Goal: Task Accomplishment & Management: Manage account settings

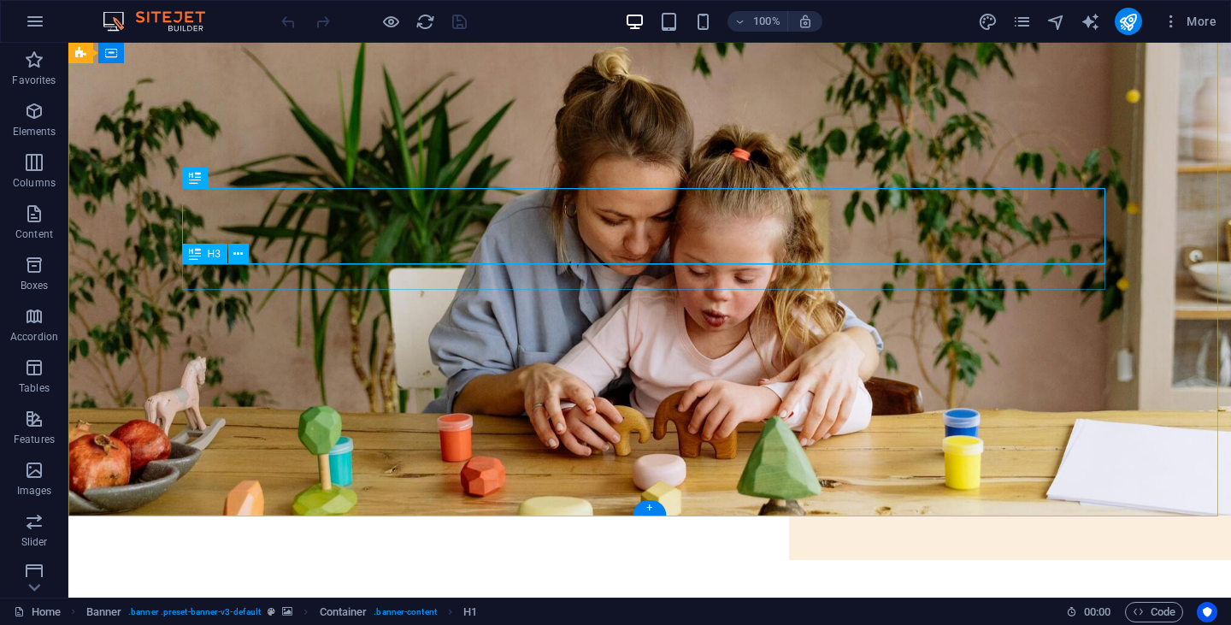
scroll to position [27, 0]
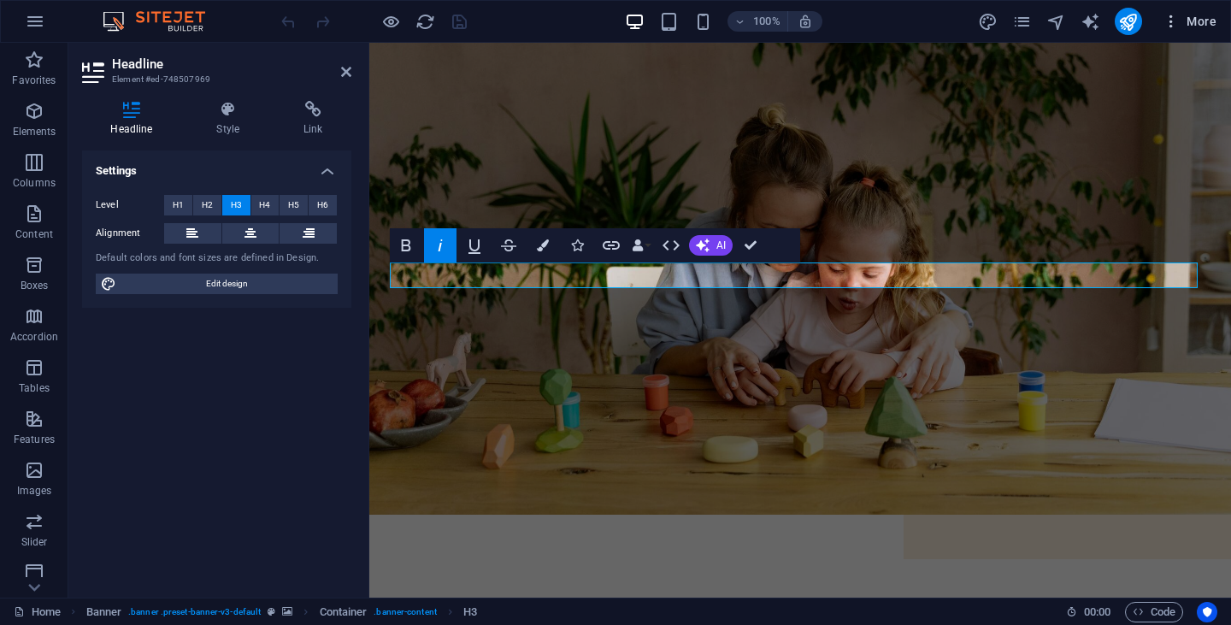
click at [1179, 18] on icon "button" at bounding box center [1170, 21] width 17 height 17
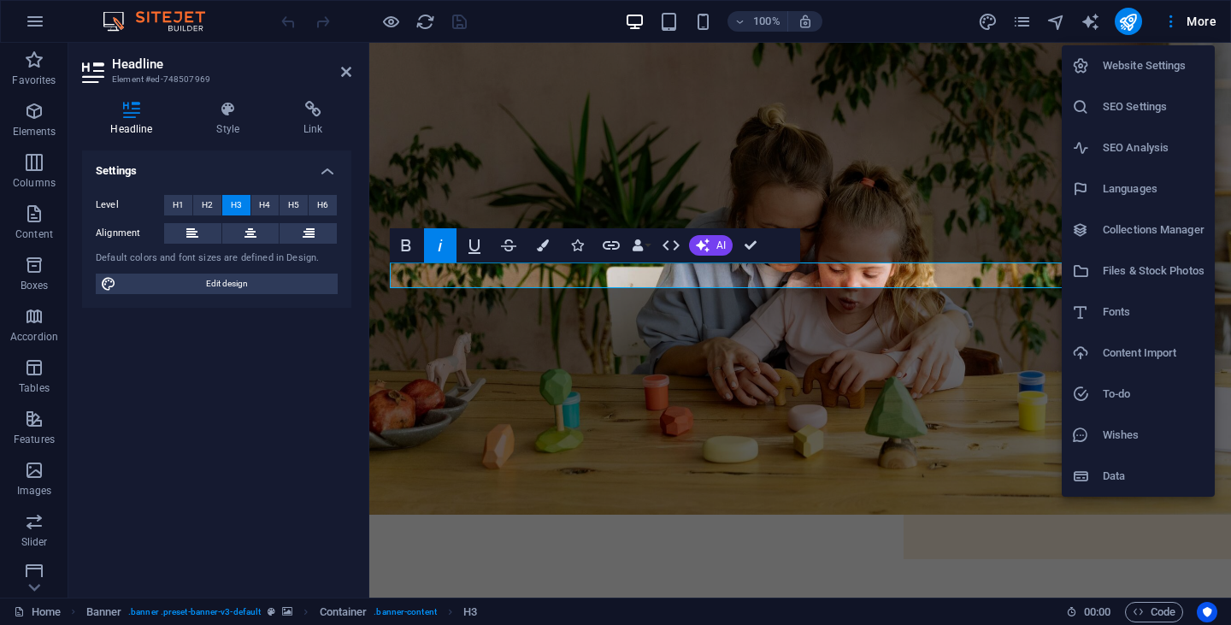
click at [1124, 116] on h6 "SEO Settings" at bounding box center [1153, 107] width 102 height 21
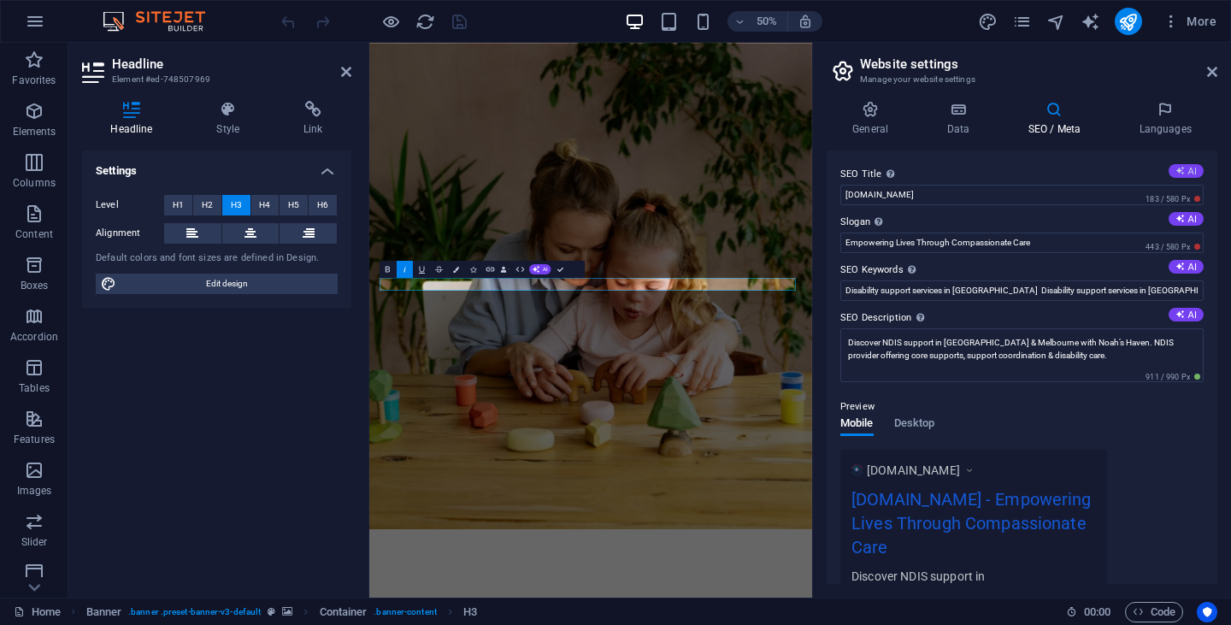
click at [1189, 172] on button "AI" at bounding box center [1185, 171] width 35 height 14
click at [947, 191] on input "Empower Disability Support VIC" at bounding box center [1021, 195] width 363 height 21
paste input "NDIS Provider Victoria | Support Work, SIL & Support Coordination – Noah’s Haven"
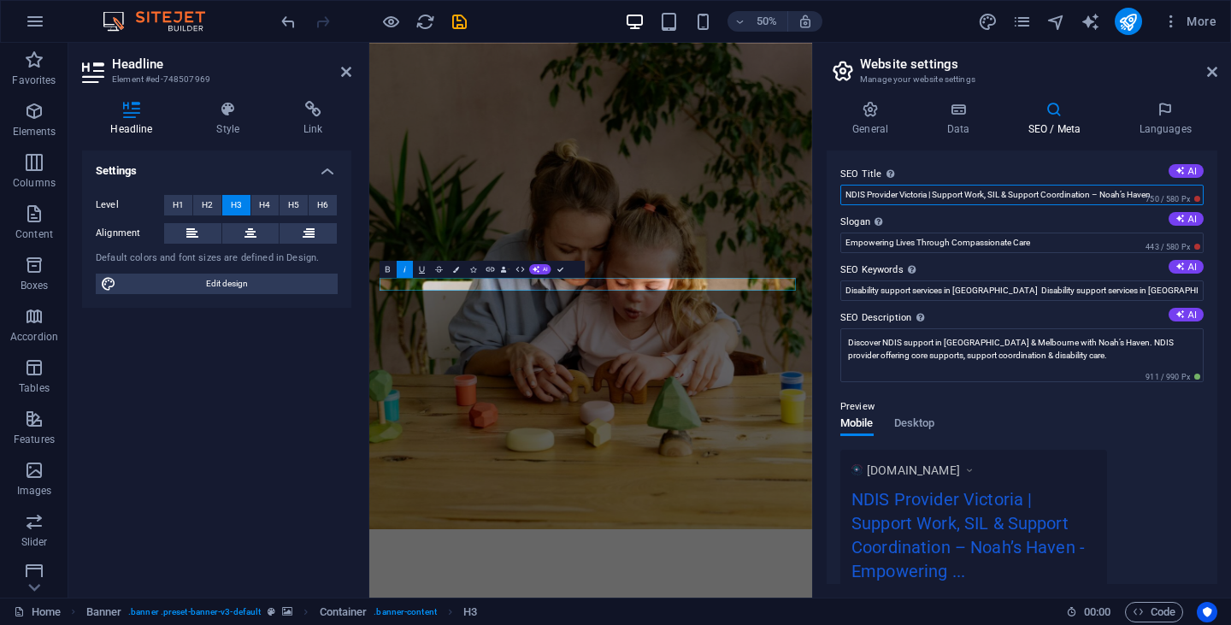
click at [1124, 190] on input "NDIS Provider Victoria | Support Work, SIL & Support Coordination – Noah’s Haven" at bounding box center [1021, 195] width 363 height 21
type input "NDIS Provider Victoria | Support Work, SIL & Support Coordination – Noahs Haven"
click at [907, 239] on input "Empowering Lives Through Compassionate Care" at bounding box center [1021, 242] width 363 height 21
click at [892, 346] on textarea "Discover NDIS support in [GEOGRAPHIC_DATA] & Melbourne with Noah’s Haven. NDIS …" at bounding box center [1021, 355] width 363 height 54
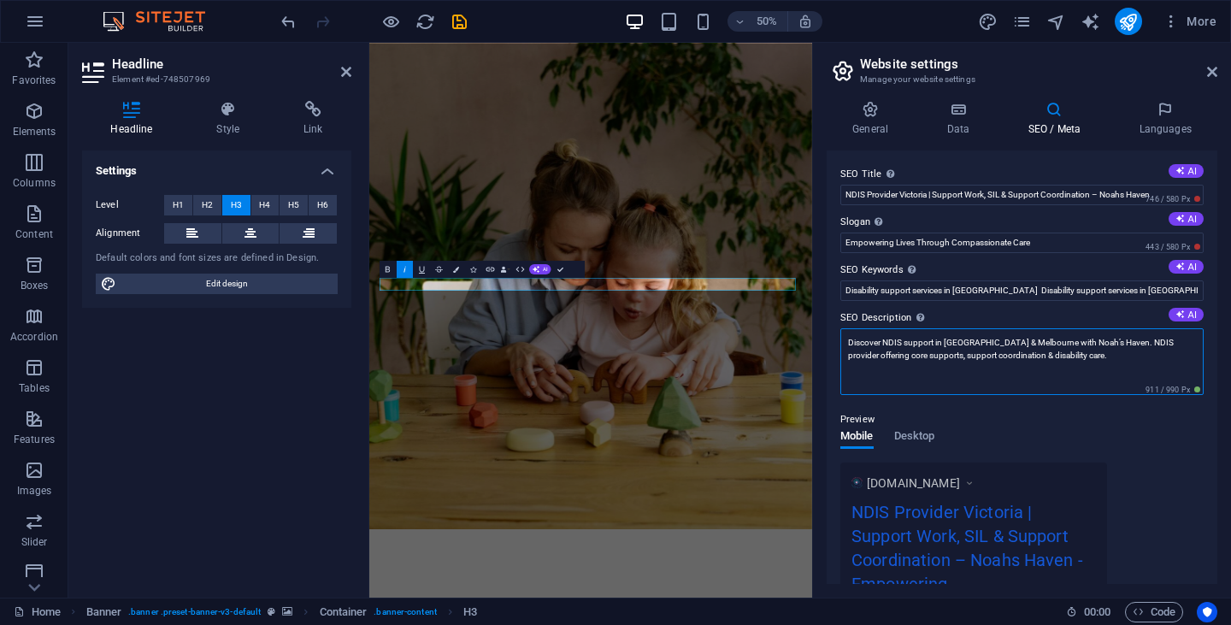
paste textarea "[PERSON_NAME]’s Haven provides NDIS Support Work, Supported Independent Living,…"
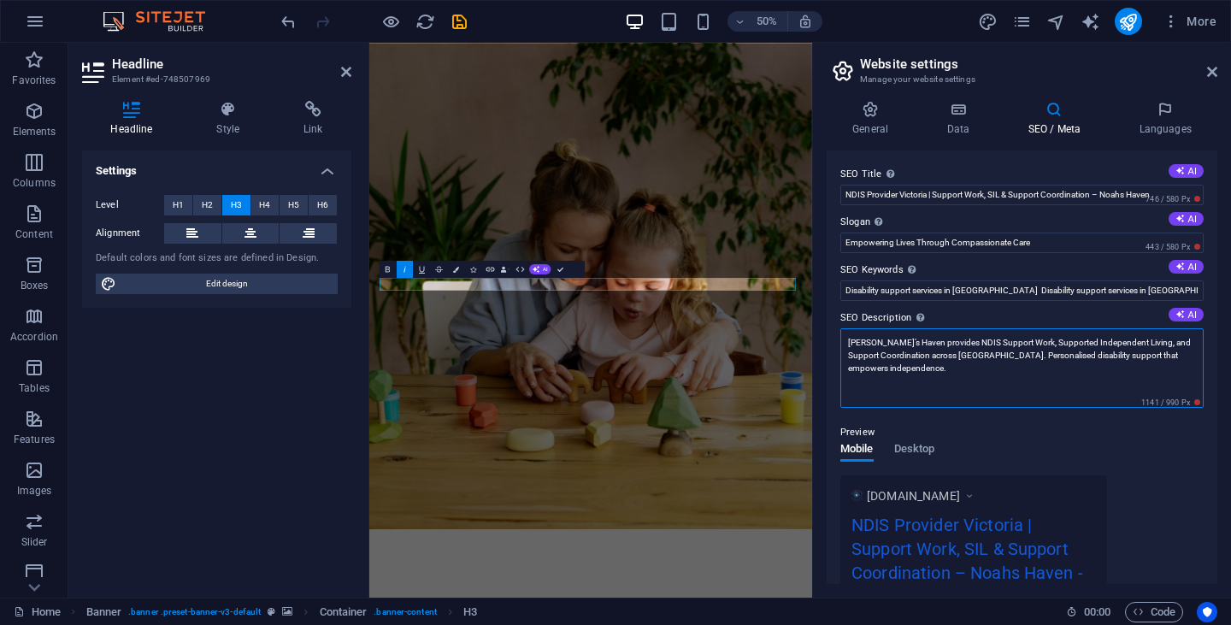
click at [867, 344] on textarea "[PERSON_NAME]’s Haven provides NDIS Support Work, Supported Independent Living,…" at bounding box center [1021, 367] width 363 height 79
type textarea "Noahs Haven provides NDIS Support Work, Supported Independent Living, and Suppo…"
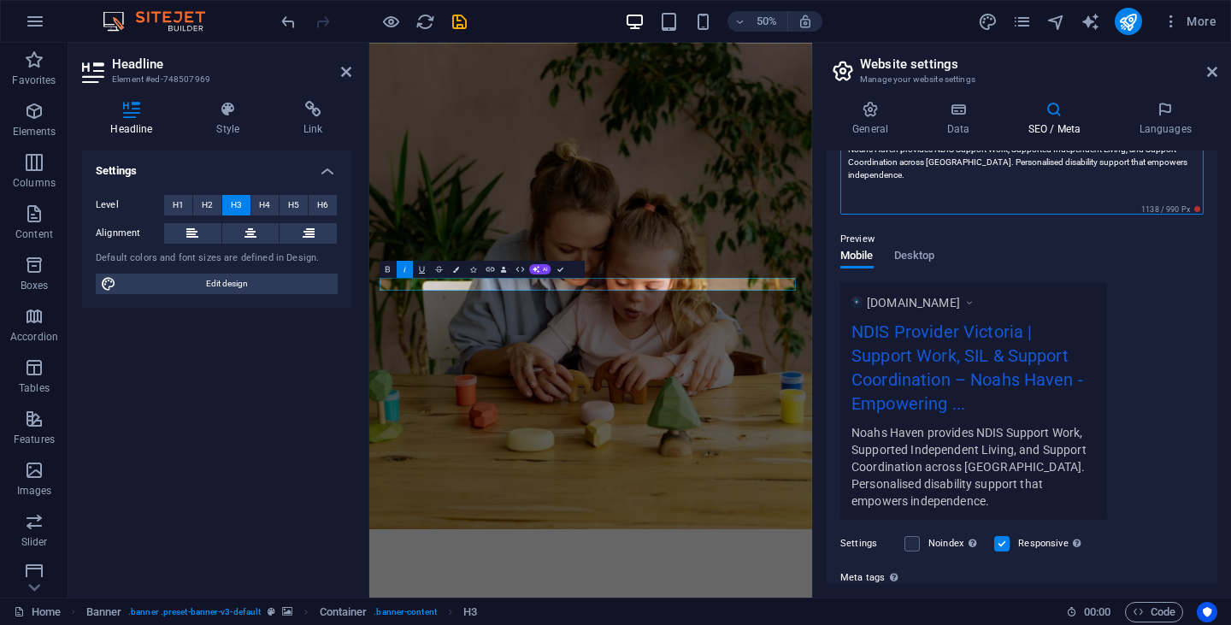
scroll to position [201, 0]
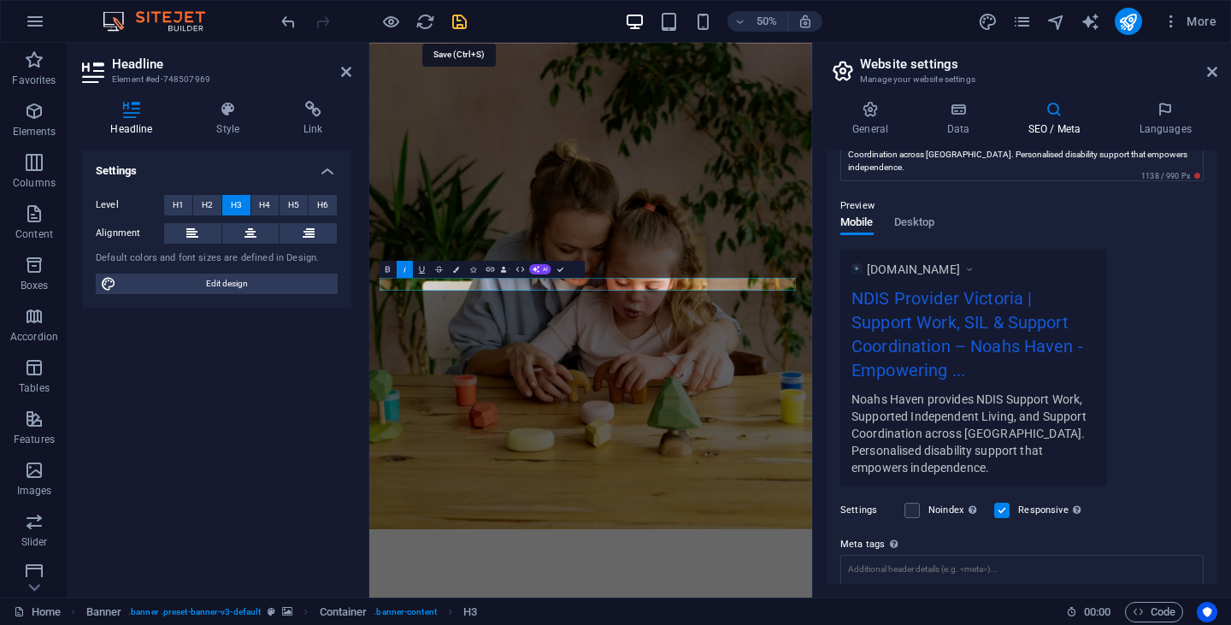
click at [459, 23] on icon "save" at bounding box center [460, 22] width 20 height 20
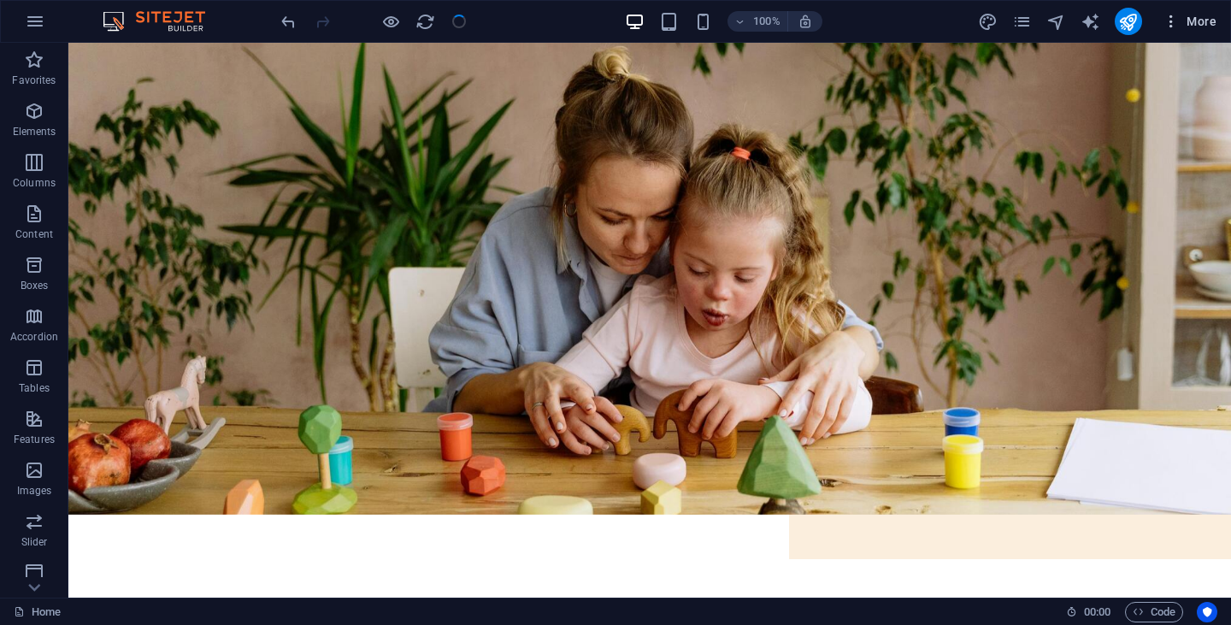
click at [1175, 18] on icon "button" at bounding box center [1170, 21] width 17 height 17
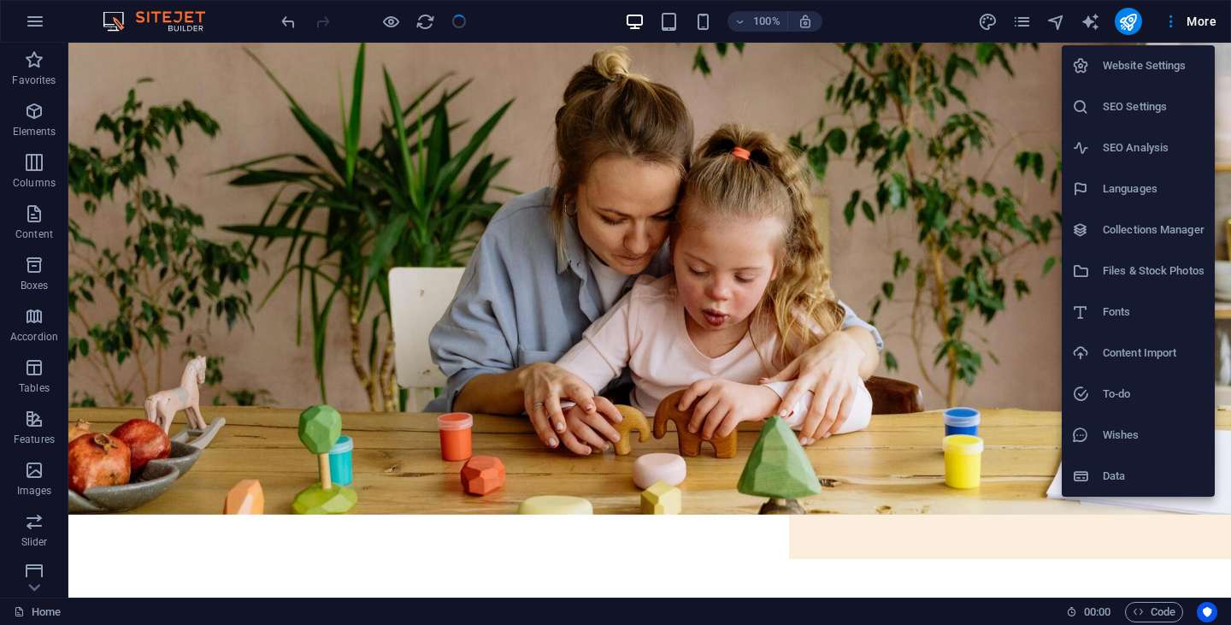
click at [1125, 98] on h6 "SEO Settings" at bounding box center [1153, 107] width 102 height 21
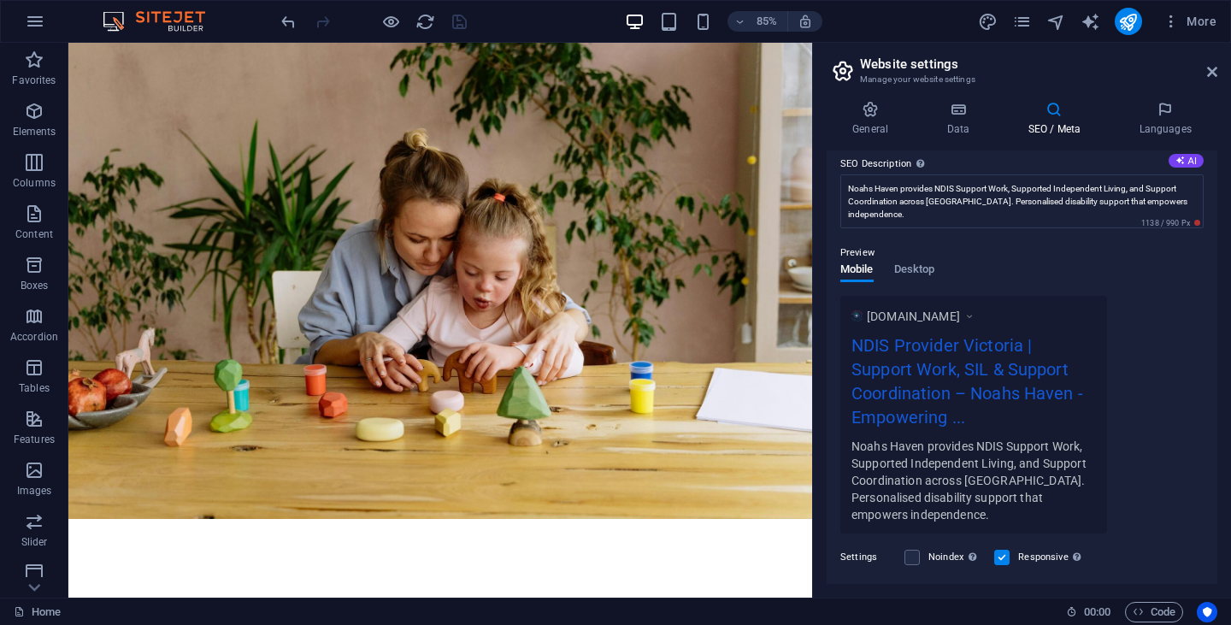
scroll to position [0, 0]
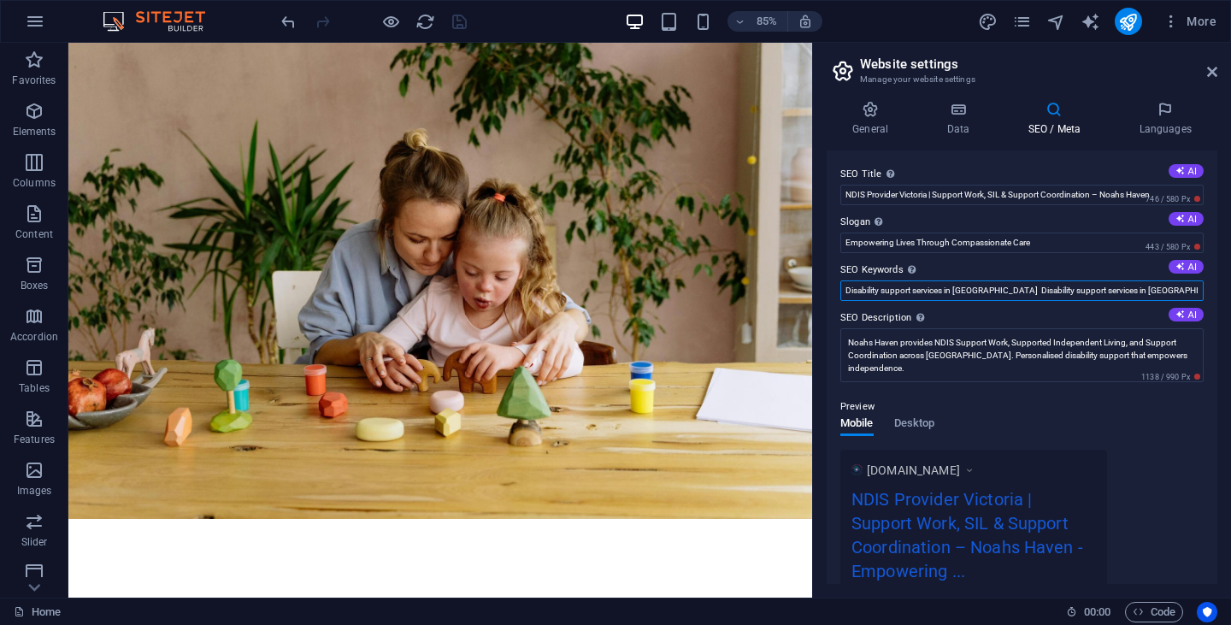
click at [988, 283] on input "Disability support services in [GEOGRAPHIC_DATA] Disability support services in…" at bounding box center [1021, 290] width 363 height 21
paste input "NDIS Provider Victoria Disability Support Victoria Support Coordination Victori…"
click at [1056, 292] on input "Disability support services in [GEOGRAPHIC_DATA] Disability support services in…" at bounding box center [1021, 290] width 363 height 21
paste input "NDIS Provider Victoria Disability Support Victoria Support Coordination Victori…"
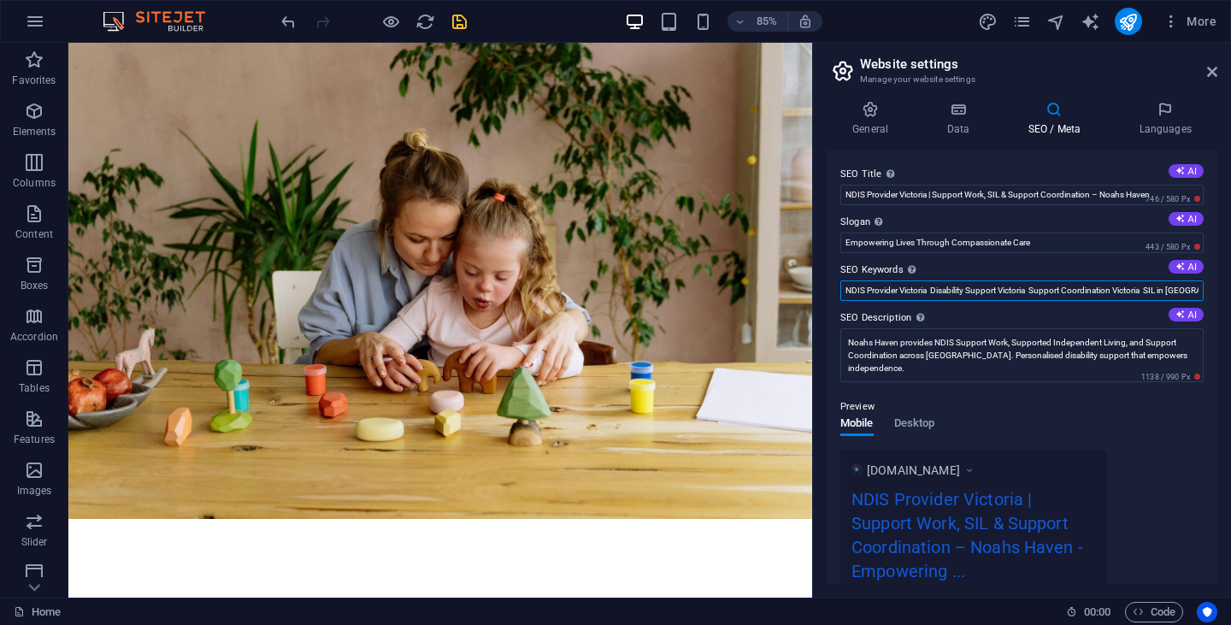
scroll to position [0, 95]
type input "Disability support services in [GEOGRAPHIC_DATA] Disability support services in…"
click at [965, 318] on label "SEO Description Describe the contents of your website - this is crucial for sea…" at bounding box center [1021, 318] width 363 height 21
click at [965, 328] on textarea "Noahs Haven provides NDIS Support Work, Supported Independent Living, and Suppo…" at bounding box center [1021, 355] width 363 height 54
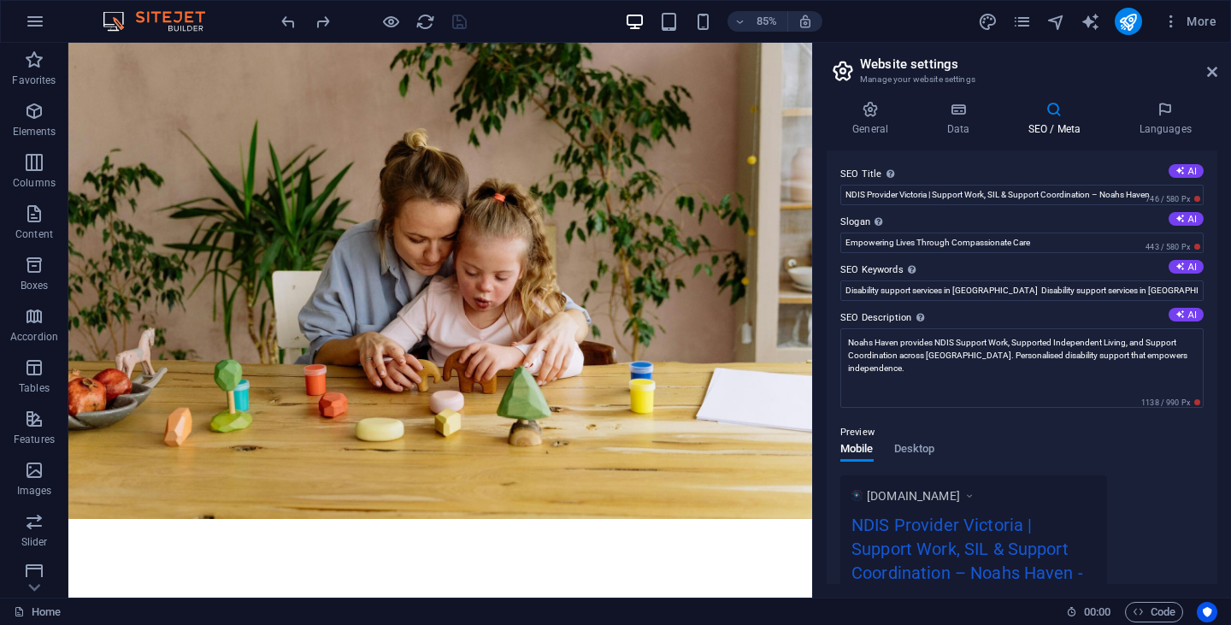
click at [917, 301] on div "SEO Title The title of your website - make it something that stands out in sear…" at bounding box center [1021, 366] width 391 height 433
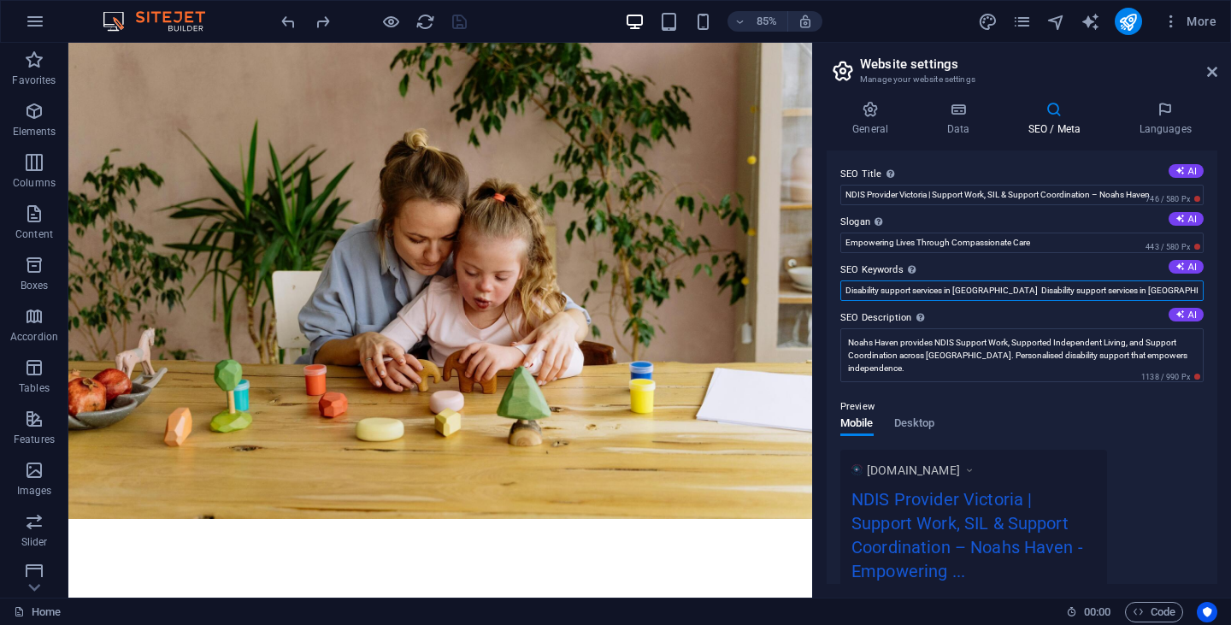
click at [905, 291] on input "Disability support services in [GEOGRAPHIC_DATA] Disability support services in…" at bounding box center [1021, 290] width 363 height 21
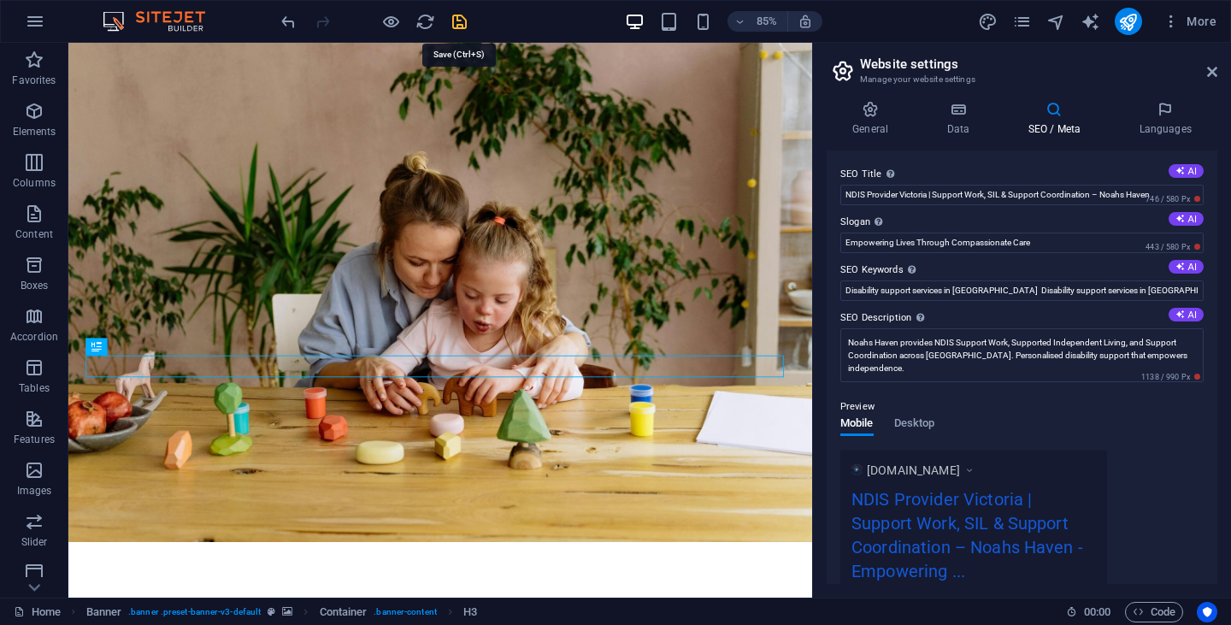
click at [457, 20] on icon "save" at bounding box center [460, 22] width 20 height 20
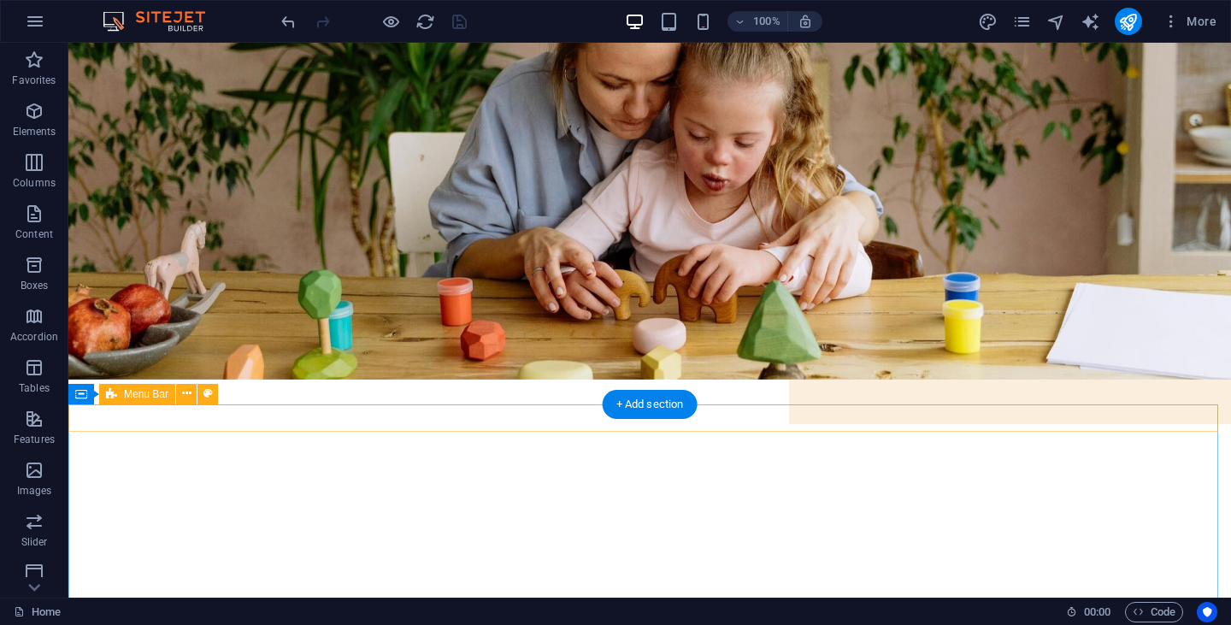
scroll to position [128, 0]
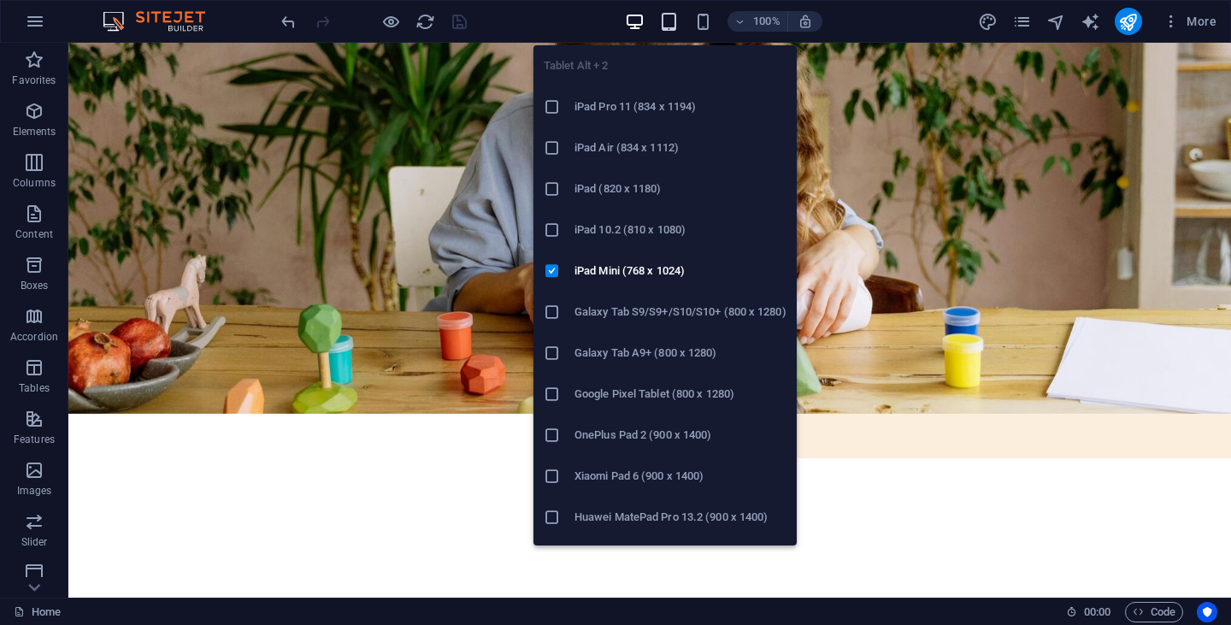
click at [673, 20] on icon "button" at bounding box center [669, 22] width 20 height 20
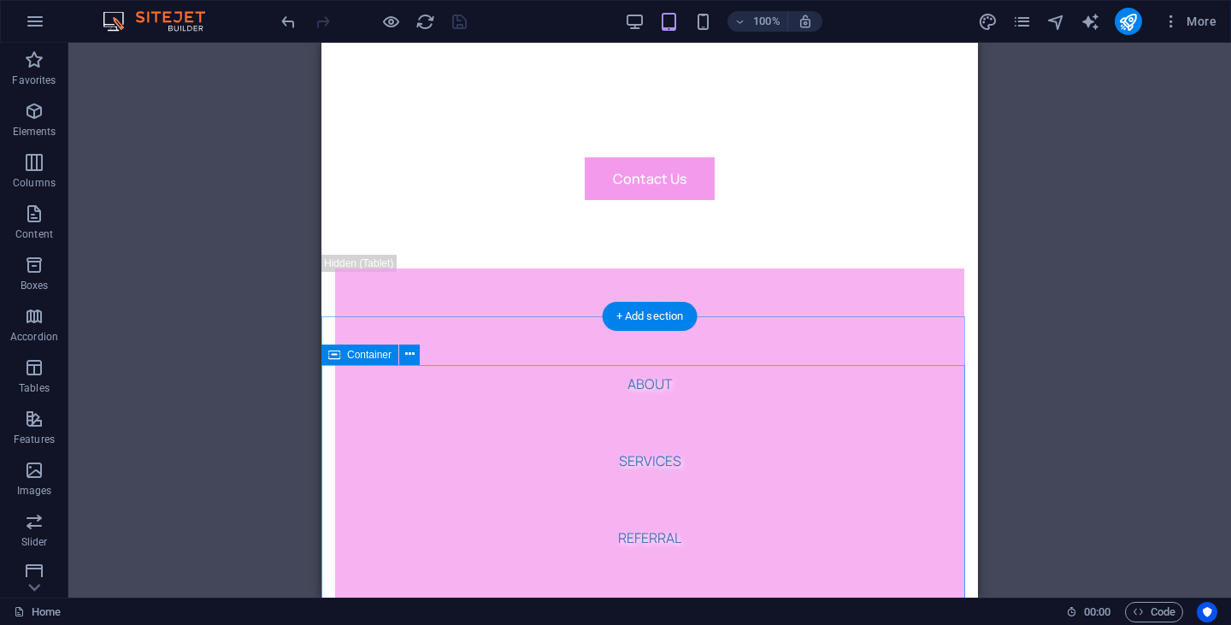
scroll to position [716, 0]
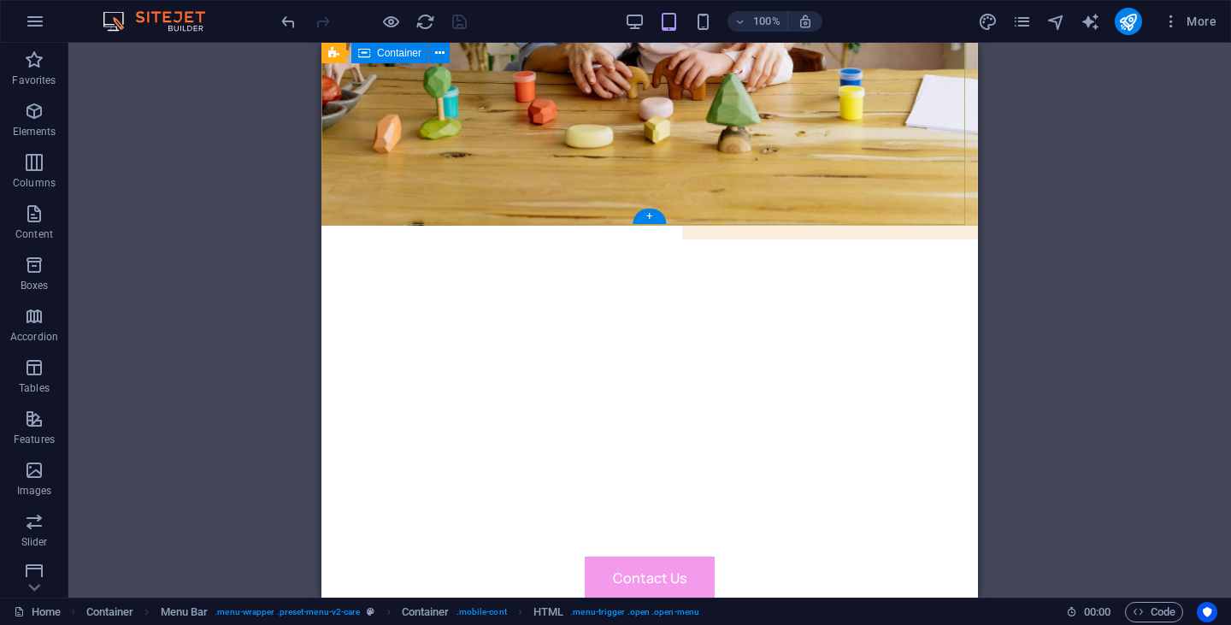
scroll to position [315, 0]
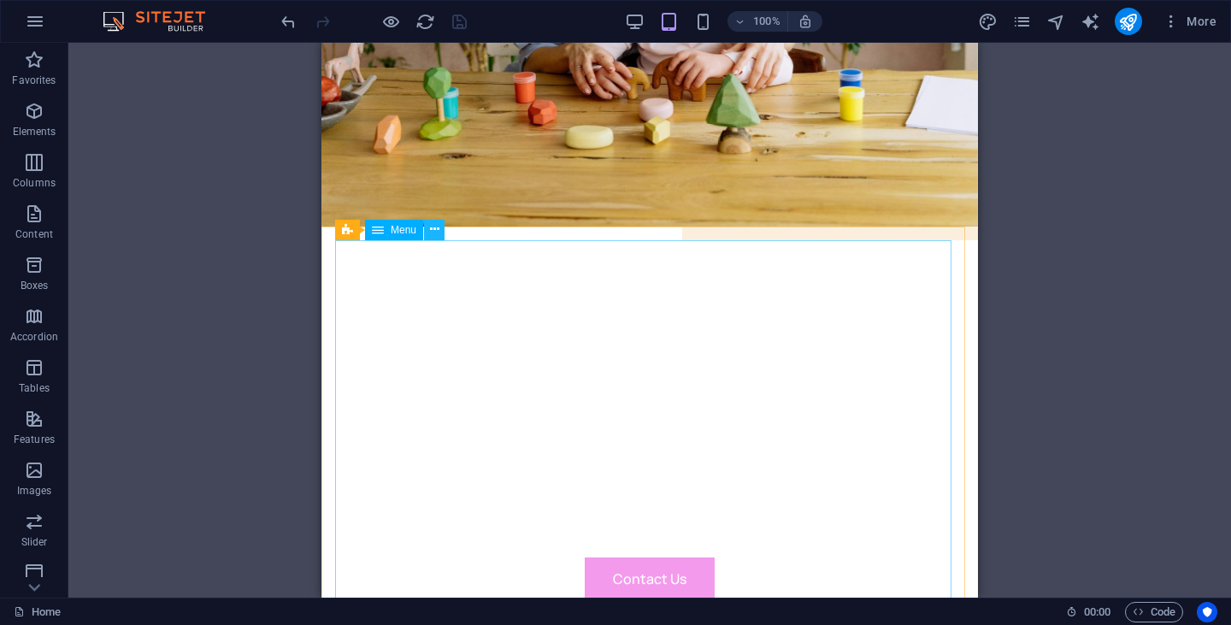
click at [431, 227] on icon at bounding box center [434, 229] width 9 height 18
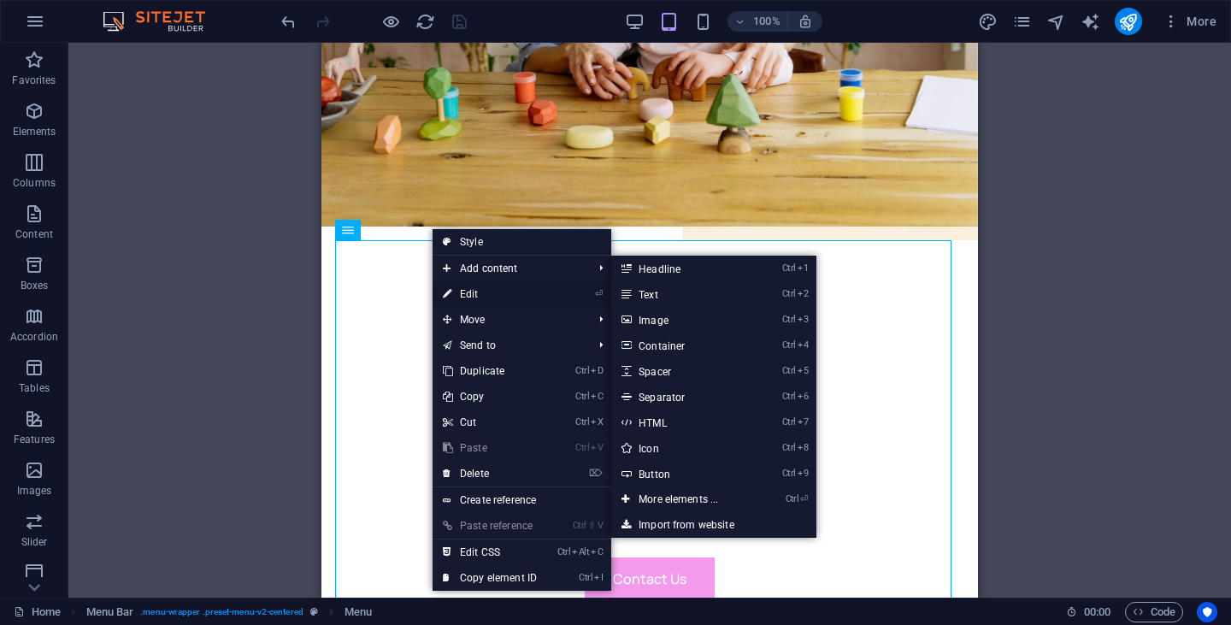
click at [474, 289] on link "⏎ Edit" at bounding box center [489, 294] width 115 height 26
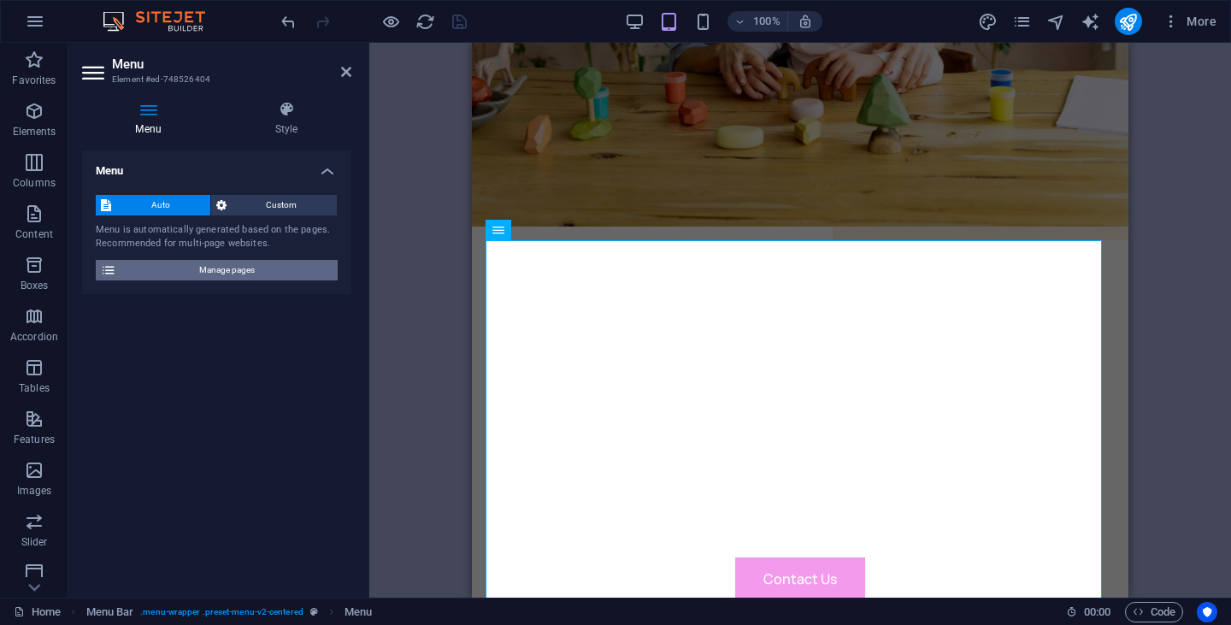
click at [248, 269] on span "Manage pages" at bounding box center [226, 270] width 211 height 21
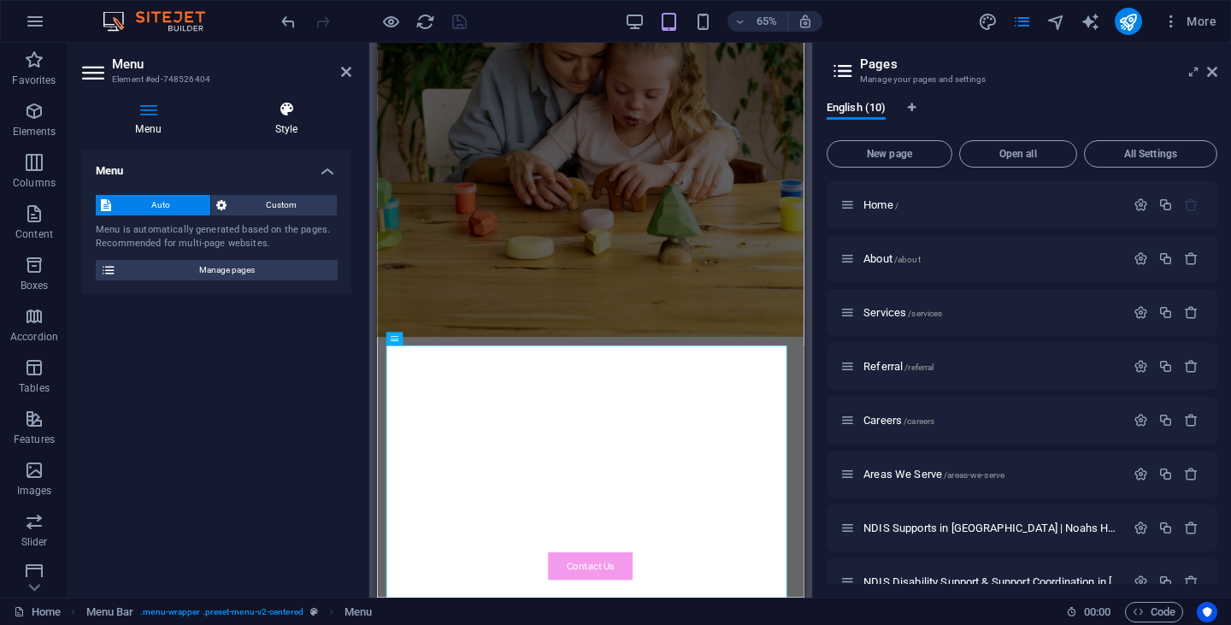
click at [282, 113] on icon at bounding box center [286, 109] width 130 height 17
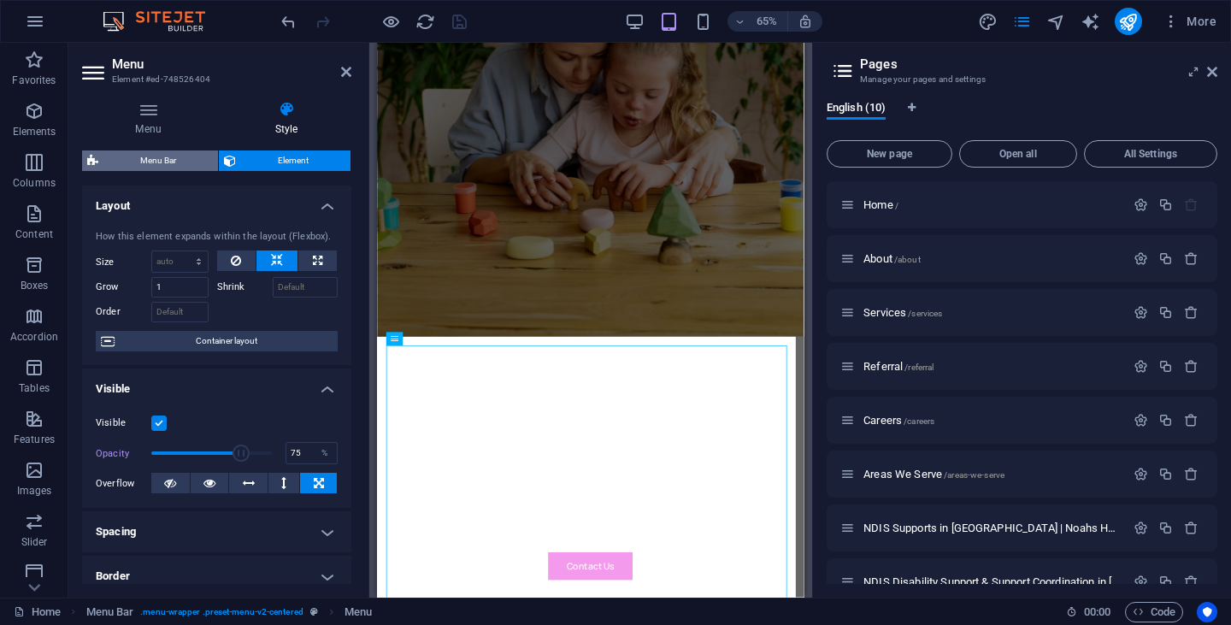
click at [187, 163] on span "Menu Bar" at bounding box center [157, 160] width 109 height 21
select select "rem"
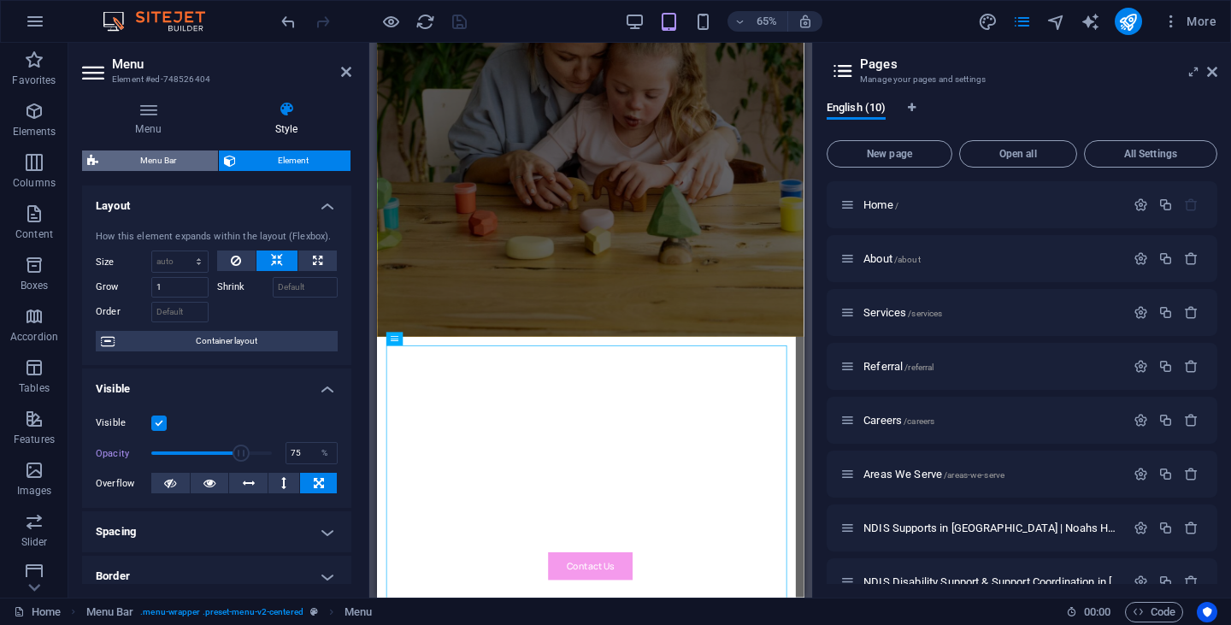
select select "rem"
select select "preset-menu-v2-centered"
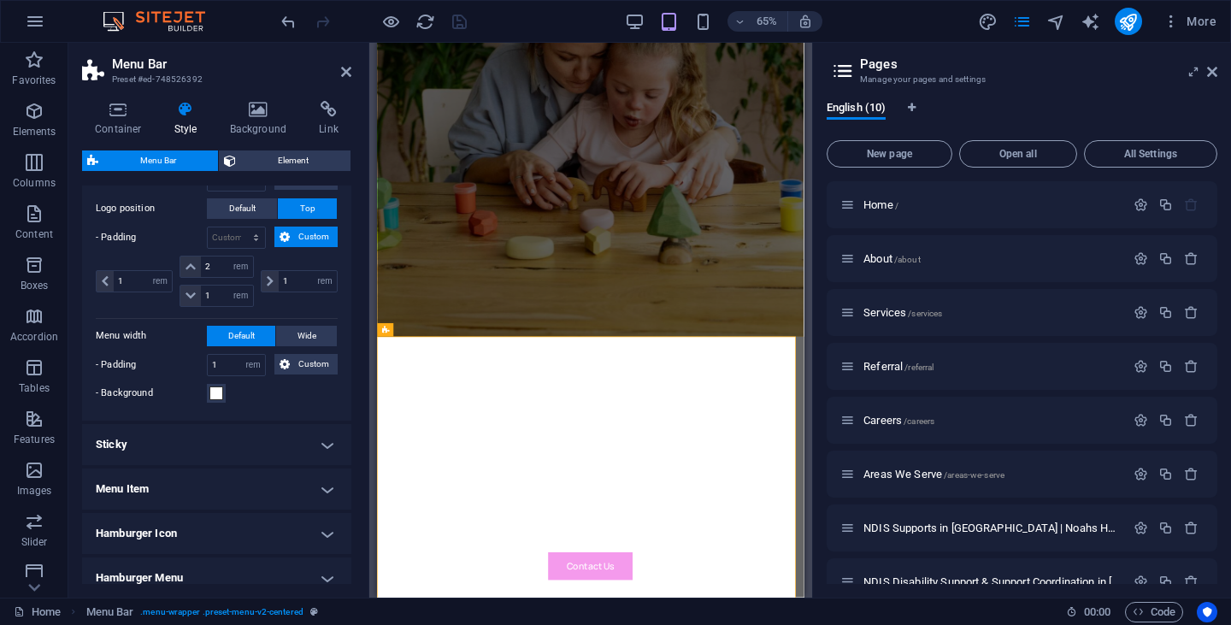
scroll to position [419, 0]
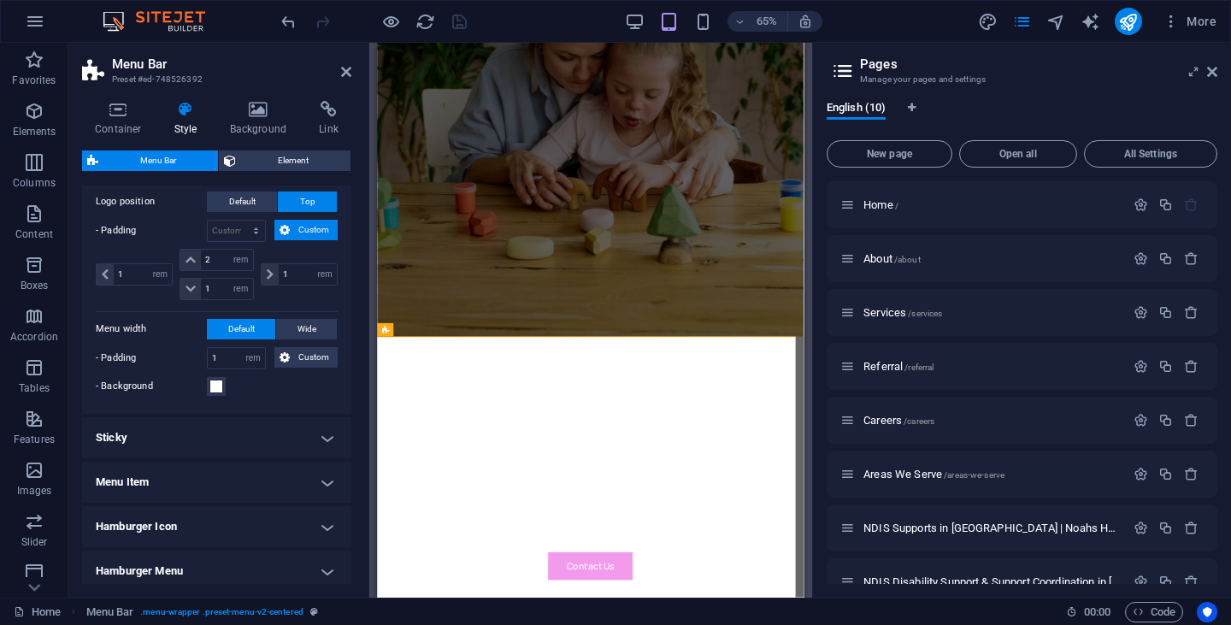
click at [320, 534] on h4 "Hamburger Icon" at bounding box center [216, 526] width 269 height 41
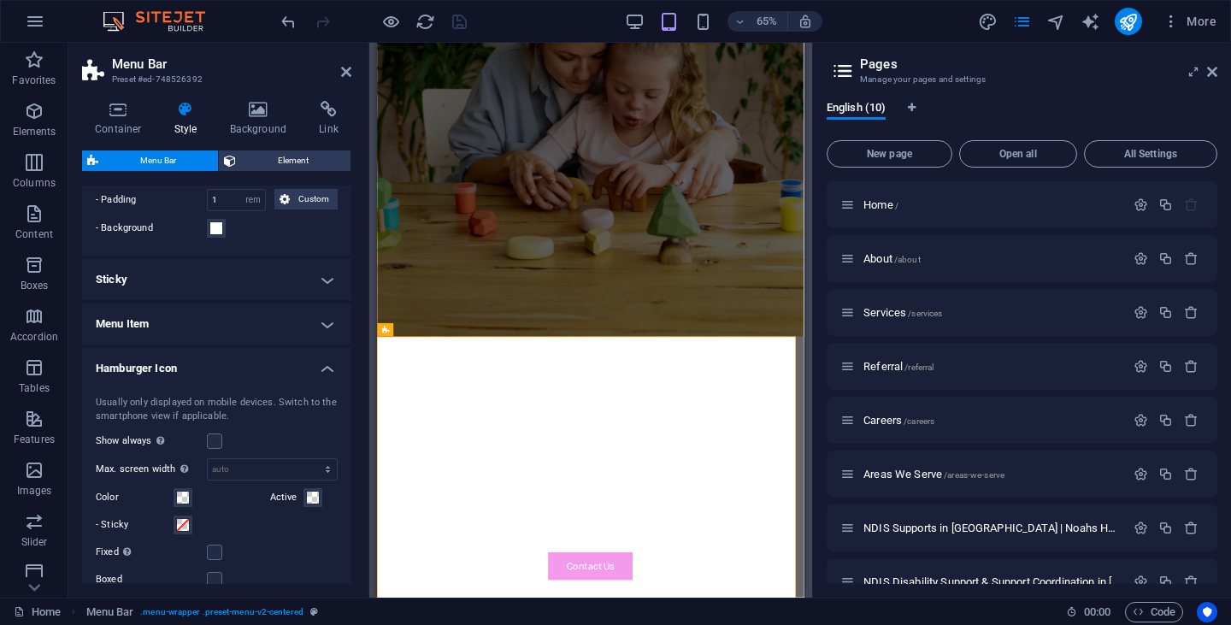
scroll to position [580, 0]
click at [219, 432] on label at bounding box center [214, 437] width 15 height 15
click at [0, 0] on input "Show always Shows the trigger for all viewports." at bounding box center [0, 0] width 0 height 0
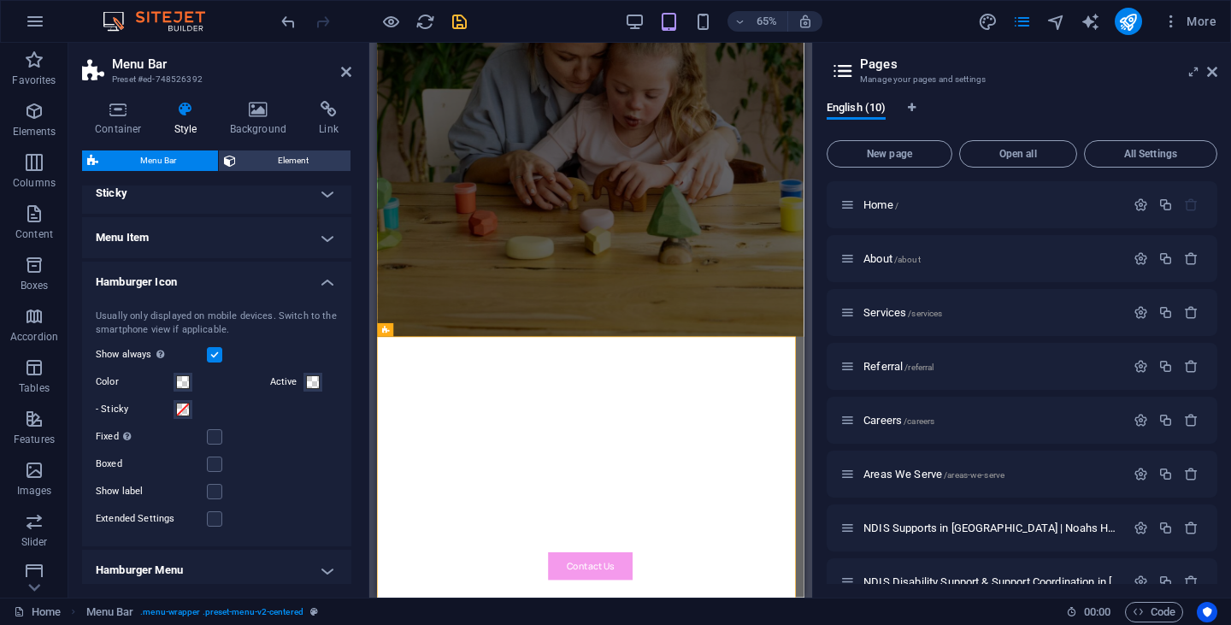
scroll to position [664, 0]
click at [187, 403] on span at bounding box center [183, 409] width 14 height 14
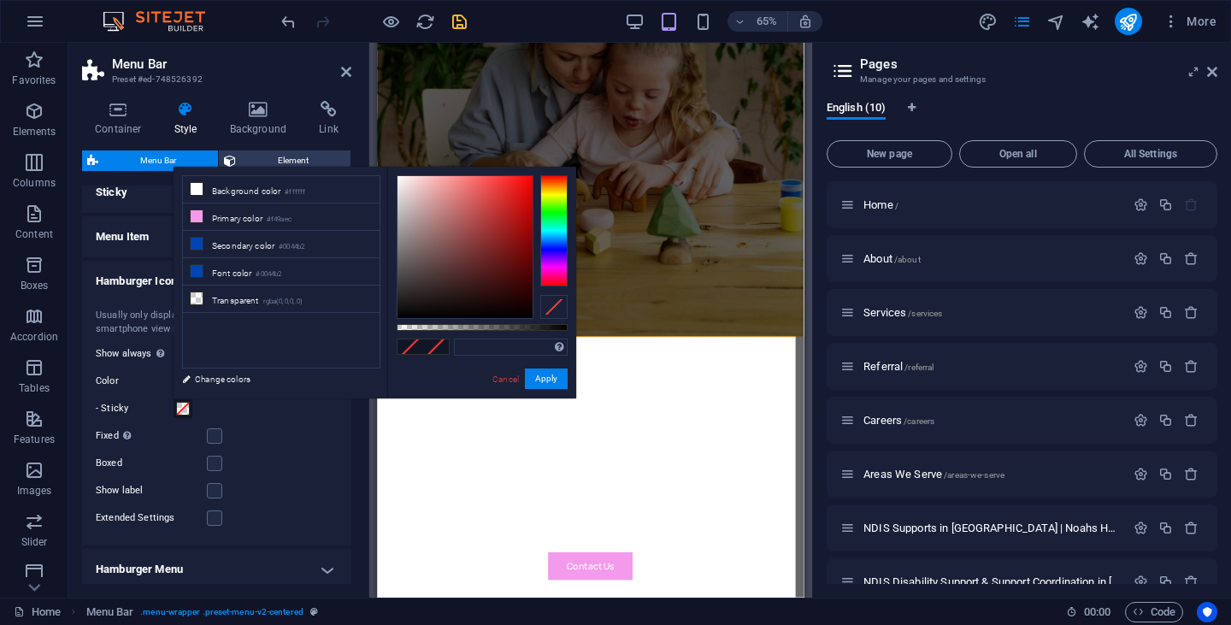
click at [254, 413] on div "- Sticky" at bounding box center [217, 408] width 242 height 21
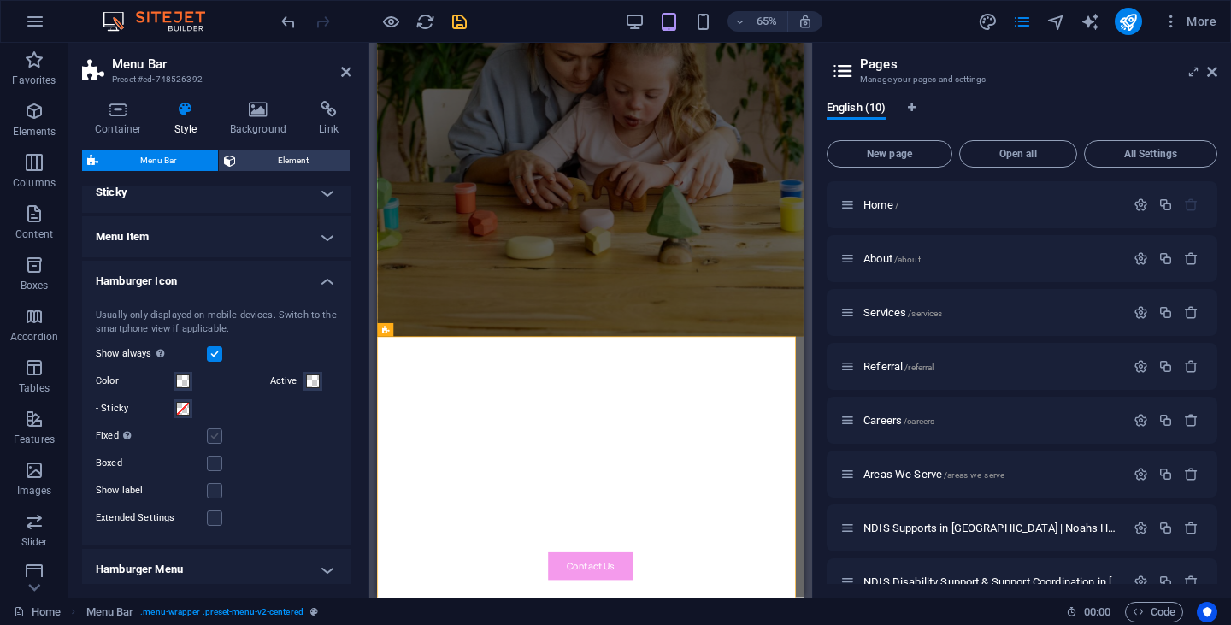
click at [214, 433] on label at bounding box center [214, 435] width 15 height 15
click at [0, 0] on input "Fixed Positions the trigger in a fixed state so that it is constantly in the vi…" at bounding box center [0, 0] width 0 height 0
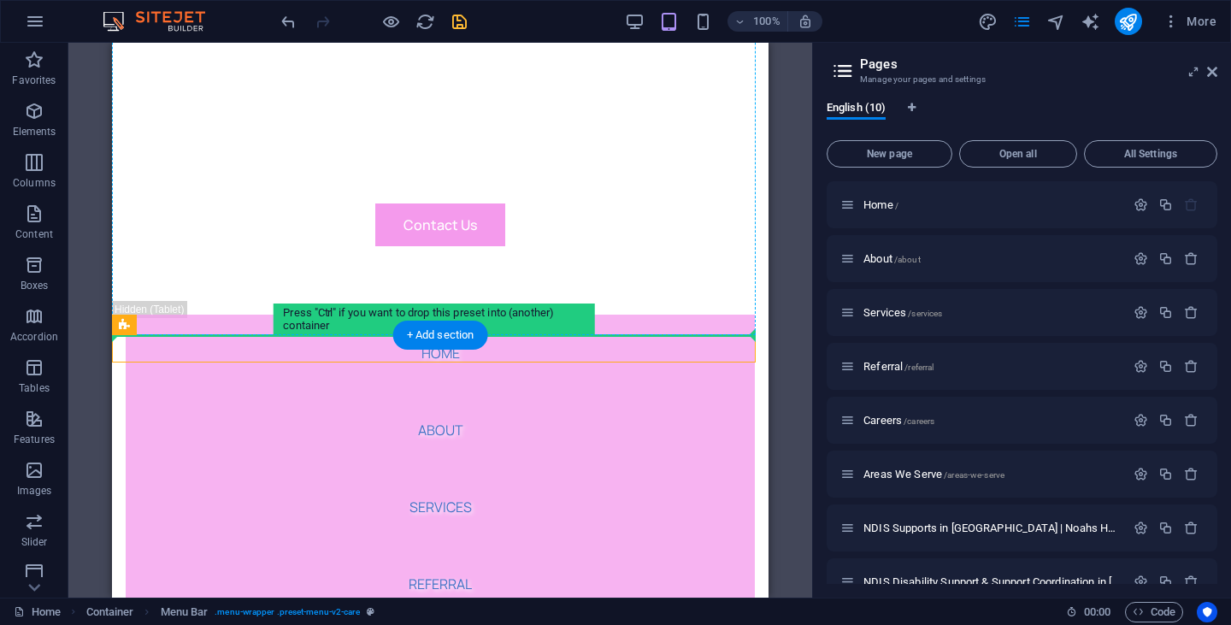
scroll to position [661, 0]
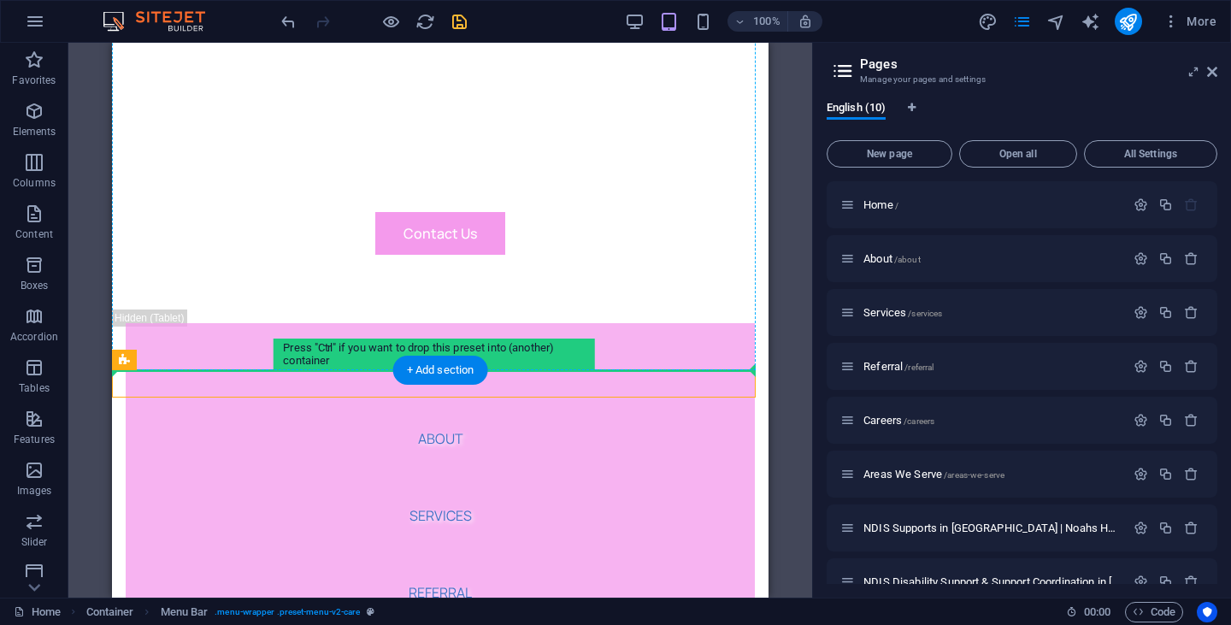
drag, startPoint x: 438, startPoint y: 312, endPoint x: 549, endPoint y: 276, distance: 115.9
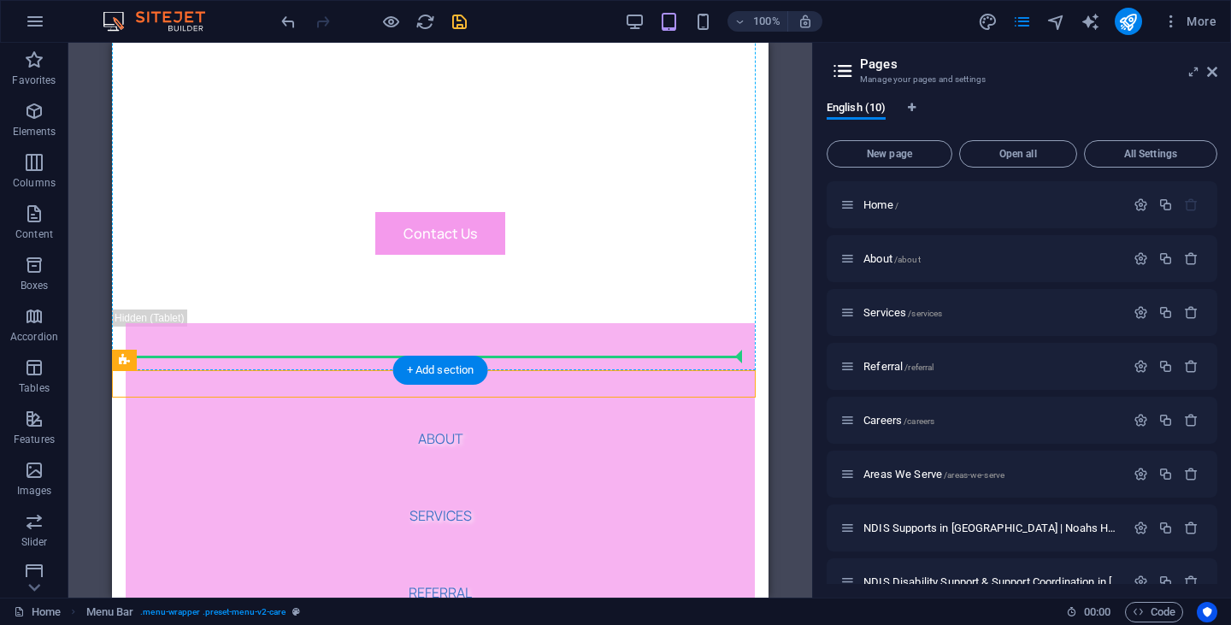
drag, startPoint x: 480, startPoint y: 385, endPoint x: 500, endPoint y: 291, distance: 96.0
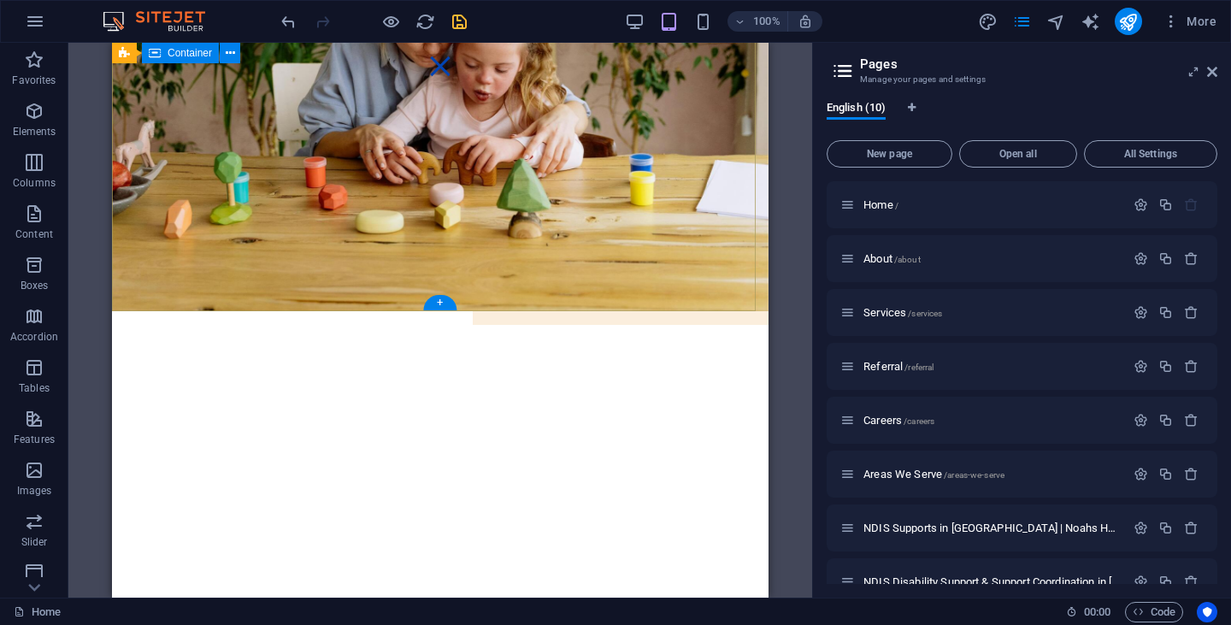
scroll to position [0, 0]
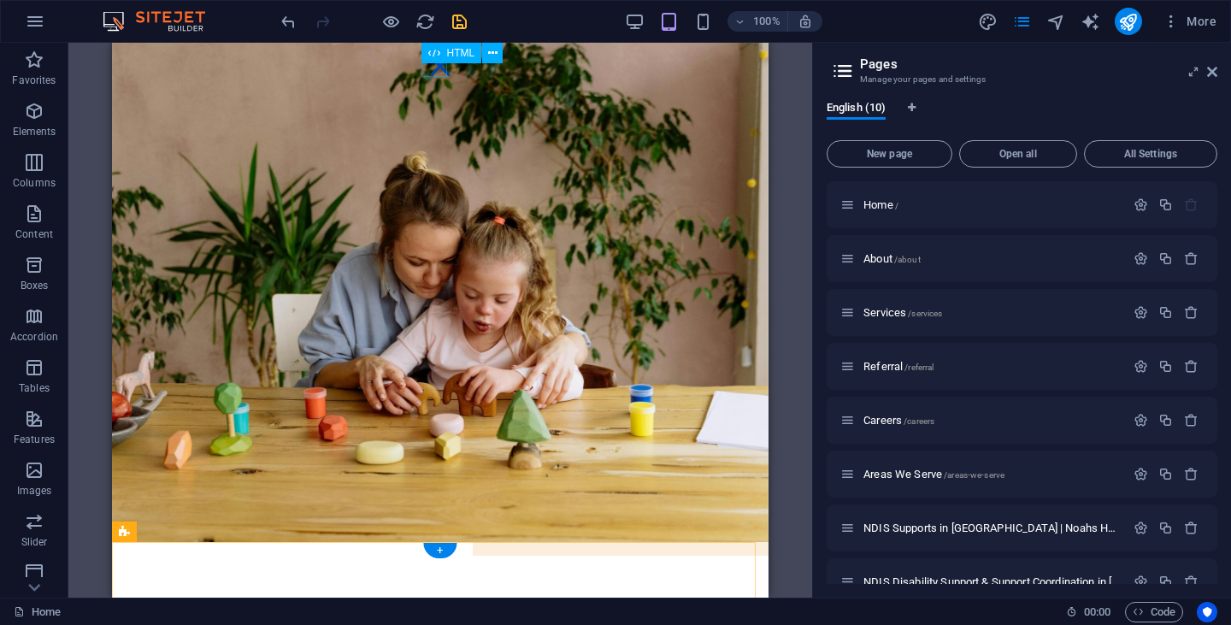
click at [432, 68] on div at bounding box center [440, 66] width 26 height 21
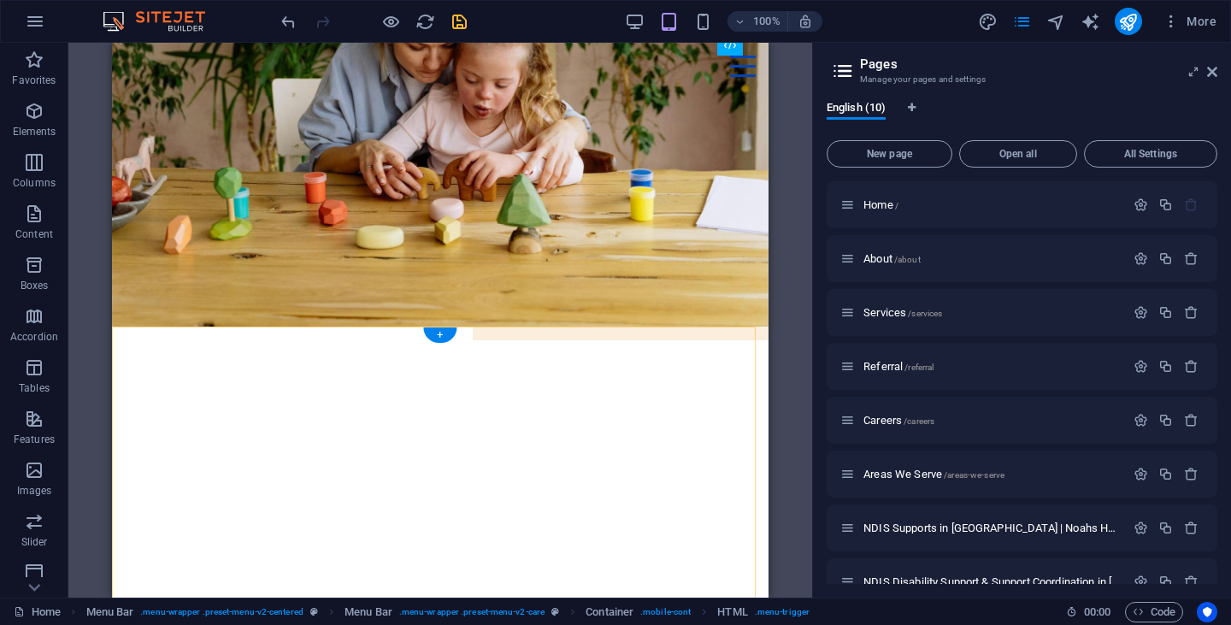
scroll to position [216, 0]
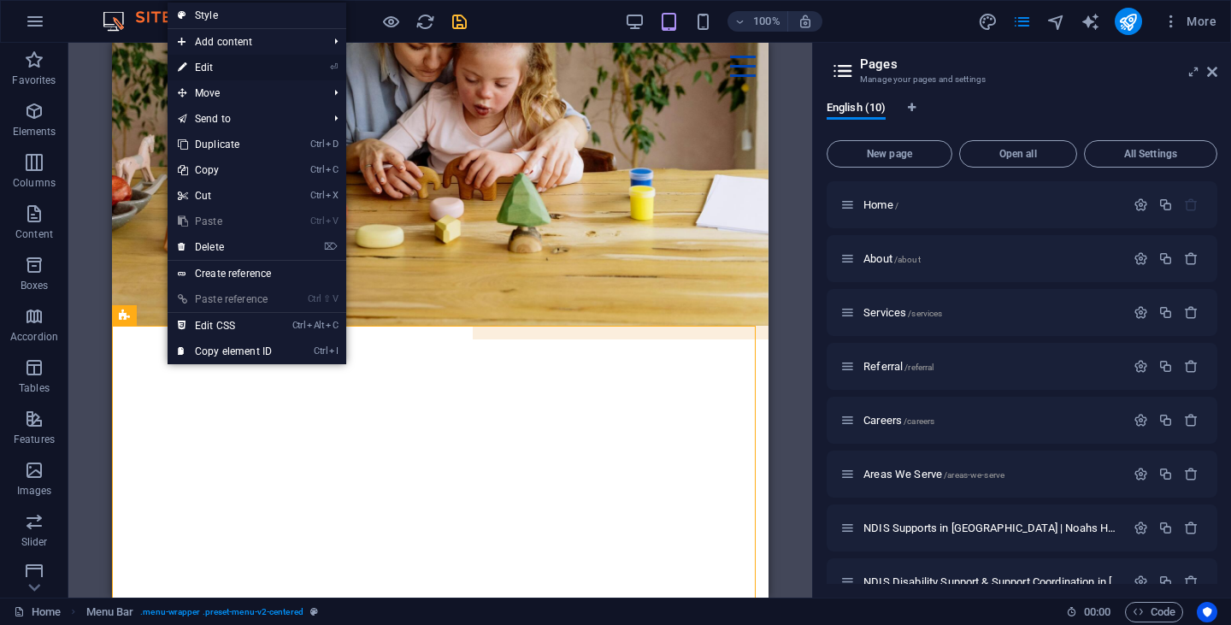
click at [232, 67] on link "⏎ Edit" at bounding box center [224, 68] width 115 height 26
select select "rem"
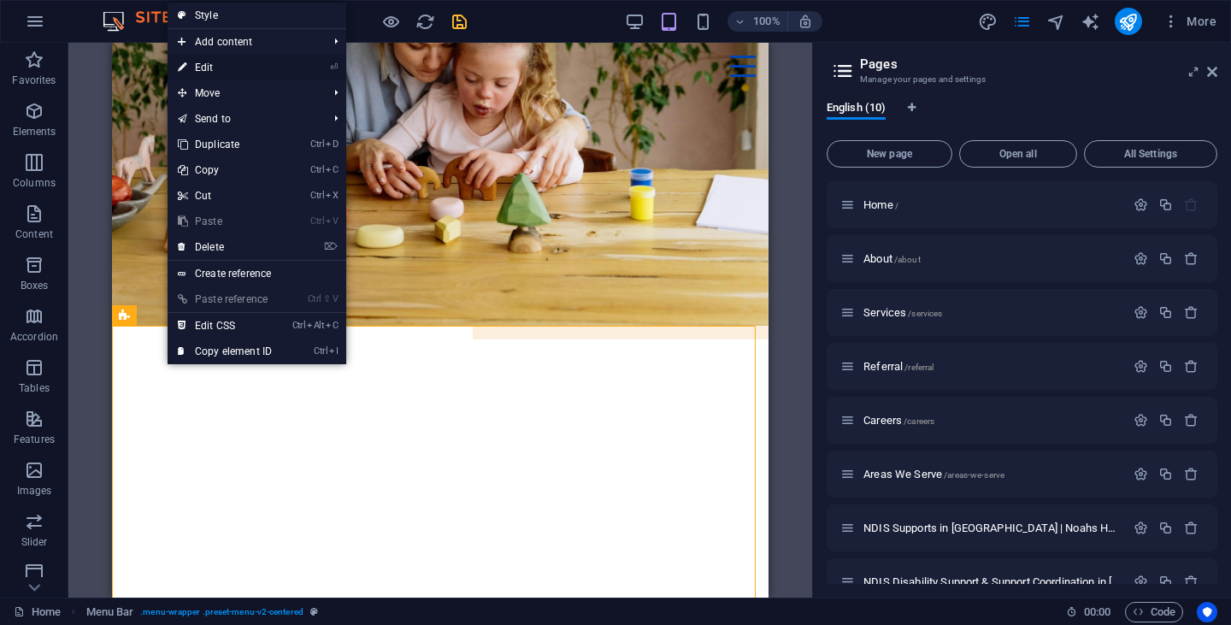
select select "rem"
select select "vw"
select select "preset-menu-v2-centered"
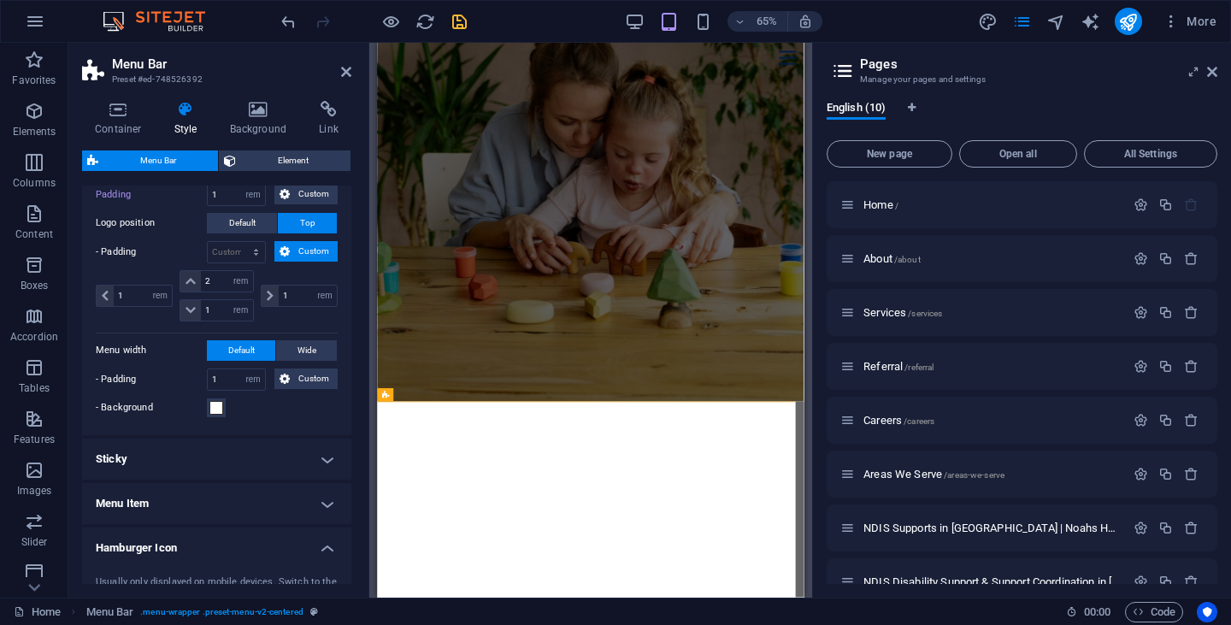
click at [226, 455] on h4 "Sticky" at bounding box center [216, 458] width 269 height 41
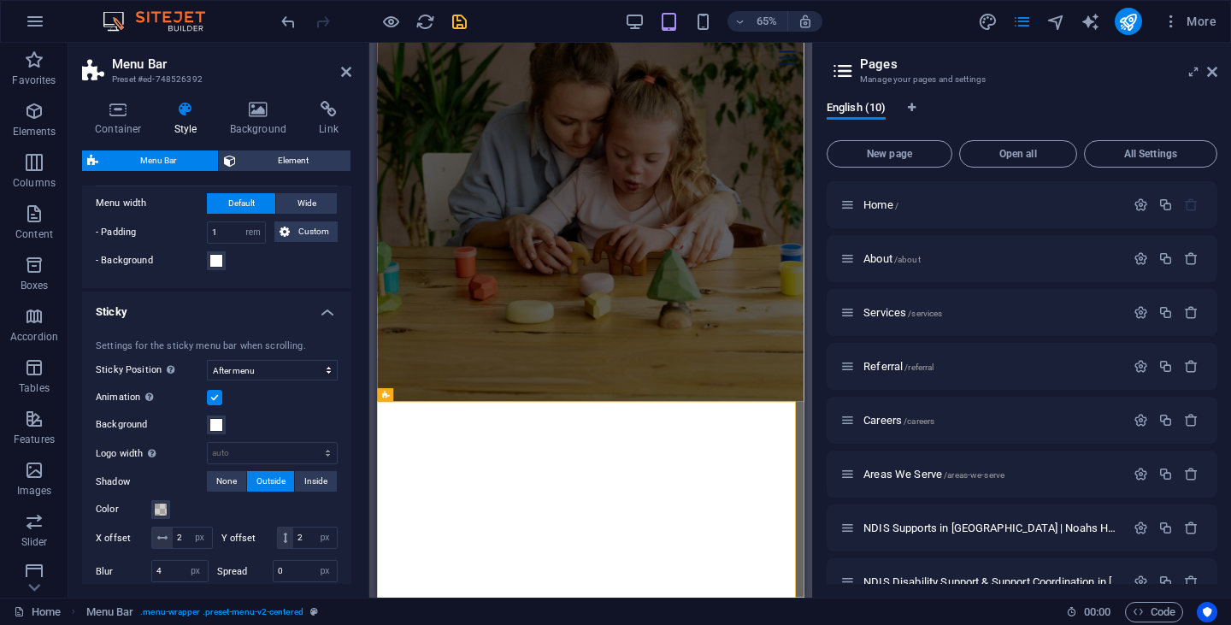
scroll to position [545, 0]
click at [243, 373] on select "Off Instant After menu After banner When scrolling up" at bounding box center [272, 369] width 131 height 21
select select "sticky_none"
click at [207, 359] on select "Off Instant After menu After banner When scrolling up" at bounding box center [272, 369] width 131 height 21
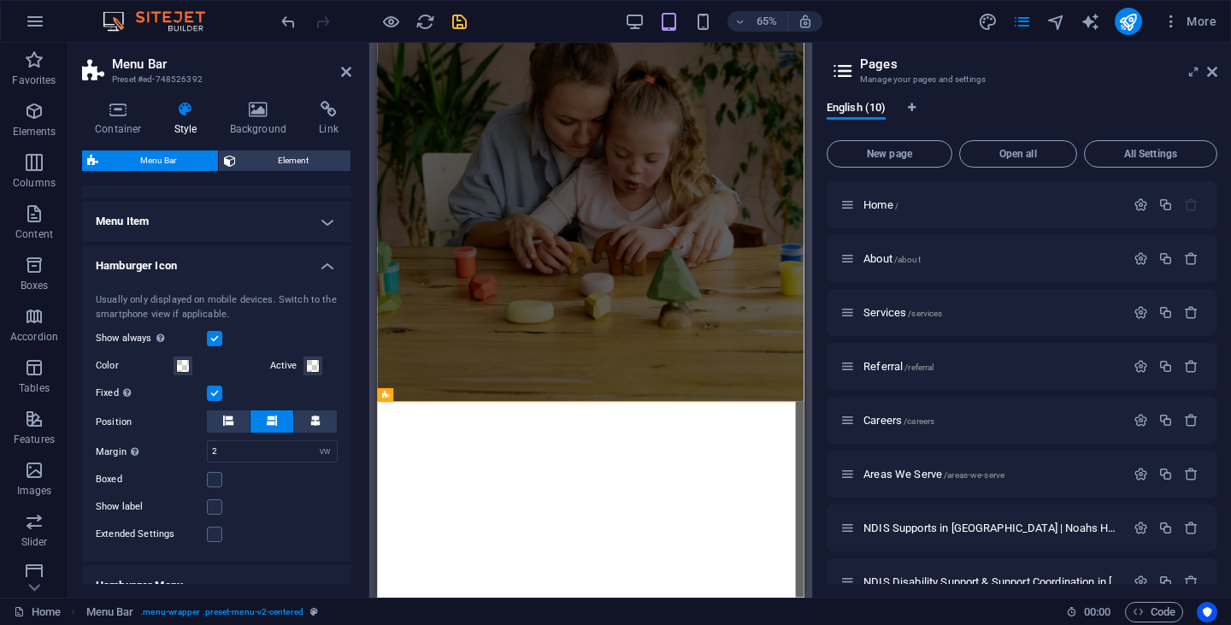
scroll to position [879, 0]
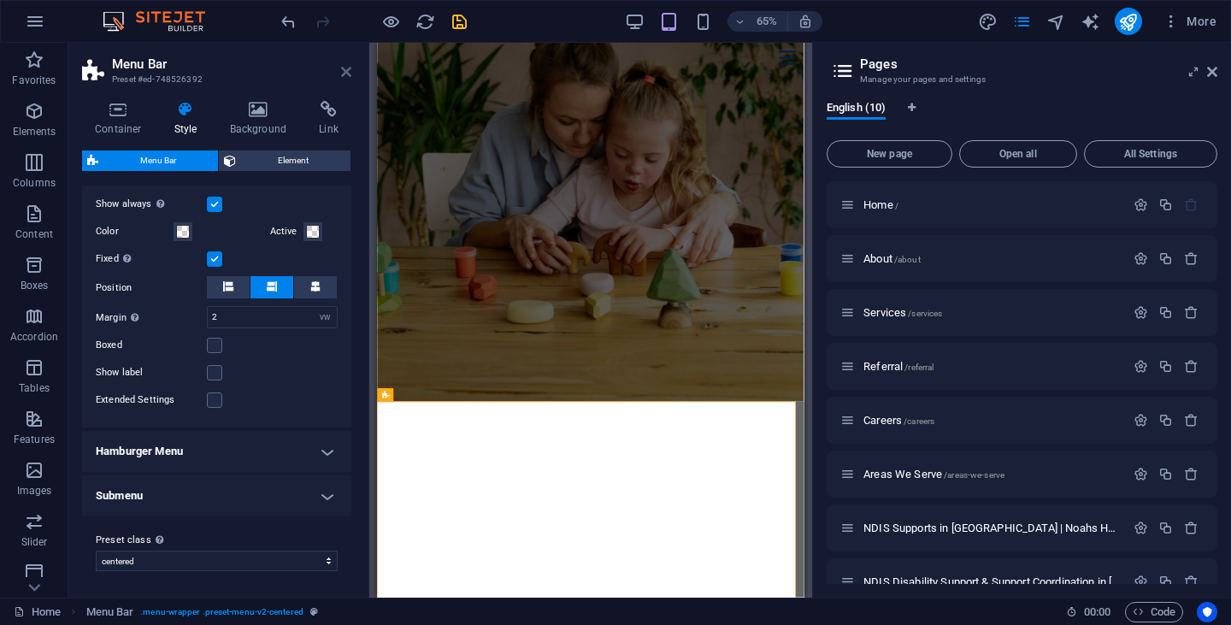
click at [341, 71] on icon at bounding box center [346, 72] width 10 height 14
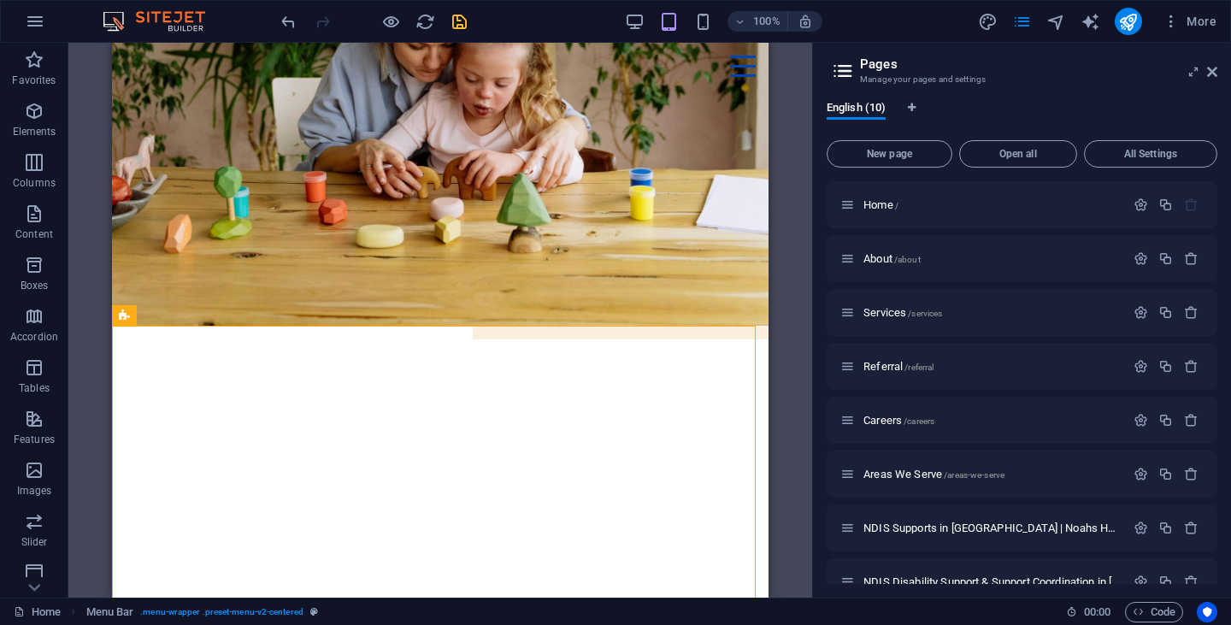
click at [457, 13] on icon "save" at bounding box center [460, 22] width 20 height 20
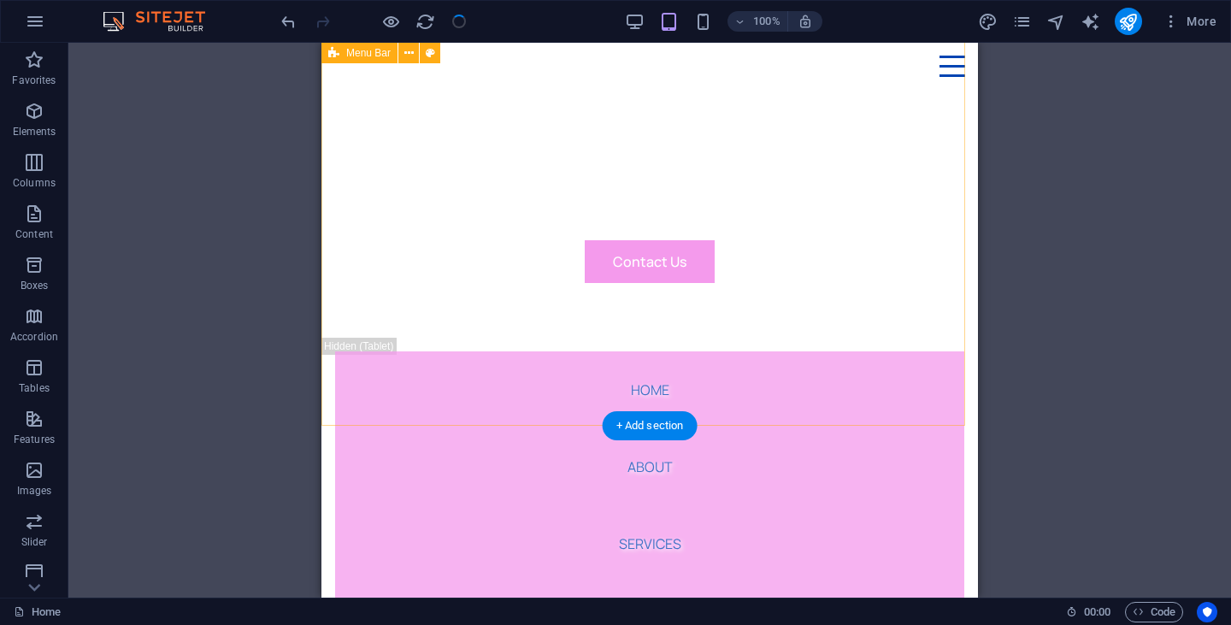
scroll to position [633, 0]
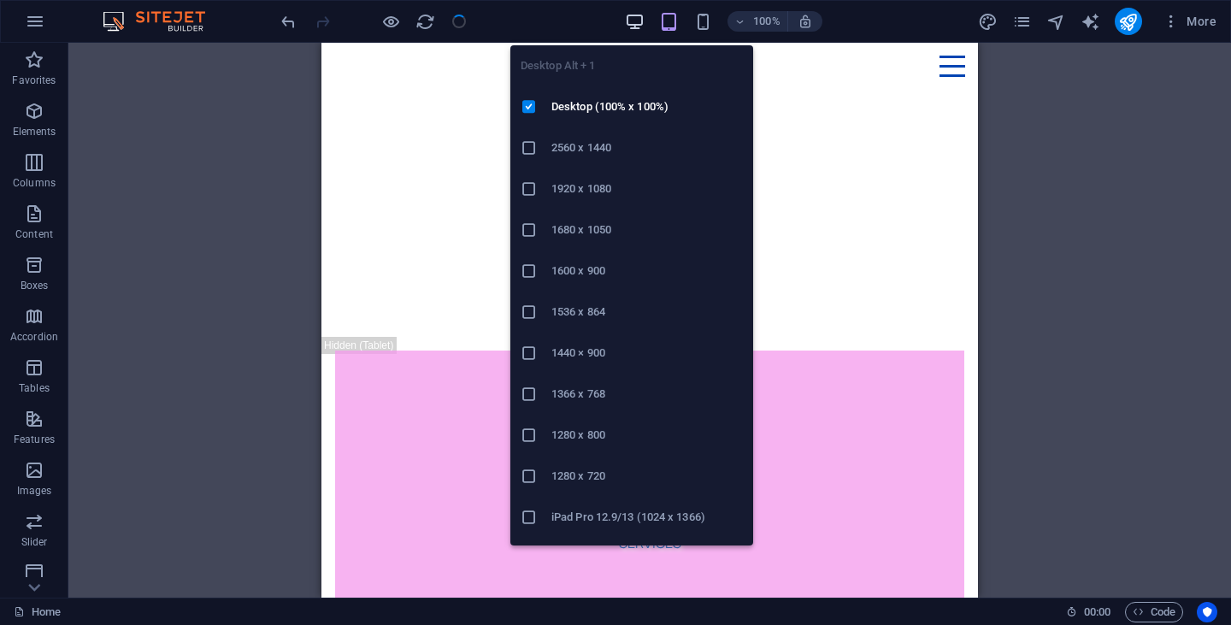
click at [631, 21] on icon "button" at bounding box center [635, 22] width 20 height 20
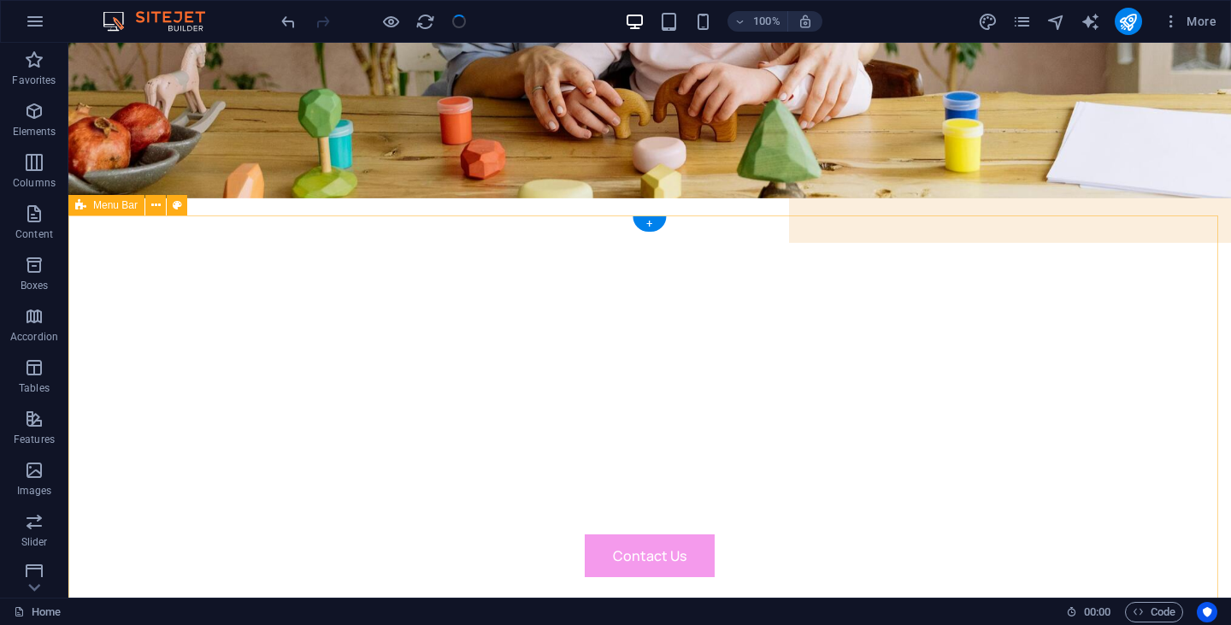
scroll to position [350, 0]
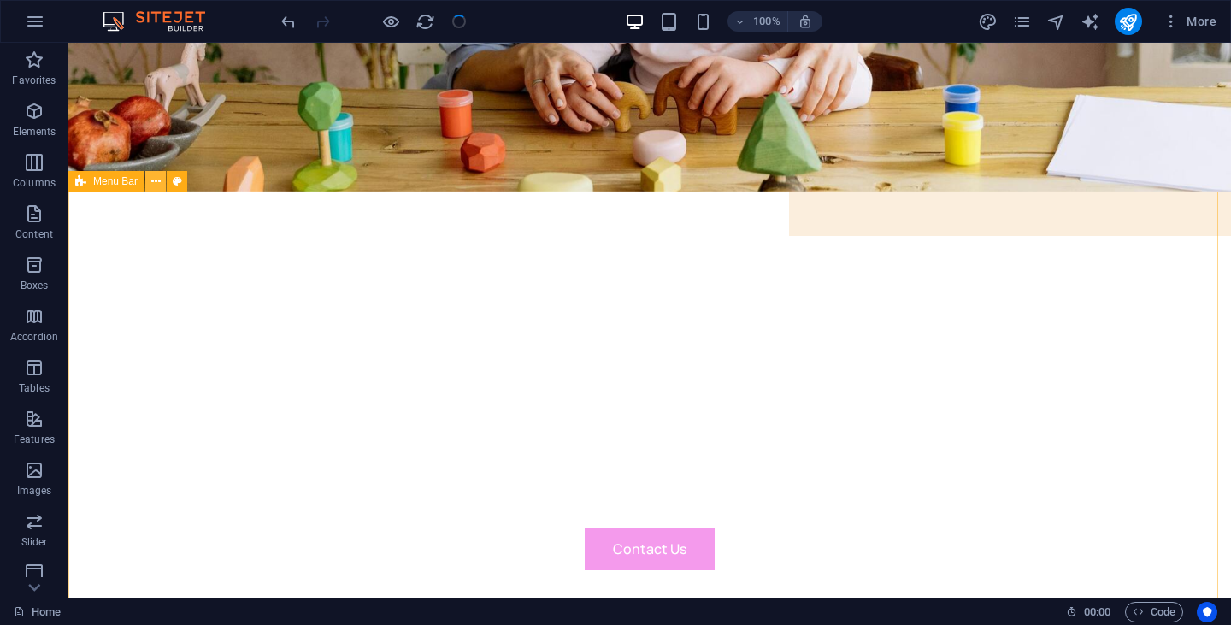
click at [157, 184] on icon at bounding box center [155, 182] width 9 height 18
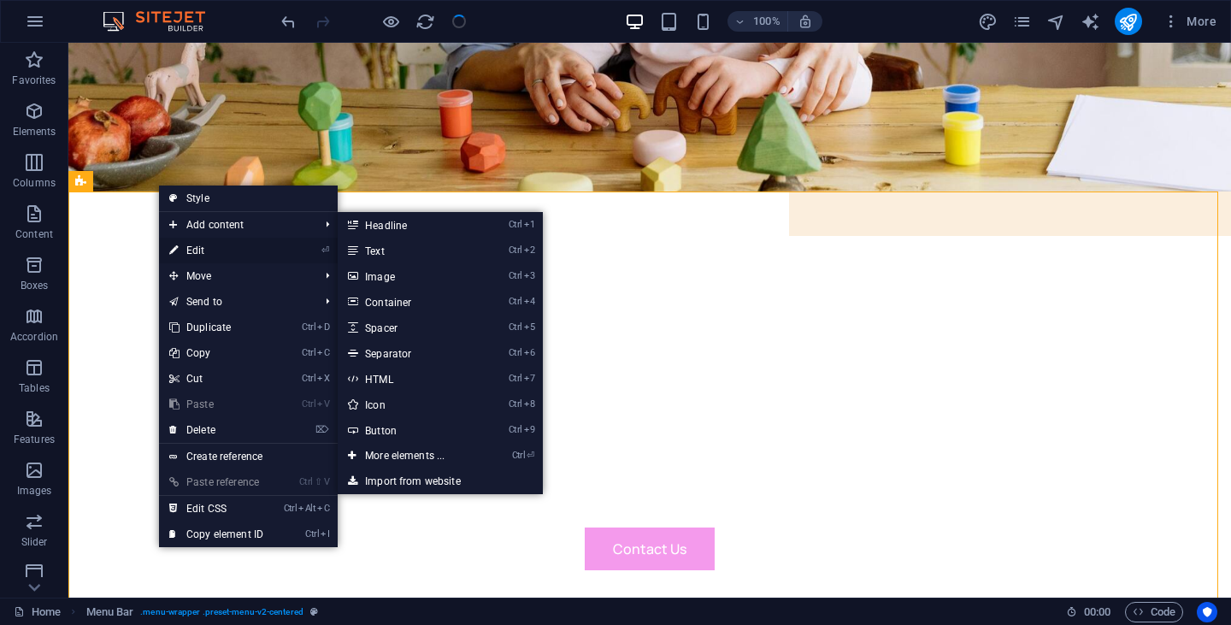
click at [199, 255] on link "⏎ Edit" at bounding box center [216, 251] width 115 height 26
select select "rem"
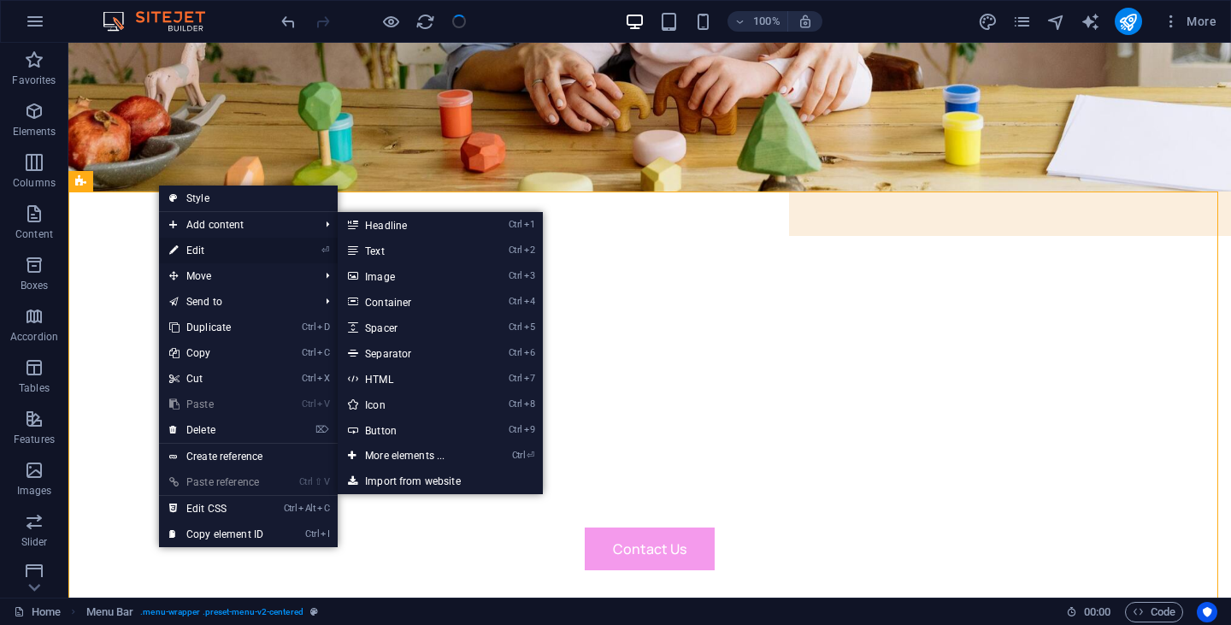
select select "rem"
select select "vw"
select select "preset-menu-v2-centered"
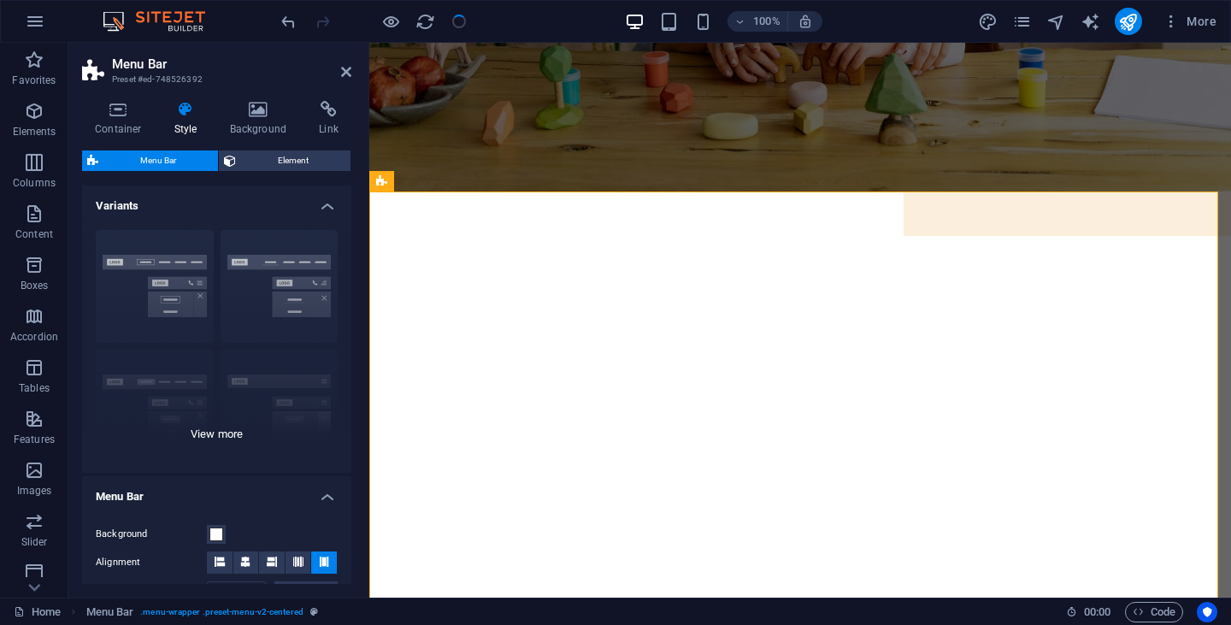
click at [168, 277] on div "Border Centered Default Fixed Loki Trigger Wide XXL" at bounding box center [216, 344] width 269 height 256
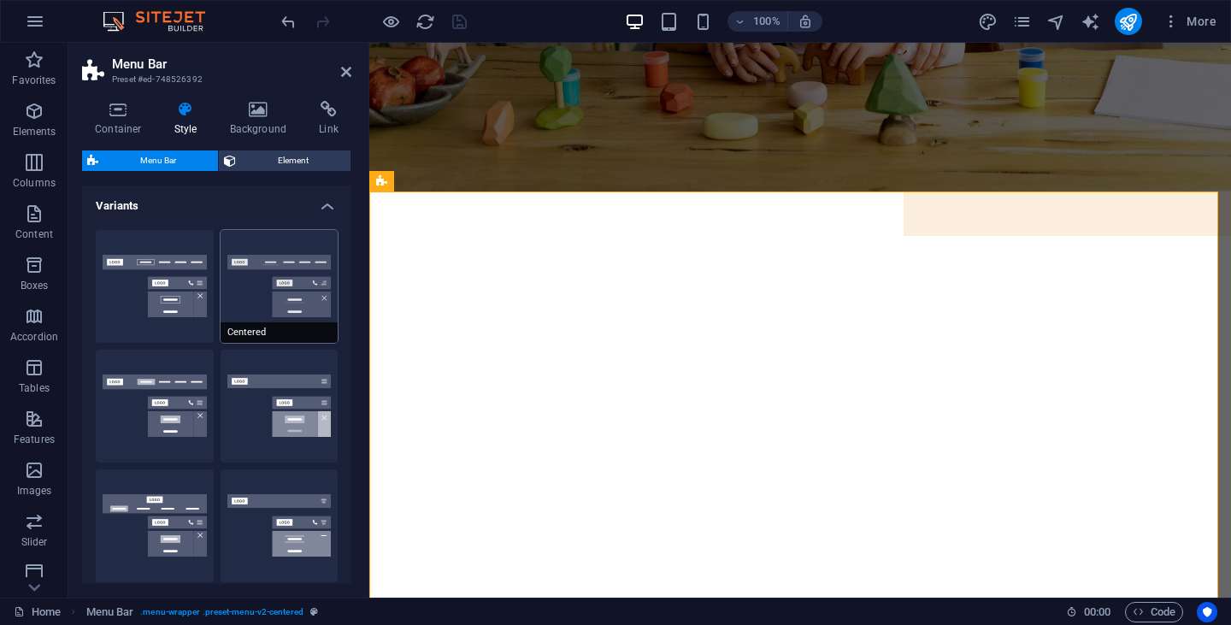
click at [278, 264] on button "Centered" at bounding box center [279, 286] width 118 height 113
type input "1"
select select "sticky_menu"
type input "0"
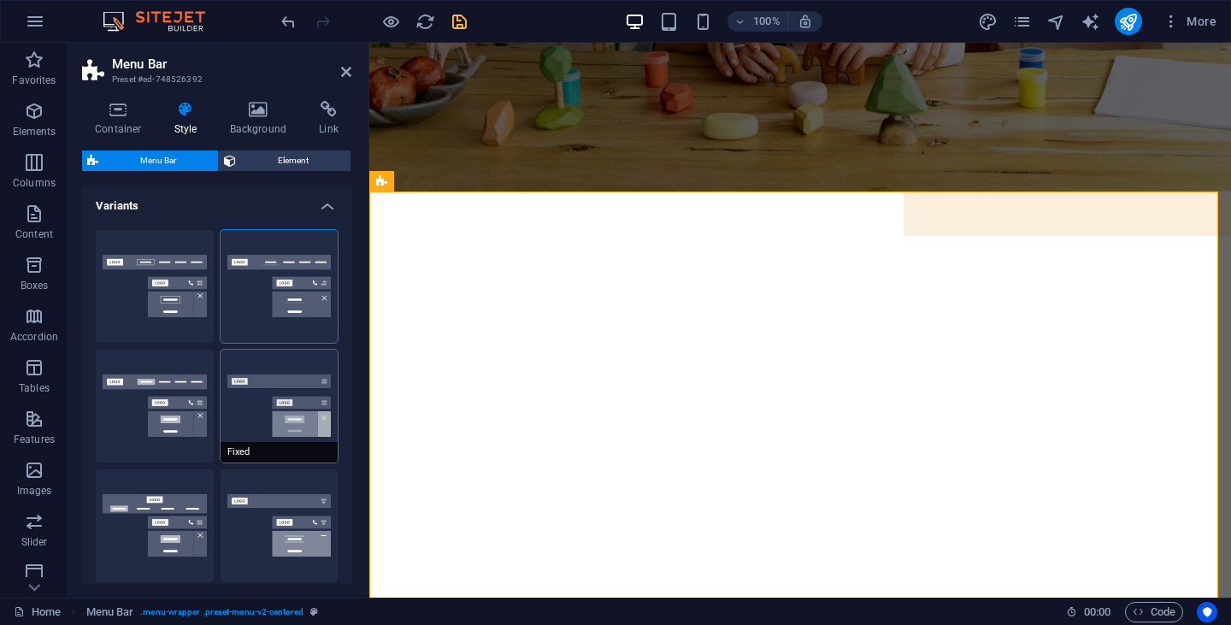
click at [288, 388] on button "Fixed" at bounding box center [279, 406] width 118 height 113
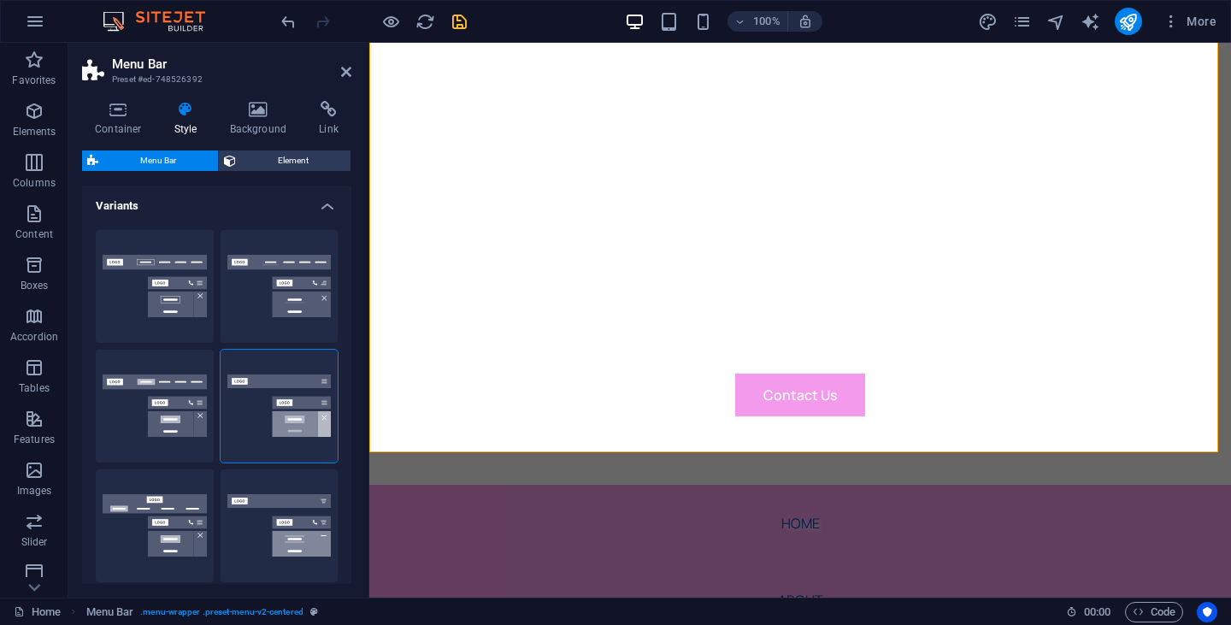
scroll to position [581, 0]
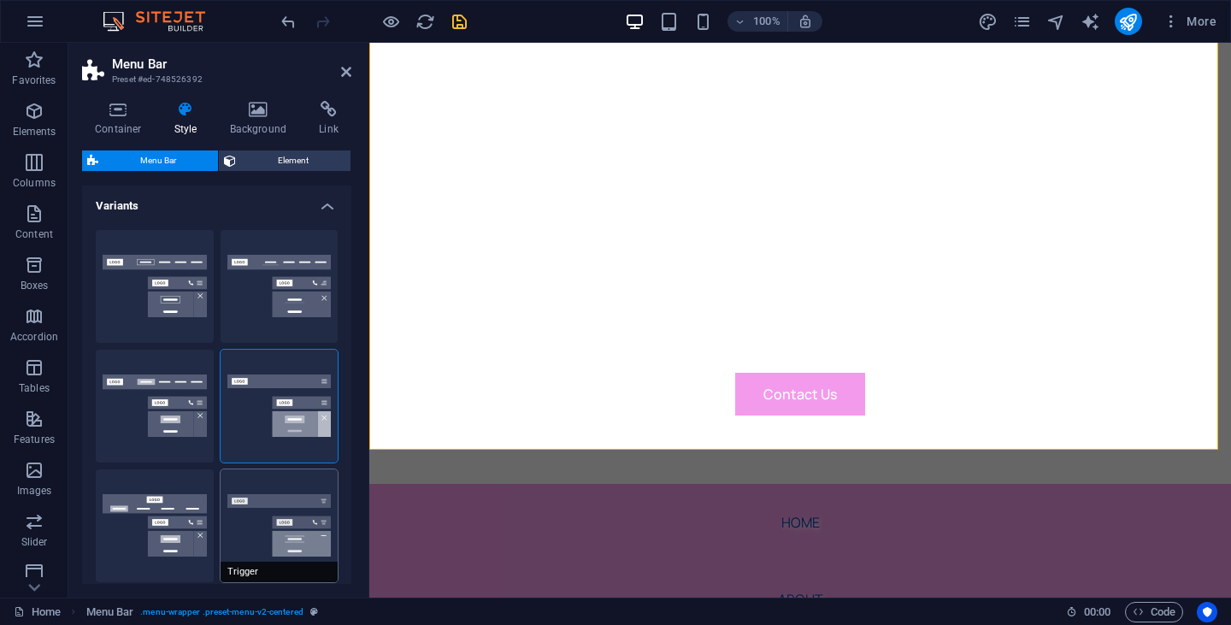
click at [262, 516] on button "Trigger" at bounding box center [279, 525] width 118 height 113
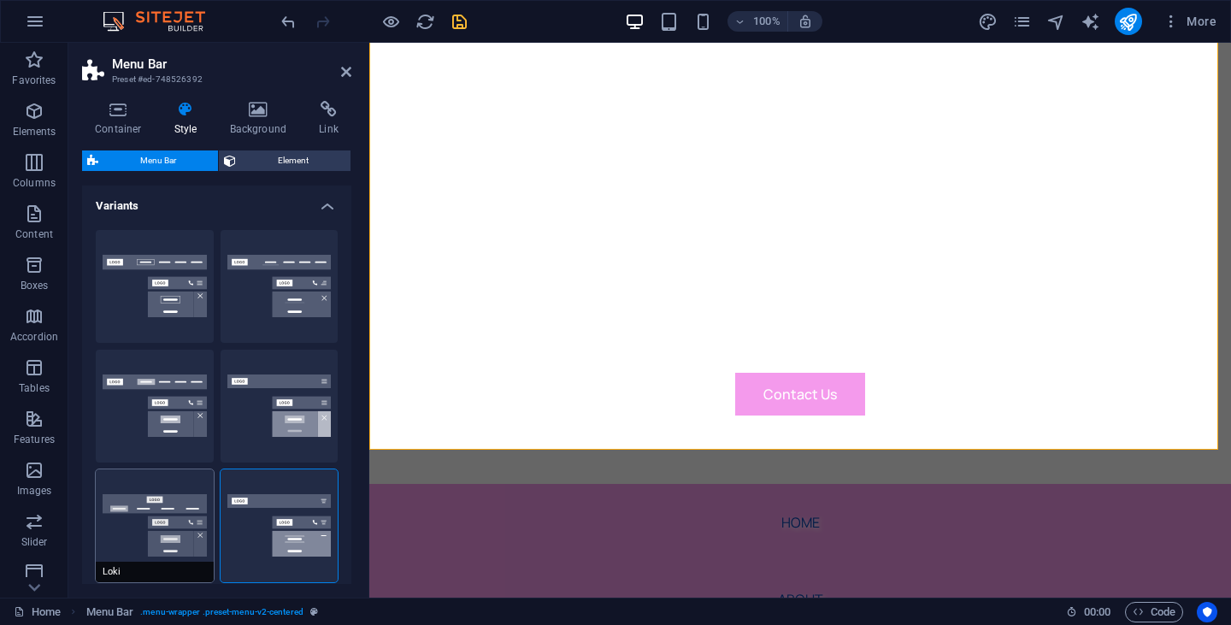
click at [160, 503] on button "Loki" at bounding box center [155, 525] width 118 height 113
type input "0"
select select "DISABLED_OPTION_VALUE"
type input "2"
type input "1"
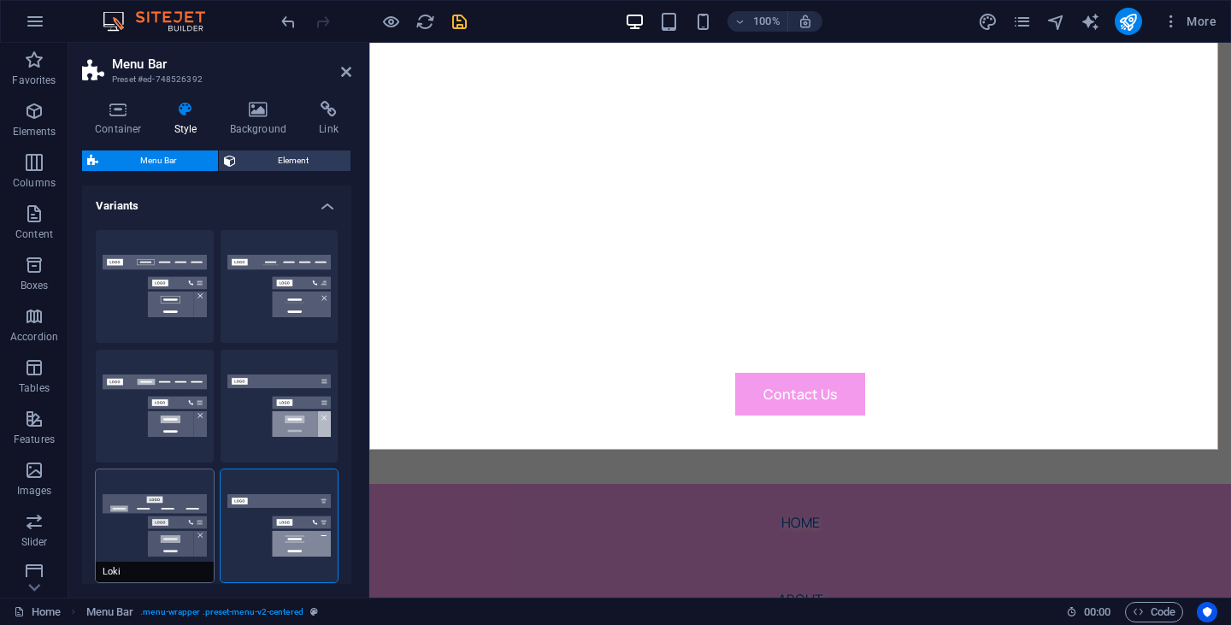
type input "2"
type input "4"
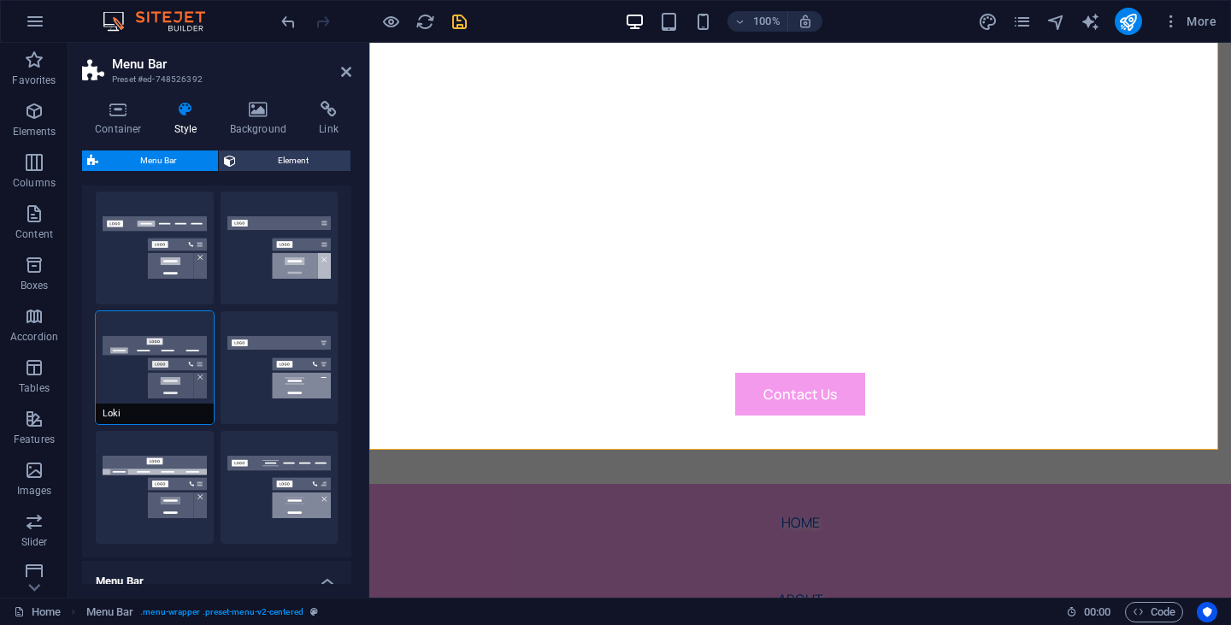
scroll to position [167, 0]
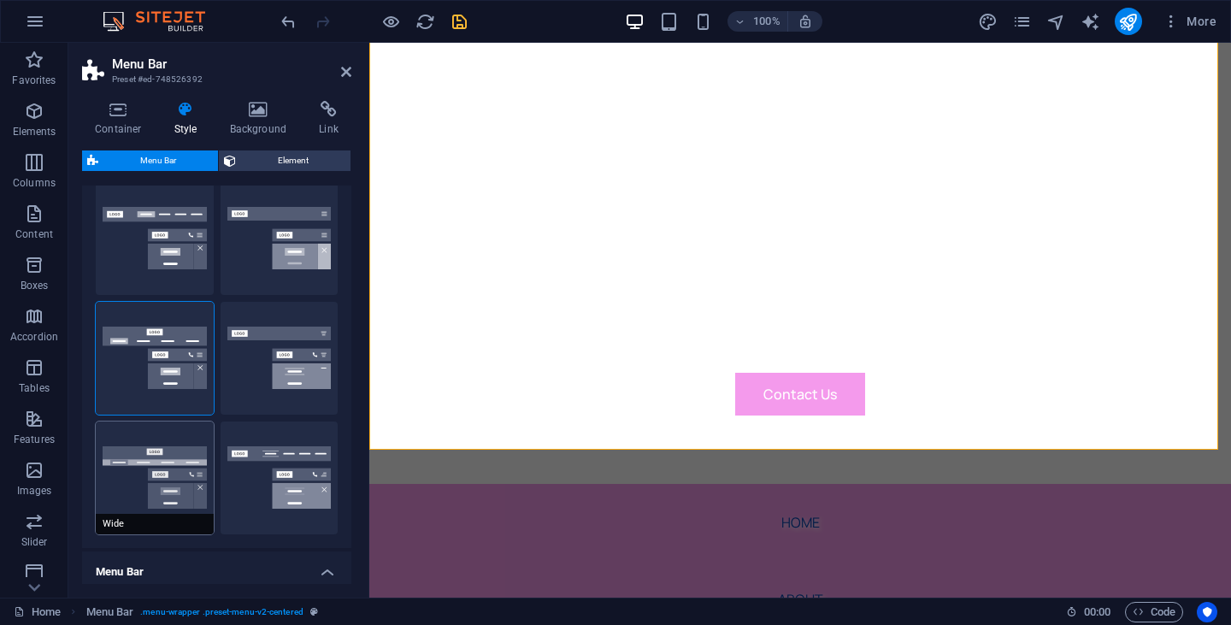
click at [168, 468] on button "Wide" at bounding box center [155, 477] width 118 height 113
type input "0"
type input "2"
select select "rem"
type input "2"
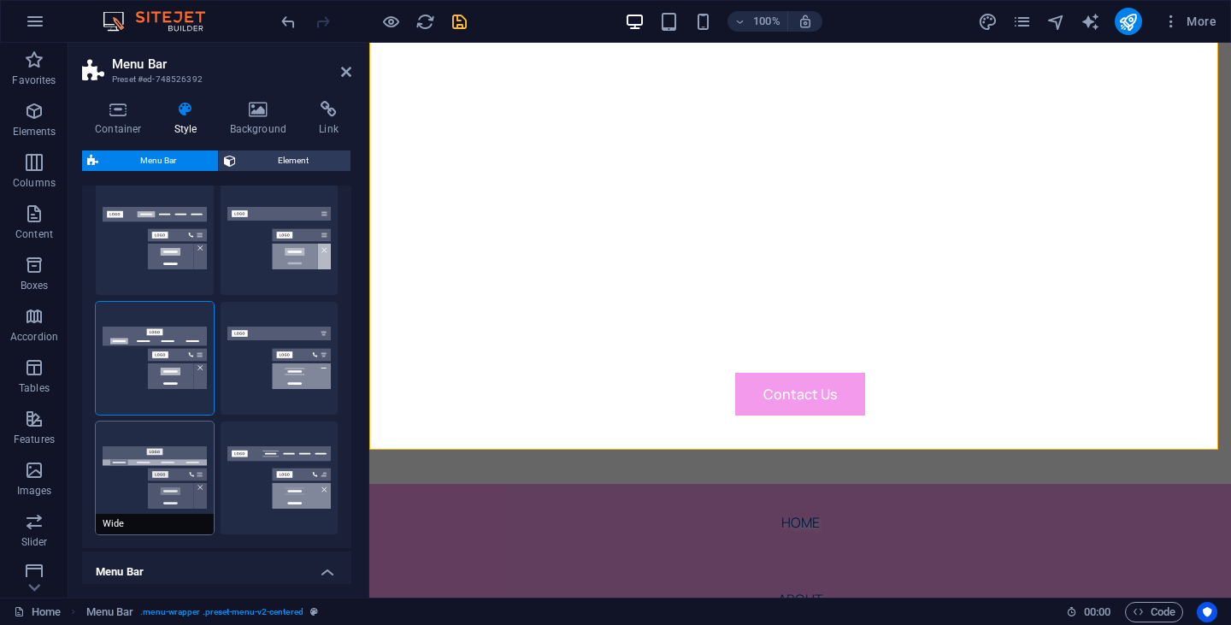
type input "2"
type input "0"
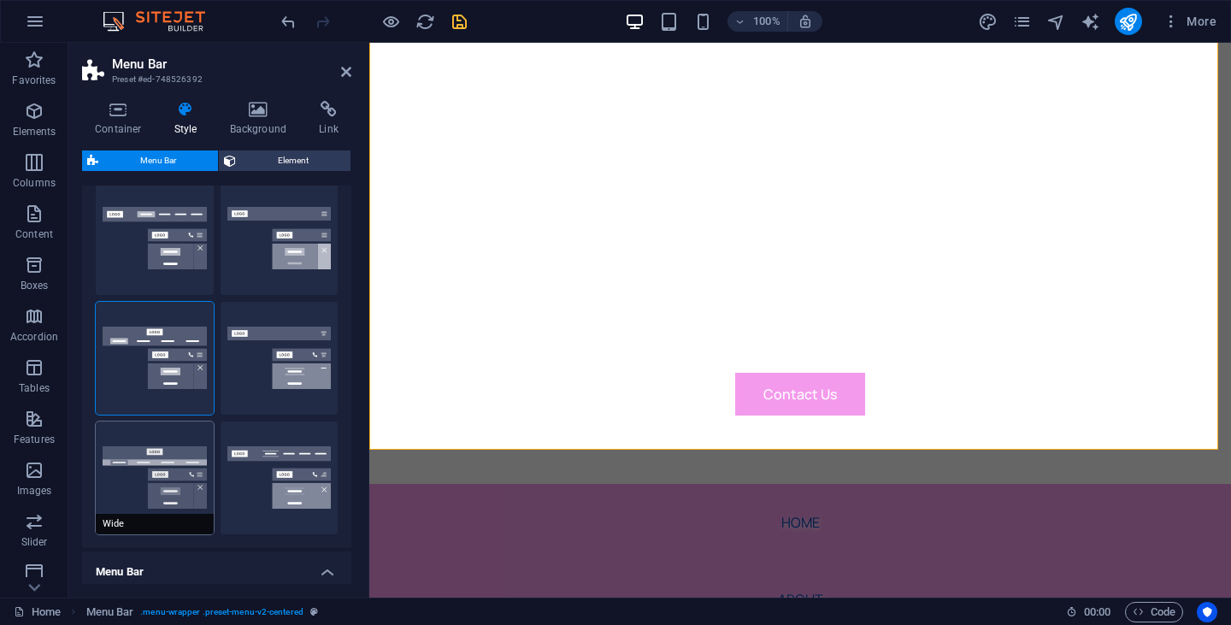
type input "0"
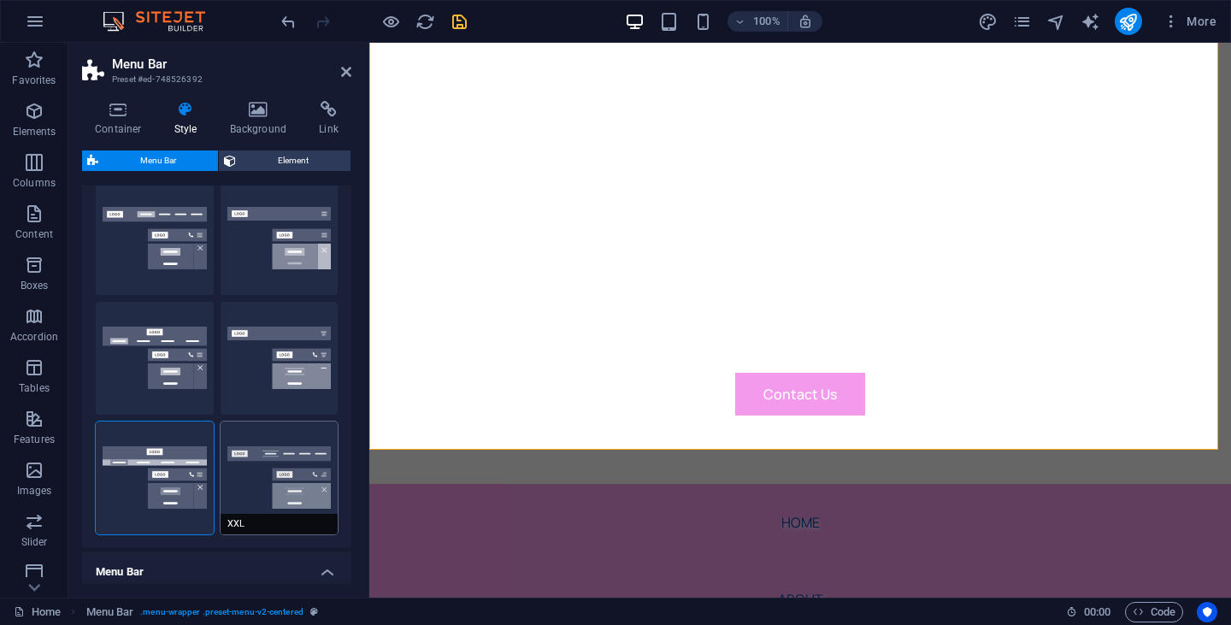
click at [277, 470] on button "XXL" at bounding box center [279, 477] width 118 height 113
type input "1"
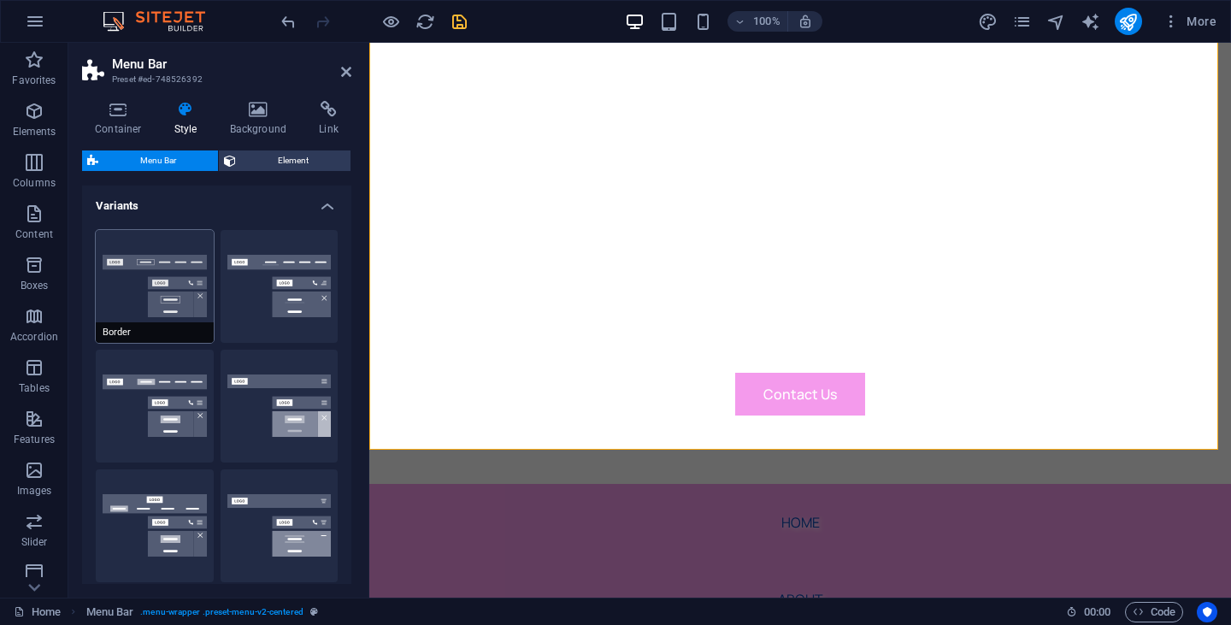
click at [156, 276] on button "Border" at bounding box center [155, 286] width 118 height 113
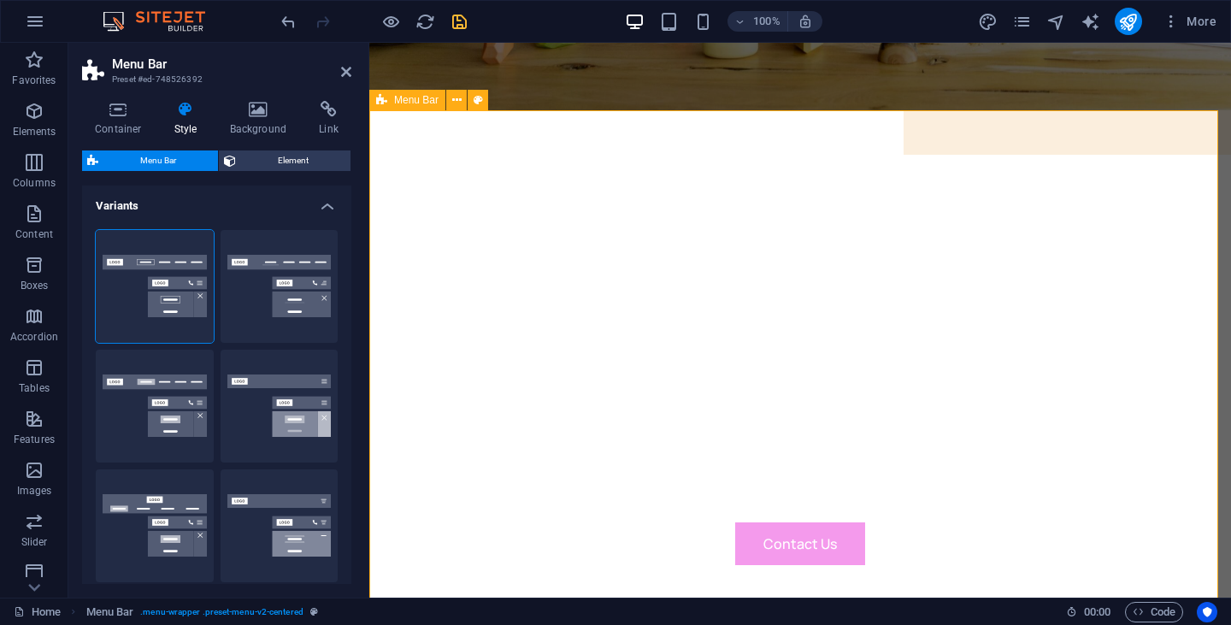
scroll to position [431, 0]
click at [460, 101] on icon at bounding box center [456, 101] width 9 height 18
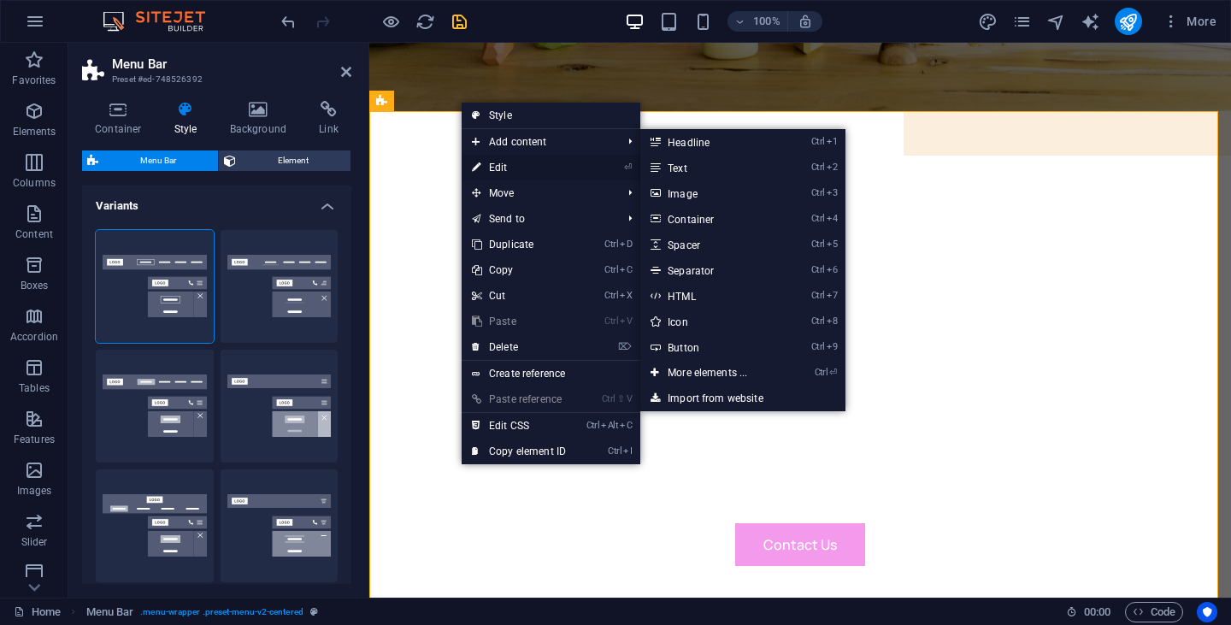
click at [500, 165] on link "⏎ Edit" at bounding box center [518, 168] width 115 height 26
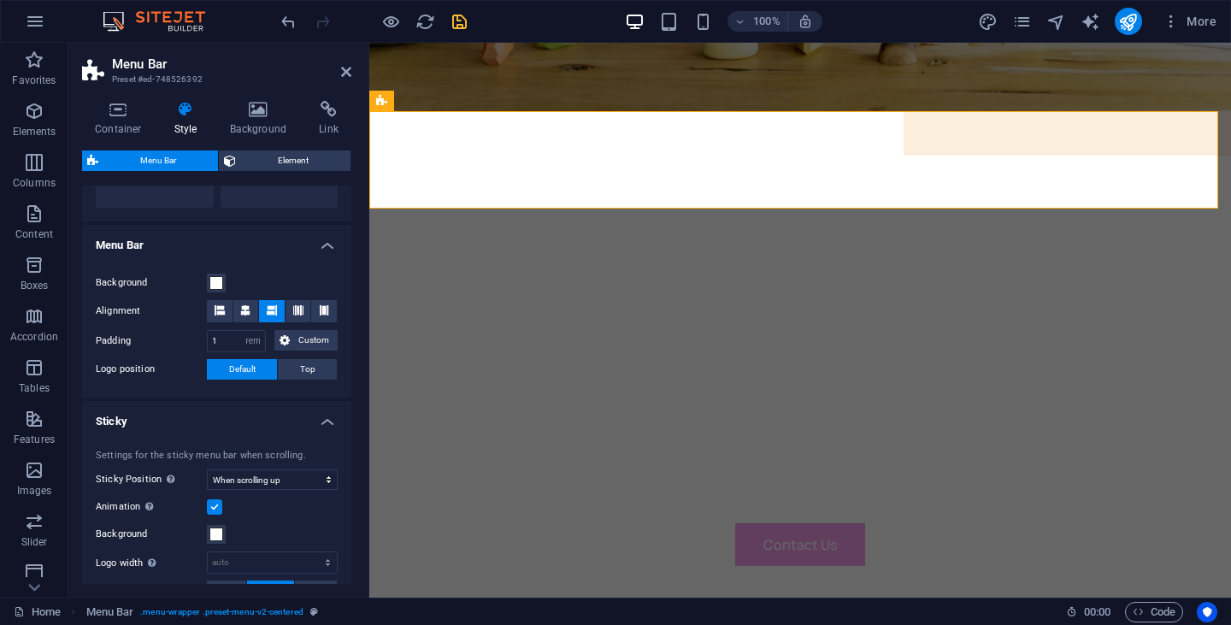
scroll to position [0, 0]
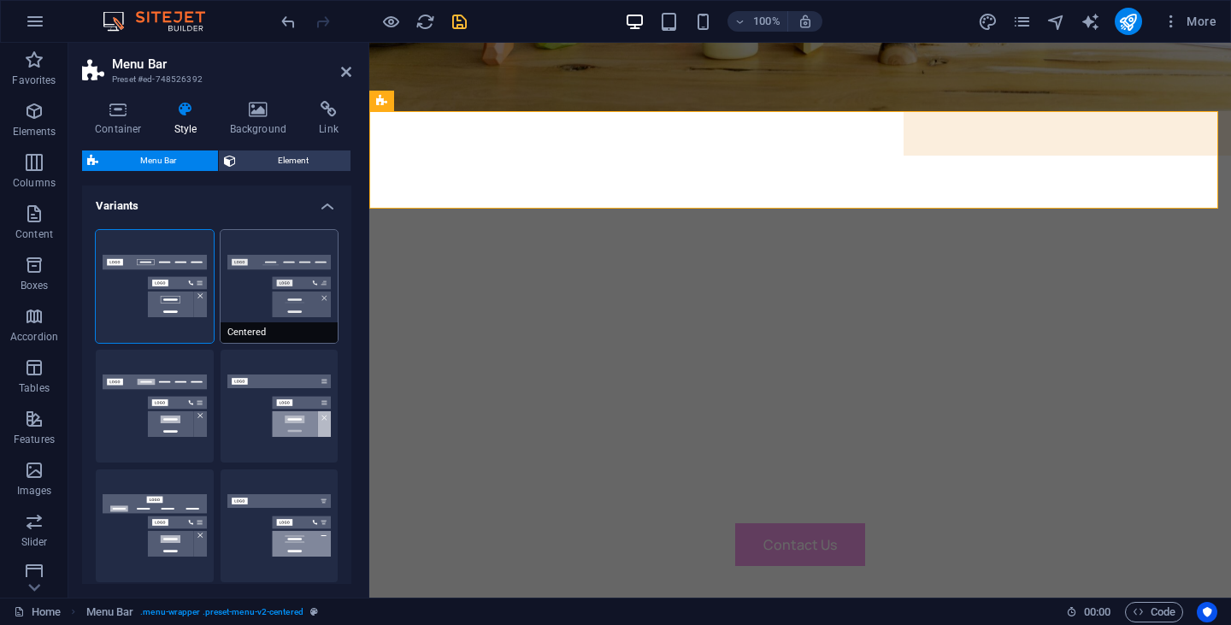
click at [262, 303] on button "Centered" at bounding box center [279, 286] width 118 height 113
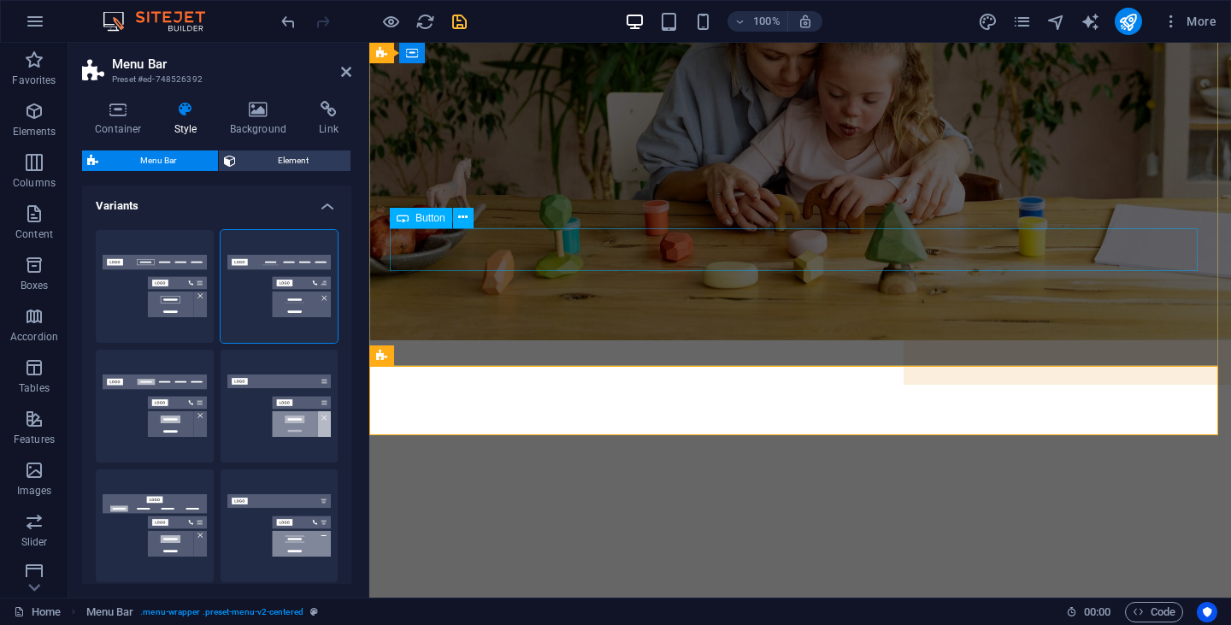
scroll to position [131, 0]
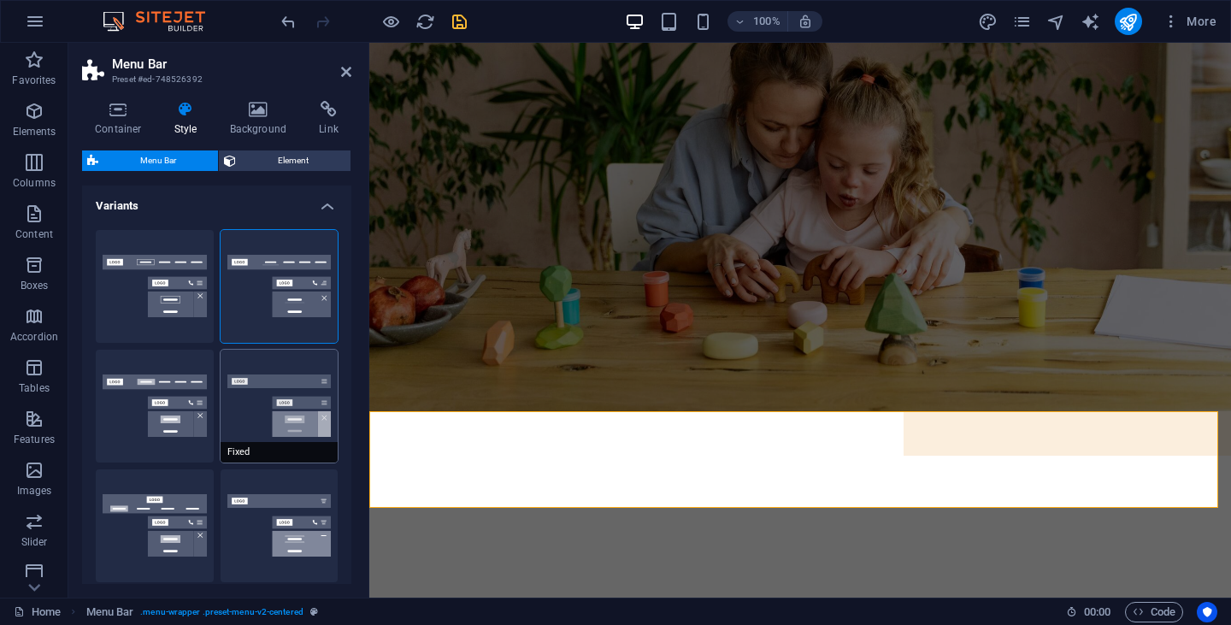
click at [285, 411] on button "Fixed" at bounding box center [279, 406] width 118 height 113
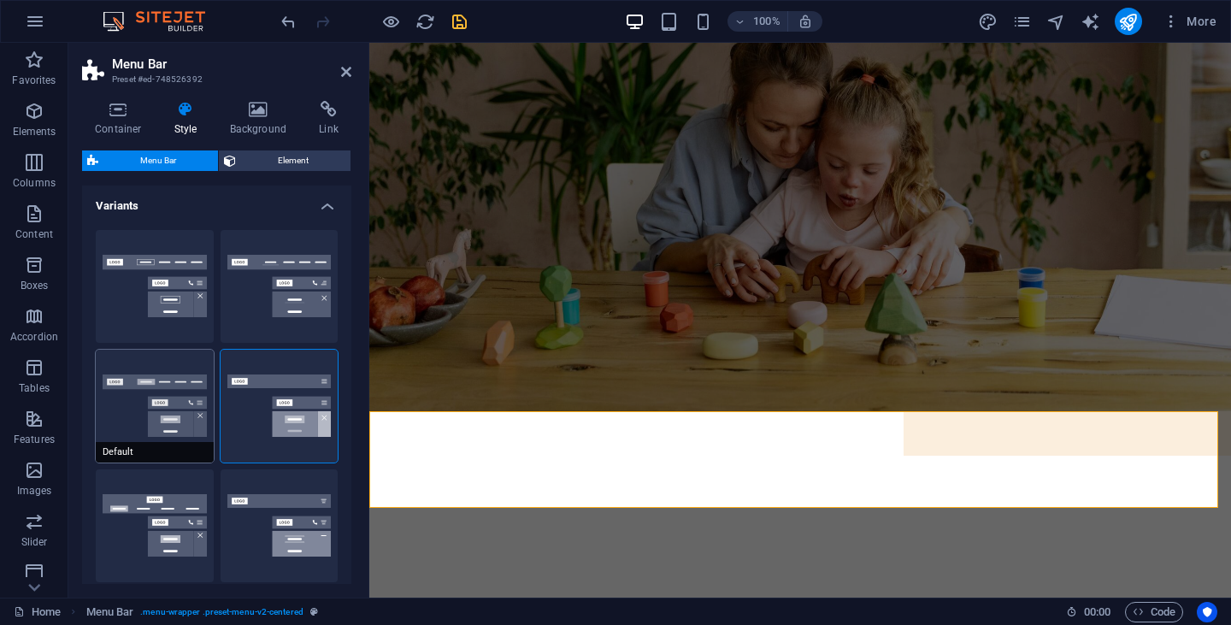
click at [150, 415] on button "Default" at bounding box center [155, 406] width 118 height 113
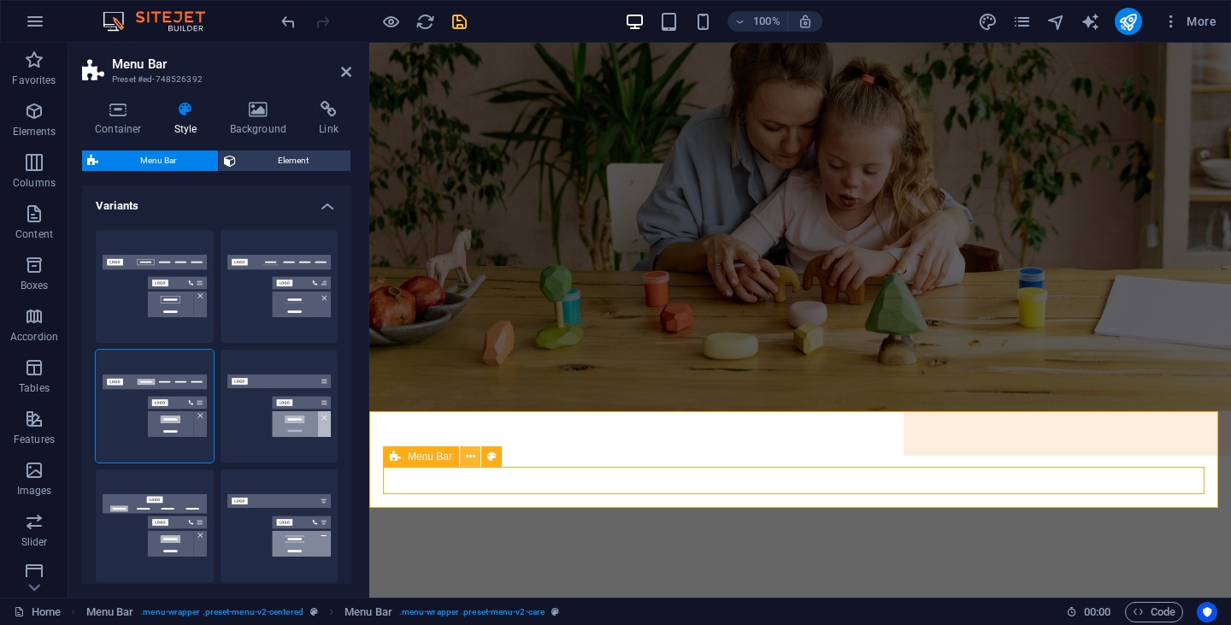
click at [471, 457] on icon at bounding box center [470, 457] width 9 height 18
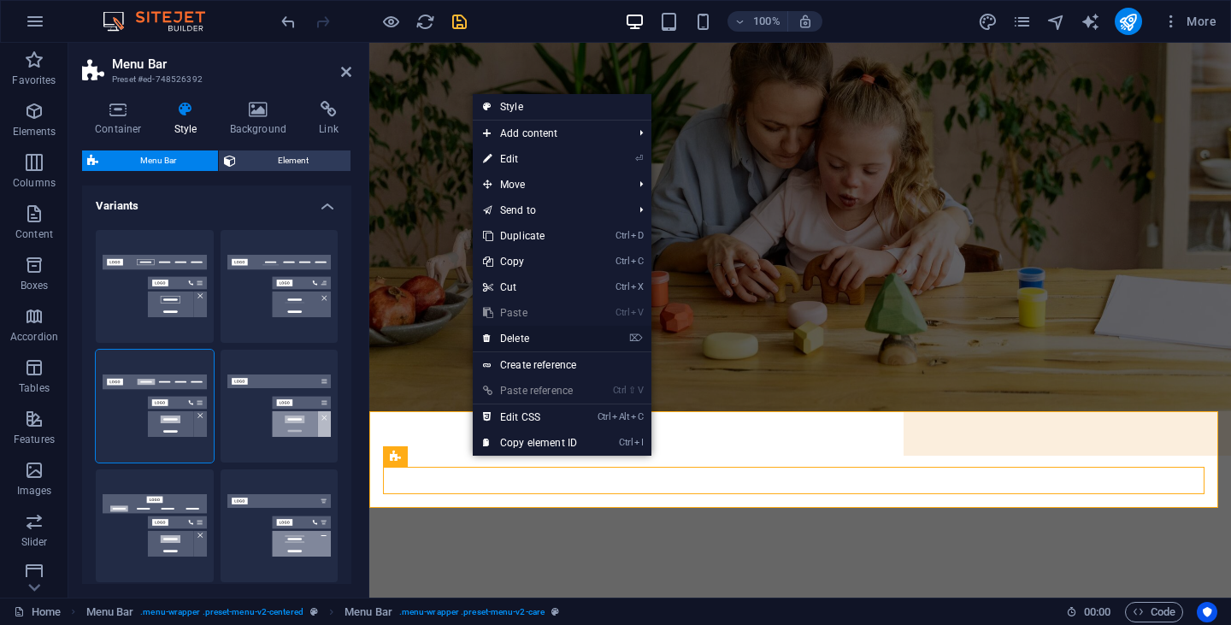
click at [502, 334] on link "⌦ Delete" at bounding box center [530, 339] width 115 height 26
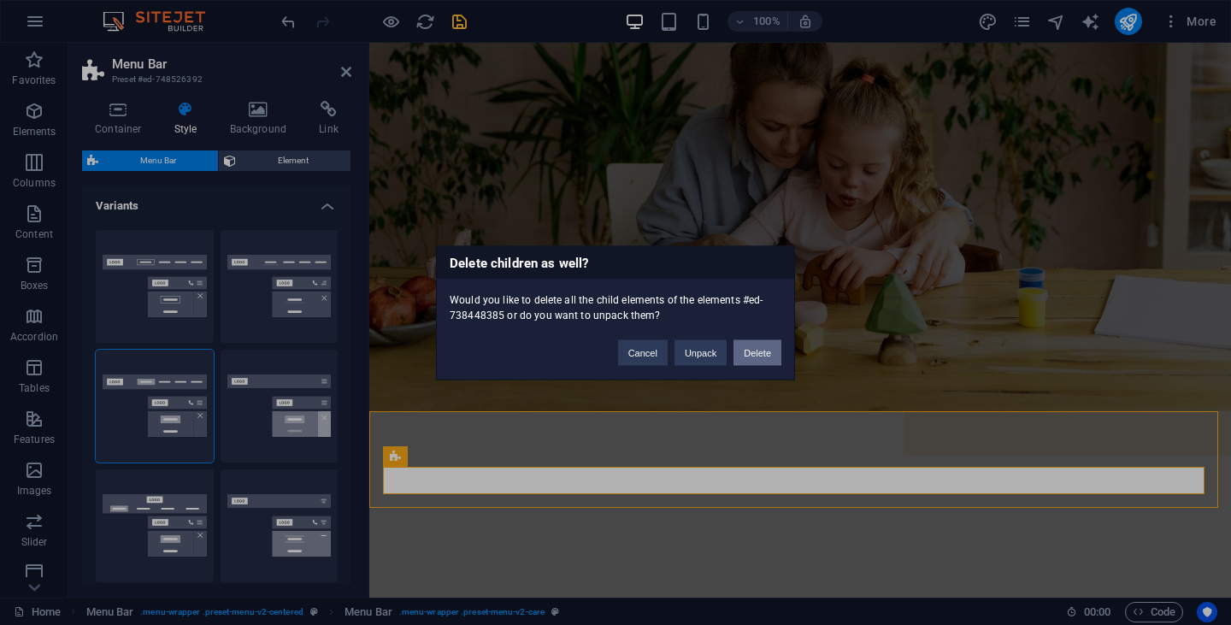
click at [749, 348] on button "Delete" at bounding box center [757, 352] width 48 height 26
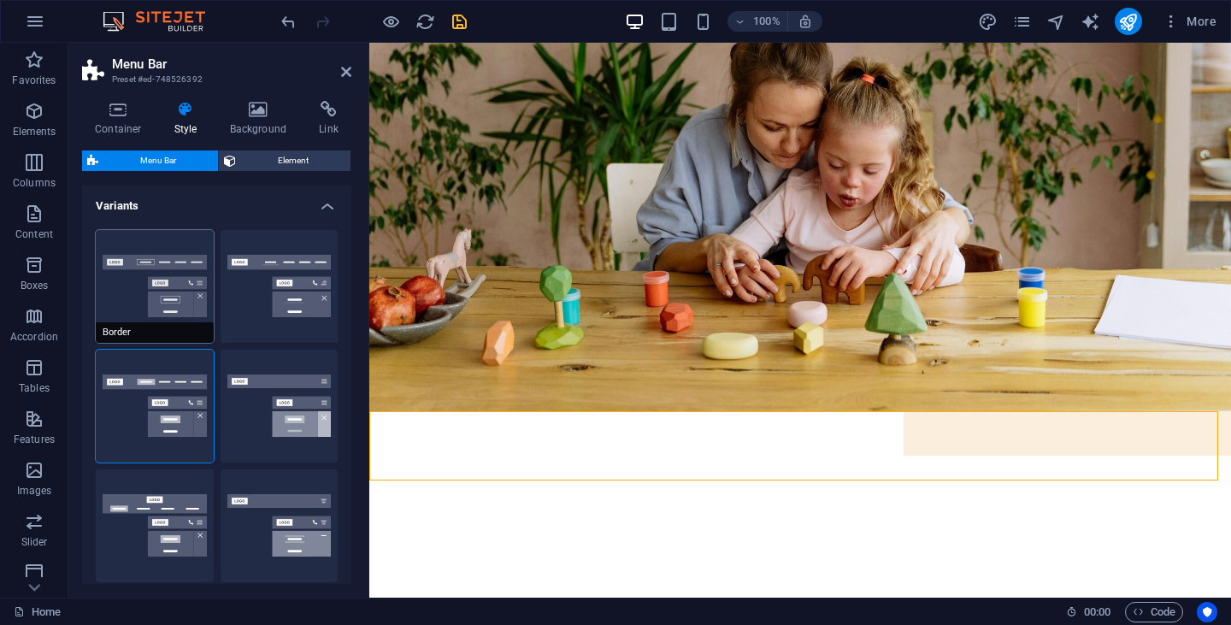
click at [178, 274] on button "Border" at bounding box center [155, 286] width 118 height 113
select select "sticky_reverse"
click at [344, 60] on h2 "Menu Bar" at bounding box center [231, 63] width 239 height 15
click at [345, 70] on icon at bounding box center [346, 72] width 10 height 14
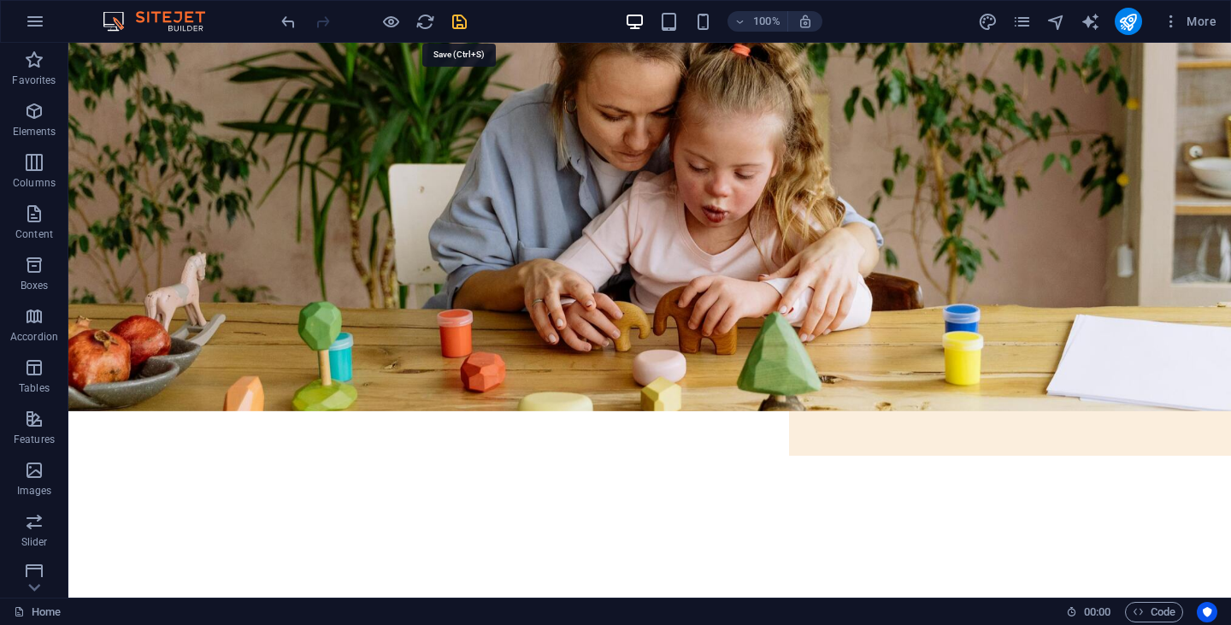
click at [463, 19] on icon "save" at bounding box center [460, 22] width 20 height 20
click at [669, 10] on div "100%" at bounding box center [723, 21] width 197 height 27
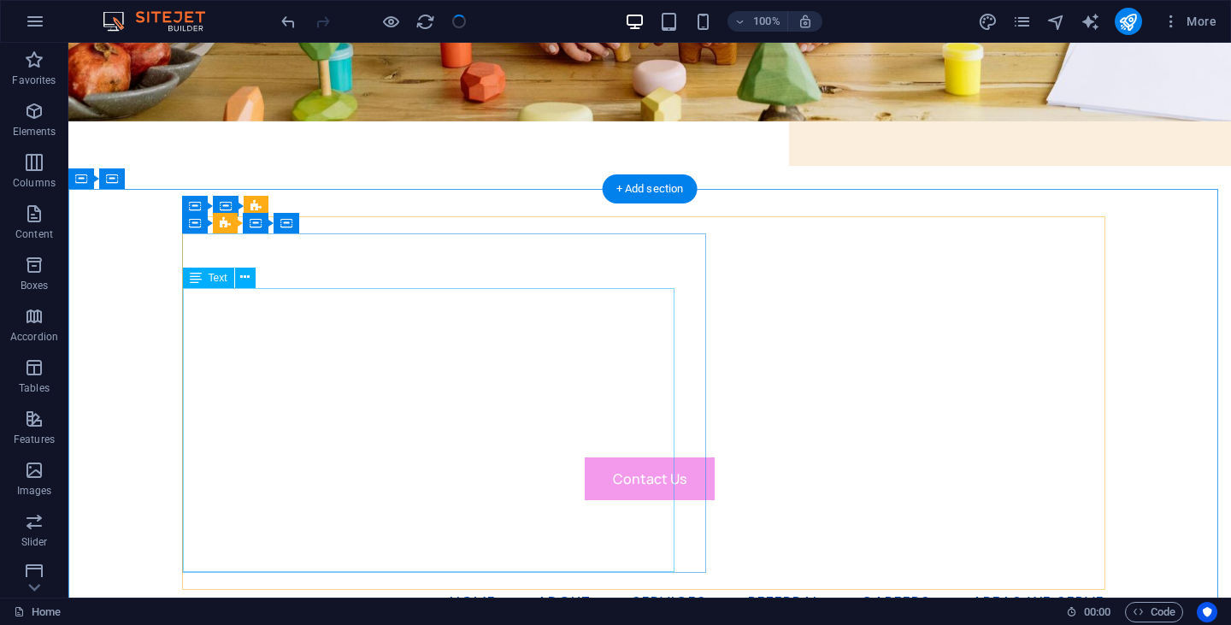
scroll to position [422, 0]
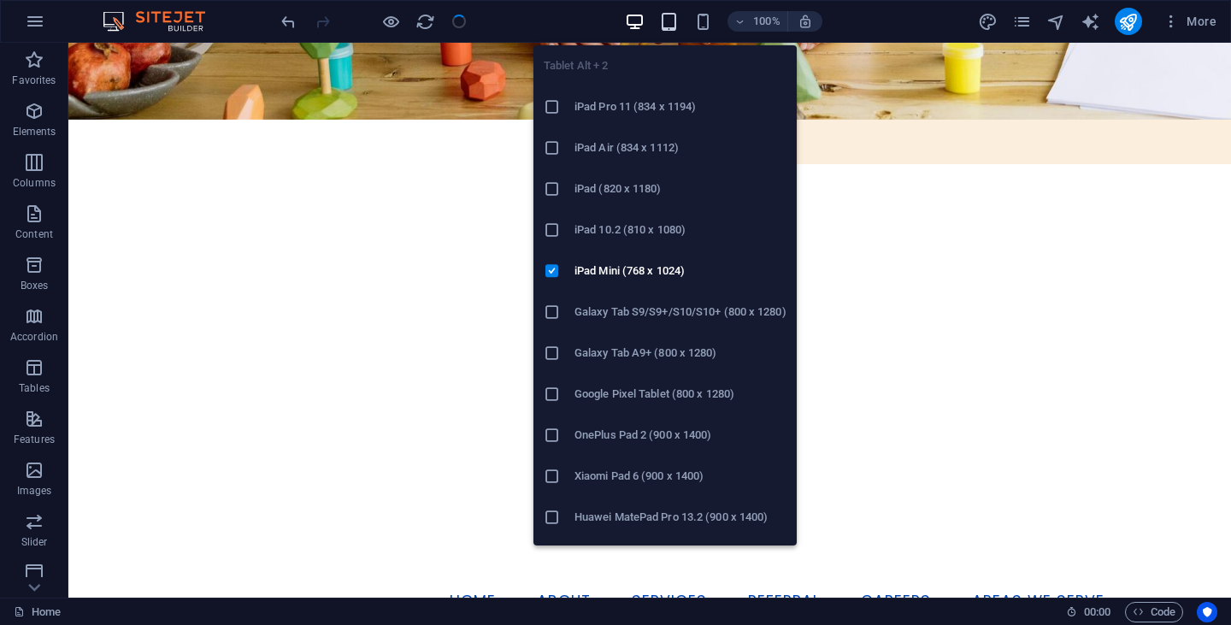
click at [667, 24] on icon "button" at bounding box center [669, 22] width 20 height 20
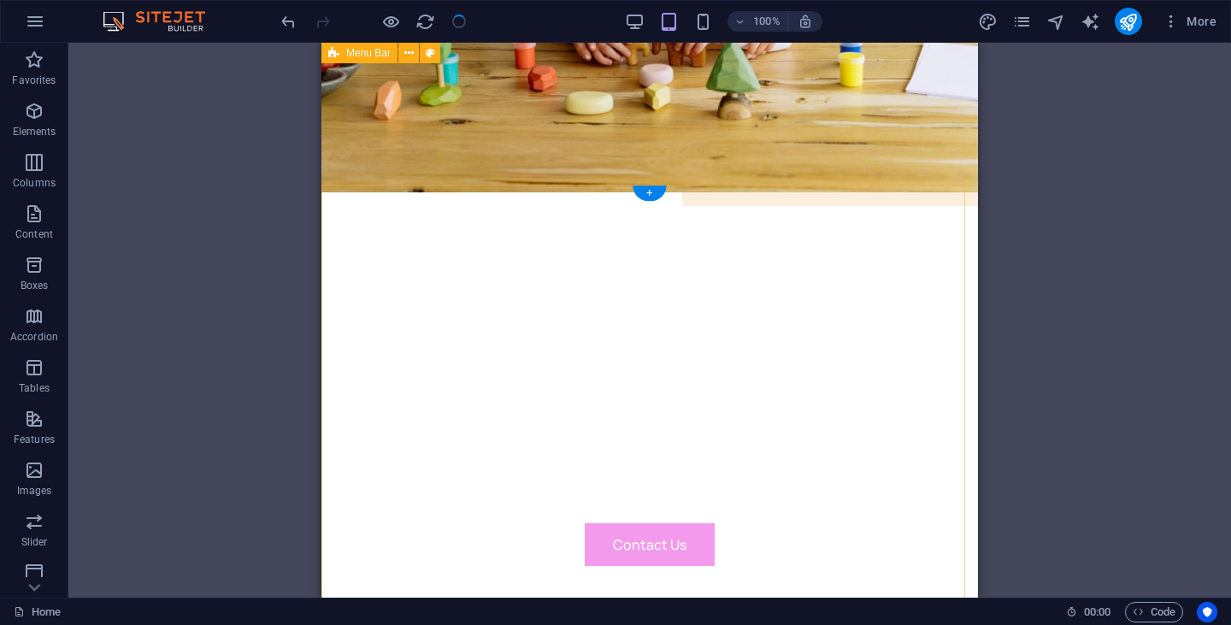
scroll to position [344, 0]
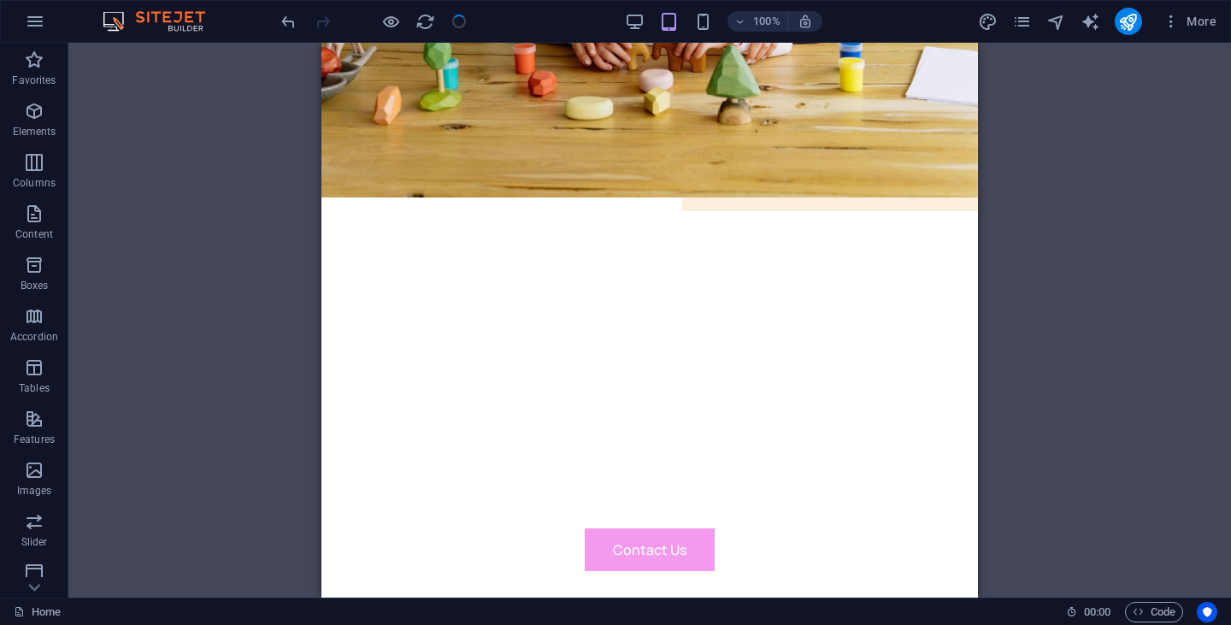
click at [649, 20] on div "100%" at bounding box center [723, 21] width 197 height 27
click at [639, 20] on icon "button" at bounding box center [635, 22] width 20 height 20
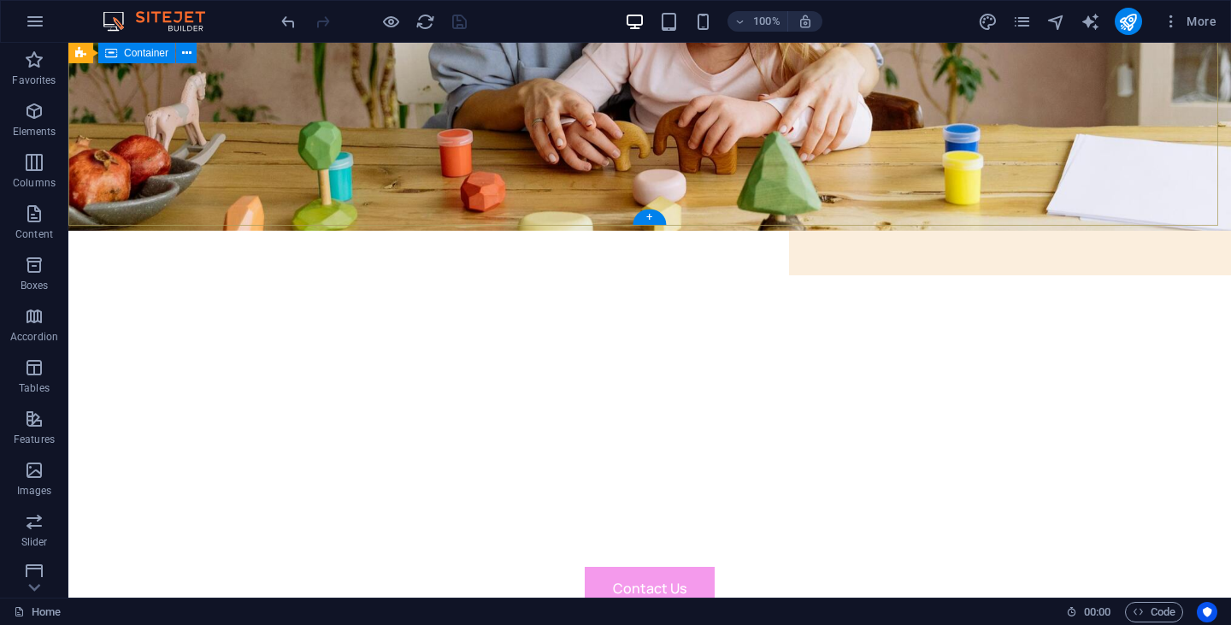
scroll to position [309, 0]
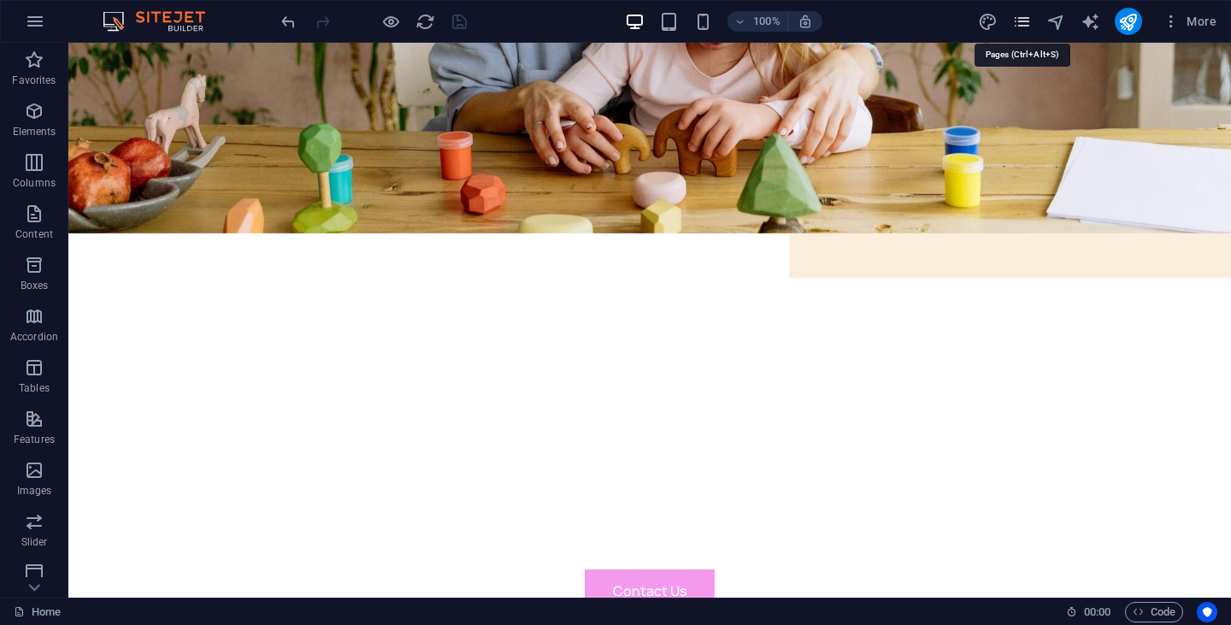
click at [1020, 22] on icon "pages" at bounding box center [1022, 22] width 20 height 20
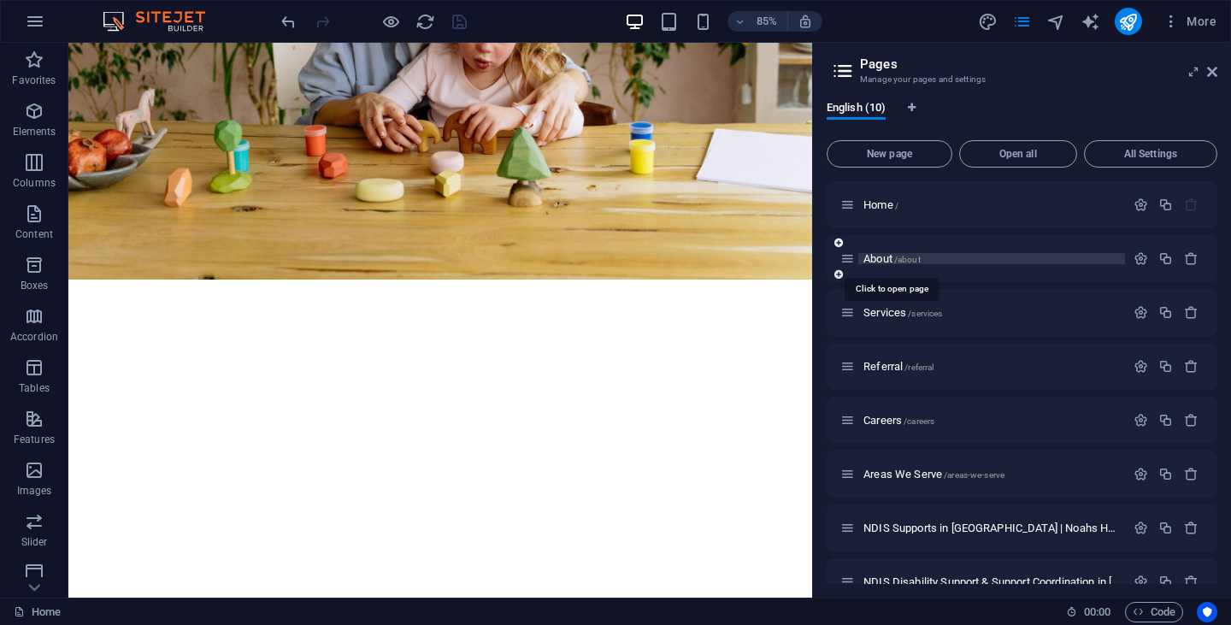
click at [879, 262] on span "About /about" at bounding box center [891, 258] width 57 height 13
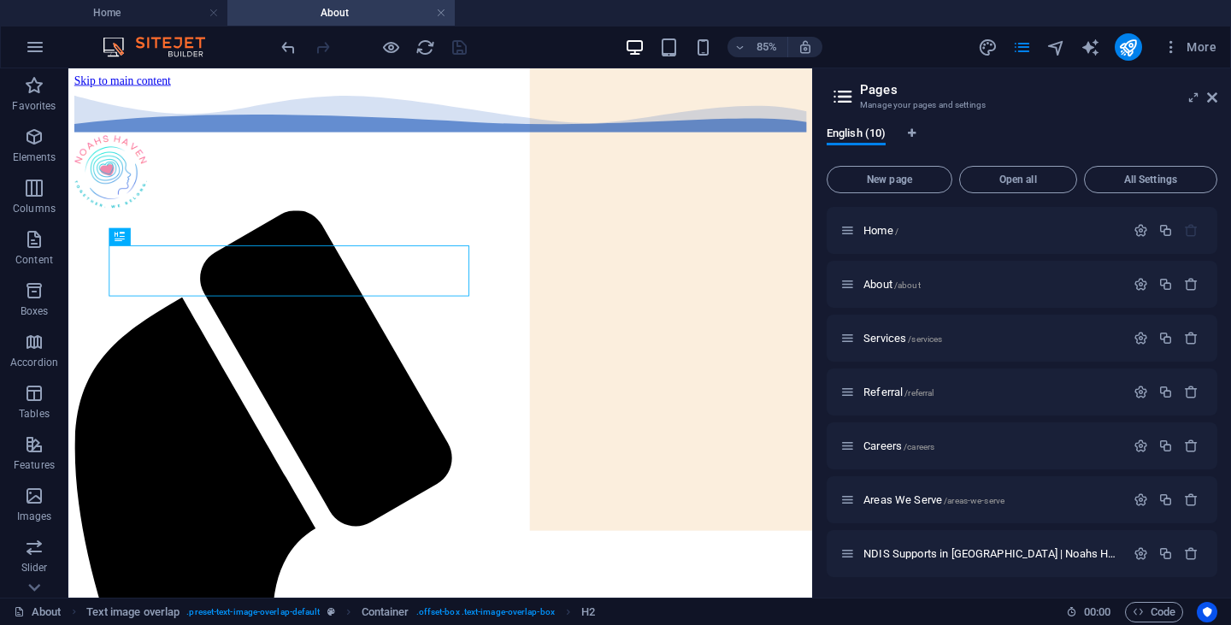
scroll to position [0, 0]
click at [1179, 47] on icon "button" at bounding box center [1170, 46] width 17 height 17
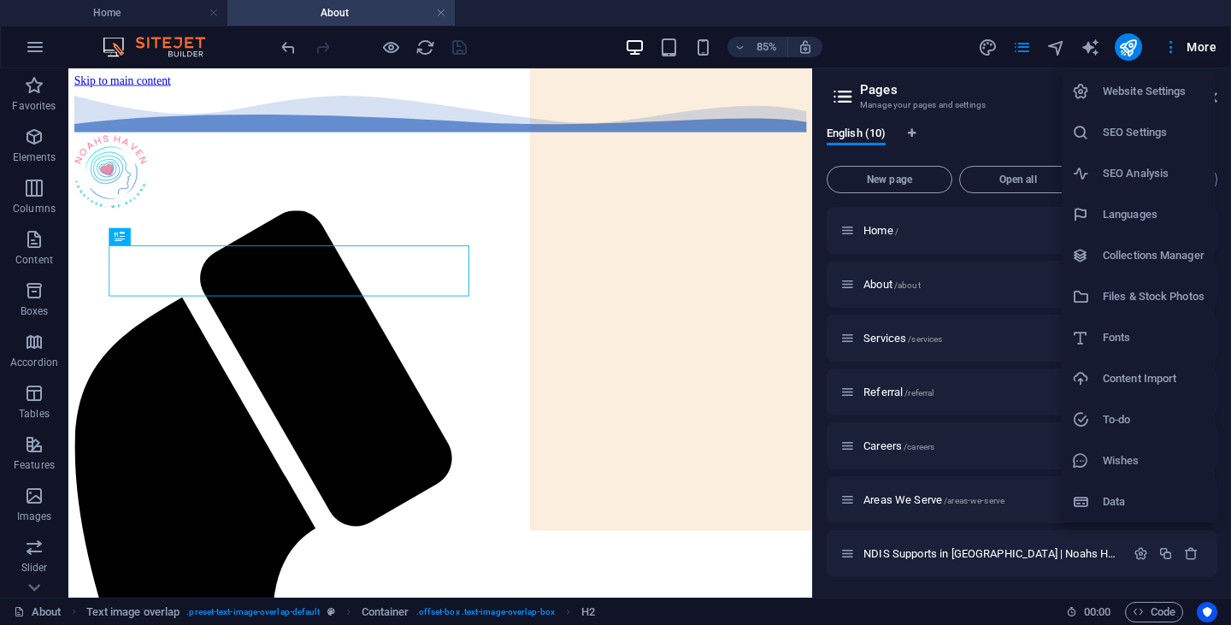
click at [1131, 129] on h6 "SEO Settings" at bounding box center [1153, 132] width 102 height 21
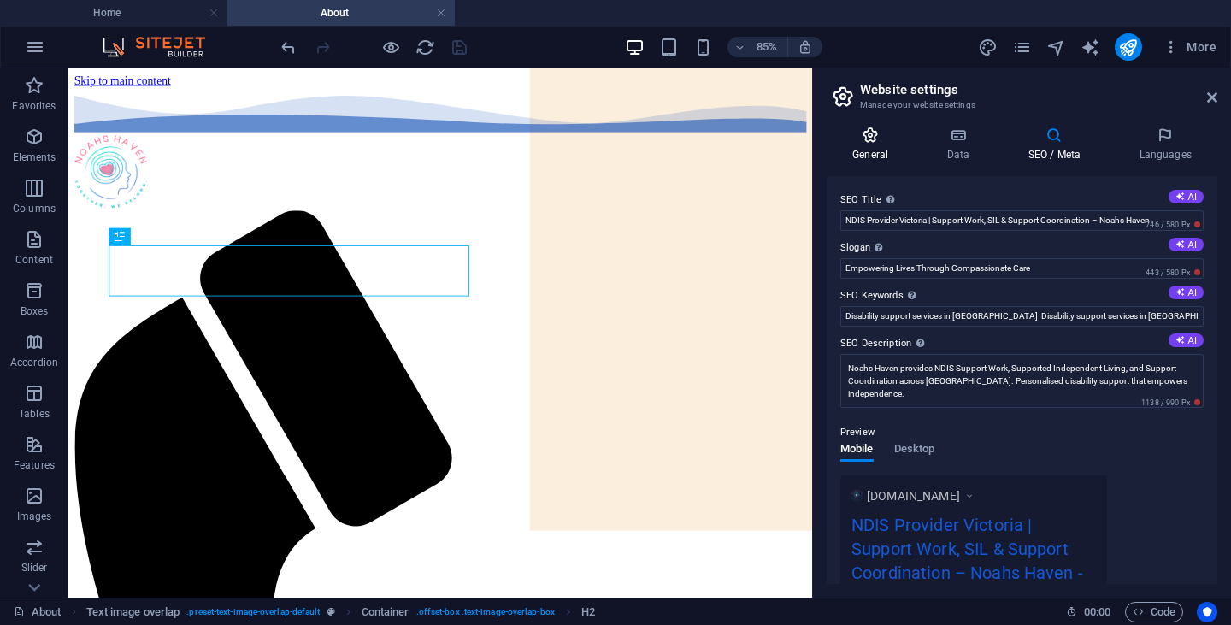
click at [879, 141] on icon at bounding box center [869, 134] width 87 height 17
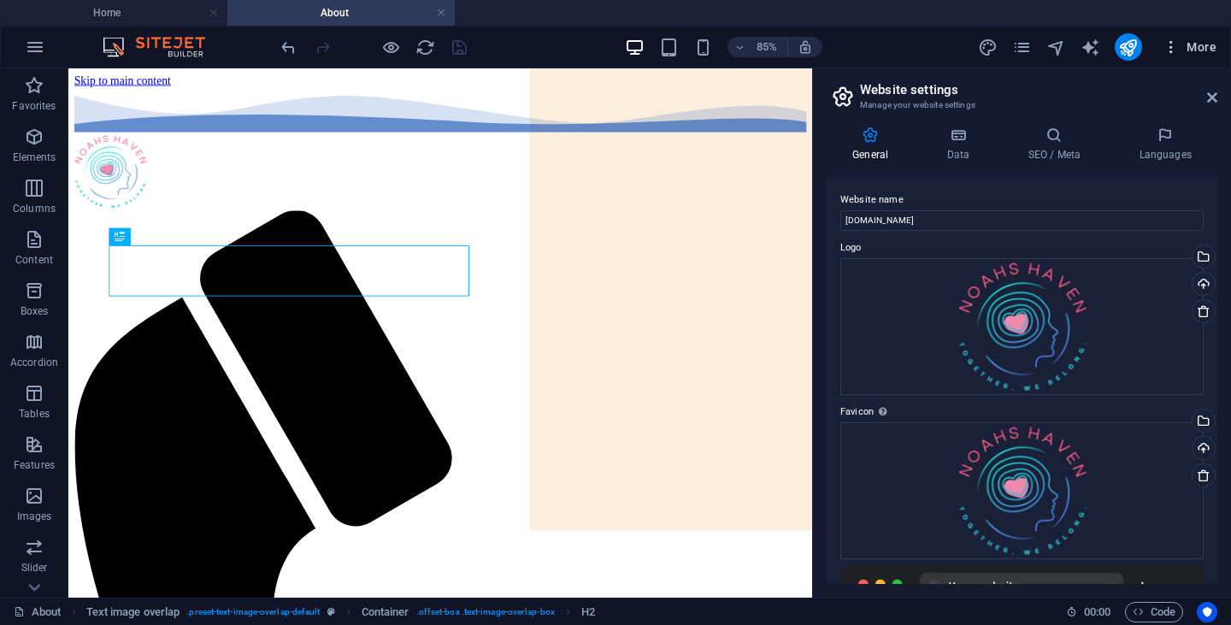
click at [1184, 46] on span "More" at bounding box center [1189, 46] width 54 height 17
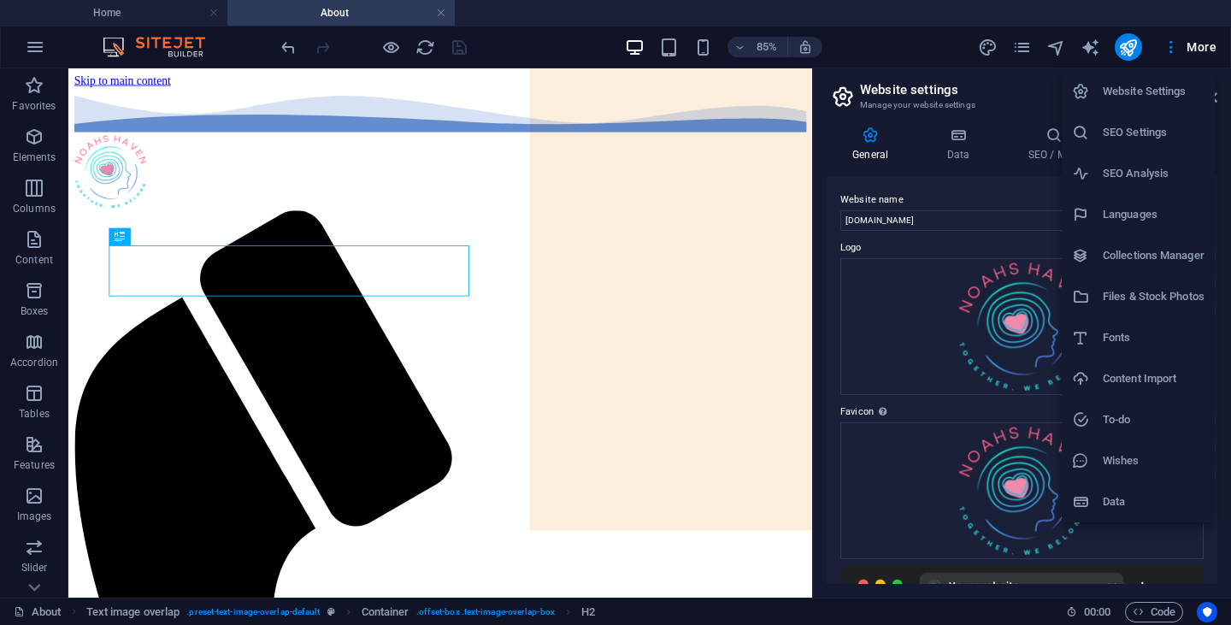
click at [1027, 44] on div at bounding box center [615, 312] width 1231 height 625
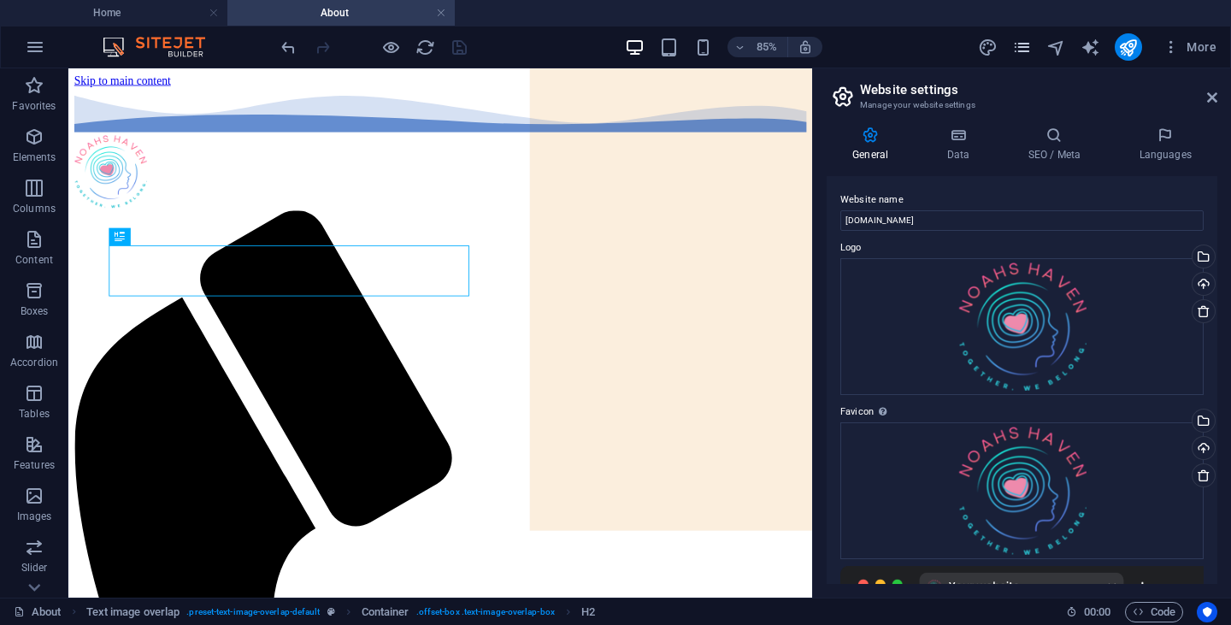
click at [1018, 48] on icon "pages" at bounding box center [1022, 48] width 20 height 20
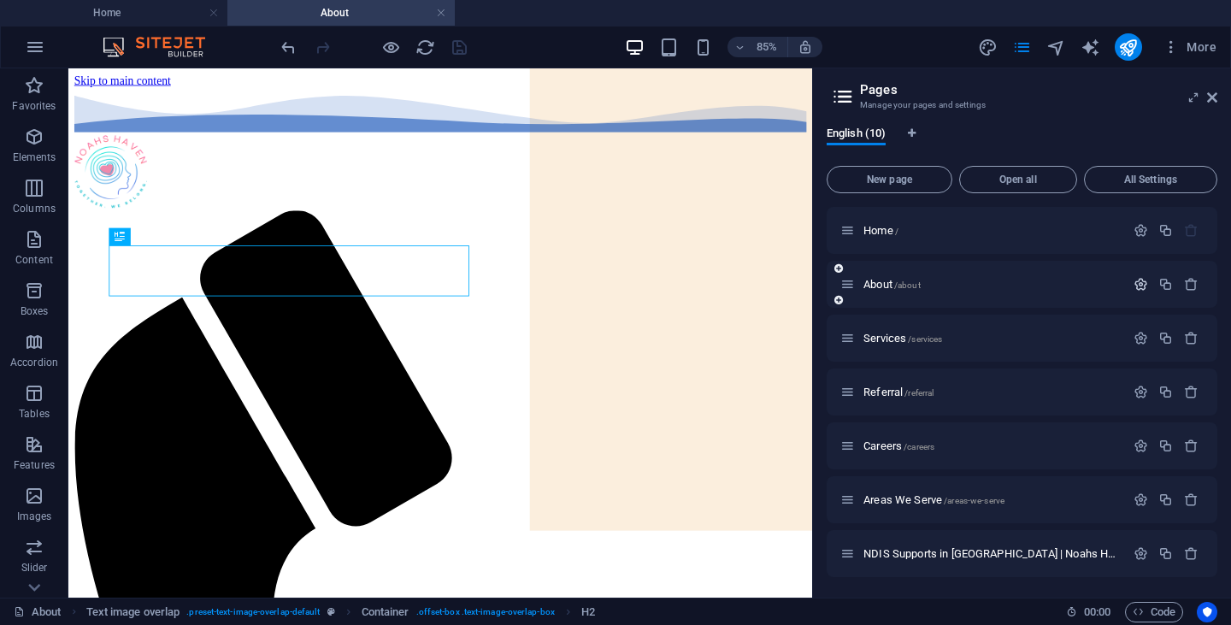
click at [1139, 290] on icon "button" at bounding box center [1140, 284] width 15 height 15
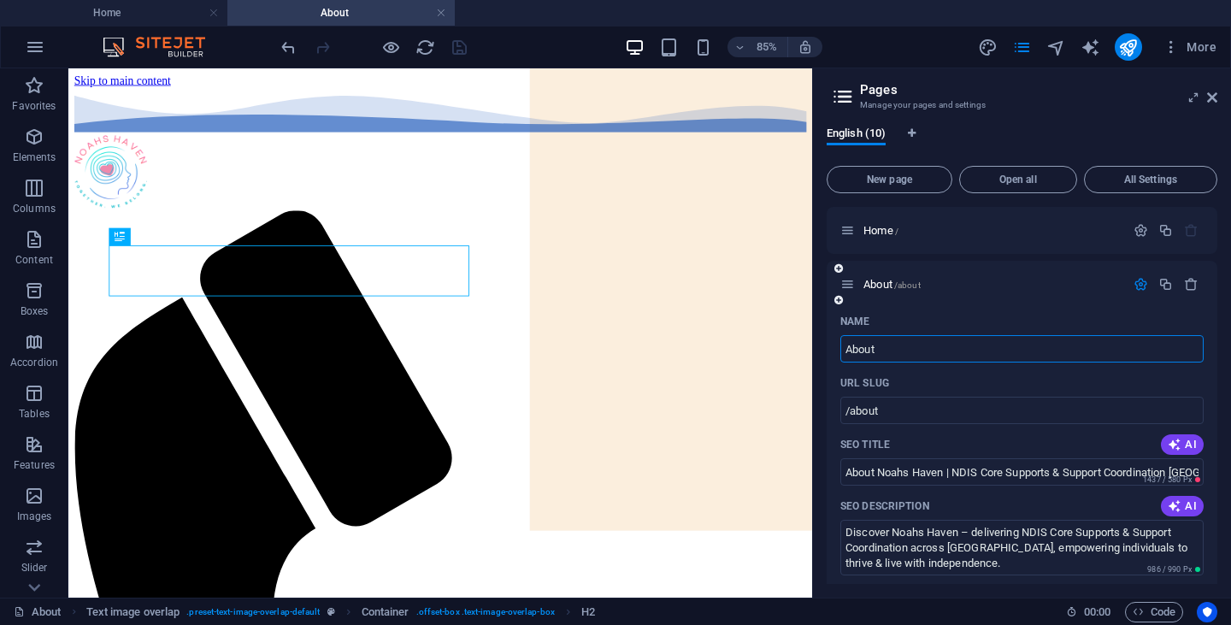
scroll to position [103, 0]
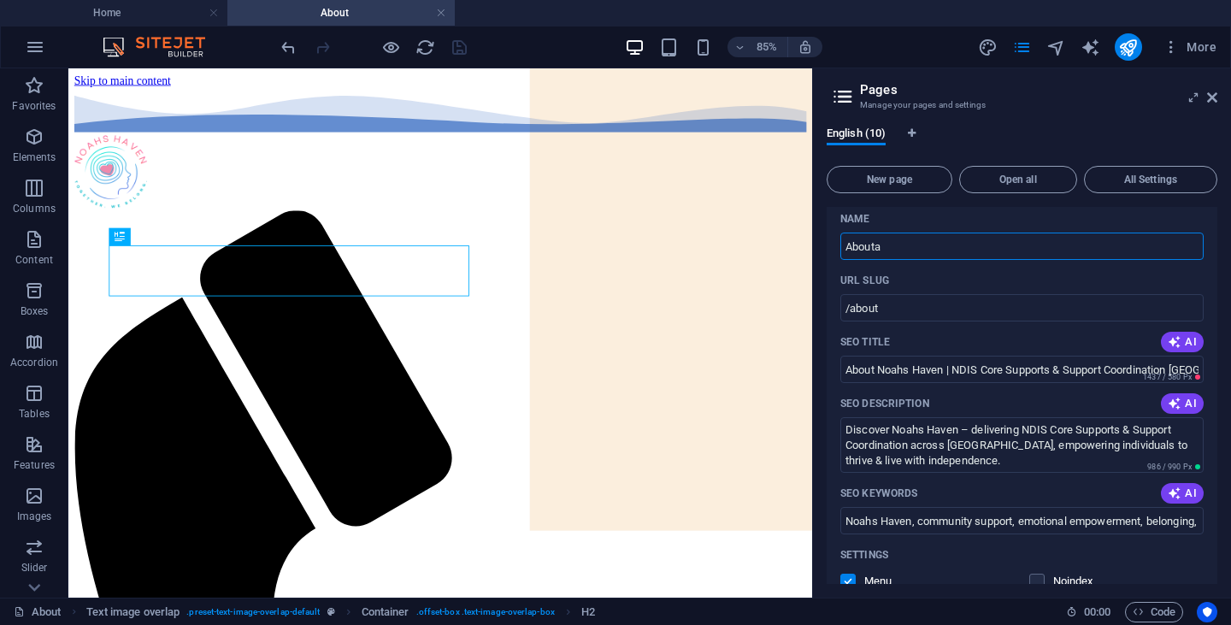
type input "Abouta"
type input "/abouta"
type input "Abouta"
click at [931, 376] on input "About Noahs Haven | NDIS Core Supports & Support Coordination [GEOGRAPHIC_DATA]" at bounding box center [1021, 369] width 363 height 27
paste input "’s Haven | Trusted NDIS Provider i"
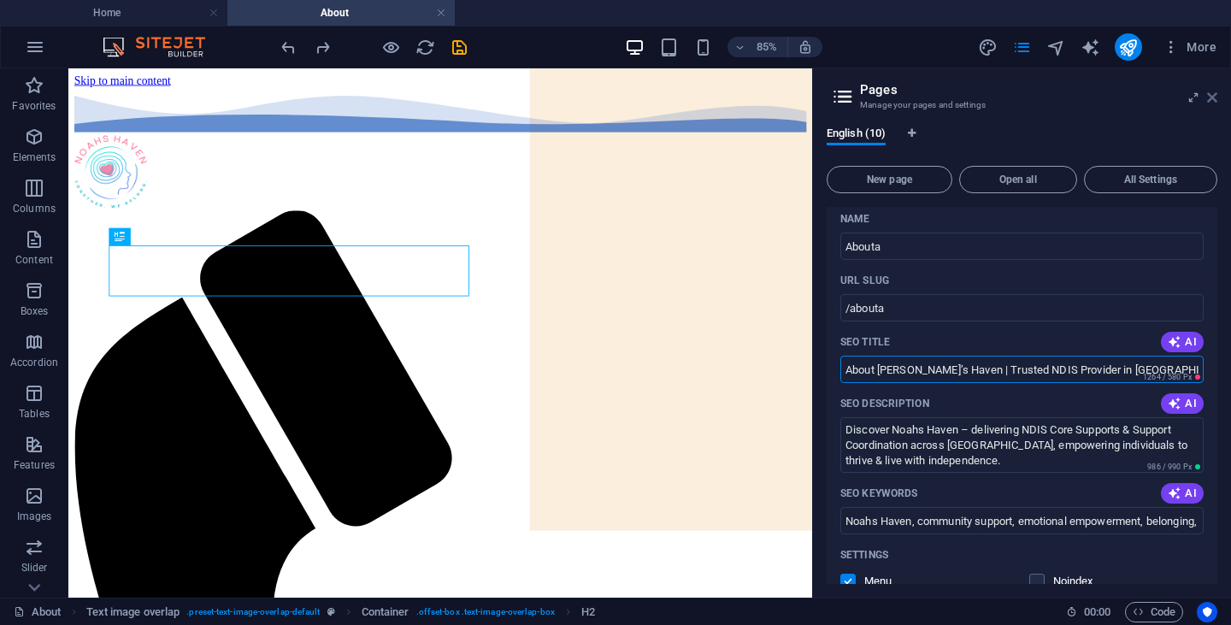
type input "About [PERSON_NAME]’s Haven | Trusted NDIS Provider in [GEOGRAPHIC_DATA]"
click at [1211, 102] on icon at bounding box center [1212, 98] width 10 height 14
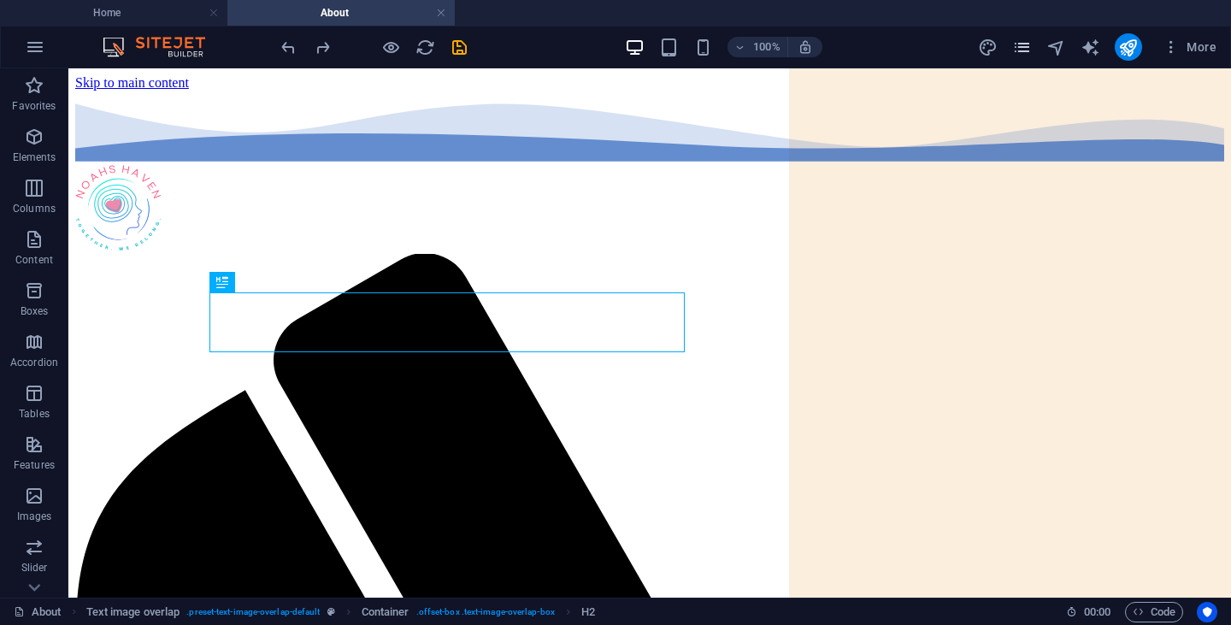
click at [1029, 45] on icon "pages" at bounding box center [1022, 48] width 20 height 20
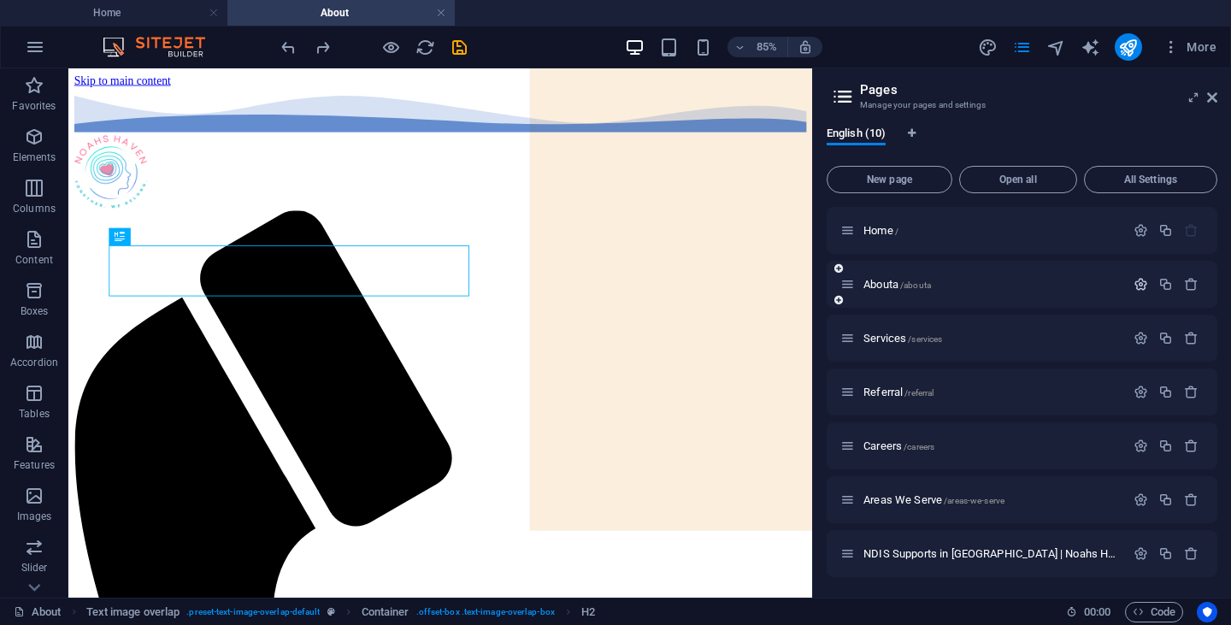
click at [1137, 281] on icon "button" at bounding box center [1140, 284] width 15 height 15
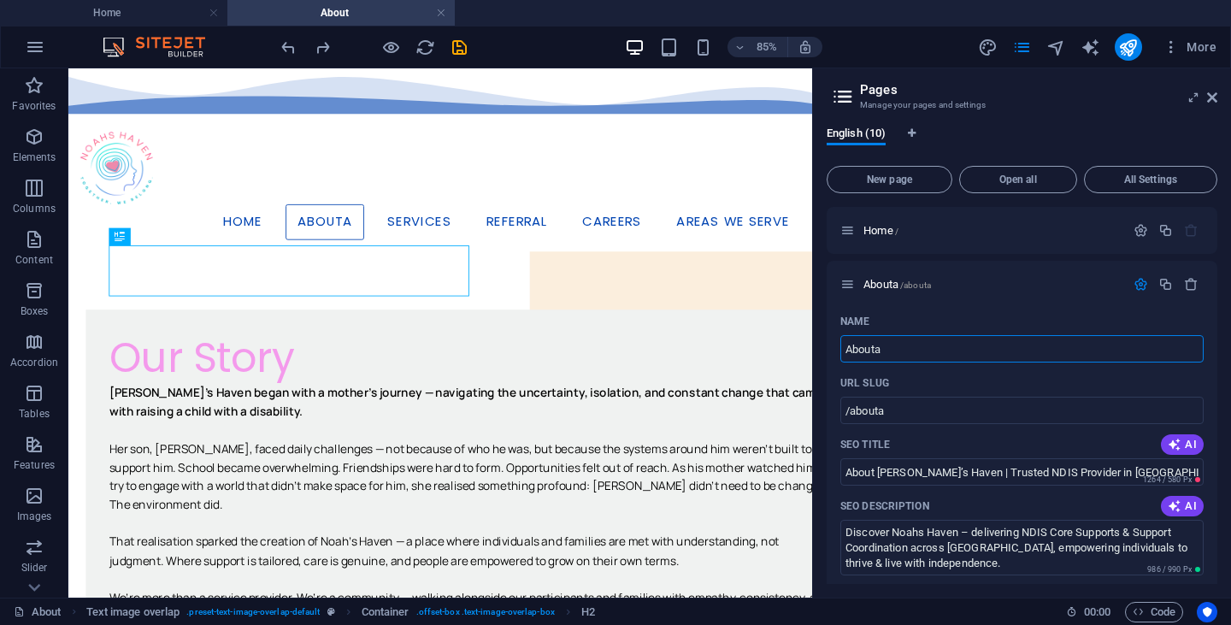
paste input "[PERSON_NAME]’s Haven | NDIS Support Provider in [GEOGRAPHIC_DATA]"
type input "About [PERSON_NAME]’s Haven | NDIS Support Provider in [GEOGRAPHIC_DATA]"
type input "/about-noah-s-haven-ndis-support-provider-in-[GEOGRAPHIC_DATA]"
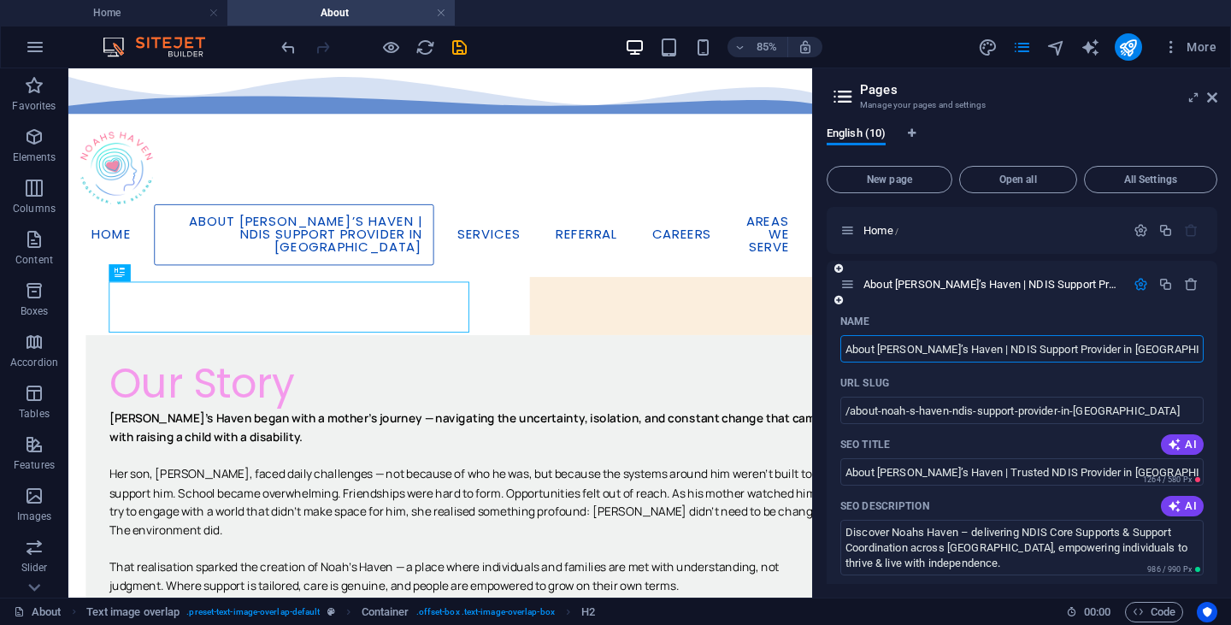
click at [908, 348] on input "About [PERSON_NAME]’s Haven | NDIS Support Provider in [GEOGRAPHIC_DATA]" at bounding box center [1021, 348] width 363 height 27
type input "About Noahs Haven | NDIS Support Provider in [GEOGRAPHIC_DATA]"
type input "/about-noahs-haven-ndis-support-provider-in-[GEOGRAPHIC_DATA]"
type input "About Noahs Haven | NDIS Support Provider in [GEOGRAPHIC_DATA]"
click at [973, 444] on div "SEO Title AI" at bounding box center [1021, 444] width 363 height 27
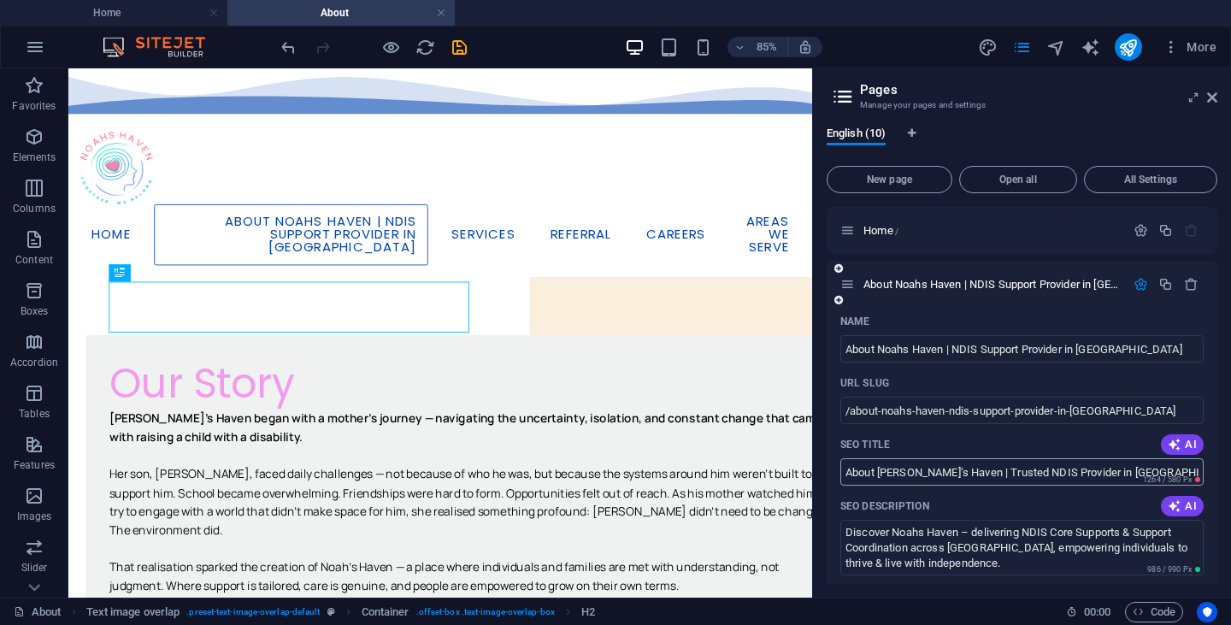
click at [938, 475] on input "About [PERSON_NAME]’s Haven | Trusted NDIS Provider in [GEOGRAPHIC_DATA]" at bounding box center [1021, 471] width 363 height 27
click at [947, 345] on input "About Noahs Haven | NDIS Support Provider in [GEOGRAPHIC_DATA]" at bounding box center [1021, 348] width 363 height 27
click at [937, 476] on input "About [PERSON_NAME]’s Haven | Trusted NDIS Provider in [GEOGRAPHIC_DATA]" at bounding box center [1021, 471] width 363 height 27
paste input "s Haven | NDIS Support"
type input "About Noahs Haven | NDIS Support Provider in [GEOGRAPHIC_DATA]"
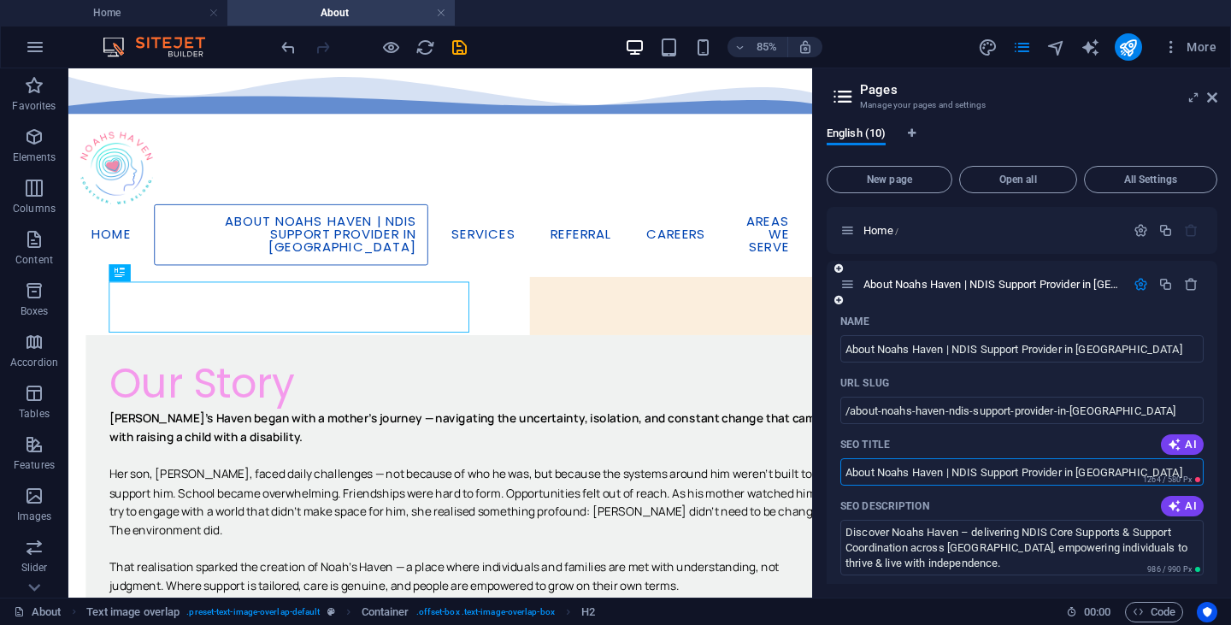
click at [1037, 442] on div "SEO Title AI" at bounding box center [1021, 444] width 363 height 27
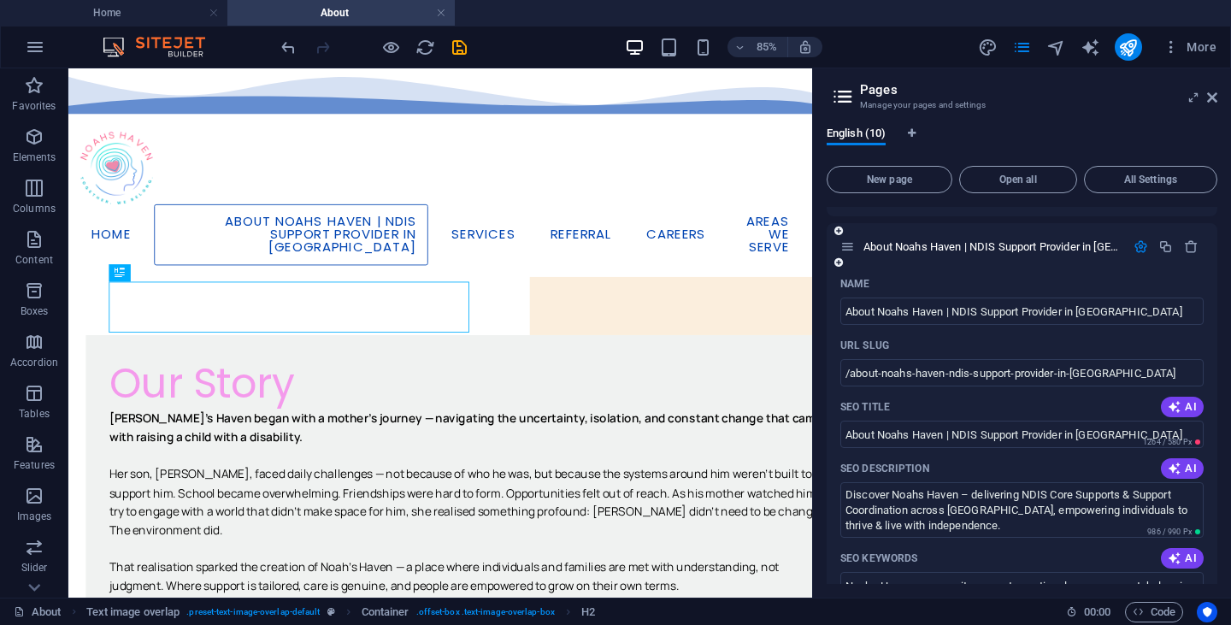
scroll to position [39, 0]
click at [947, 492] on textarea "Discover Noahs Haven – delivering NDIS Core Supports & Support Coordination acr…" at bounding box center [1021, 508] width 363 height 56
paste textarea "About Noahs Haven | NDIS Support Provider in [GEOGRAPHIC_DATA]"
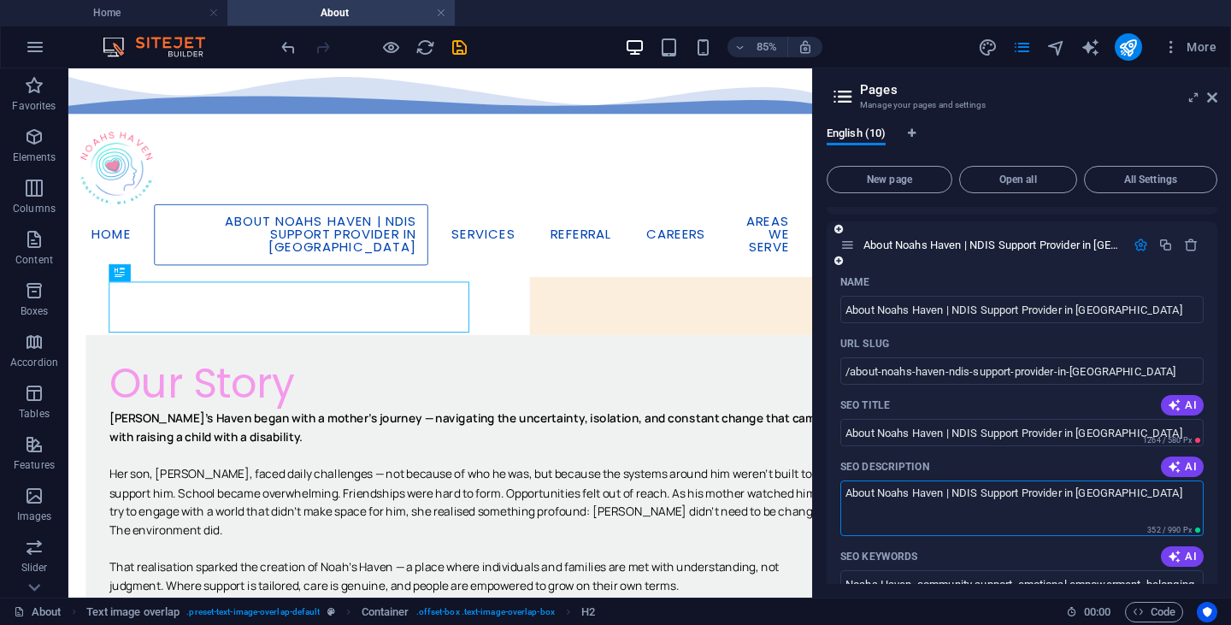
paste textarea "Learn about Noah’s Haven, an NDIS support provider helping participants across …"
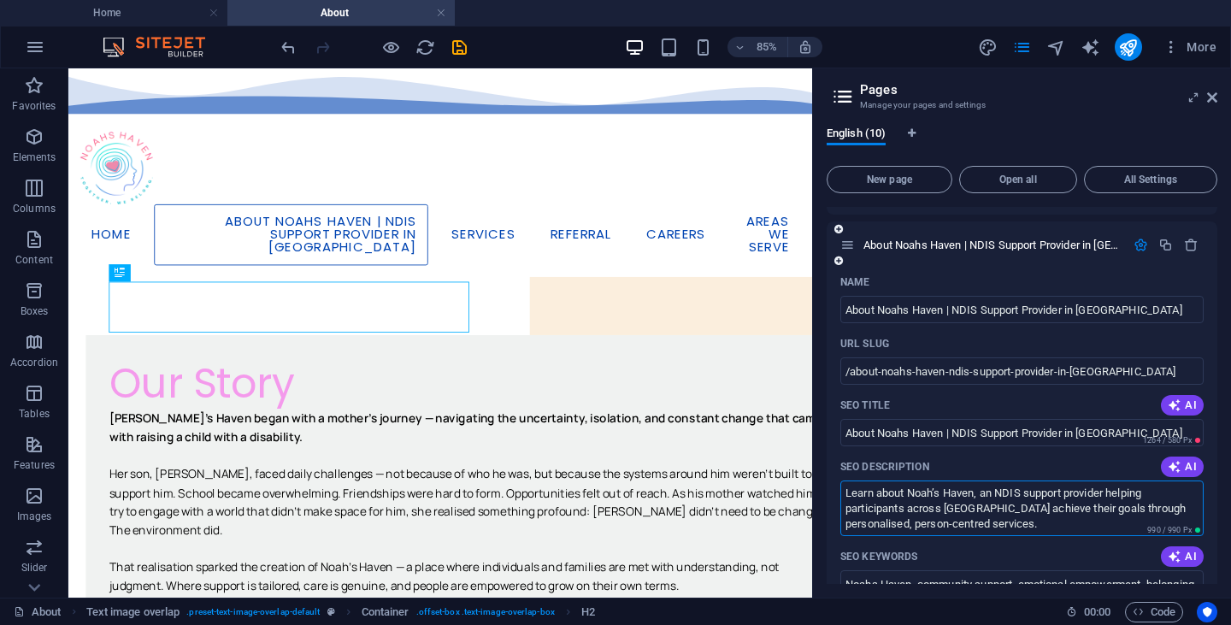
click at [937, 491] on textarea "Learn about Noah’s Haven, an NDIS support provider helping participants across …" at bounding box center [1021, 508] width 363 height 56
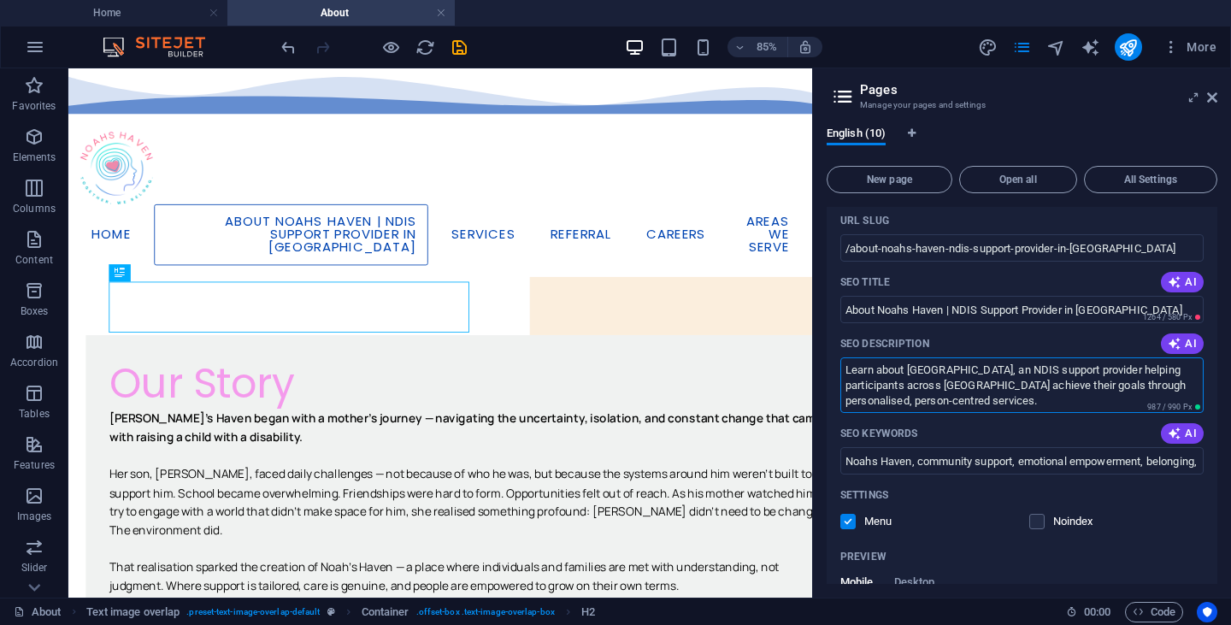
scroll to position [170, 0]
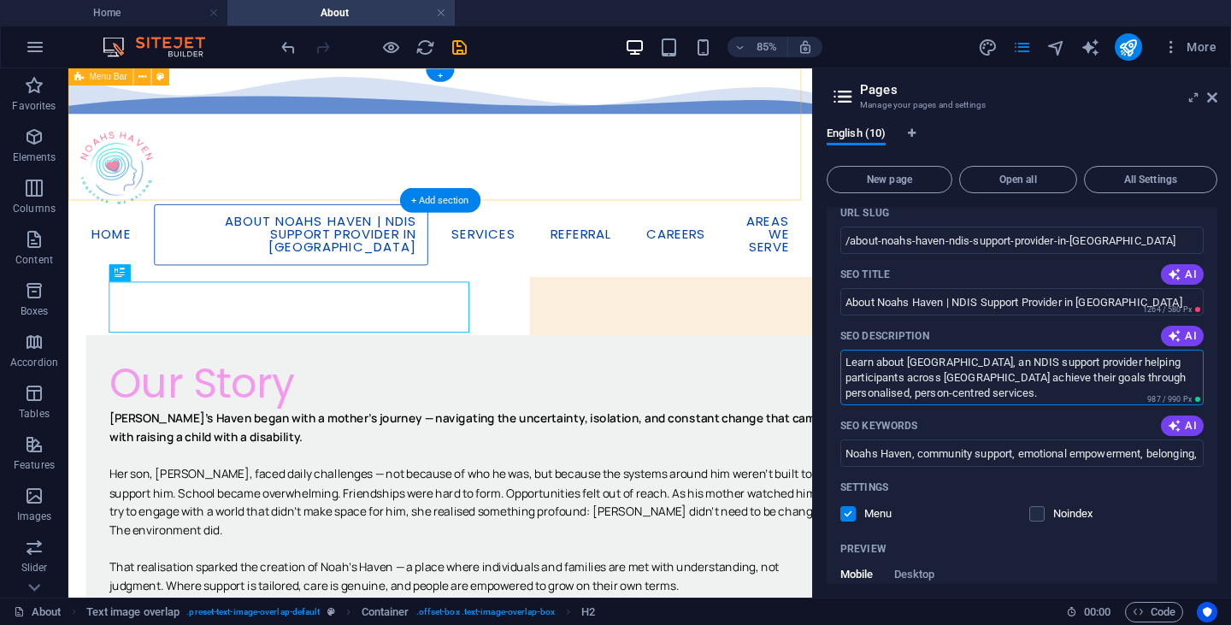
type textarea "Learn about [GEOGRAPHIC_DATA], an NDIS support provider helping participants ac…"
click at [455, 48] on icon "save" at bounding box center [460, 48] width 20 height 20
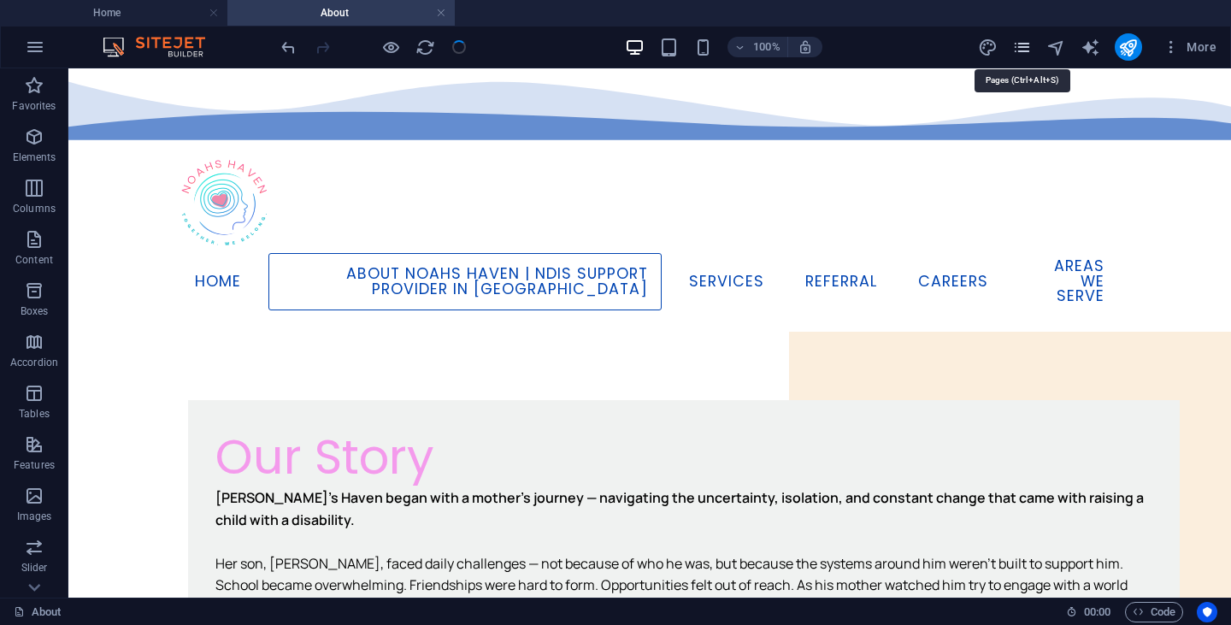
click at [1023, 54] on icon "pages" at bounding box center [1022, 48] width 20 height 20
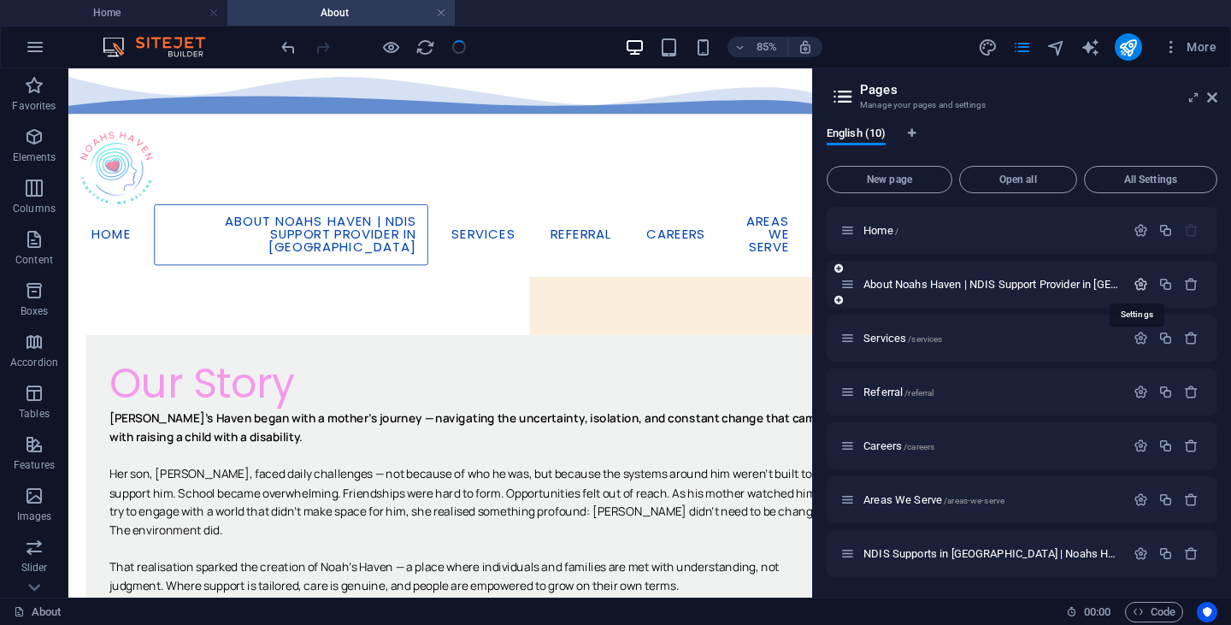
click at [1143, 285] on icon "button" at bounding box center [1140, 284] width 15 height 15
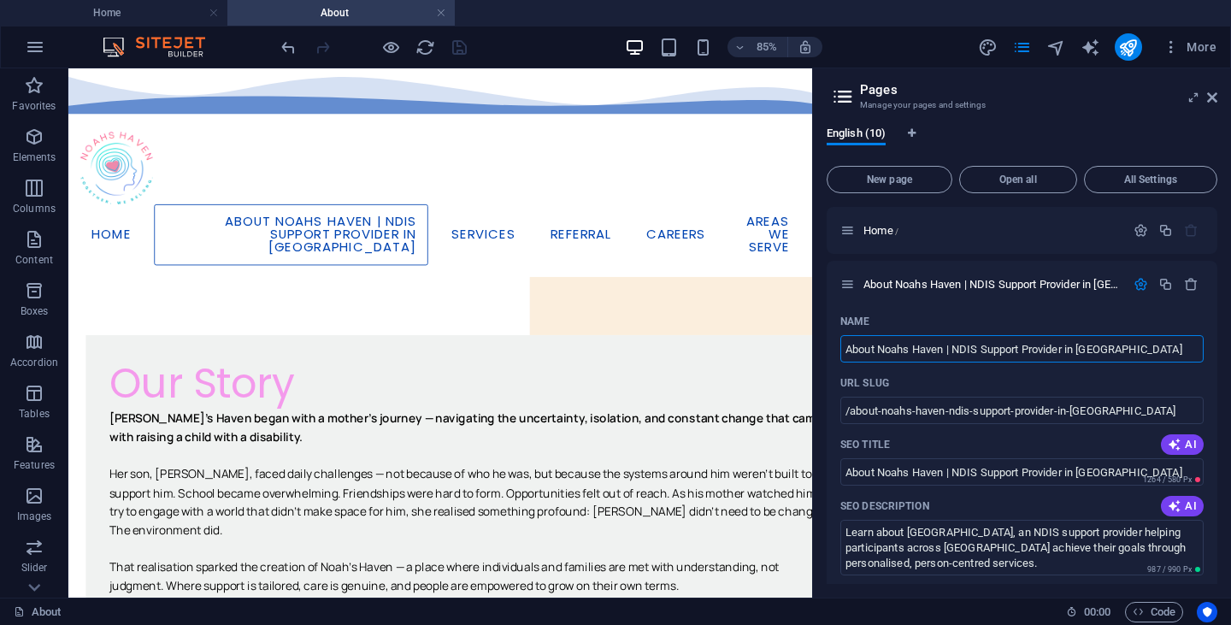
drag, startPoint x: 888, startPoint y: 350, endPoint x: 1230, endPoint y: 309, distance: 344.2
click at [1230, 309] on div "English (10) New page Open all All Settings Home / About Noahs Haven | [GEOGRAP…" at bounding box center [1022, 355] width 418 height 485
type input "About Us"
type input "/about-us"
type input "About Us"
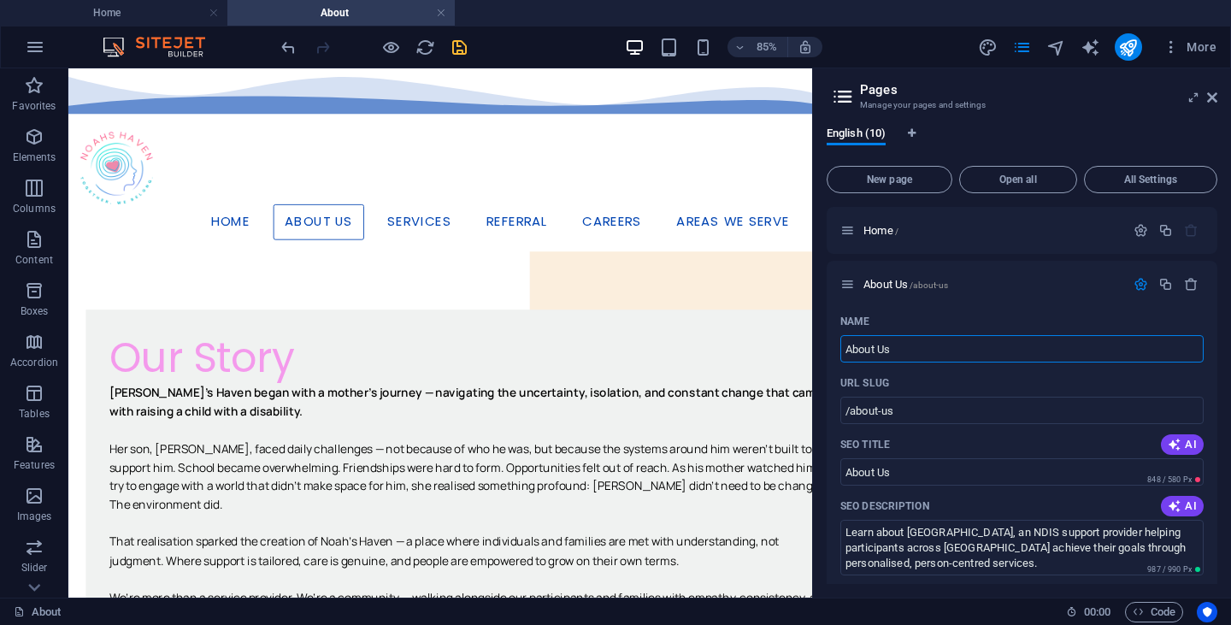
type input "About Us"
click at [456, 48] on icon "save" at bounding box center [460, 48] width 20 height 20
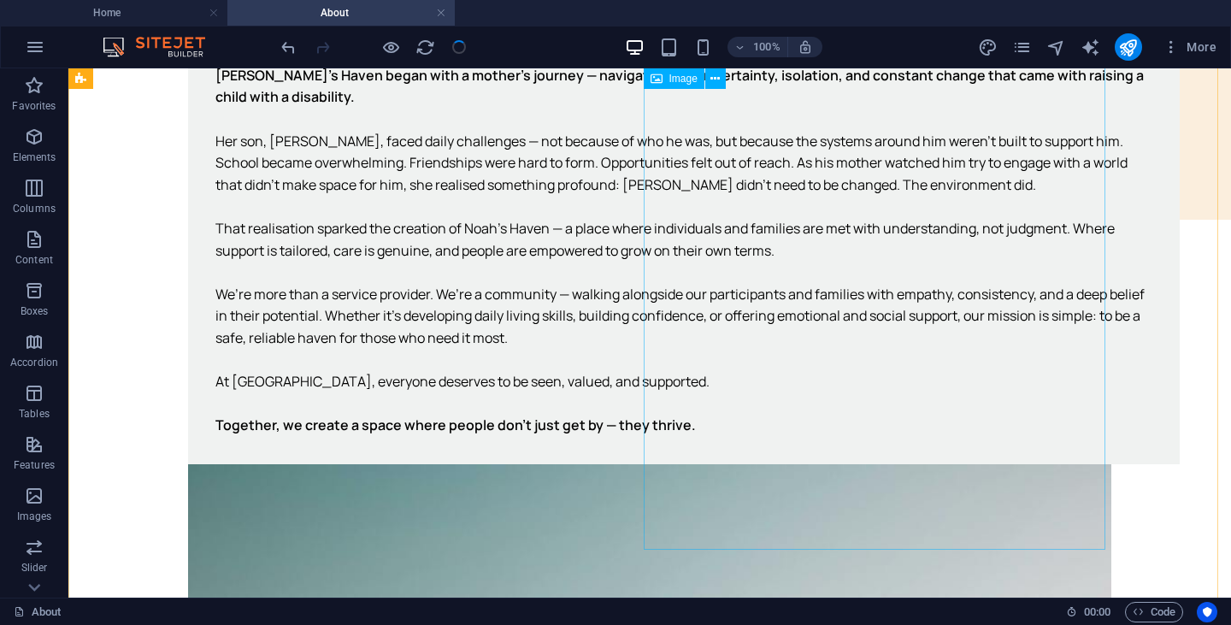
scroll to position [545, 0]
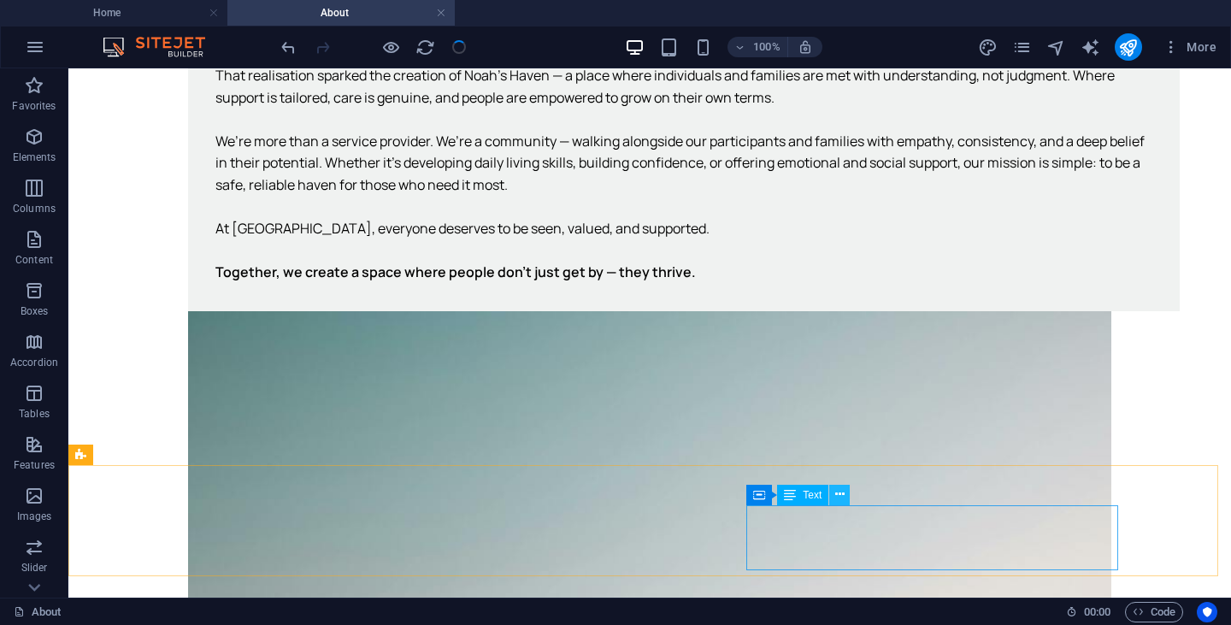
click at [835, 495] on icon at bounding box center [839, 494] width 9 height 18
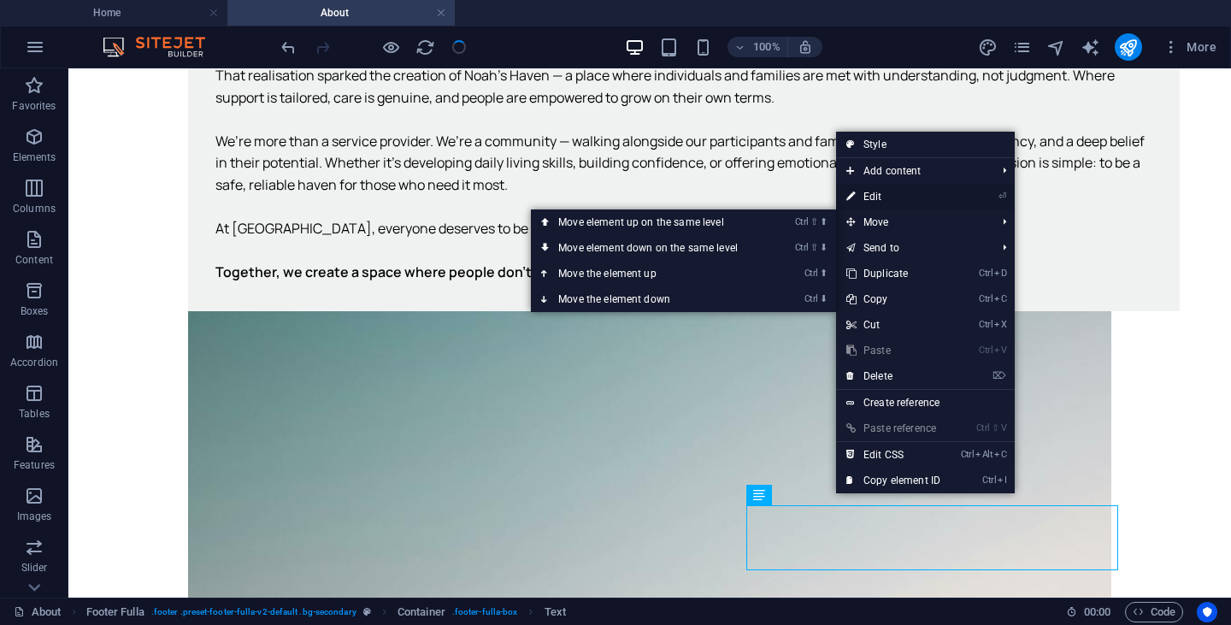
click at [890, 192] on link "⏎ Edit" at bounding box center [893, 197] width 115 height 26
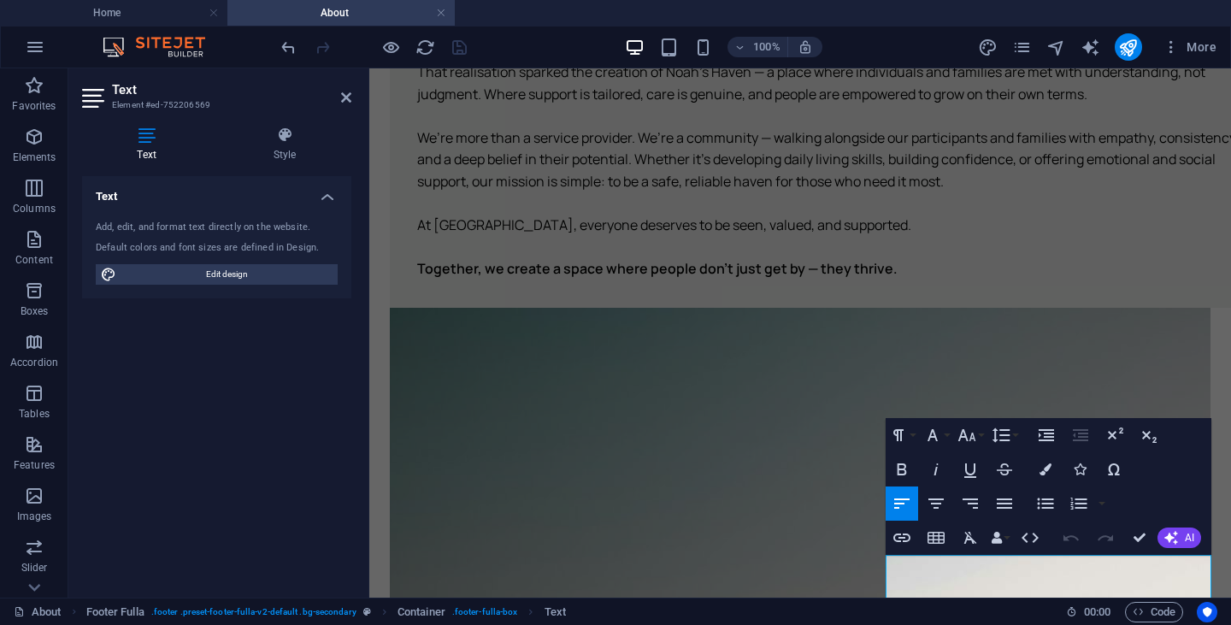
scroll to position [602, 0]
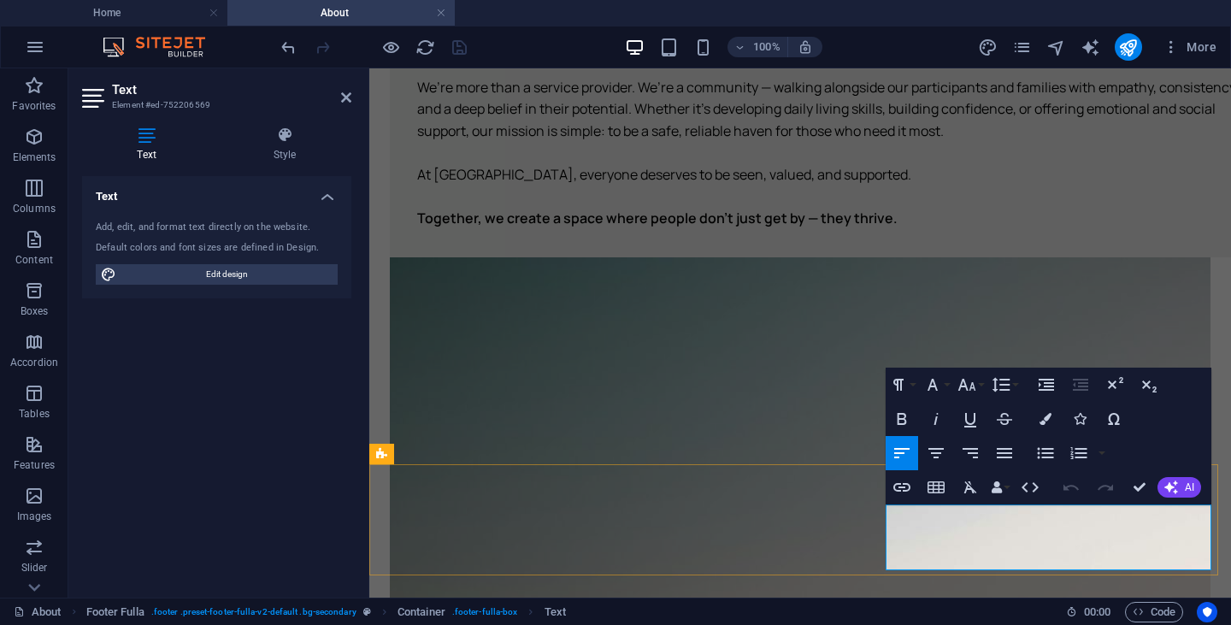
drag, startPoint x: 965, startPoint y: 565, endPoint x: 889, endPoint y: 557, distance: 76.4
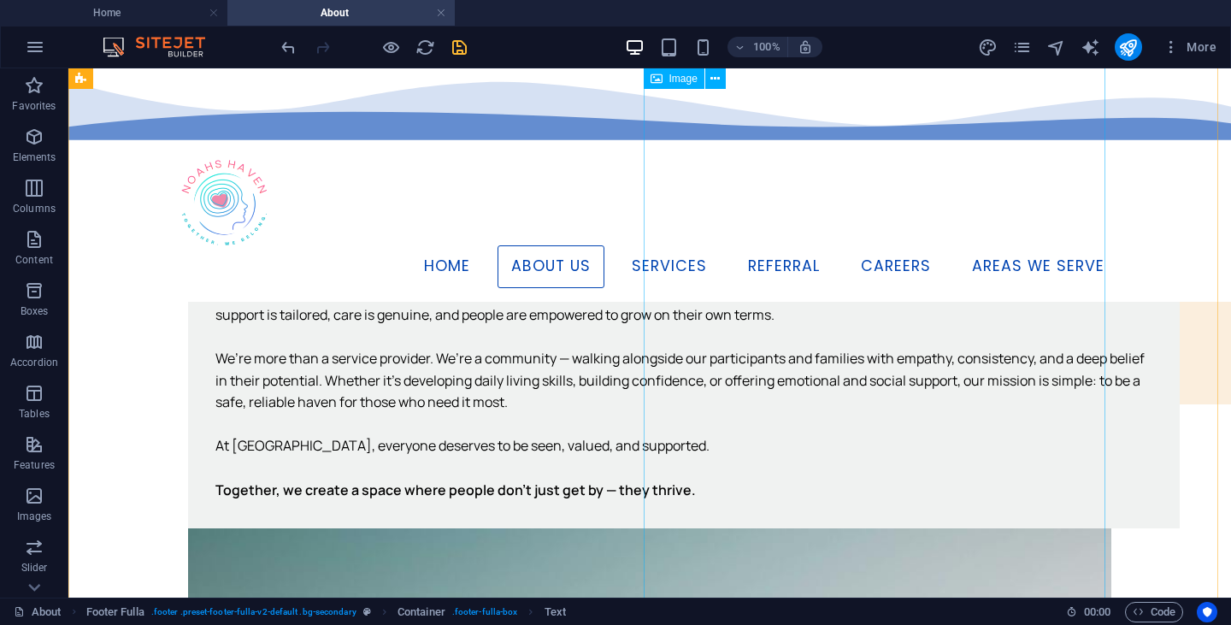
scroll to position [206, 0]
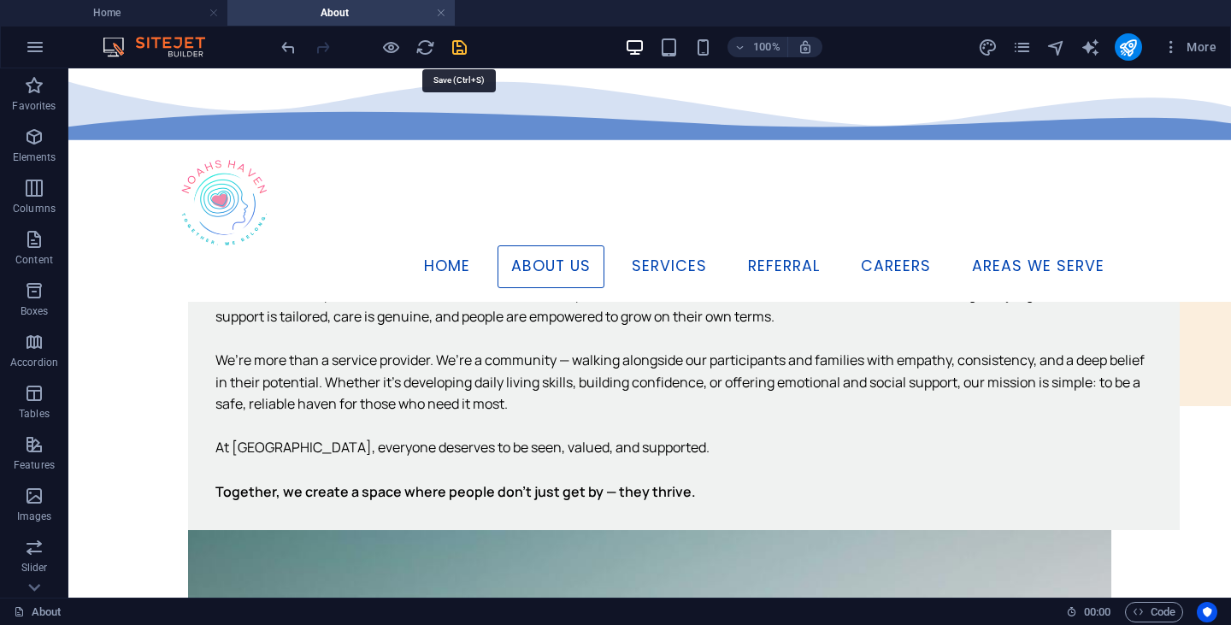
click at [461, 44] on icon "save" at bounding box center [460, 48] width 20 height 20
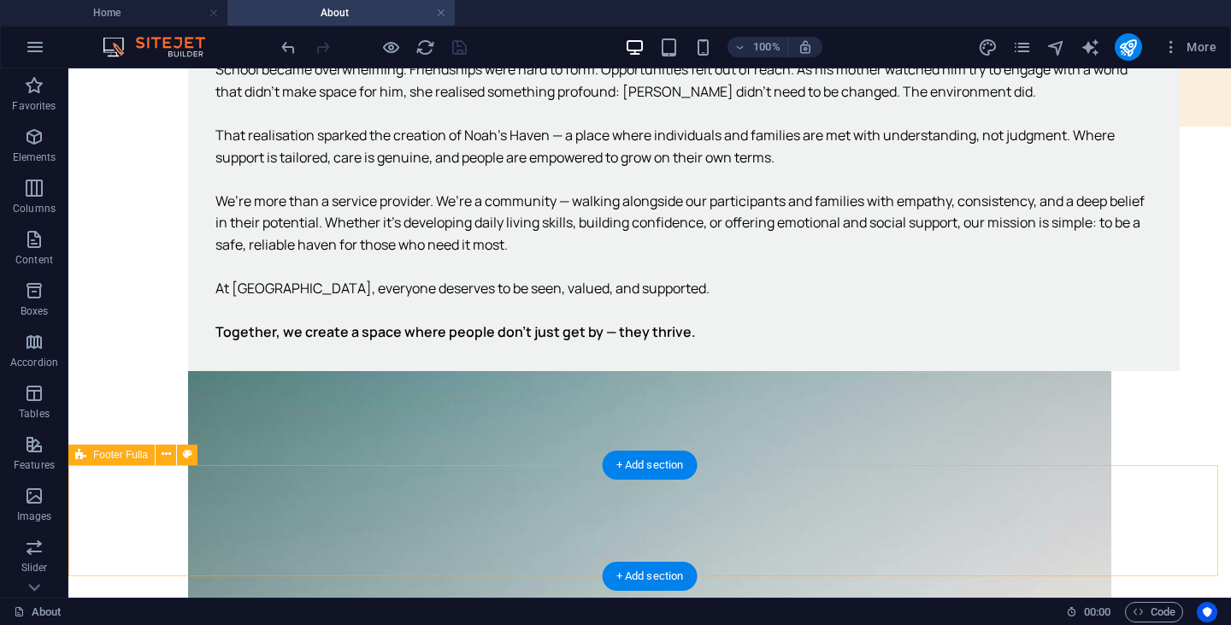
scroll to position [545, 0]
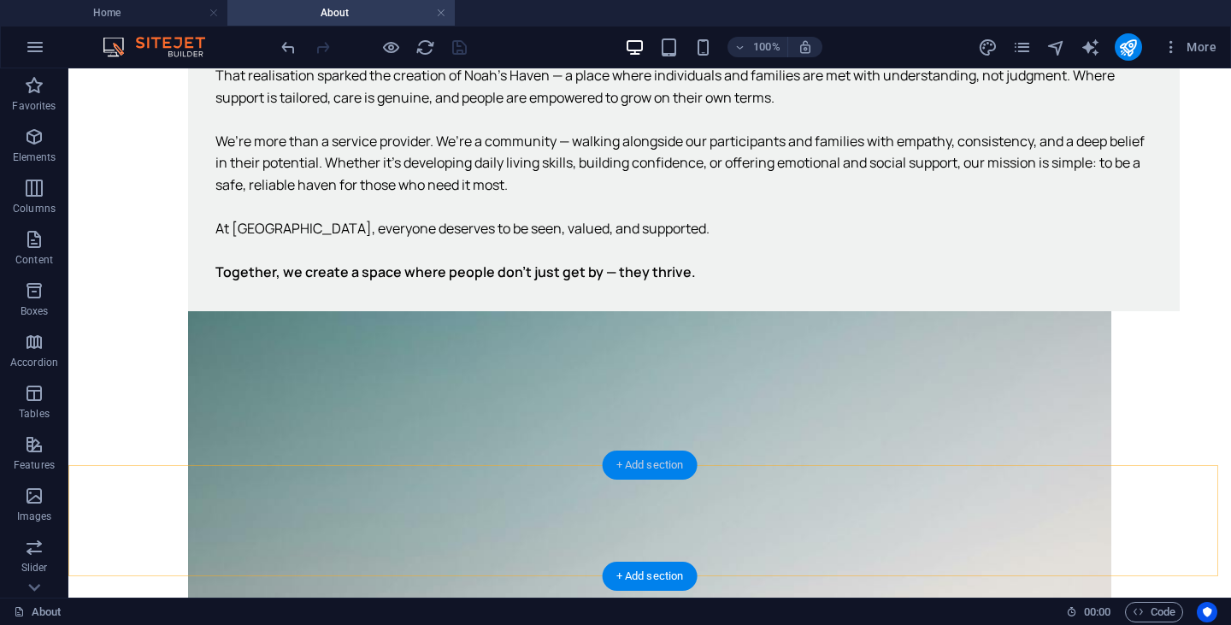
drag, startPoint x: 641, startPoint y: 463, endPoint x: 276, endPoint y: 356, distance: 380.5
click at [641, 463] on div "+ Add section" at bounding box center [649, 464] width 95 height 29
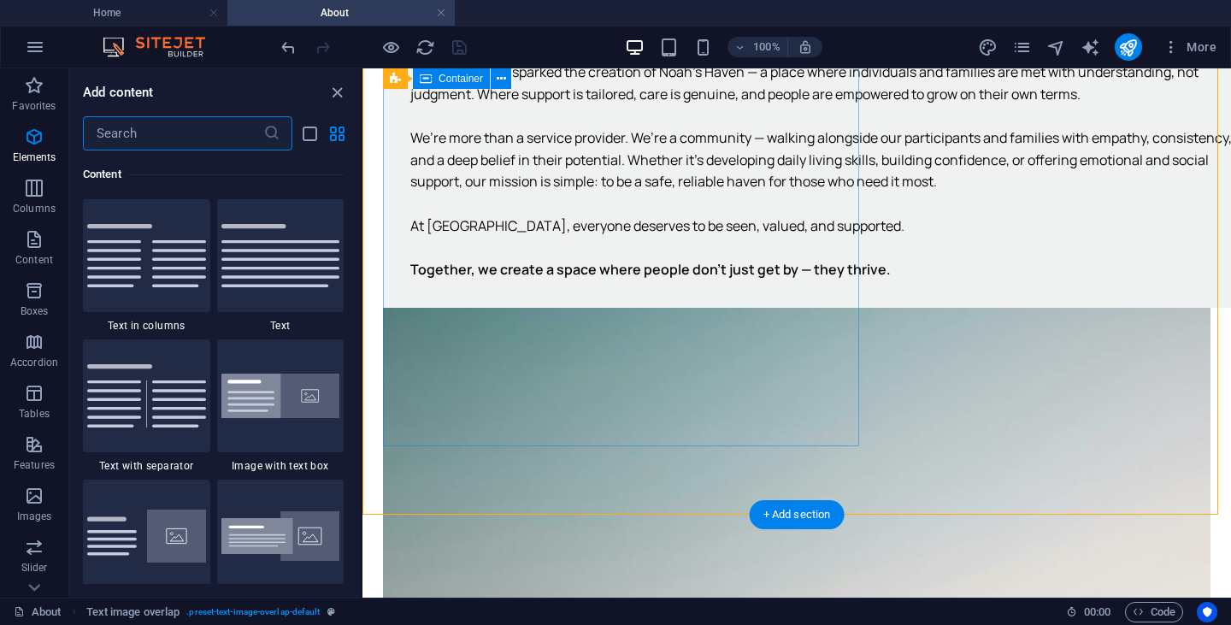
scroll to position [2990, 0]
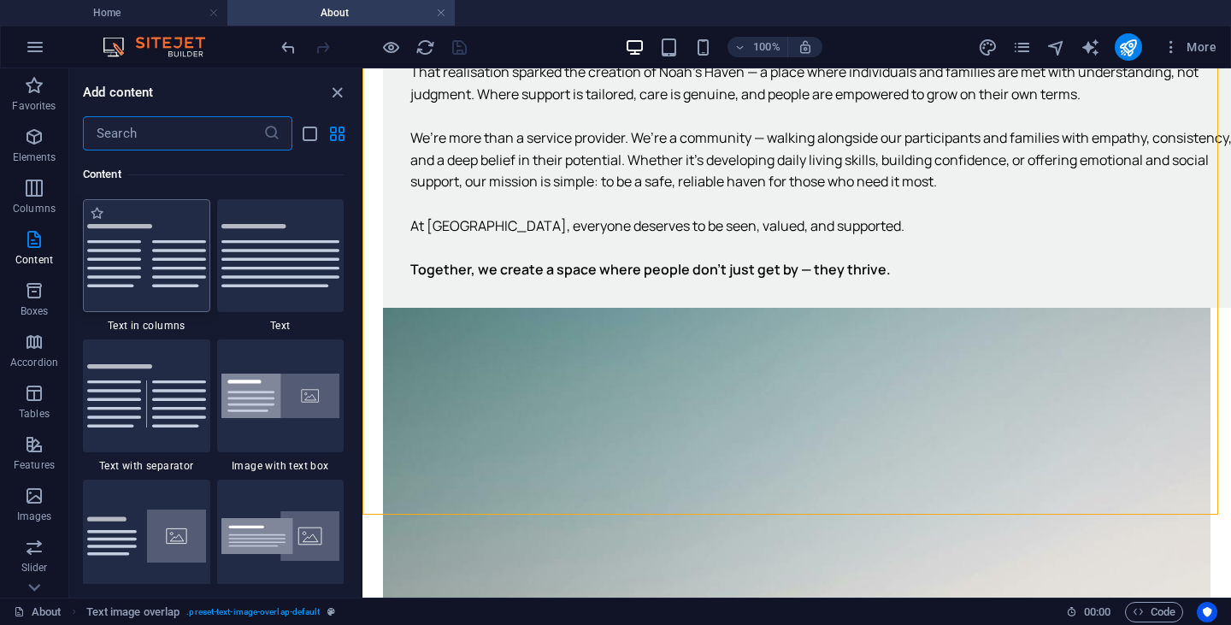
click at [156, 283] on img at bounding box center [146, 255] width 119 height 63
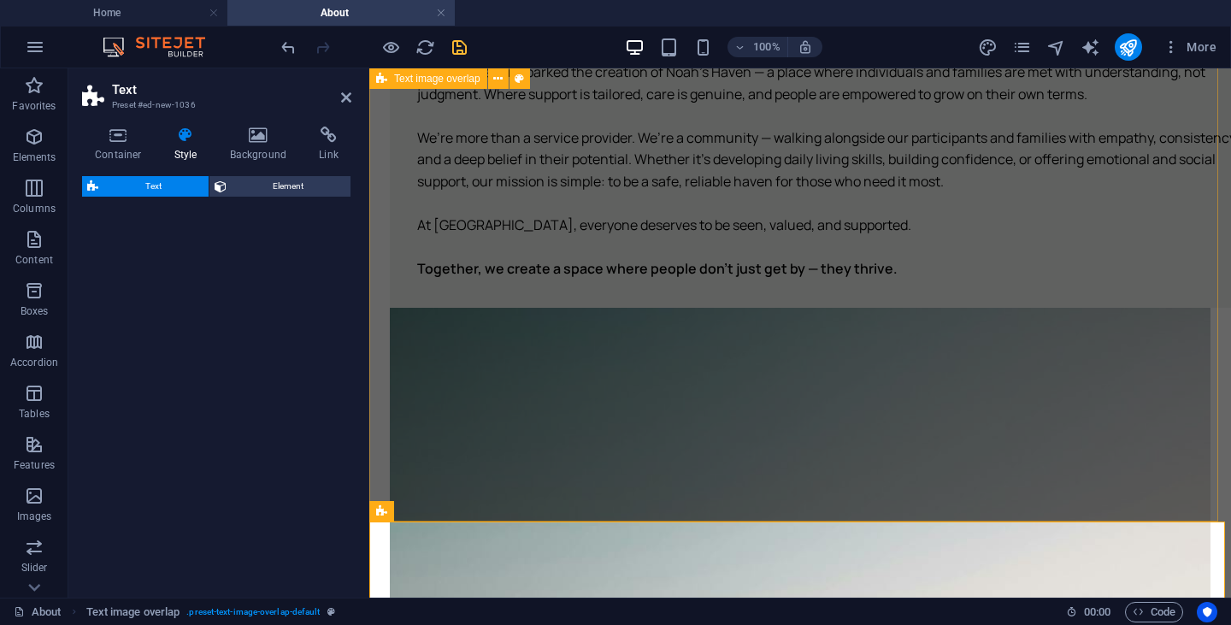
select select "rem"
select select "px"
select select "preset-text-v2-columns"
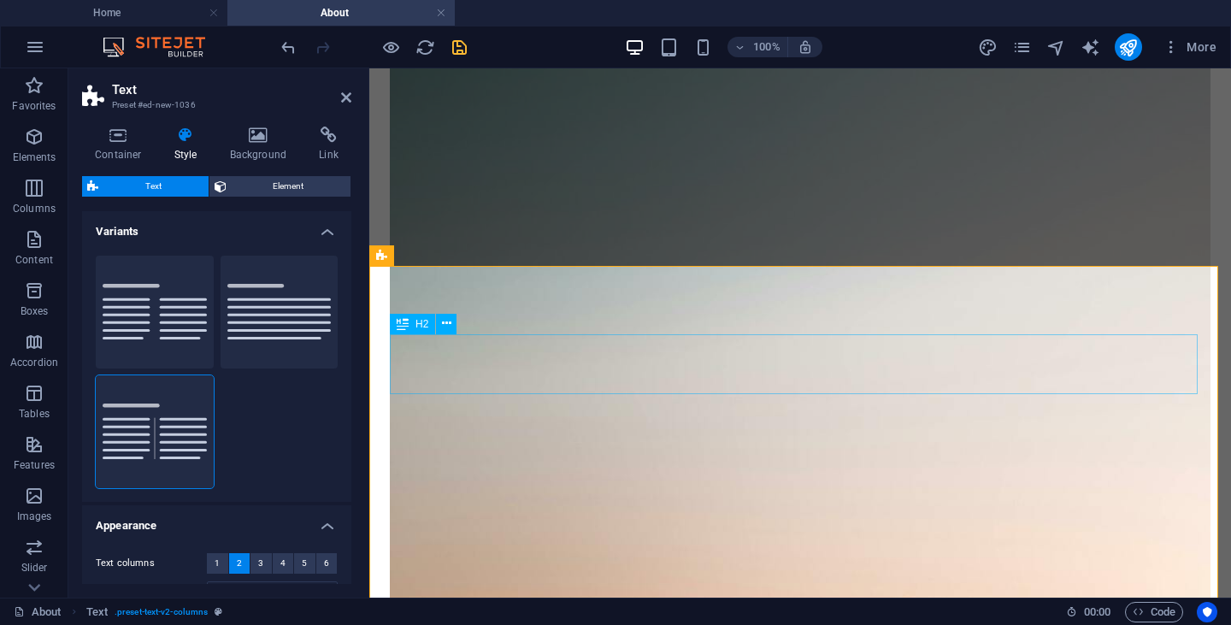
scroll to position [943, 0]
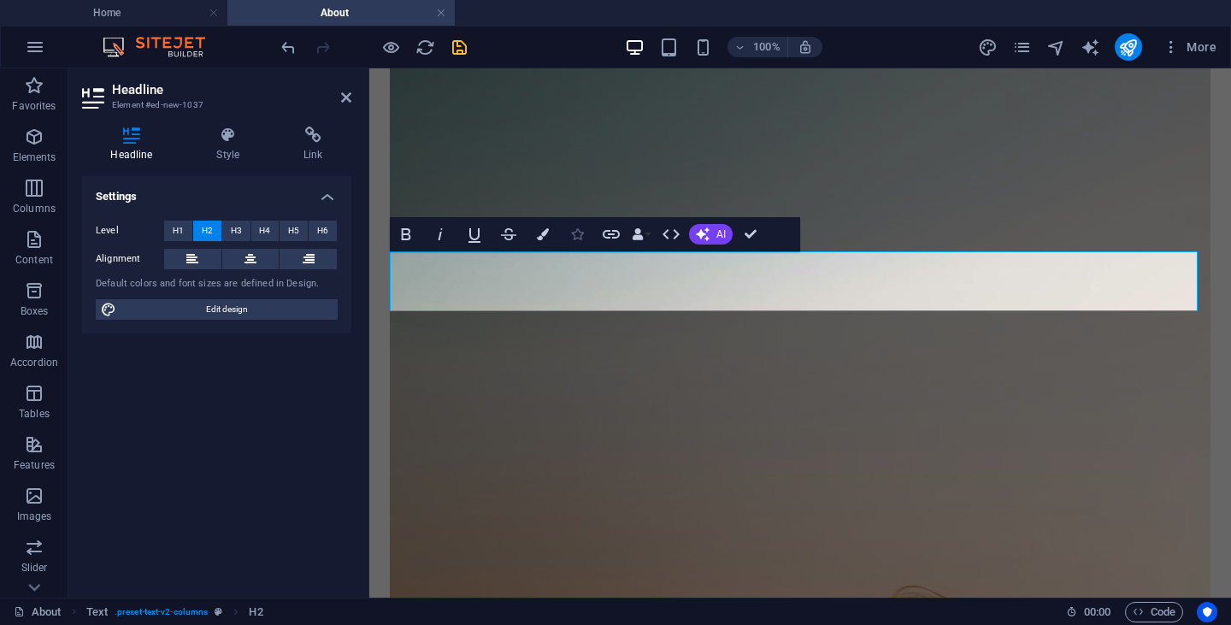
click at [567, 237] on button "Icons" at bounding box center [577, 234] width 32 height 34
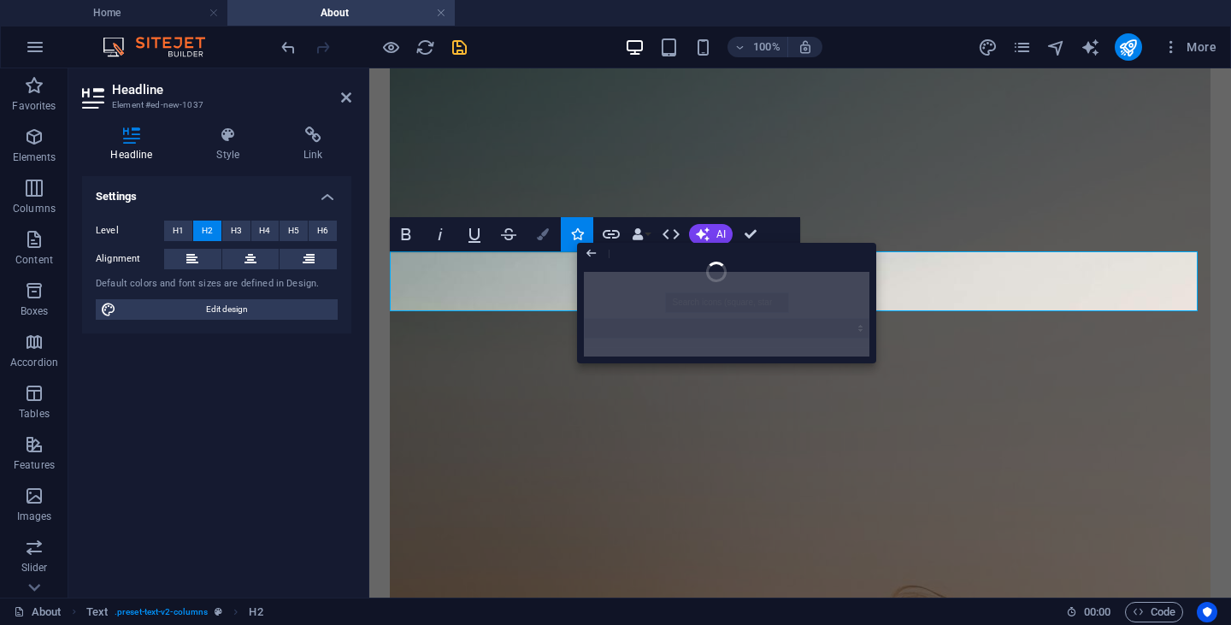
click at [548, 232] on icon "button" at bounding box center [543, 234] width 12 height 12
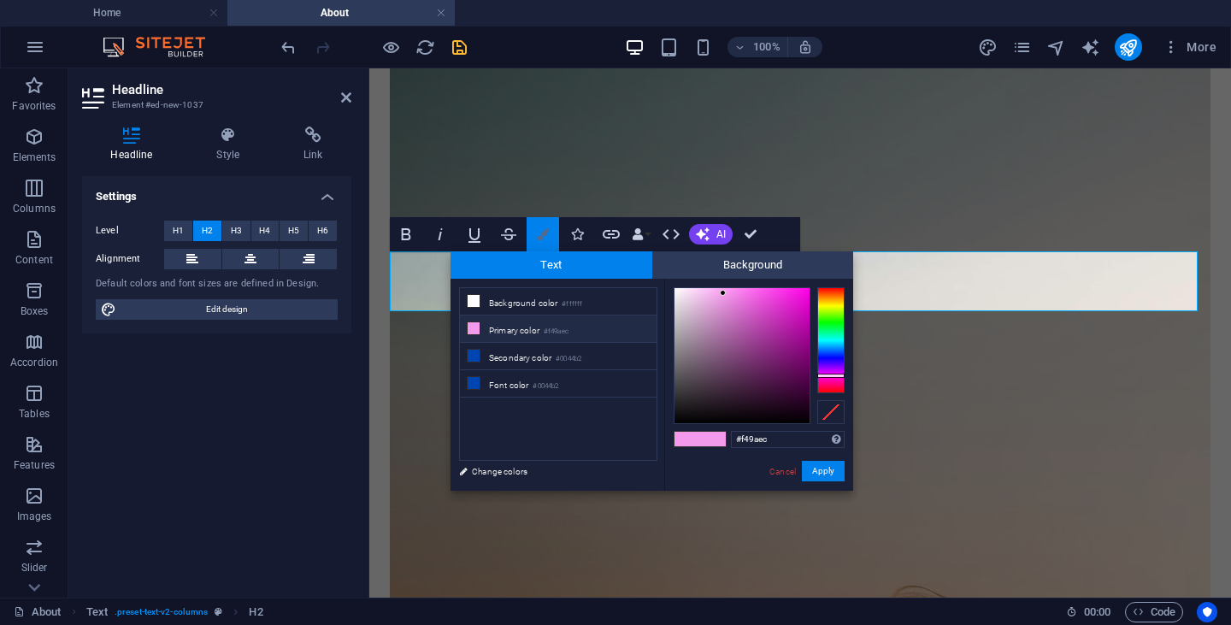
click at [548, 232] on icon "button" at bounding box center [543, 234] width 12 height 12
click at [776, 474] on link "Cancel" at bounding box center [782, 471] width 30 height 13
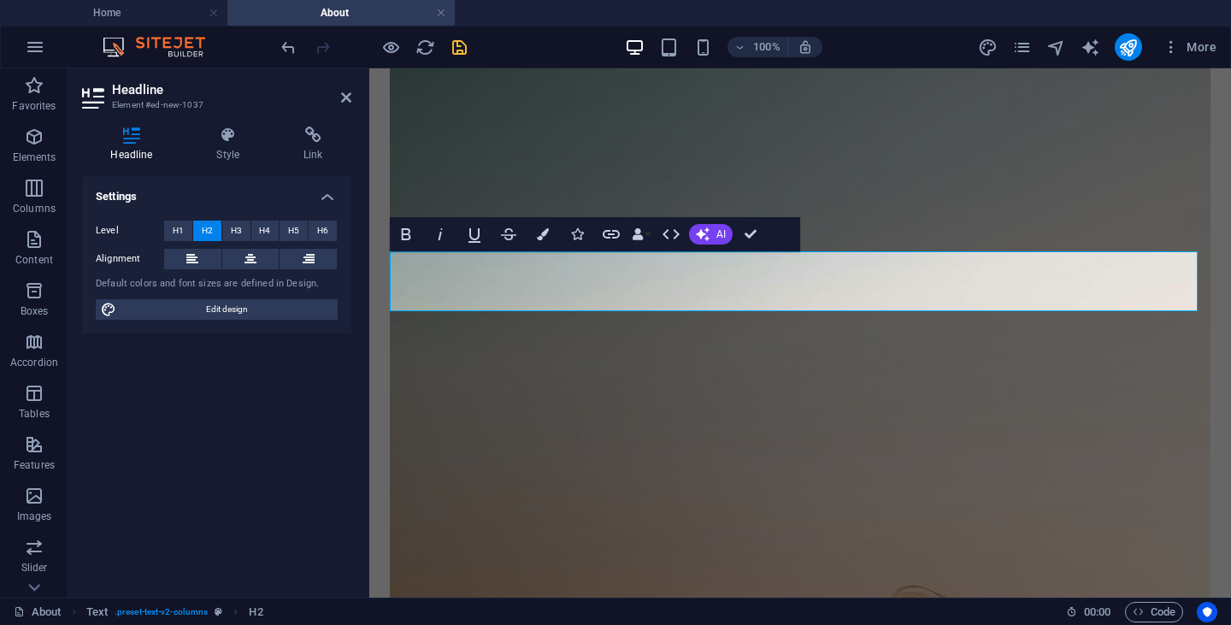
click at [213, 226] on button "H2" at bounding box center [207, 230] width 28 height 21
drag, startPoint x: 857, startPoint y: 268, endPoint x: 683, endPoint y: 285, distance: 175.2
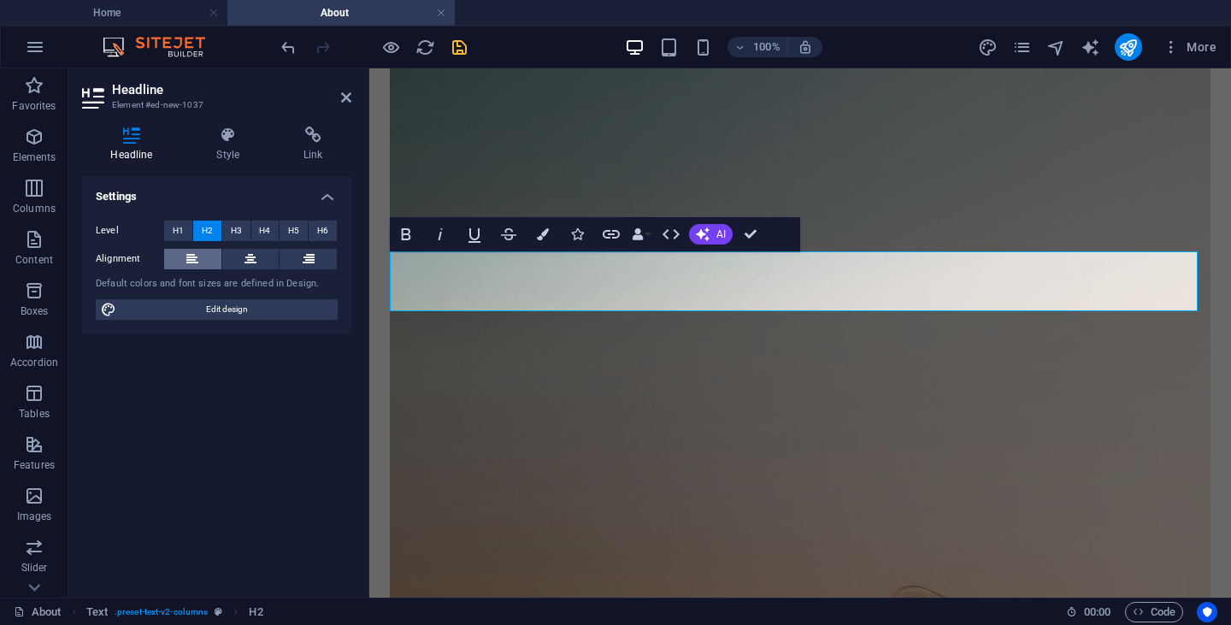
click at [192, 256] on icon at bounding box center [192, 259] width 12 height 21
click at [220, 141] on icon at bounding box center [228, 134] width 80 height 17
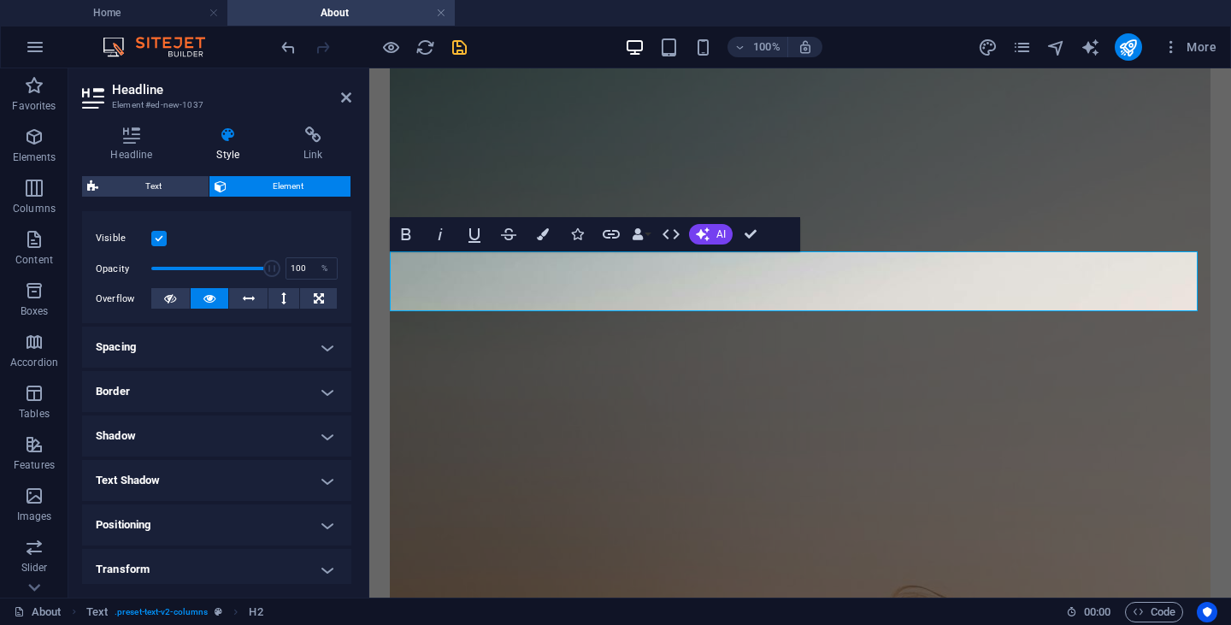
scroll to position [350, 0]
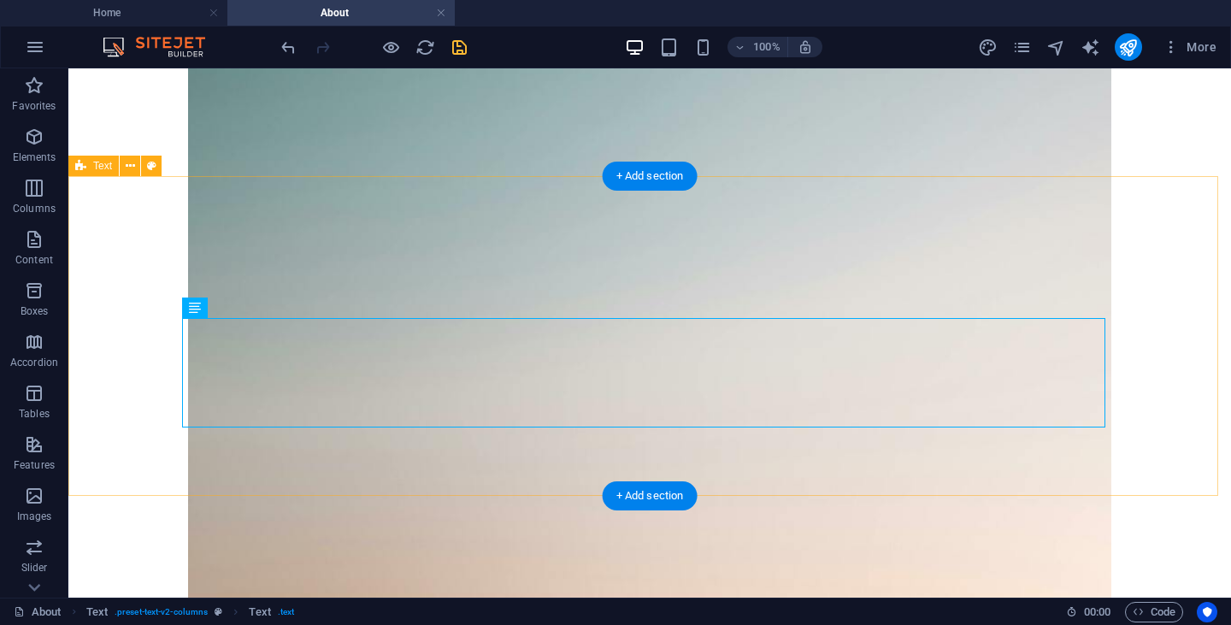
scroll to position [834, 0]
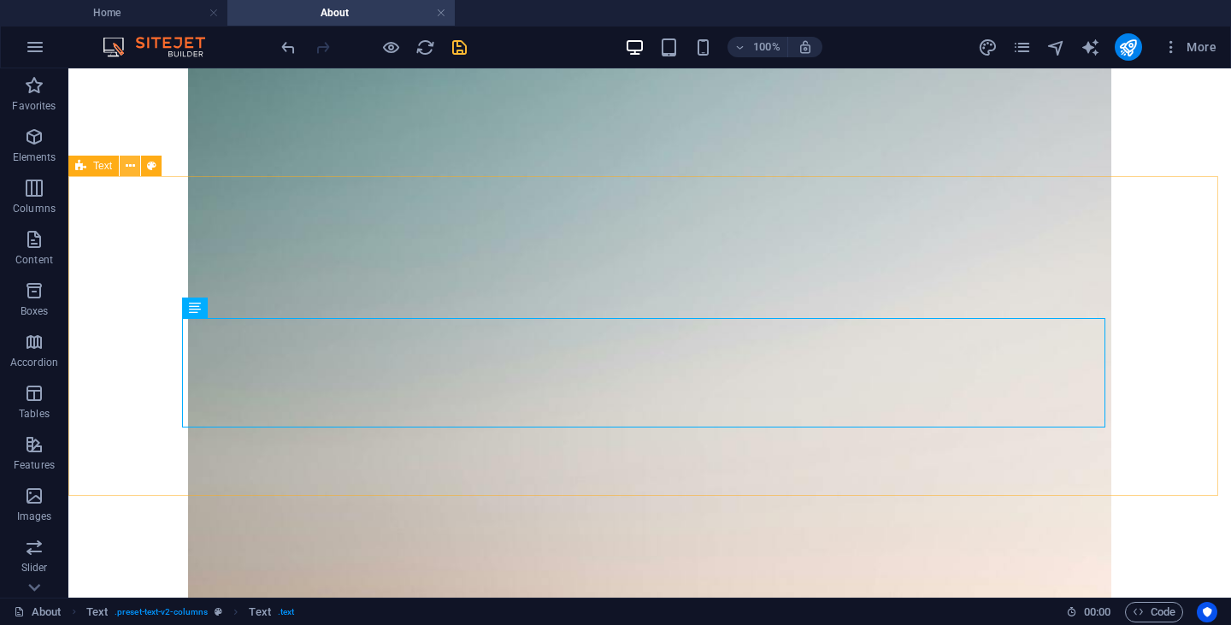
click at [133, 169] on icon at bounding box center [130, 166] width 9 height 18
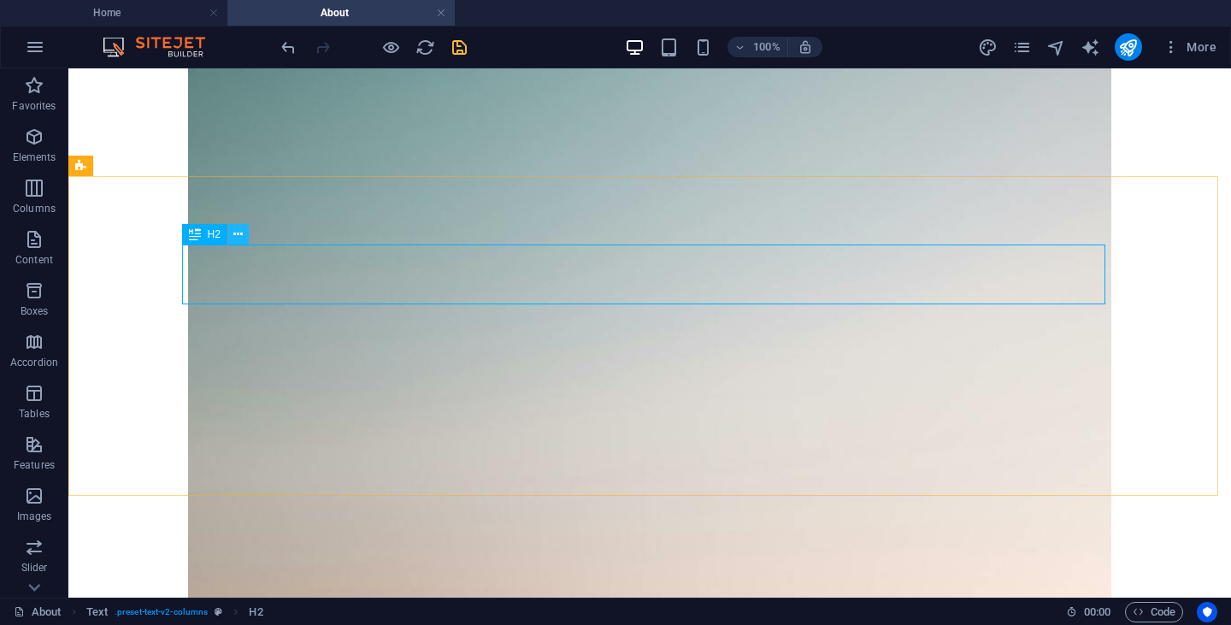
click at [237, 234] on icon at bounding box center [237, 235] width 9 height 18
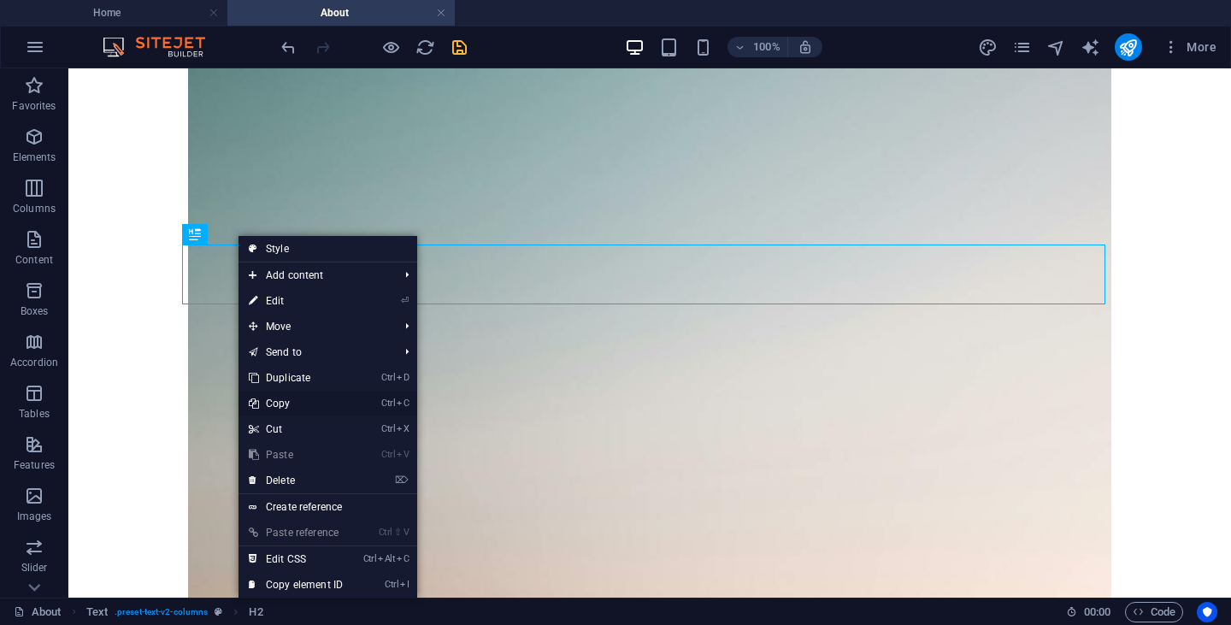
click at [284, 398] on link "Ctrl C Copy" at bounding box center [295, 404] width 115 height 26
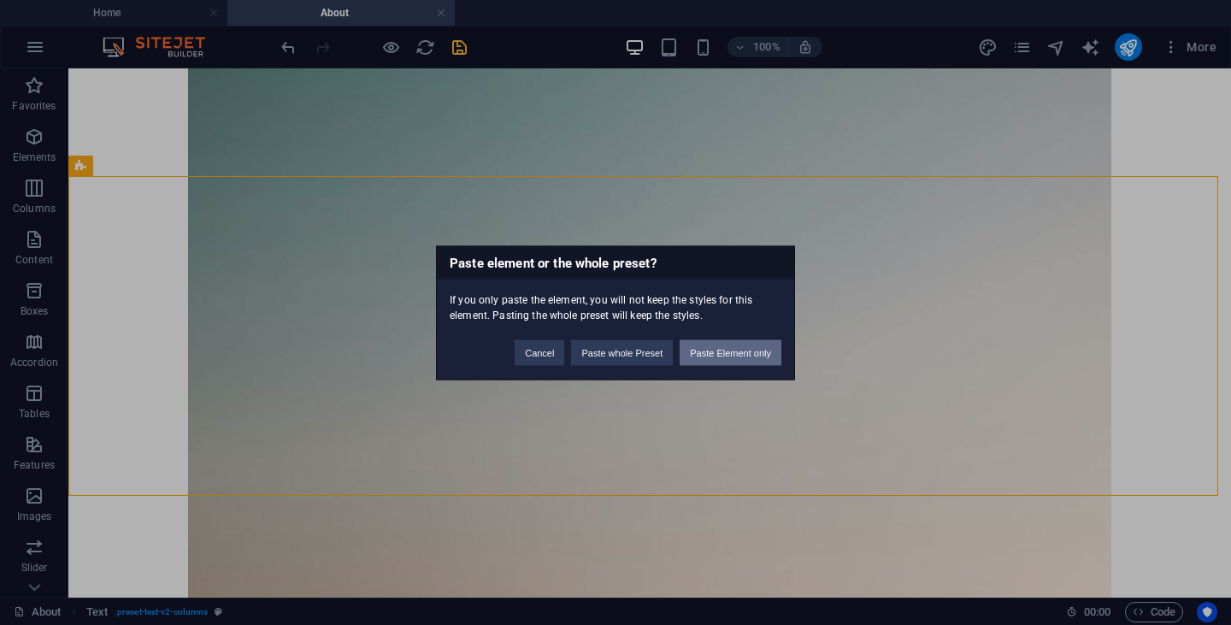
click at [697, 353] on button "Paste Element only" at bounding box center [730, 352] width 102 height 26
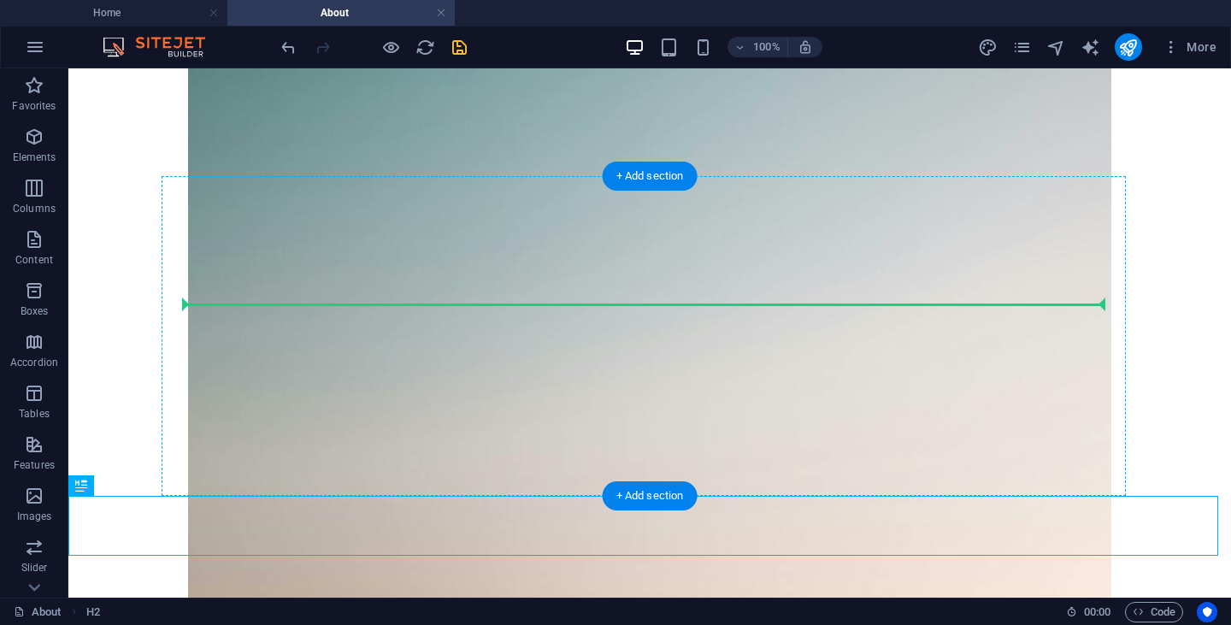
drag, startPoint x: 145, startPoint y: 515, endPoint x: 708, endPoint y: 285, distance: 607.5
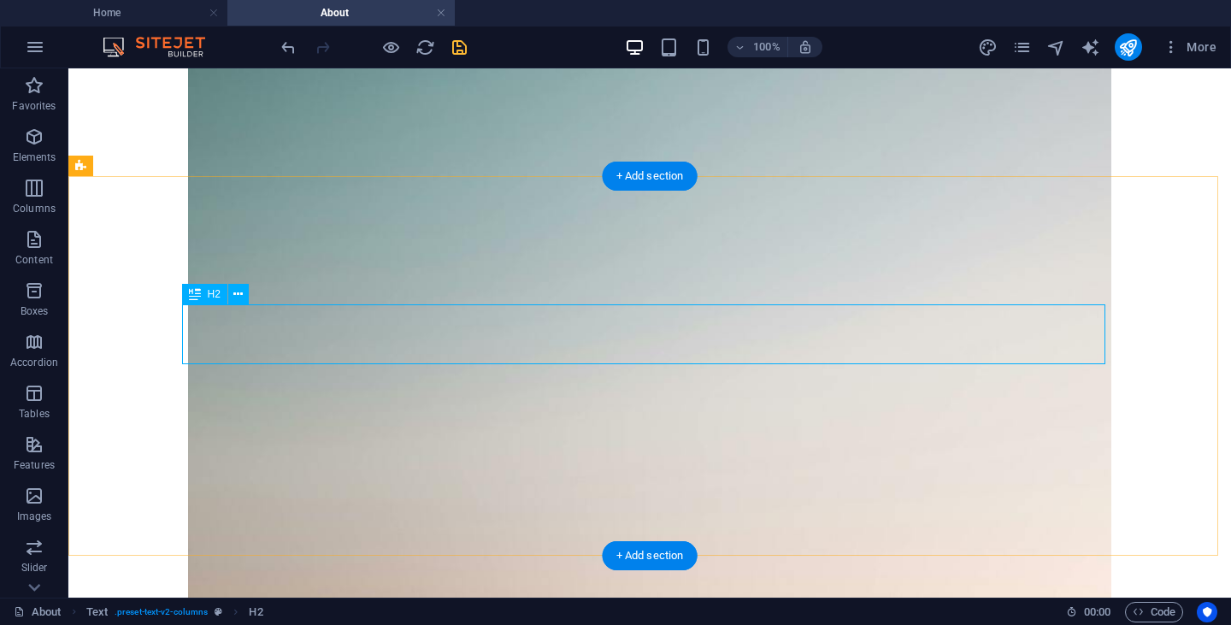
click at [241, 294] on icon at bounding box center [237, 294] width 9 height 18
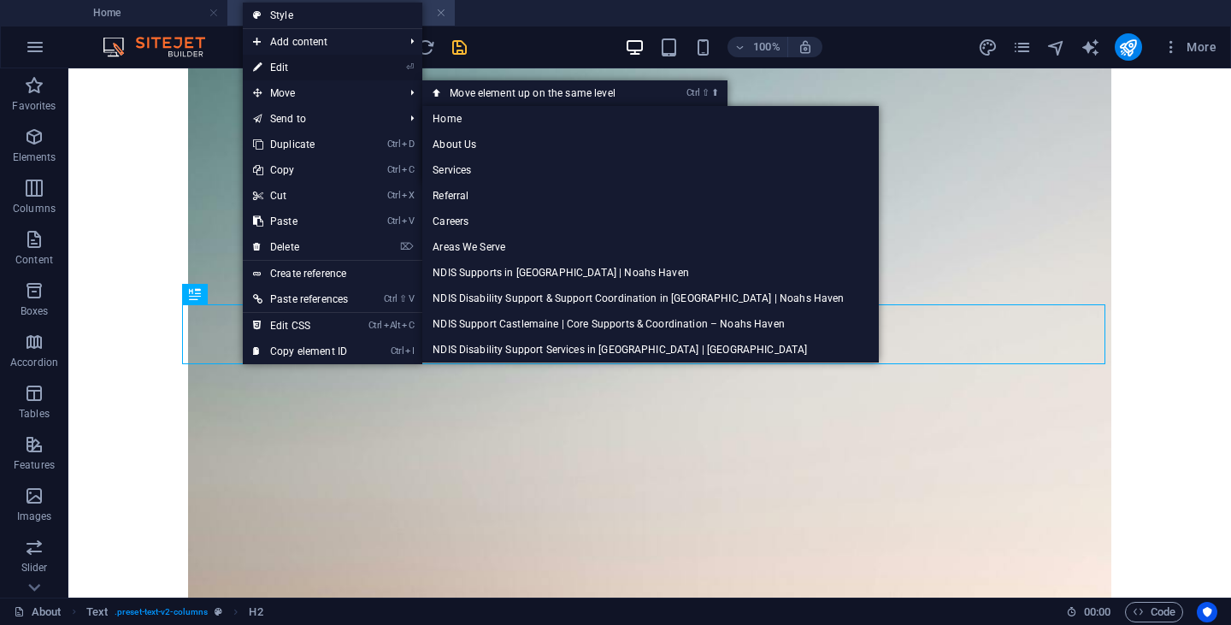
click at [295, 69] on link "⏎ Edit" at bounding box center [300, 68] width 115 height 26
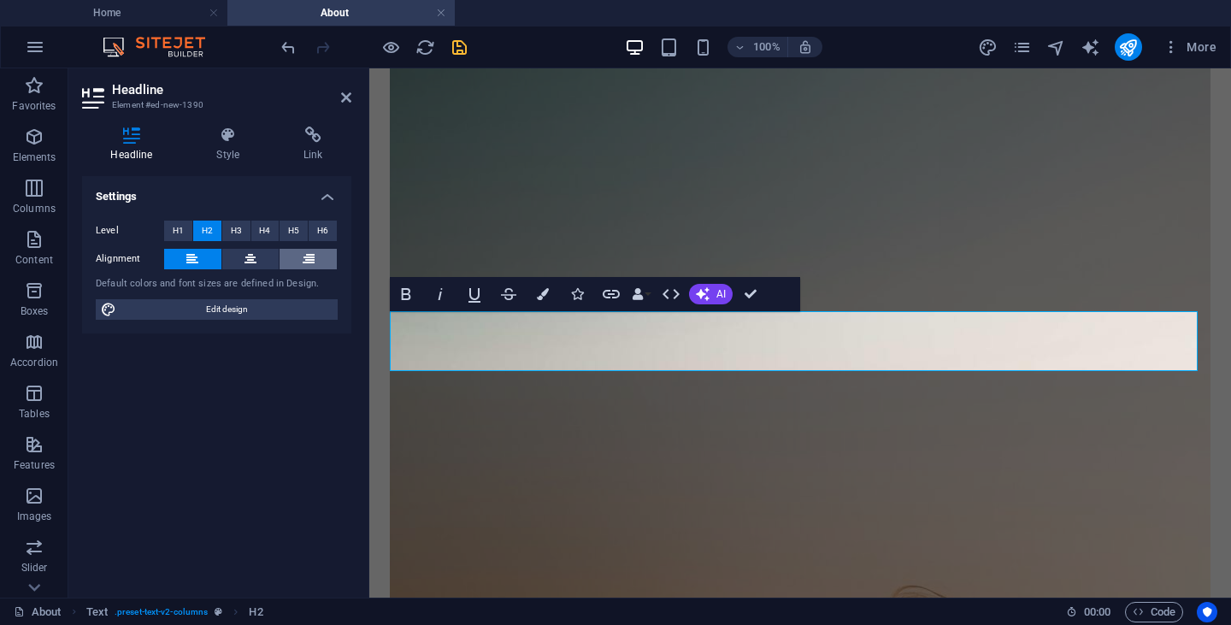
click at [314, 263] on button at bounding box center [307, 259] width 57 height 21
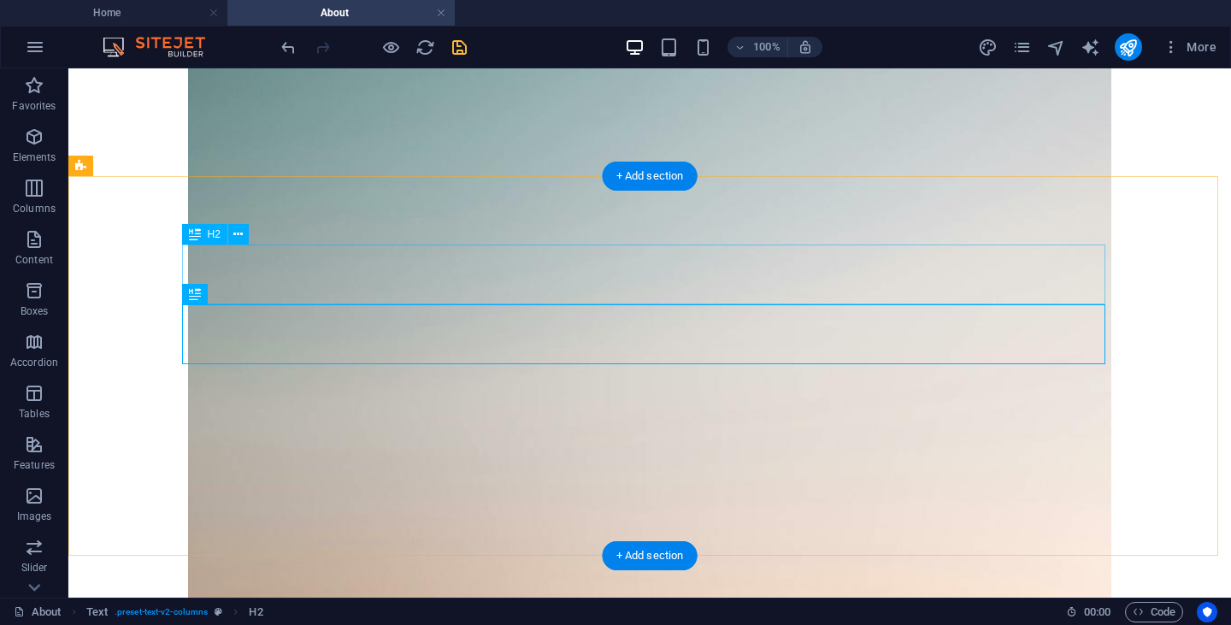
scroll to position [834, 0]
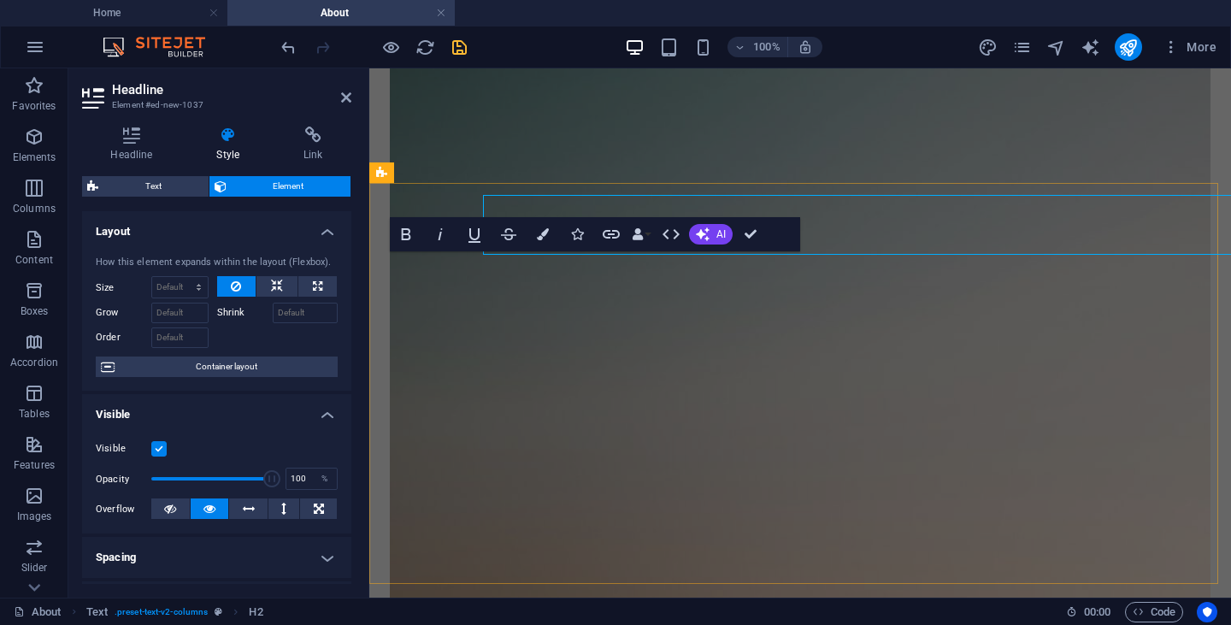
scroll to position [884, 0]
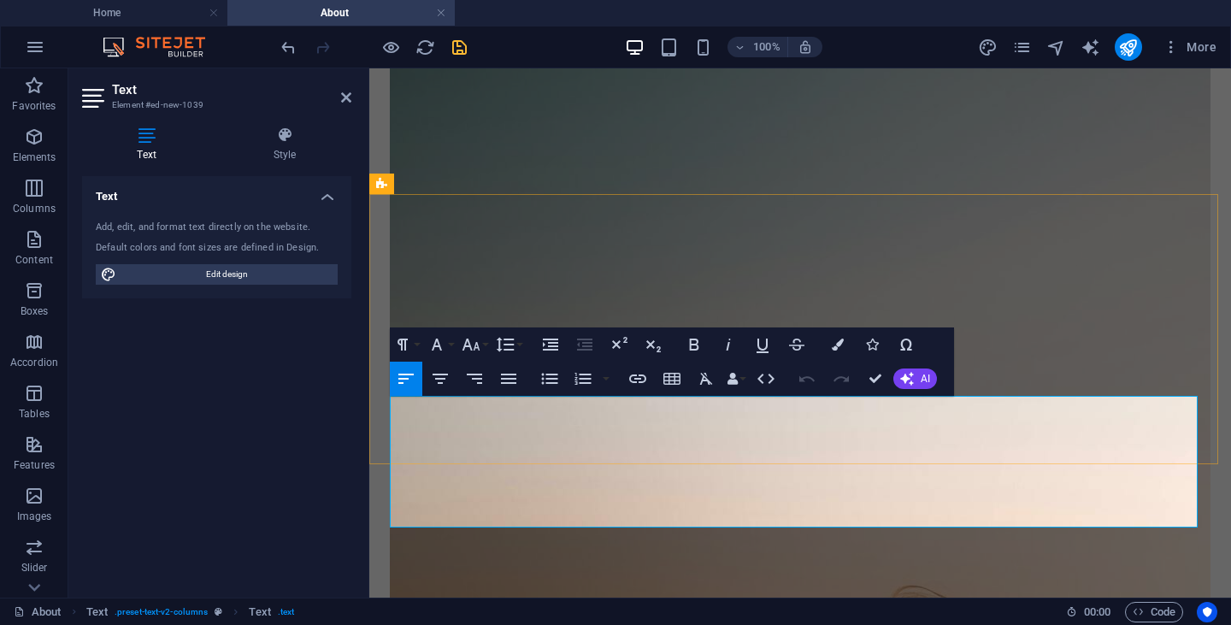
scroll to position [873, 0]
drag, startPoint x: 712, startPoint y: 517, endPoint x: 384, endPoint y: 384, distance: 354.2
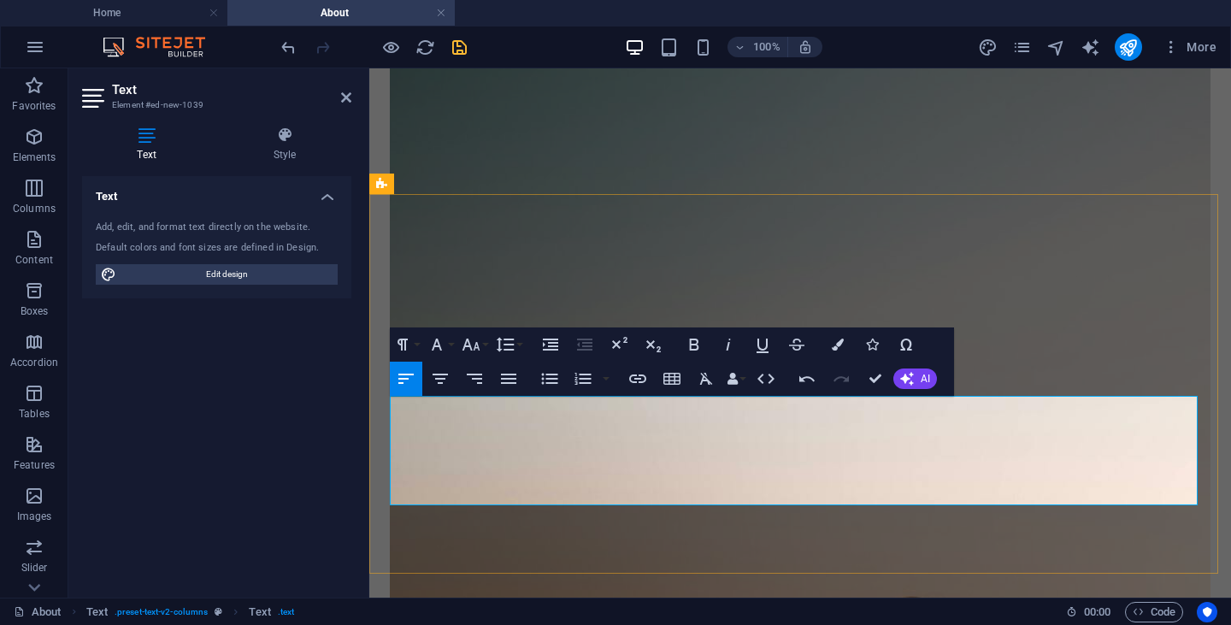
drag, startPoint x: 690, startPoint y: 494, endPoint x: 770, endPoint y: 501, distance: 80.6
drag, startPoint x: 876, startPoint y: 382, endPoint x: 773, endPoint y: 350, distance: 107.6
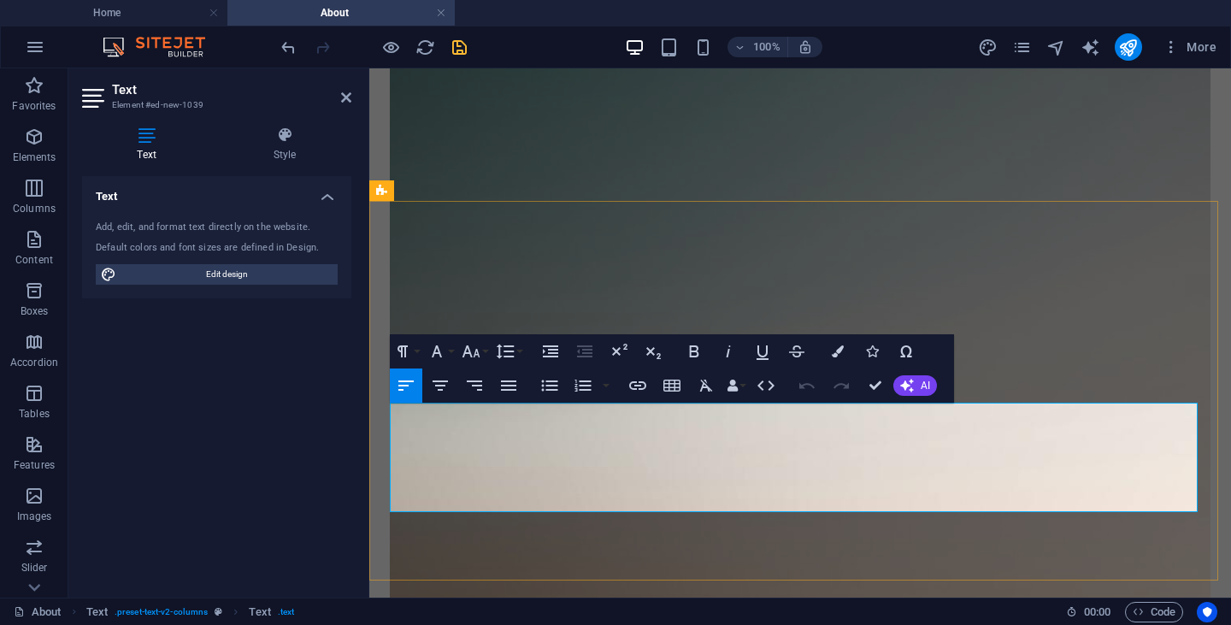
scroll to position [866, 0]
drag, startPoint x: 821, startPoint y: 417, endPoint x: 1058, endPoint y: 500, distance: 250.8
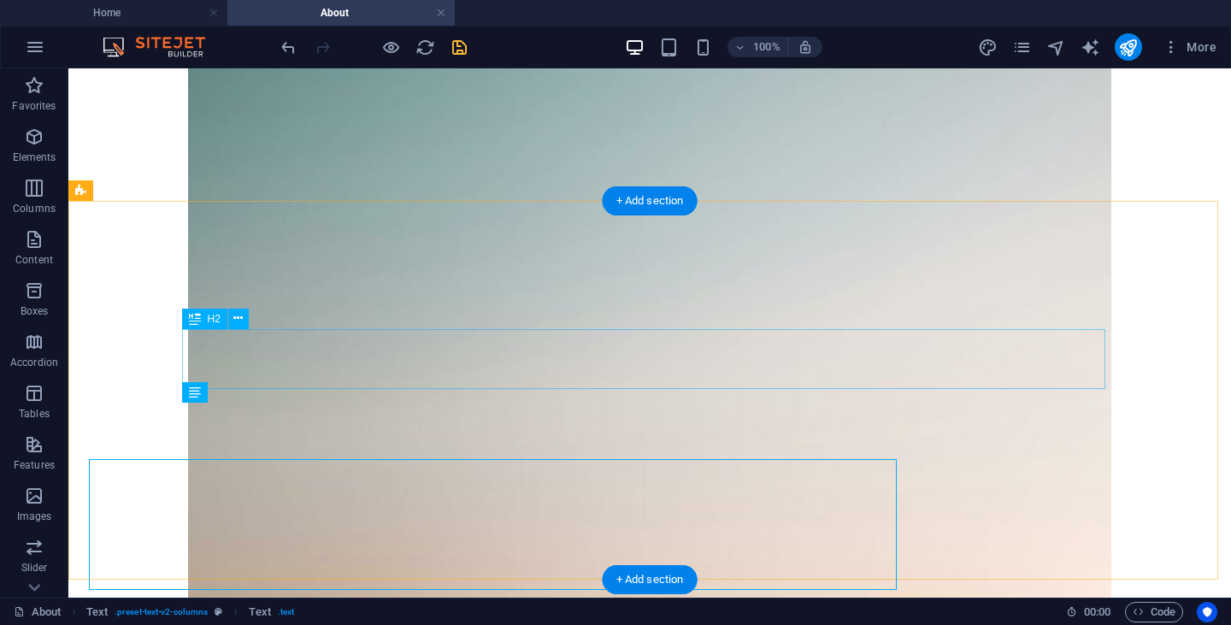
scroll to position [809, 0]
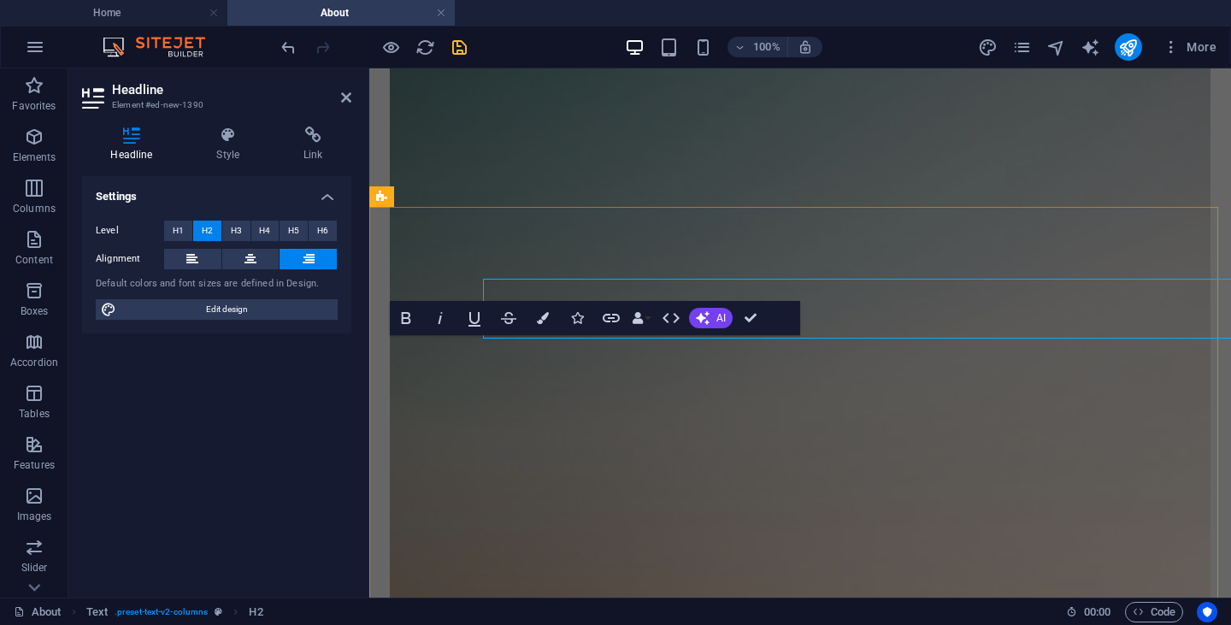
scroll to position [860, 0]
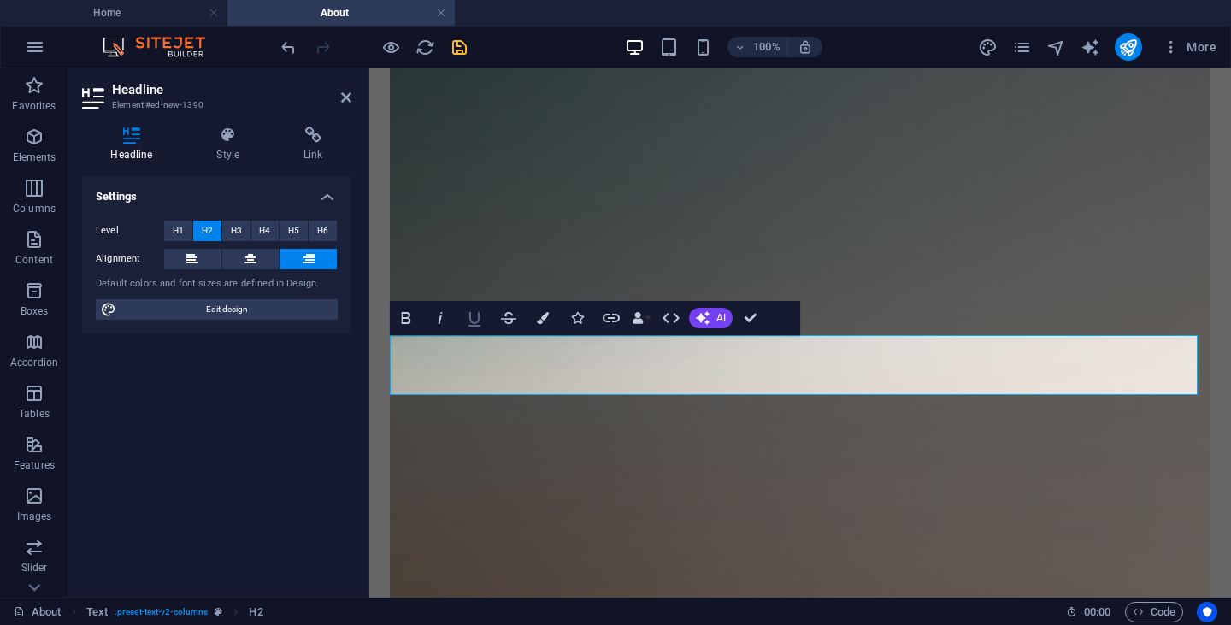
click at [474, 312] on icon "button" at bounding box center [474, 318] width 21 height 21
click at [405, 313] on icon "button" at bounding box center [406, 318] width 9 height 12
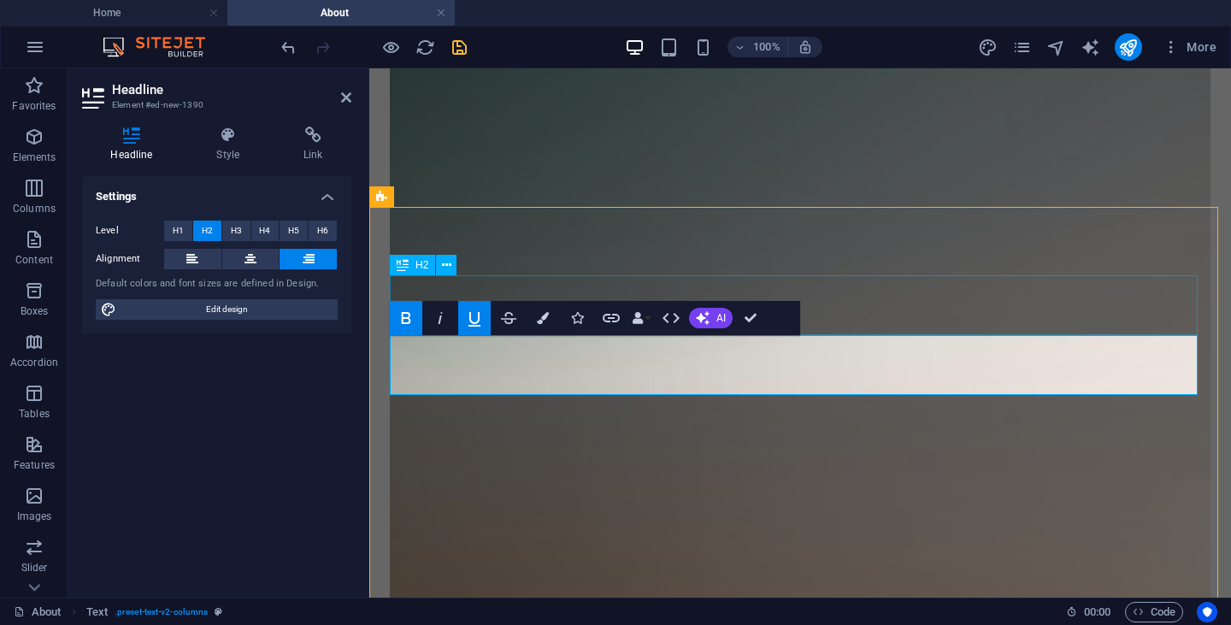
scroll to position [803, 0]
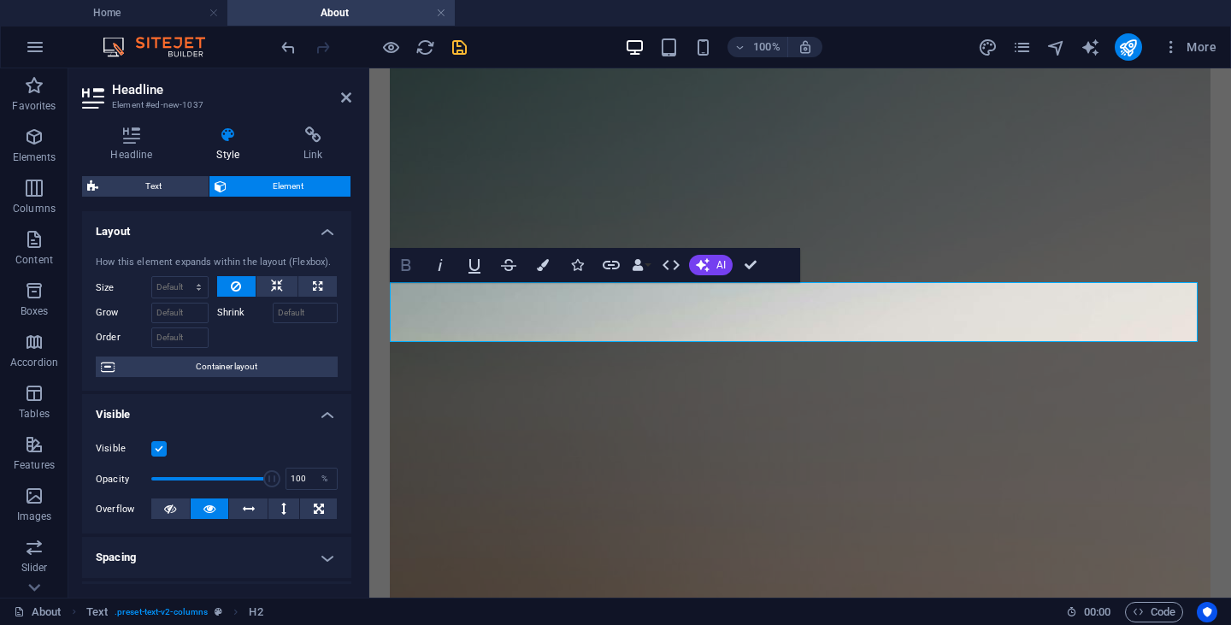
click at [403, 263] on icon "button" at bounding box center [406, 265] width 21 height 21
click at [467, 263] on icon "button" at bounding box center [474, 265] width 21 height 21
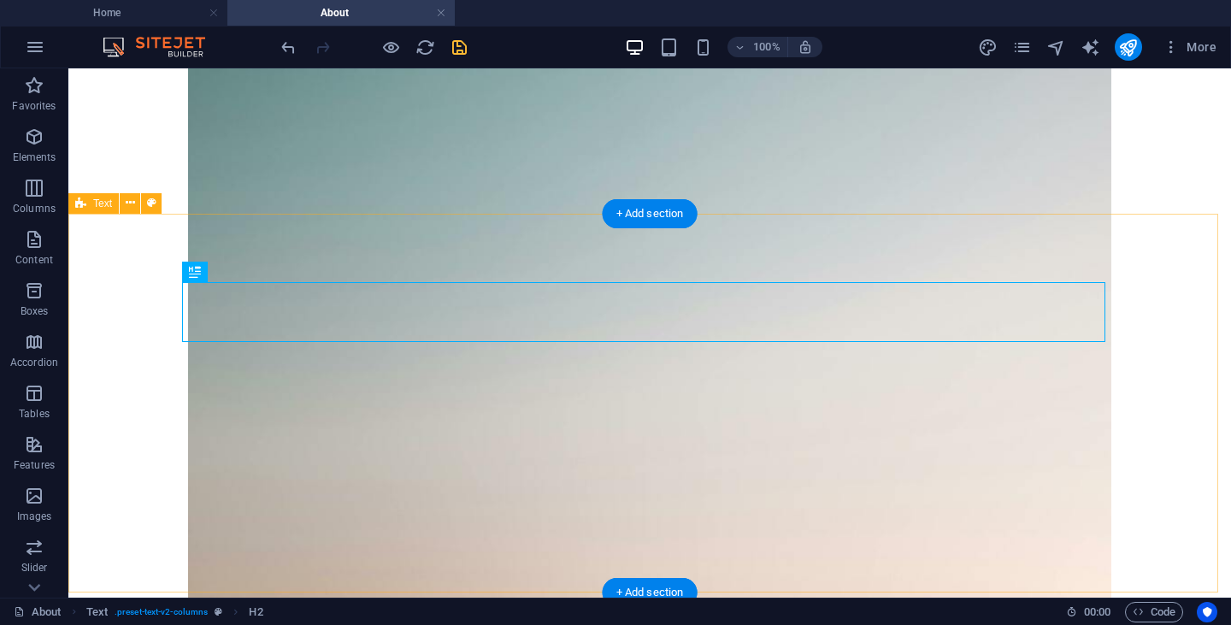
scroll to position [796, 0]
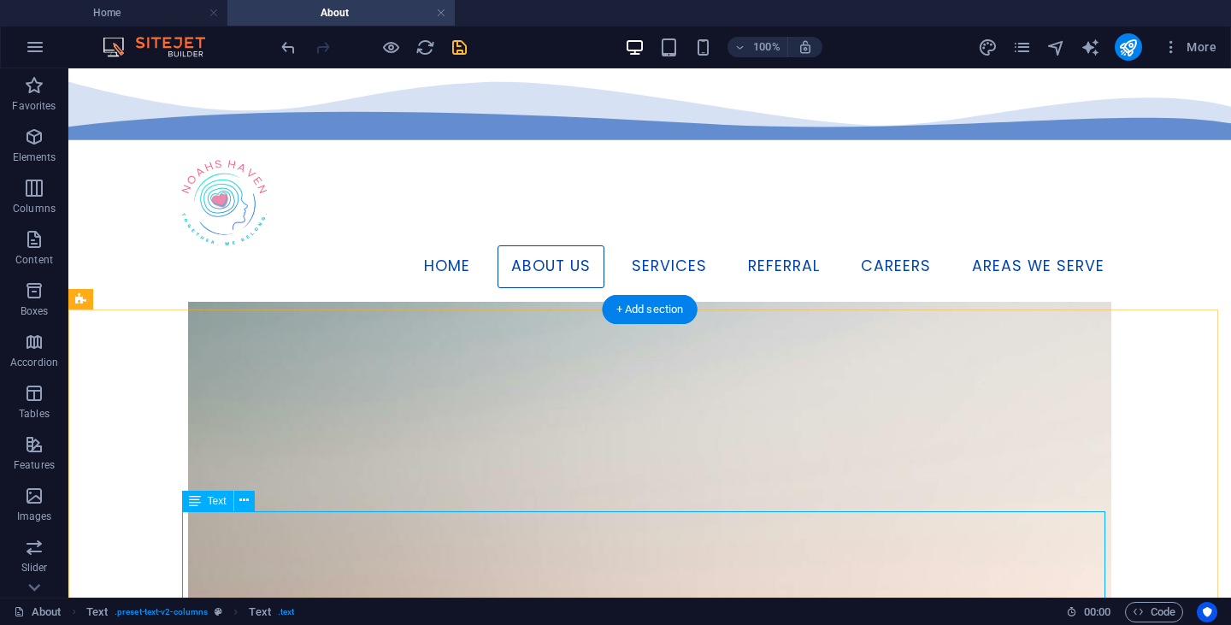
scroll to position [701, 0]
click at [621, 309] on div "+ Add section" at bounding box center [649, 309] width 95 height 29
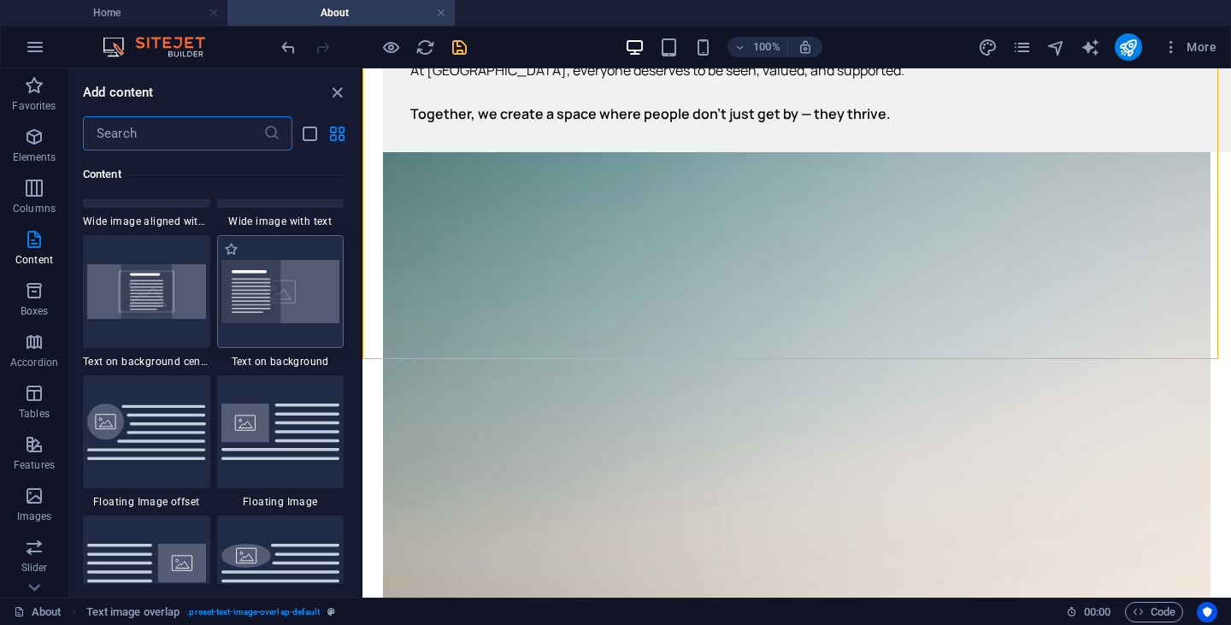
scroll to position [3516, 0]
click at [25, 138] on icon "button" at bounding box center [34, 136] width 21 height 21
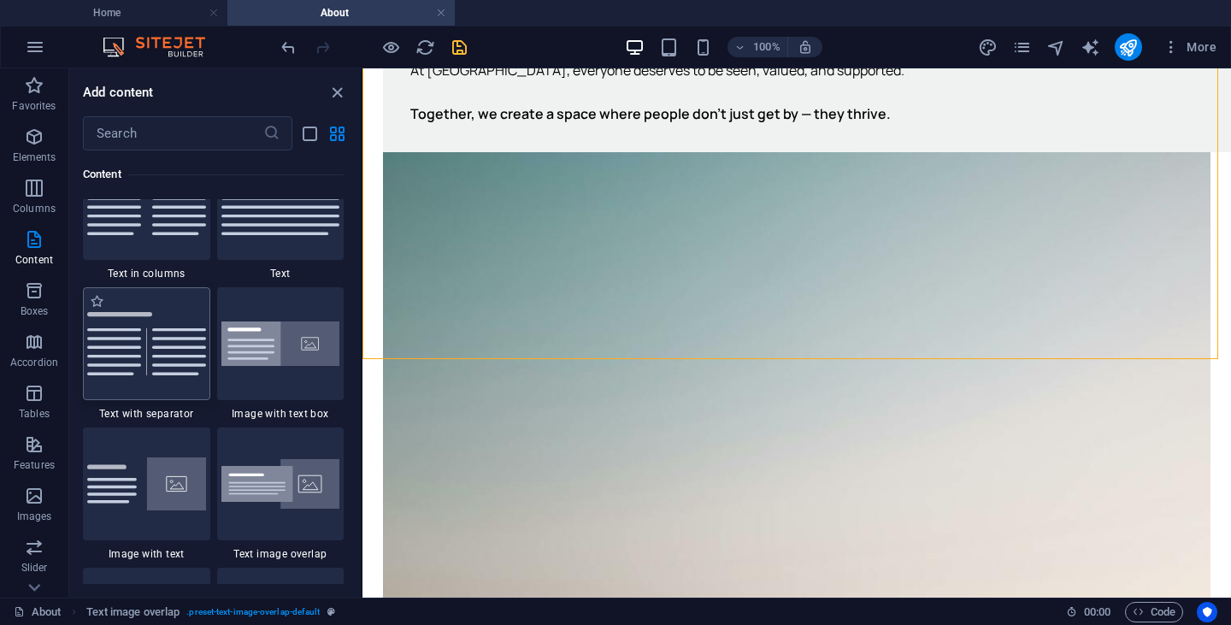
scroll to position [3047, 0]
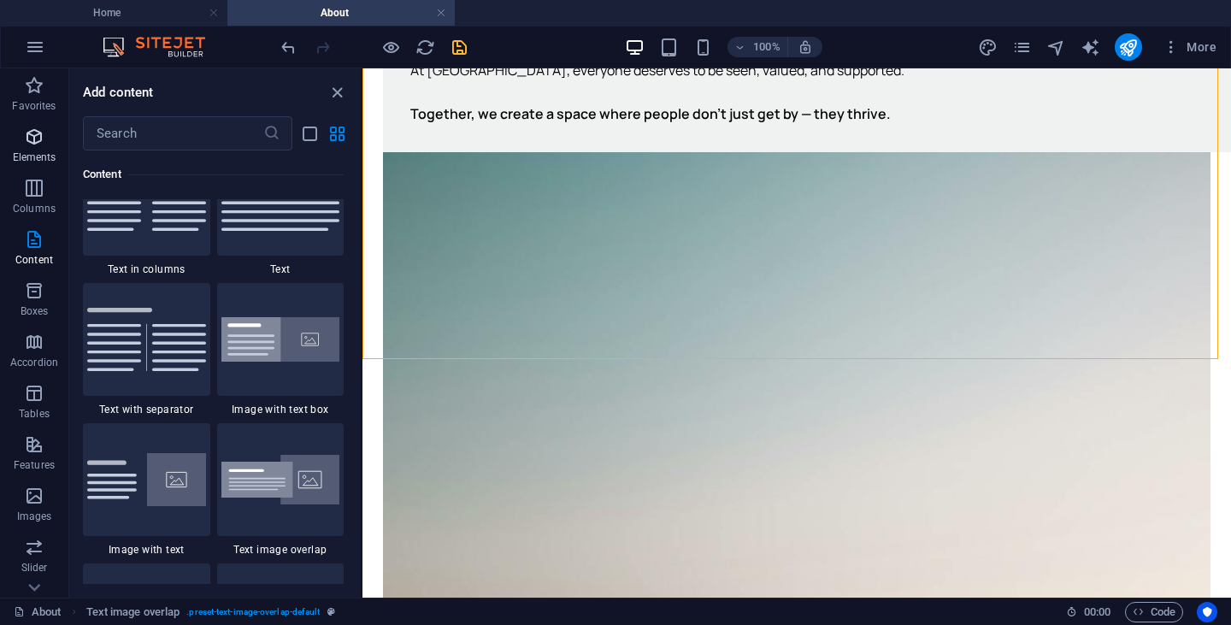
click at [30, 156] on p "Elements" at bounding box center [35, 157] width 44 height 14
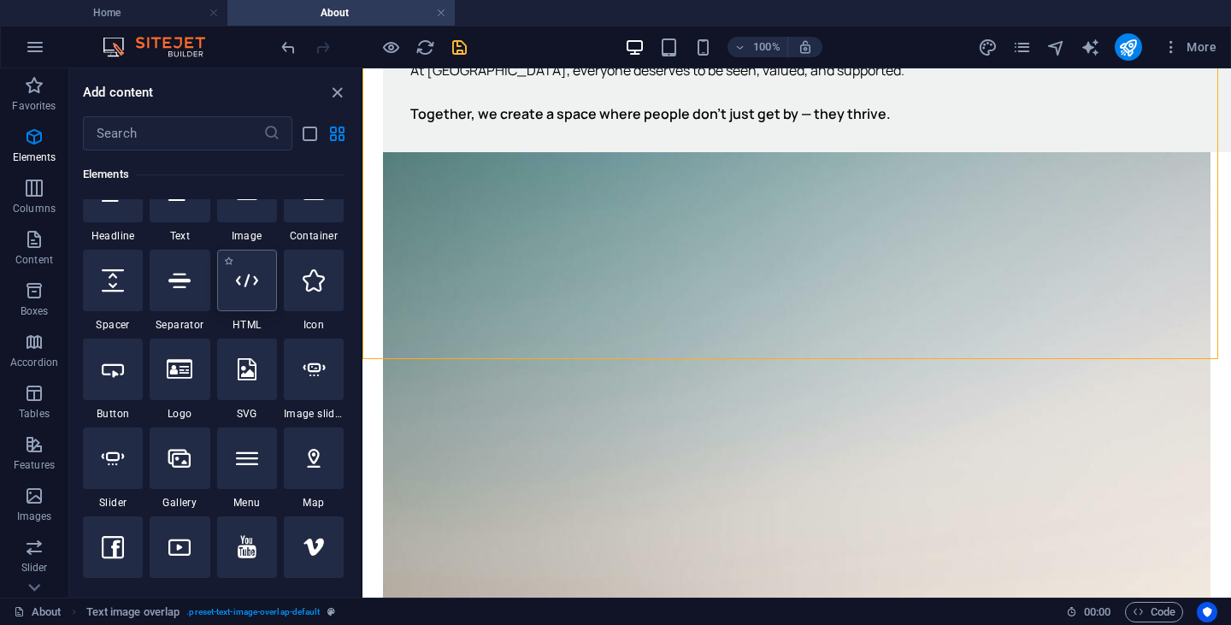
scroll to position [223, 0]
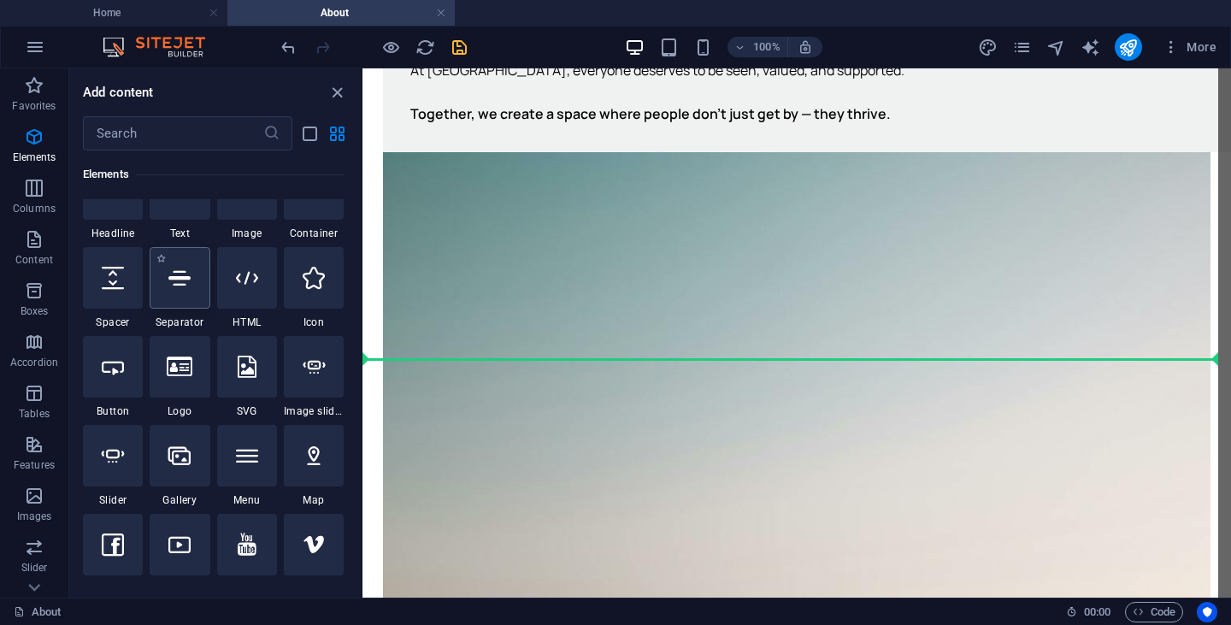
select select "%"
select select "px"
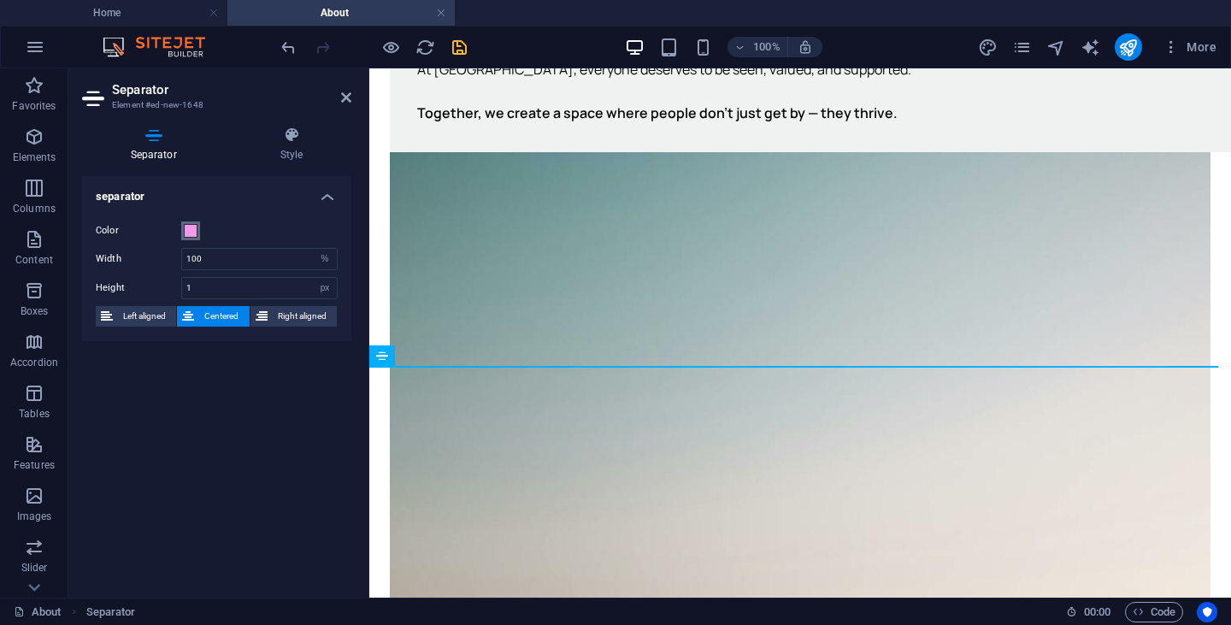
click at [190, 224] on span at bounding box center [191, 231] width 14 height 14
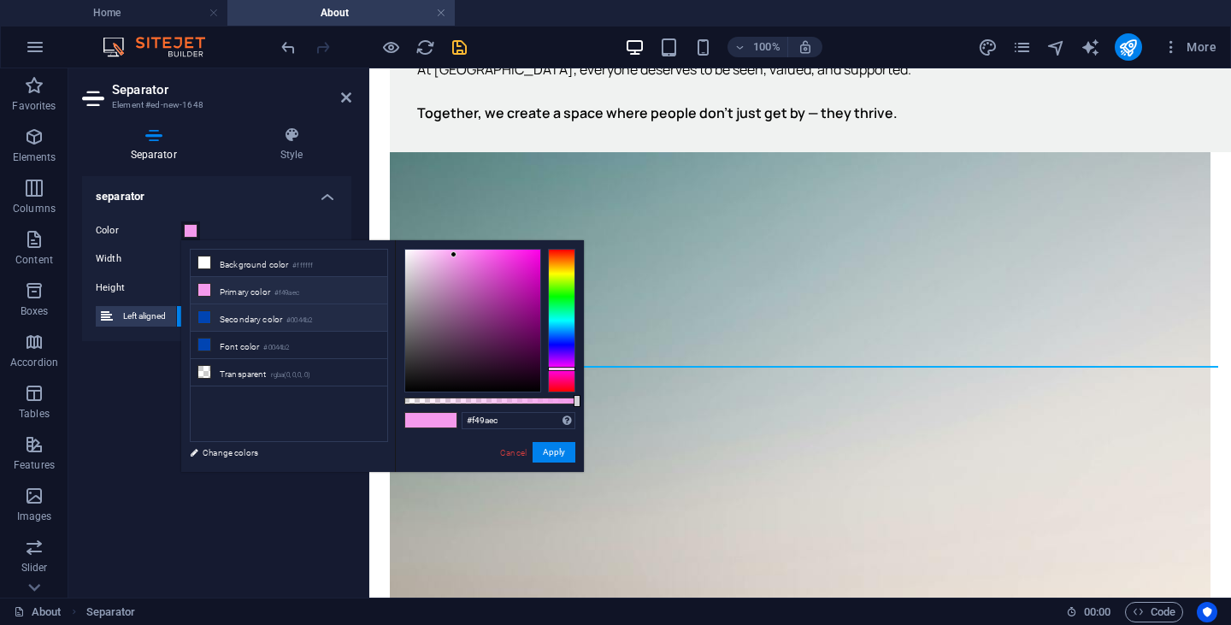
click at [244, 320] on li "Secondary color #0044b2" at bounding box center [289, 317] width 197 height 27
type input "#0044b2"
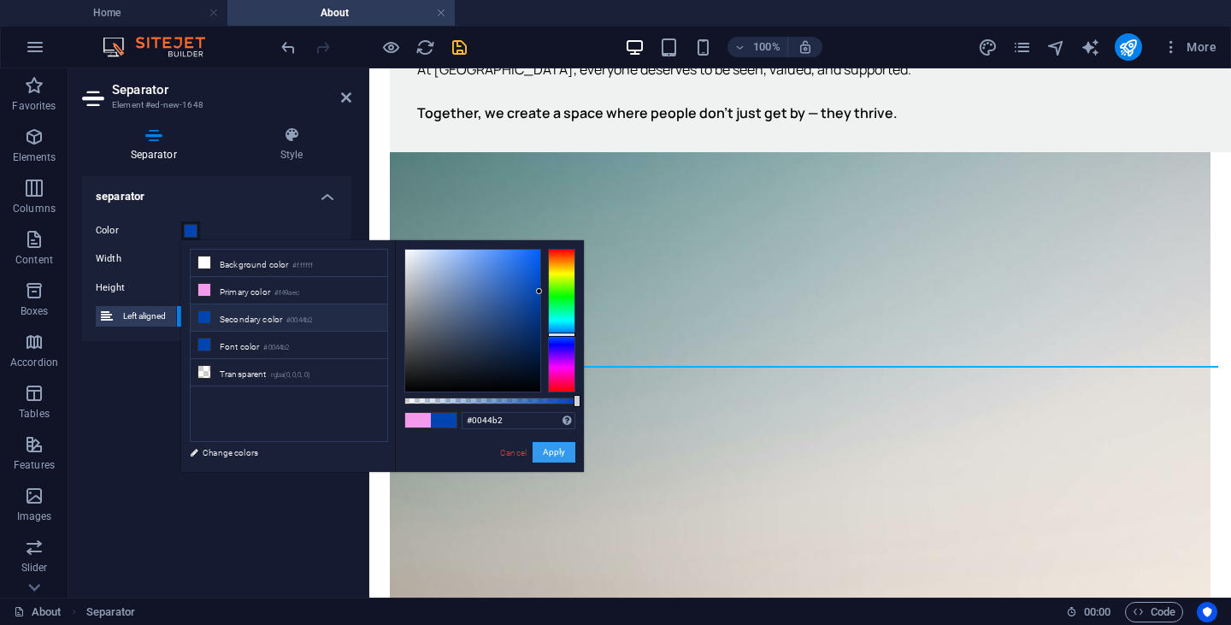
click at [544, 453] on button "Apply" at bounding box center [553, 452] width 43 height 21
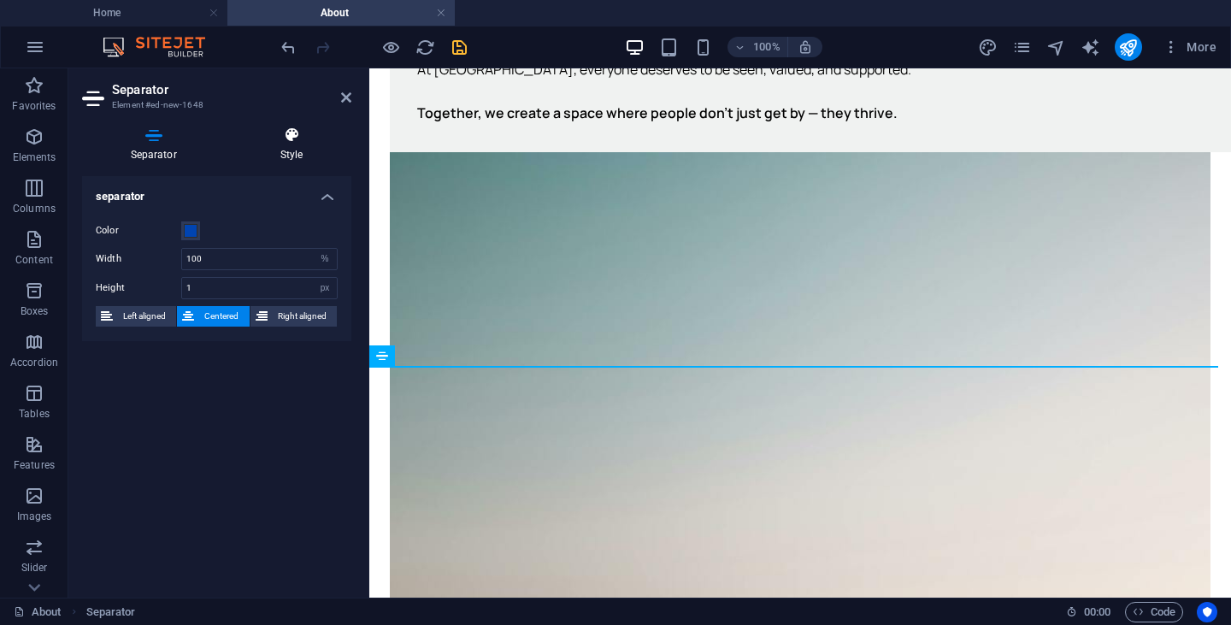
click at [295, 128] on icon at bounding box center [292, 134] width 120 height 17
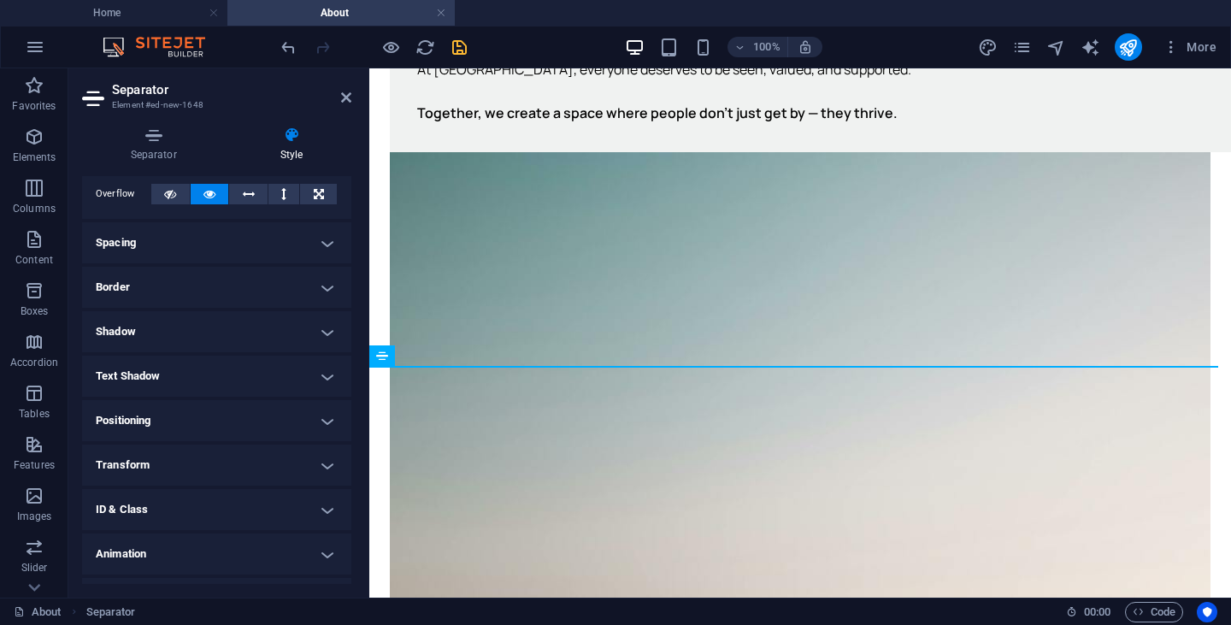
scroll to position [131, 0]
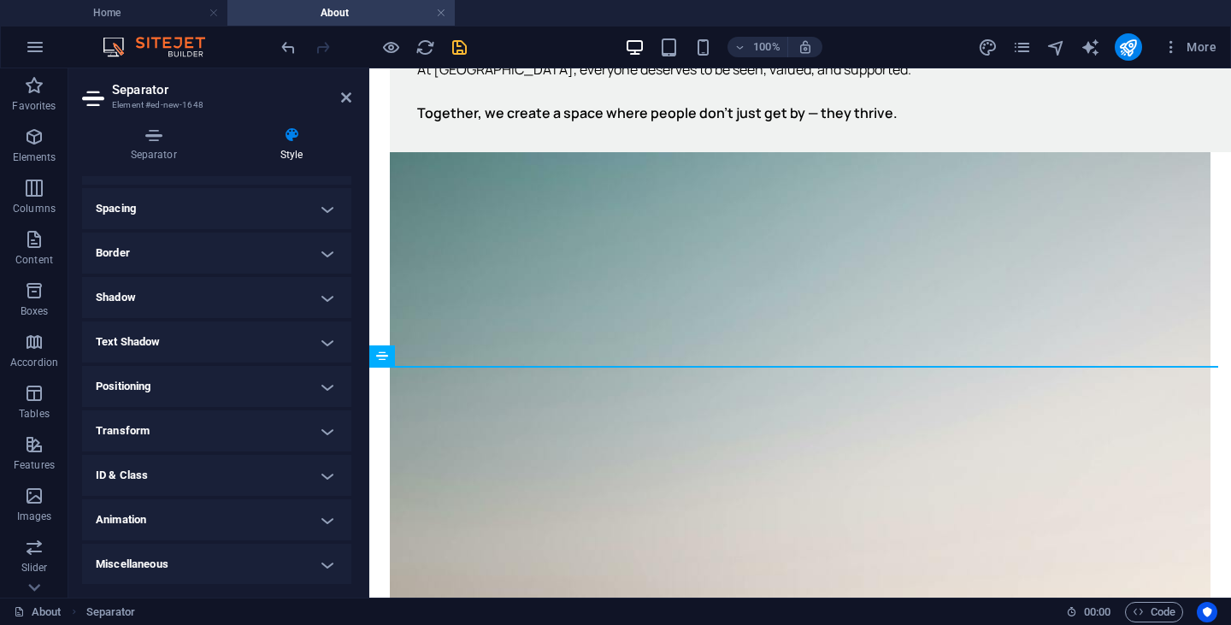
click at [462, 50] on icon "save" at bounding box center [460, 48] width 20 height 20
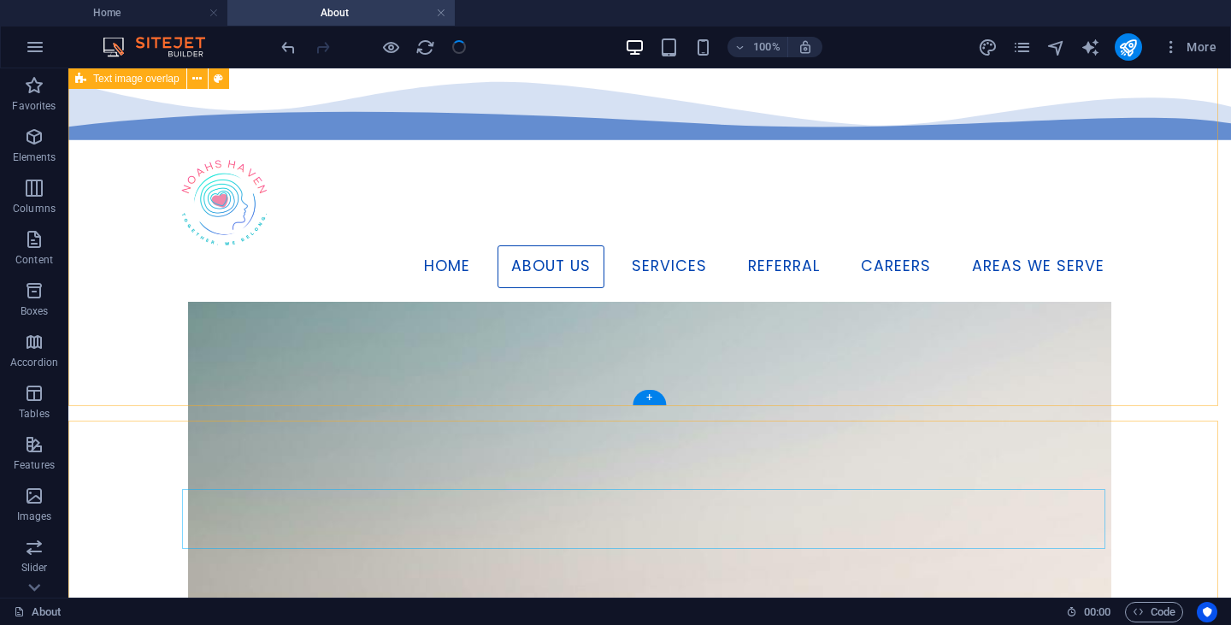
scroll to position [604, 0]
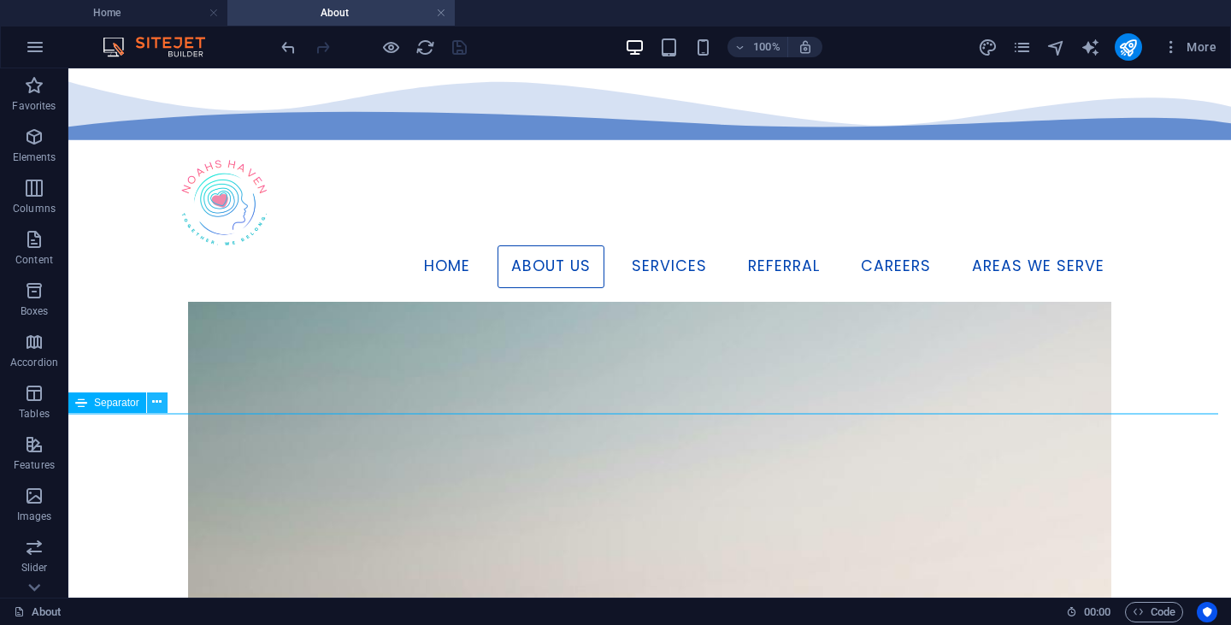
click at [150, 411] on button at bounding box center [157, 402] width 21 height 21
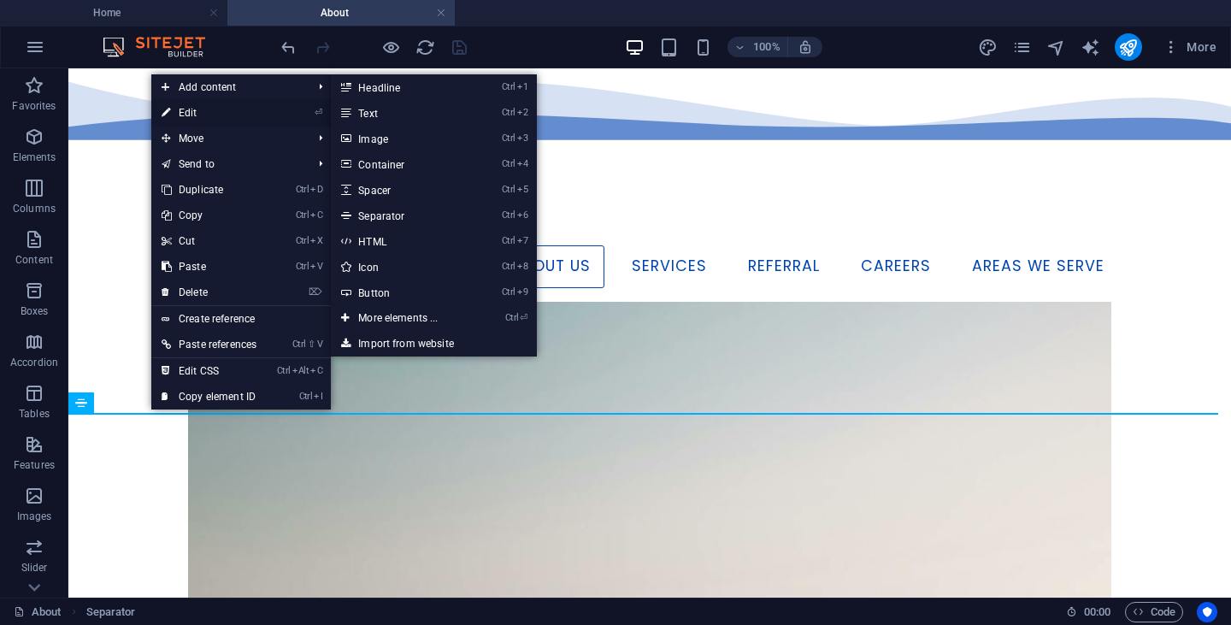
click at [190, 117] on link "⏎ Edit" at bounding box center [208, 113] width 115 height 26
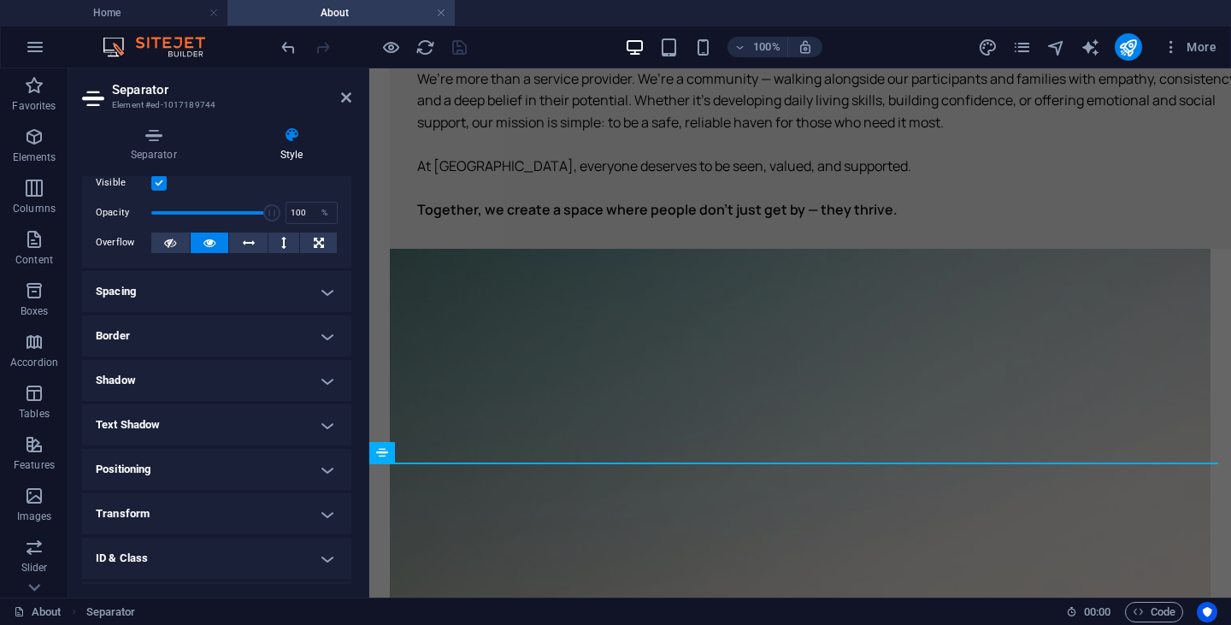
scroll to position [51, 0]
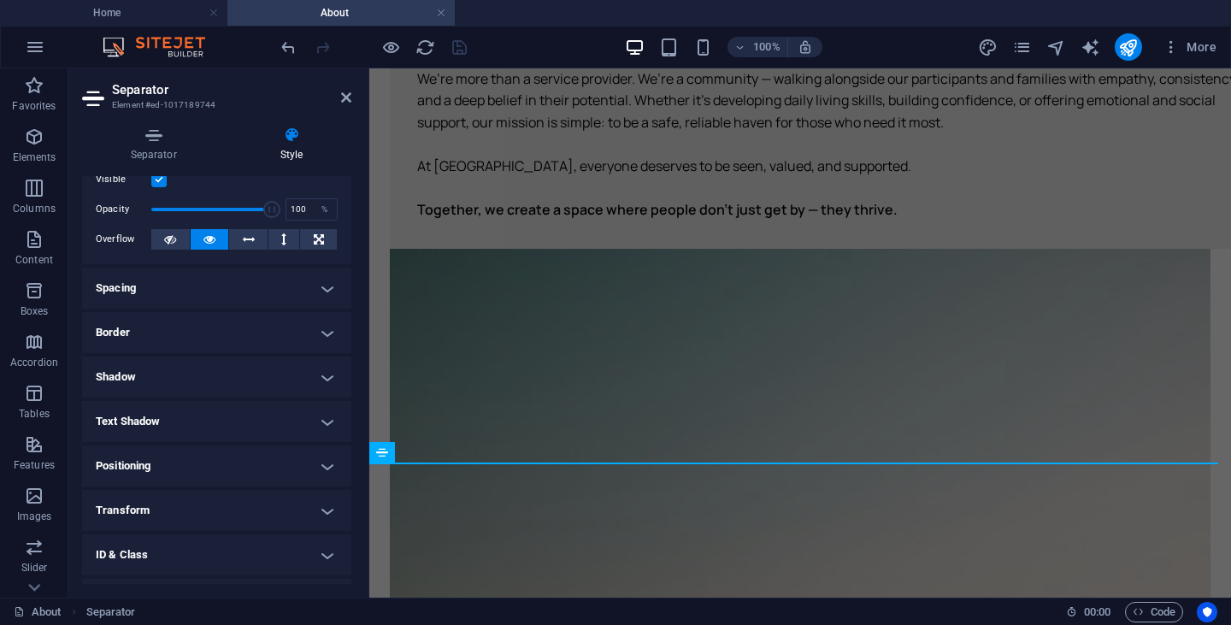
click at [216, 309] on ul "Layout How this element expands within the layout (Flexbox). Size Default auto …" at bounding box center [216, 394] width 269 height 539
click at [216, 295] on h4 "Spacing" at bounding box center [216, 287] width 269 height 41
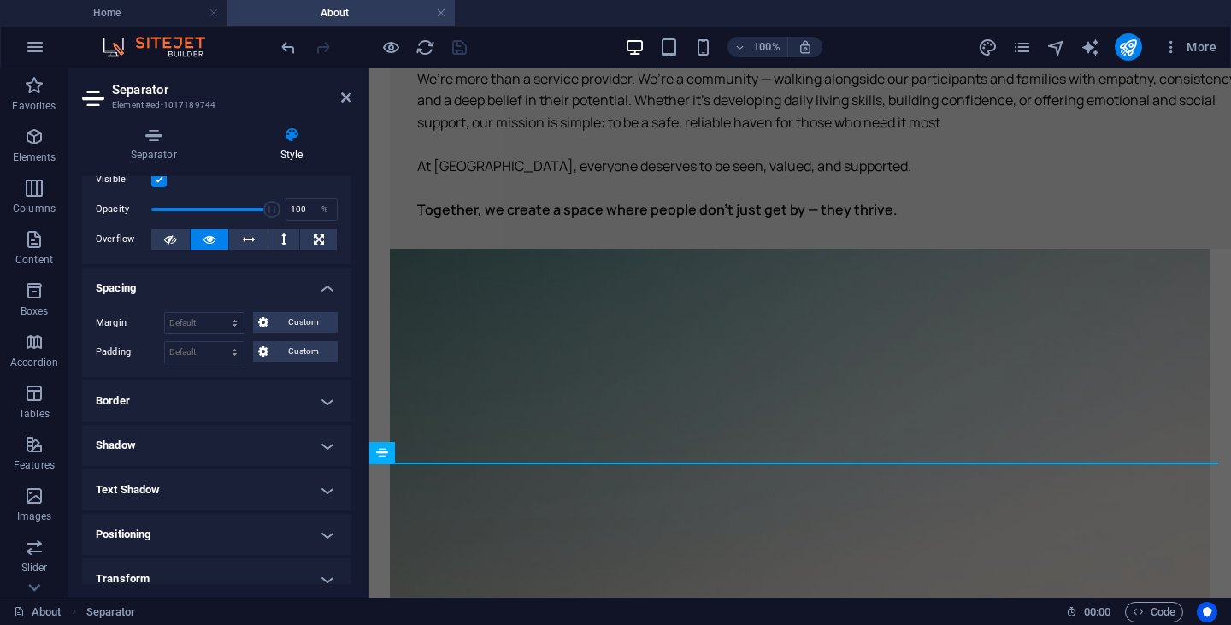
click at [203, 407] on h4 "Border" at bounding box center [216, 400] width 269 height 41
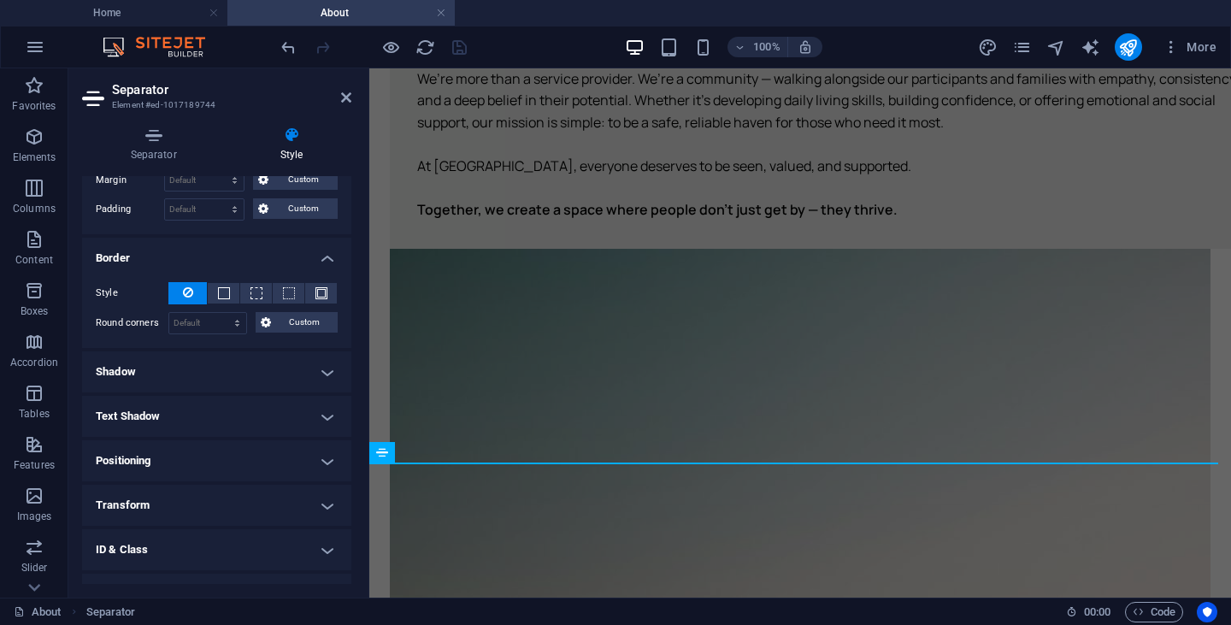
click at [211, 384] on h4 "Shadow" at bounding box center [216, 371] width 269 height 41
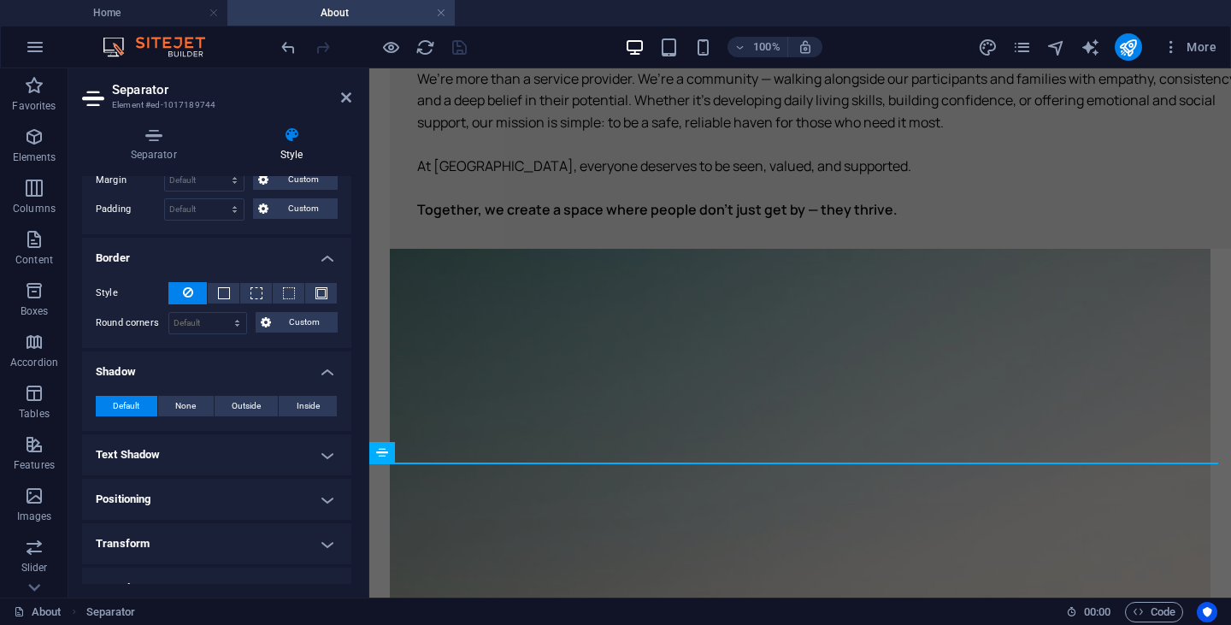
scroll to position [307, 0]
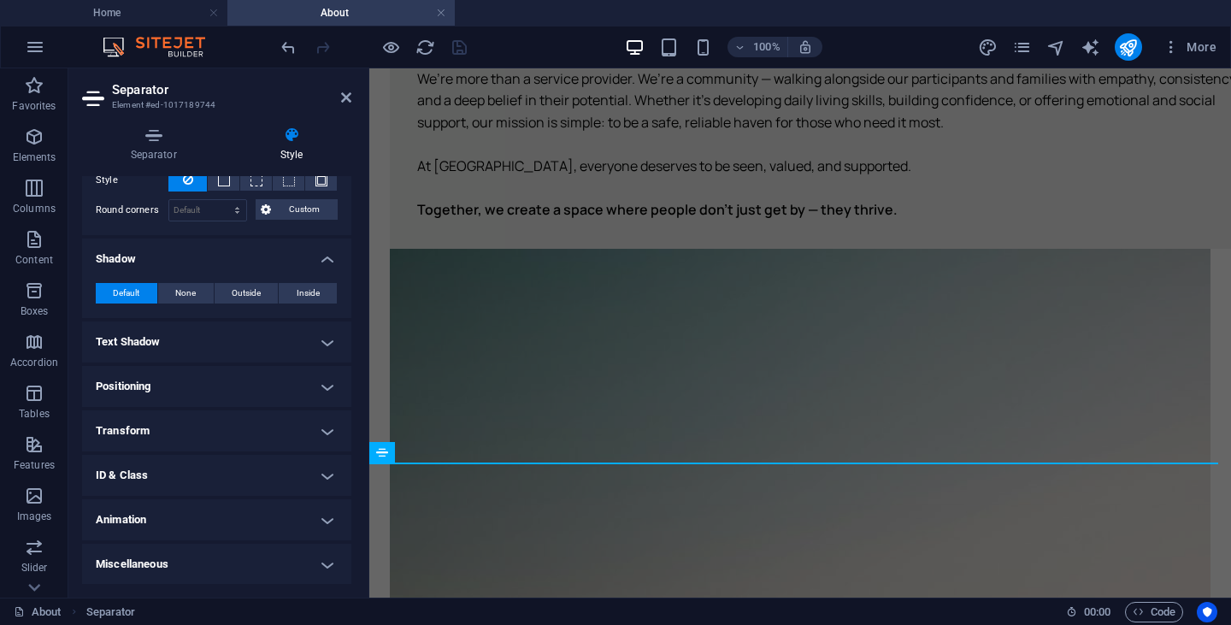
click at [183, 516] on h4 "Animation" at bounding box center [216, 519] width 269 height 41
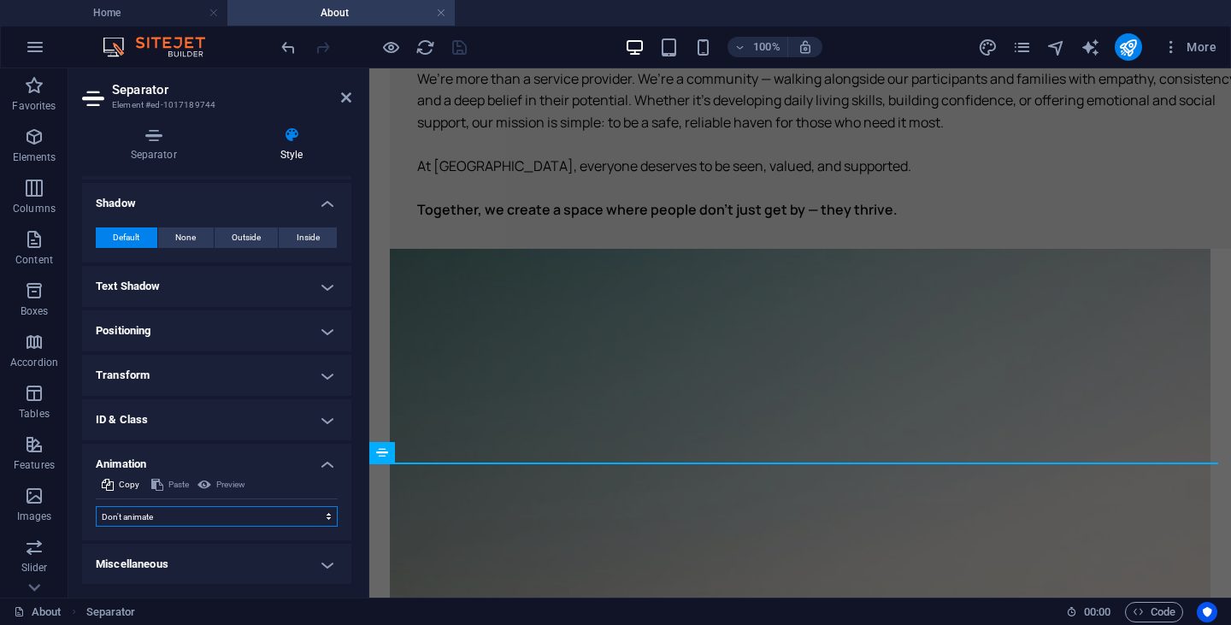
click at [201, 506] on select "Don't animate Show / Hide Slide up/down Zoom in/out Slide left to right Slide r…" at bounding box center [217, 516] width 242 height 21
click at [465, 448] on div "Our Story [PERSON_NAME]’s Haven began with a mother’s journey — navigating the …" at bounding box center [799, 610] width 861 height 1876
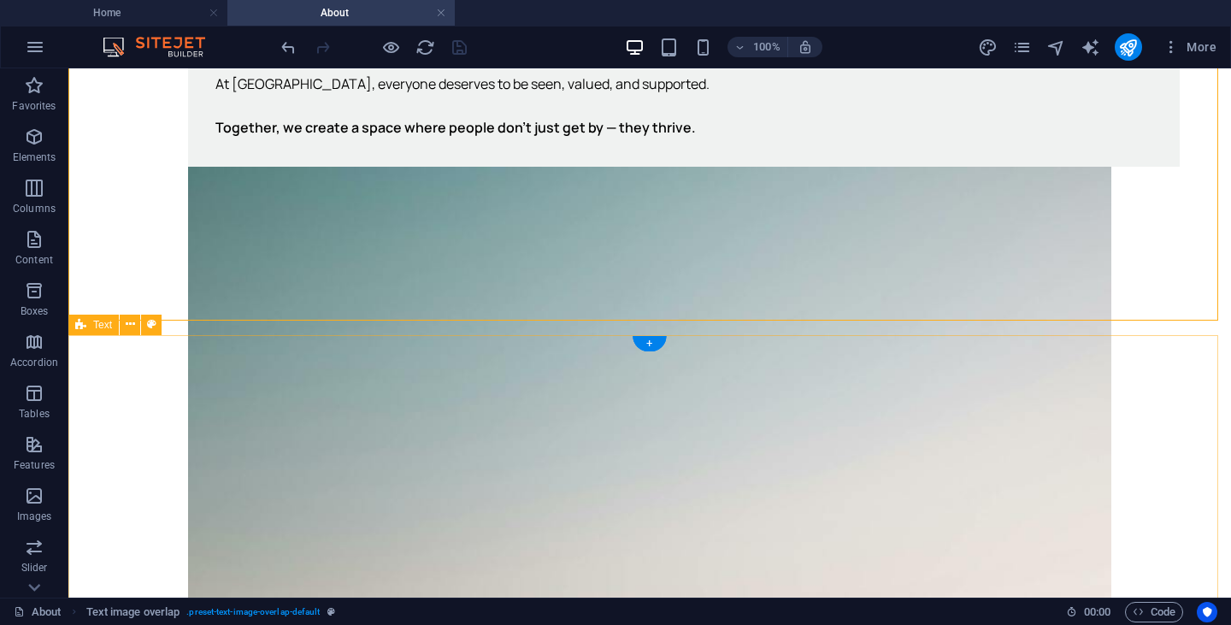
scroll to position [692, 0]
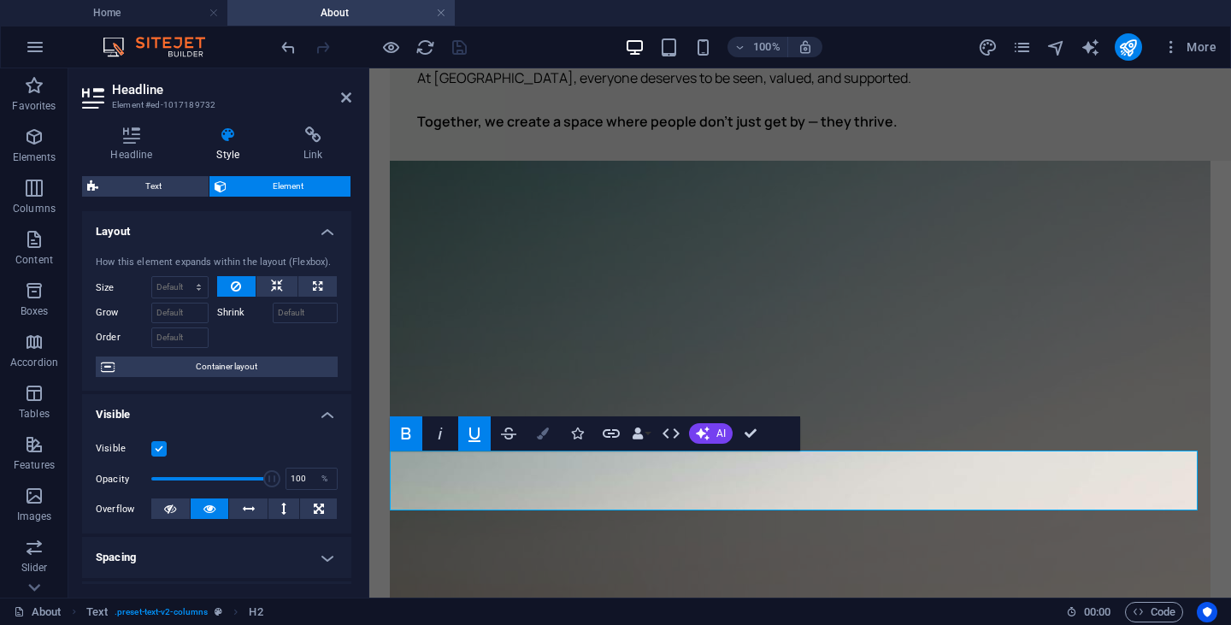
click at [537, 433] on icon "button" at bounding box center [543, 433] width 12 height 12
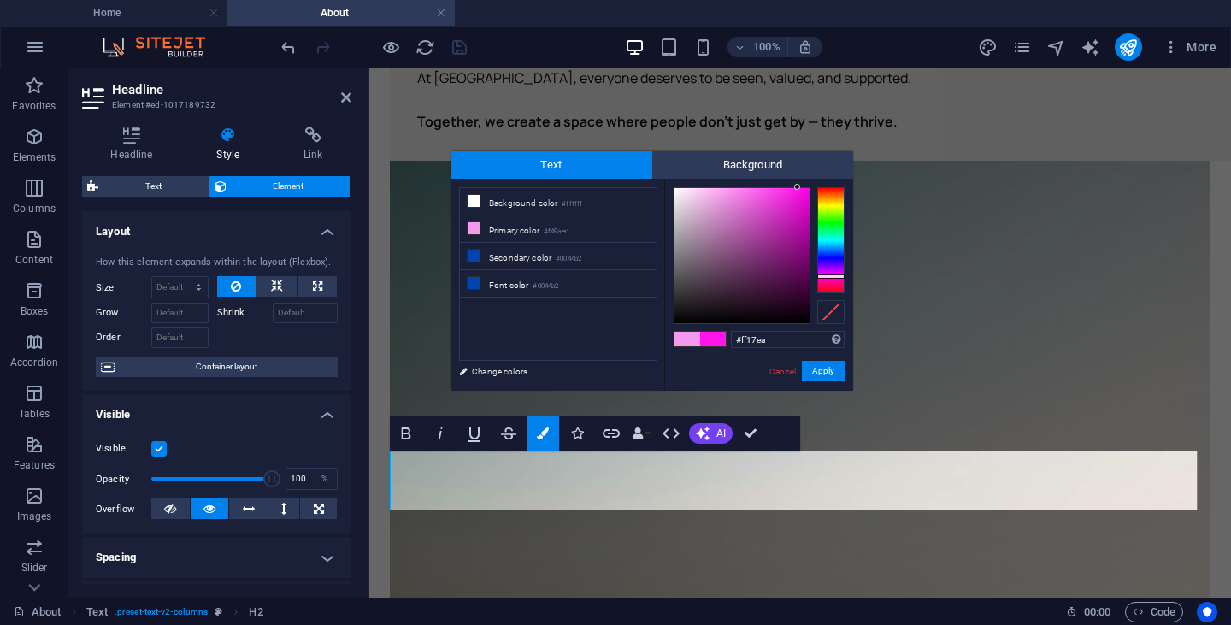
type input "#ff15ea"
drag, startPoint x: 785, startPoint y: 199, endPoint x: 797, endPoint y: 185, distance: 18.7
click at [797, 188] on div at bounding box center [741, 255] width 135 height 135
click at [820, 379] on button "Apply" at bounding box center [823, 371] width 43 height 21
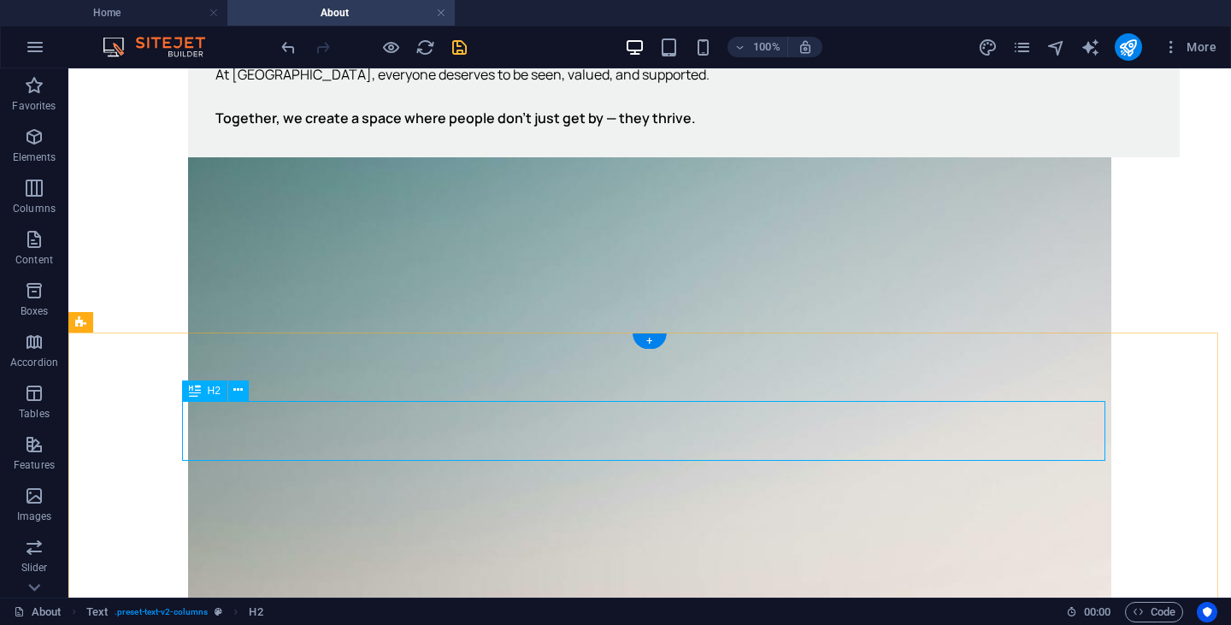
scroll to position [692, 0]
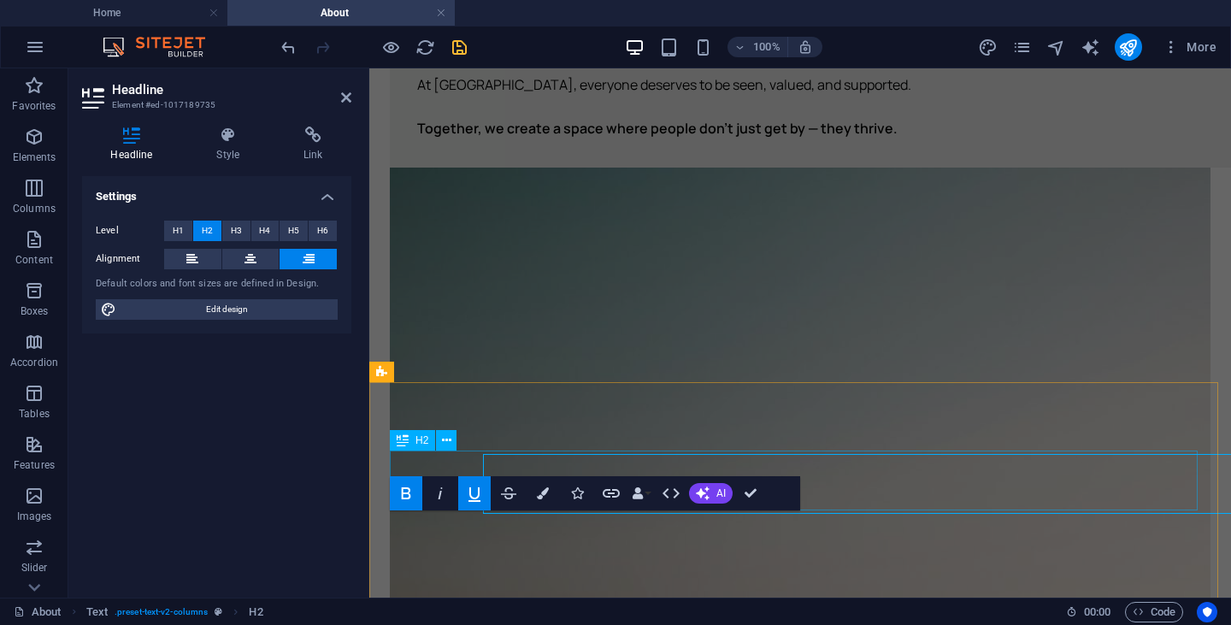
scroll to position [699, 0]
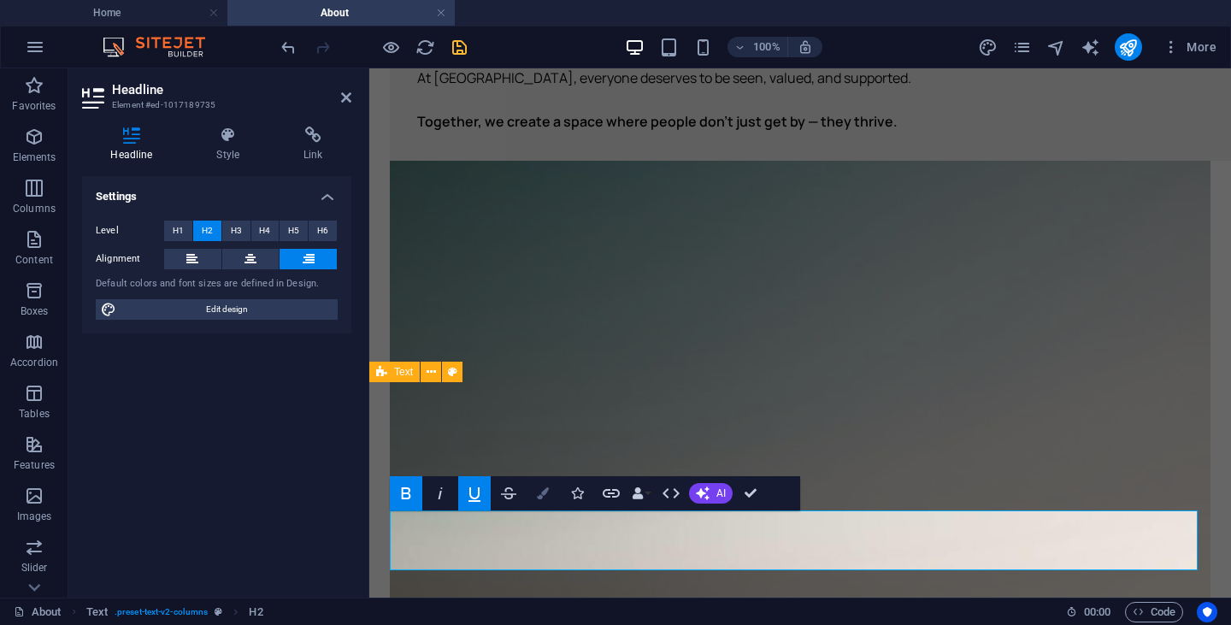
click at [543, 496] on icon "button" at bounding box center [543, 493] width 12 height 12
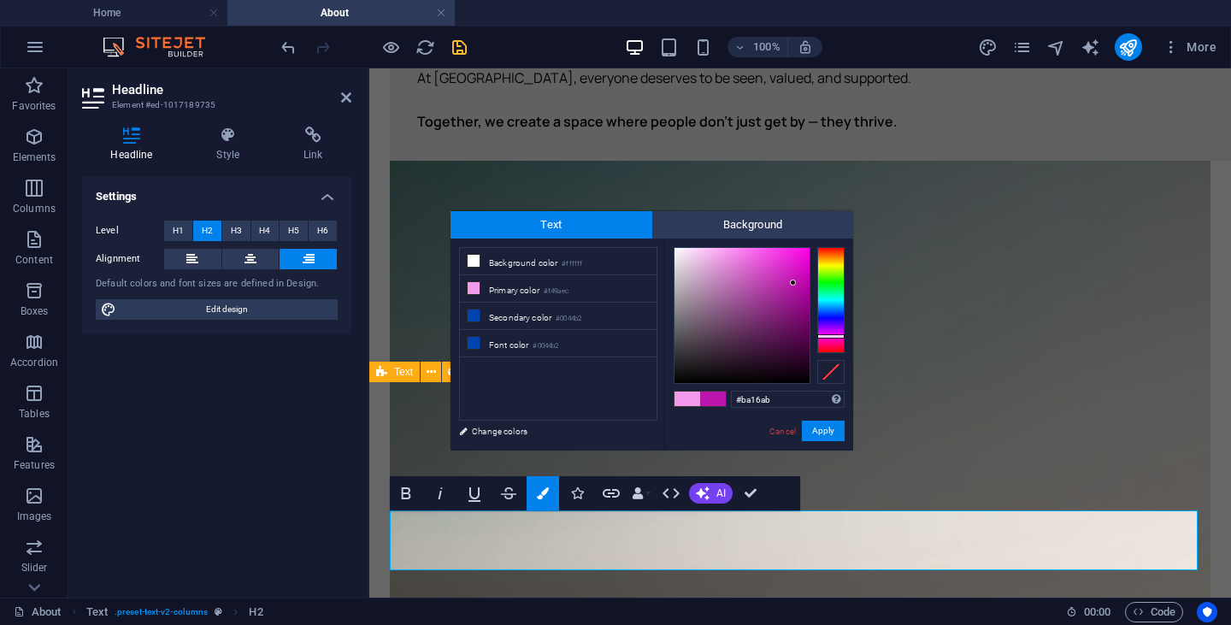
drag, startPoint x: 777, startPoint y: 278, endPoint x: 792, endPoint y: 284, distance: 16.5
click at [792, 284] on div at bounding box center [741, 315] width 135 height 135
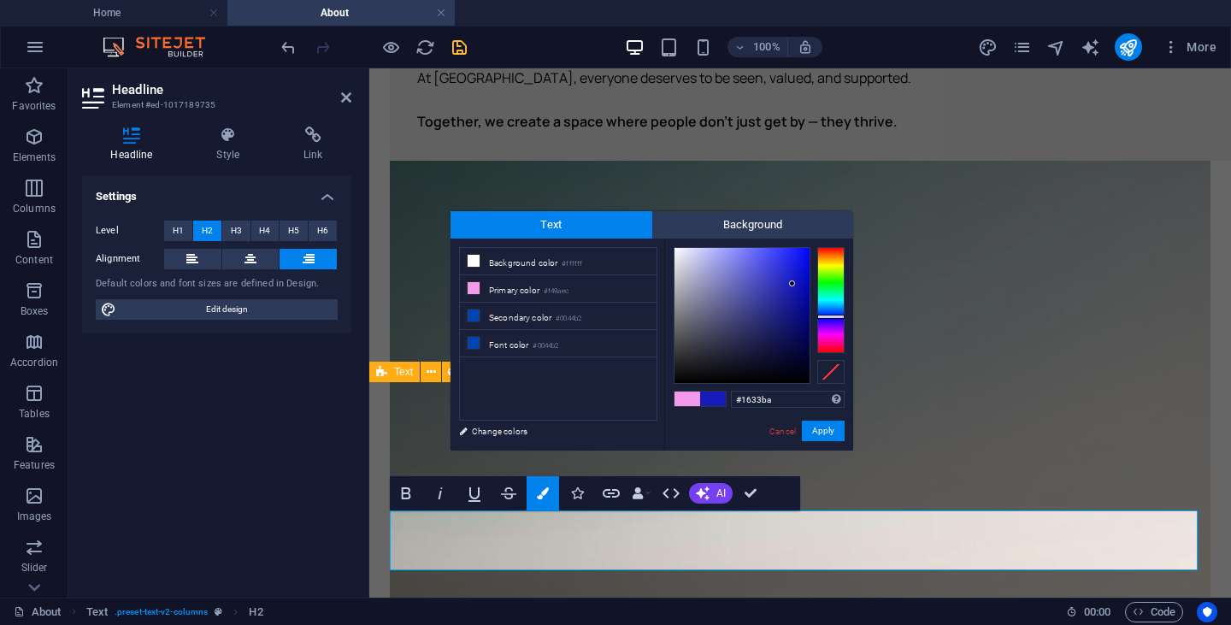
drag, startPoint x: 826, startPoint y: 320, endPoint x: 829, endPoint y: 311, distance: 10.0
click at [829, 311] on div at bounding box center [830, 300] width 27 height 106
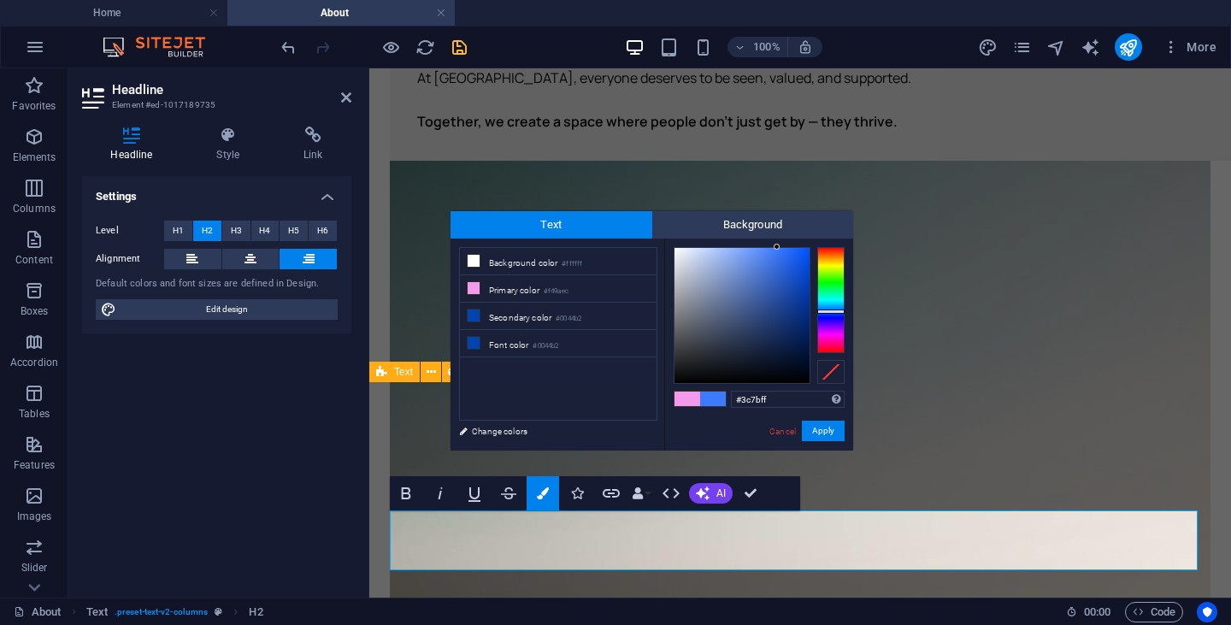
drag, startPoint x: 789, startPoint y: 269, endPoint x: 781, endPoint y: 242, distance: 28.4
click at [781, 242] on div "#3c7bff Supported formats #0852ed rgb(8, 82, 237) rgba(8, 82, 237, 90%) hsv(221…" at bounding box center [758, 468] width 189 height 460
type input "#000000"
click at [828, 420] on button "Apply" at bounding box center [823, 430] width 43 height 21
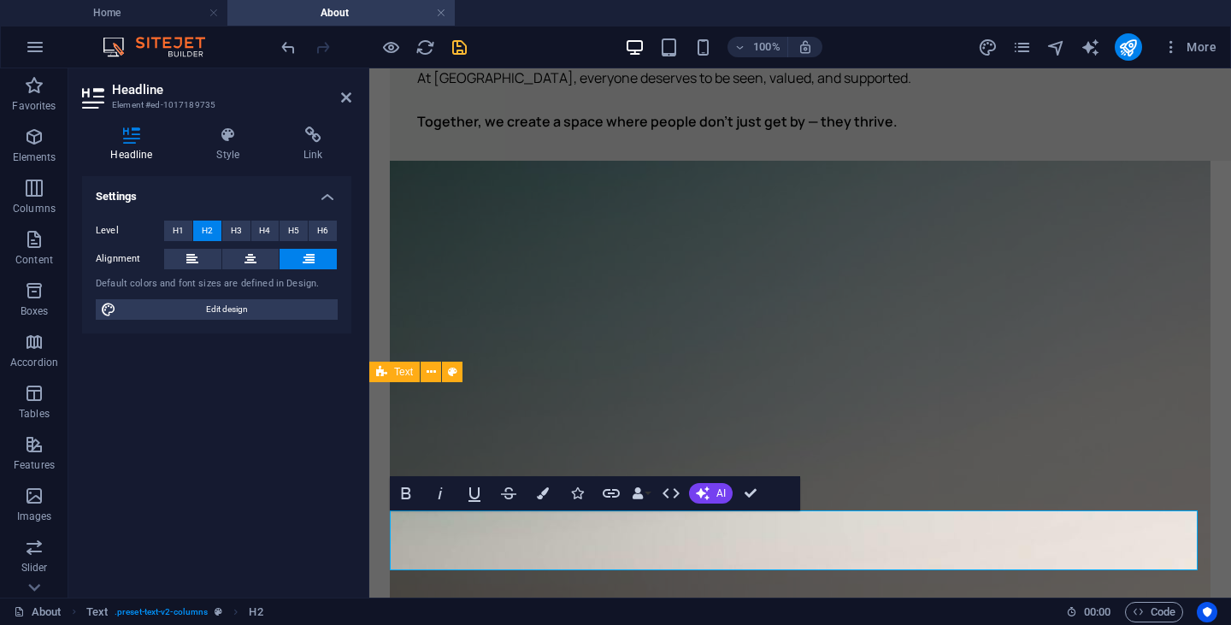
click at [893, 430] on div "H2 Text image overlap Container Menu Bar Image Menu Footer Fulla Container Logo…" at bounding box center [799, 332] width 861 height 529
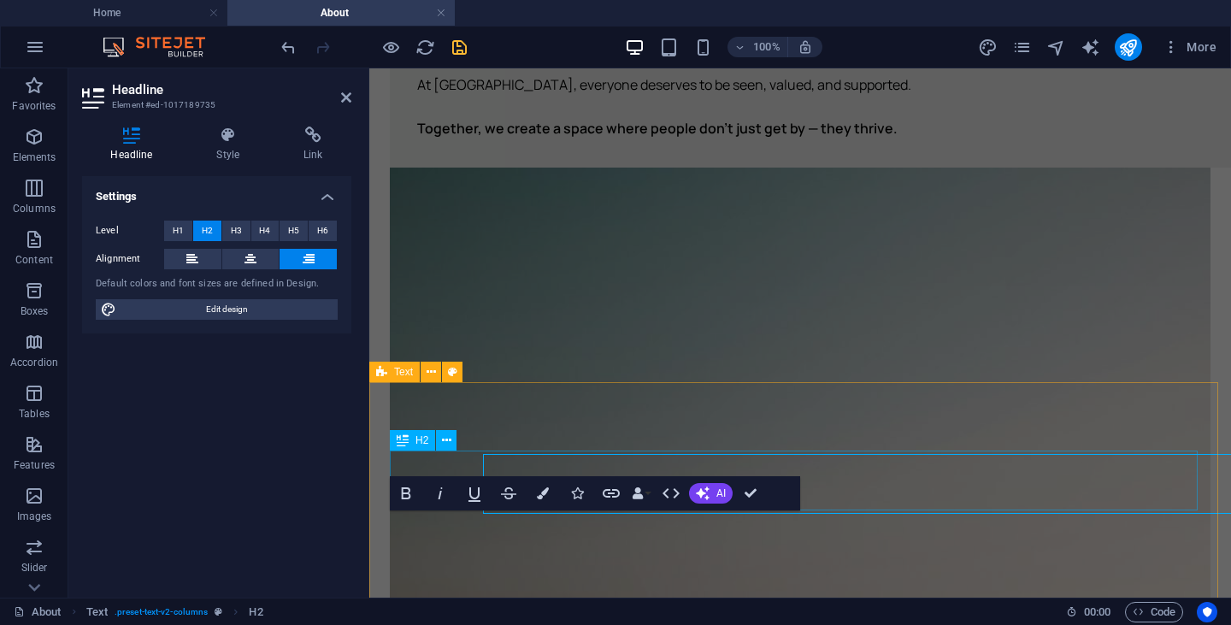
scroll to position [699, 0]
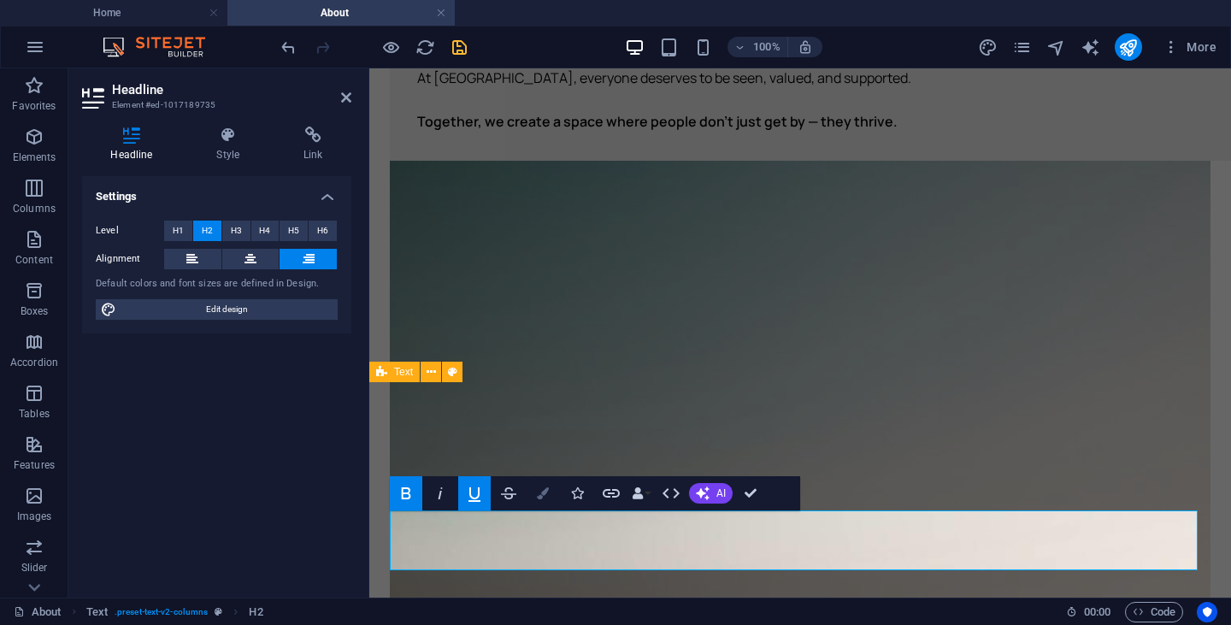
click at [549, 494] on button "Colors" at bounding box center [542, 493] width 32 height 34
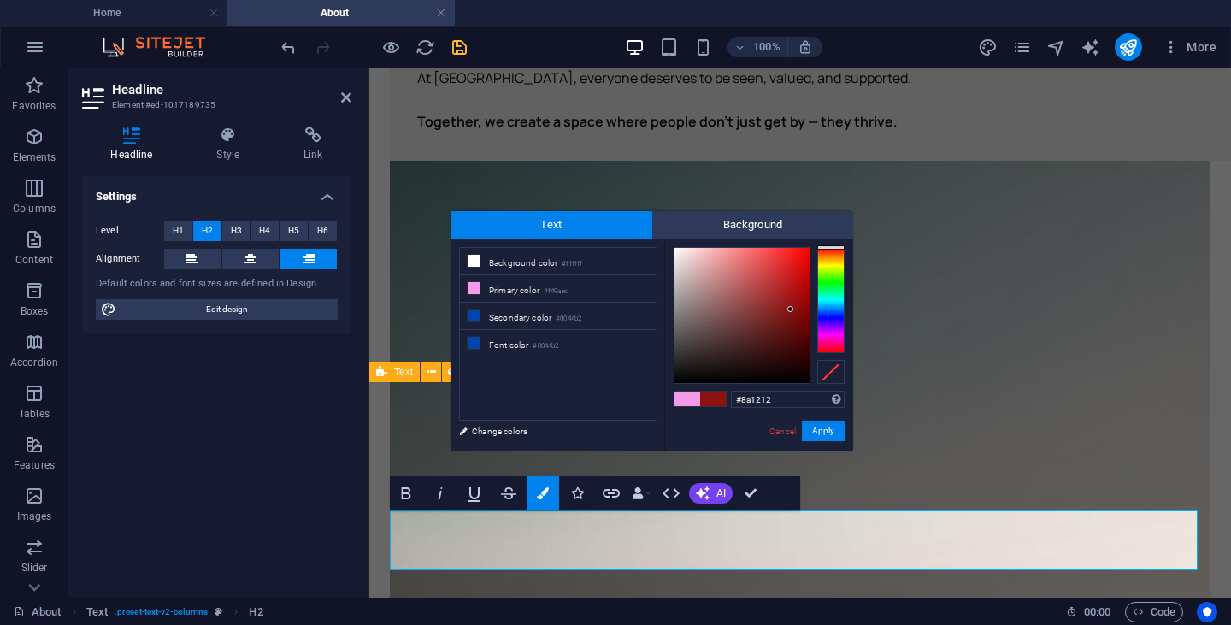
click at [790, 309] on div at bounding box center [741, 315] width 135 height 135
click at [518, 289] on li "Primary color #f49aec" at bounding box center [558, 288] width 197 height 27
type input "#f49aec"
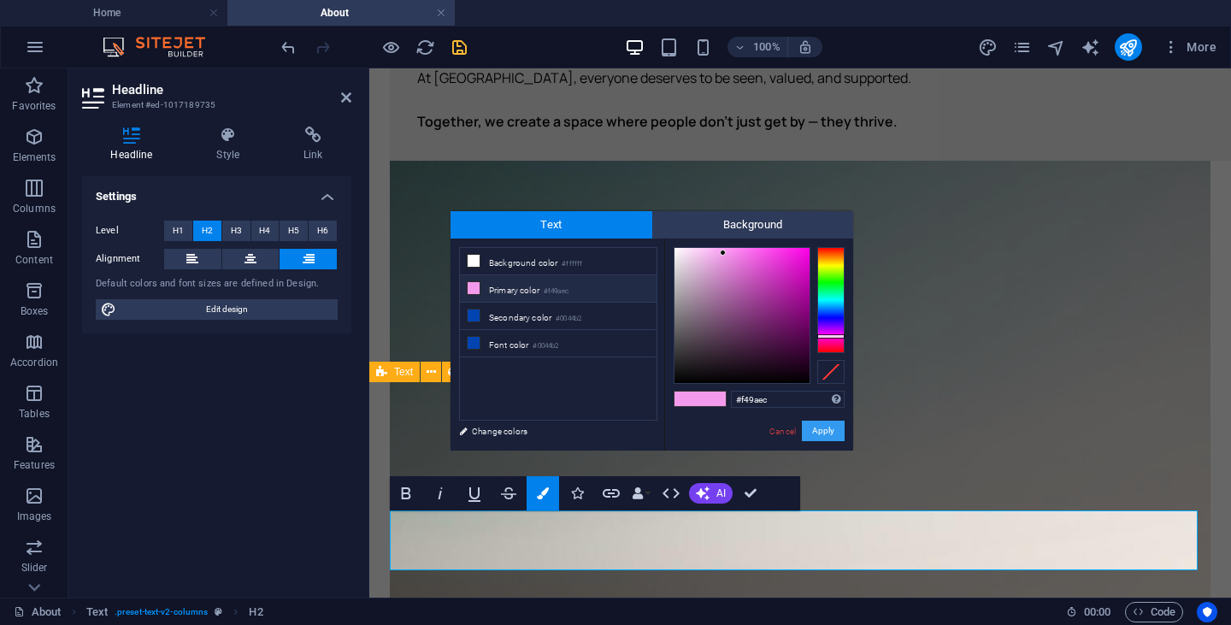
click at [820, 432] on button "Apply" at bounding box center [823, 430] width 43 height 21
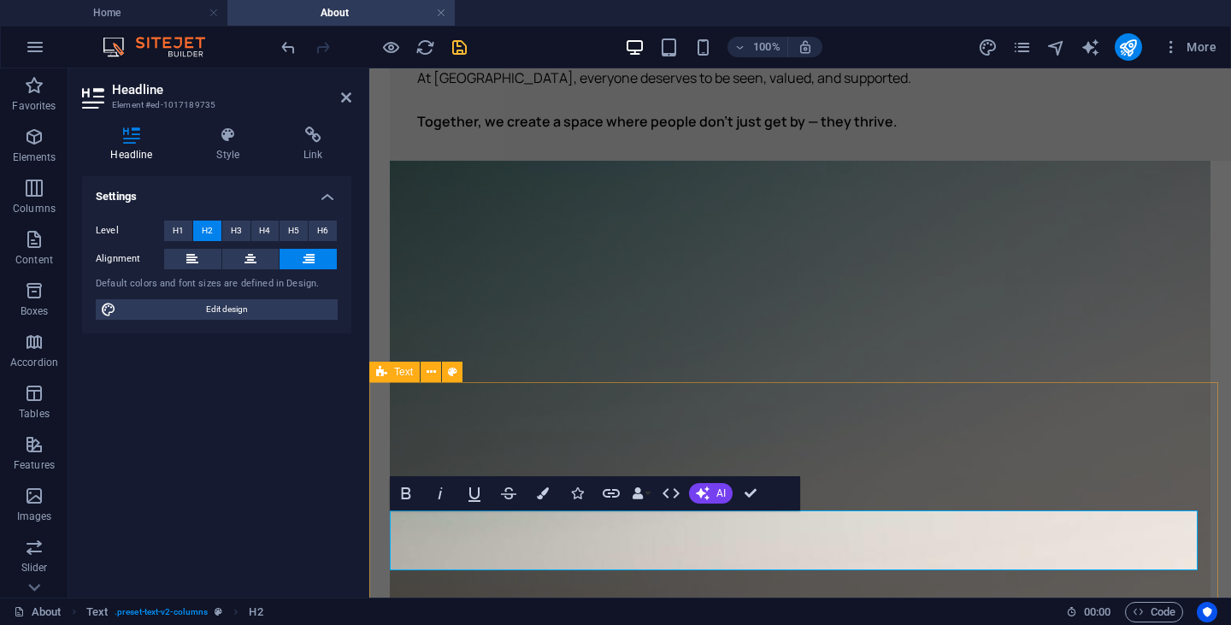
select select "rem"
select select "px"
select select "preset-text-v2-columns"
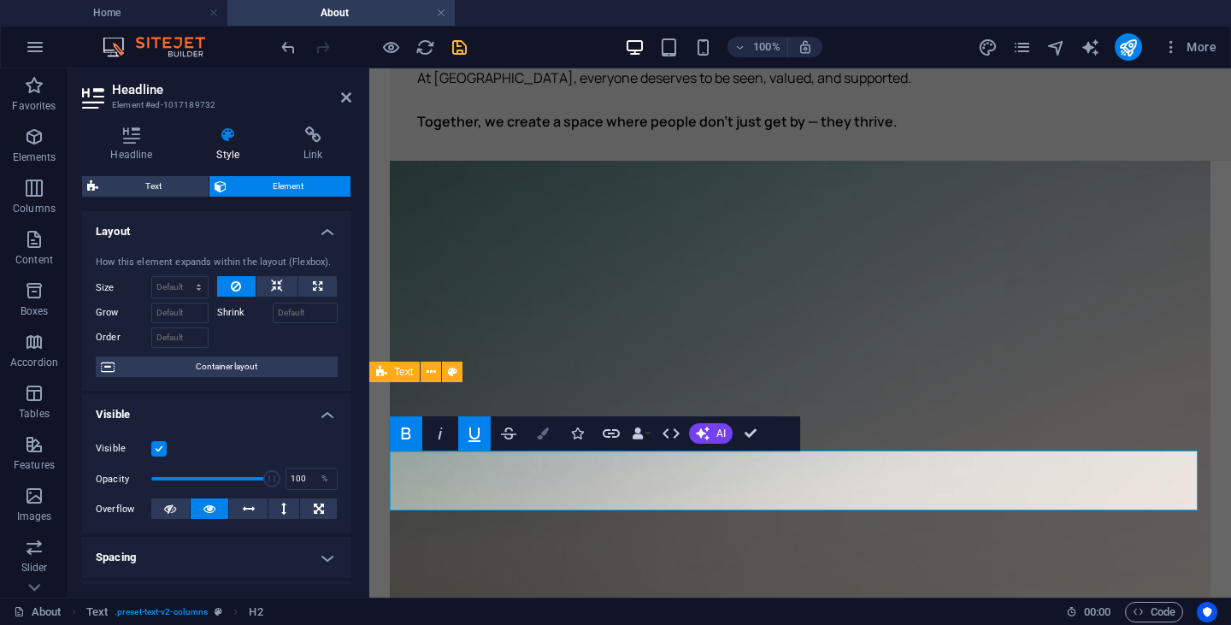
click at [544, 432] on icon "button" at bounding box center [543, 433] width 12 height 12
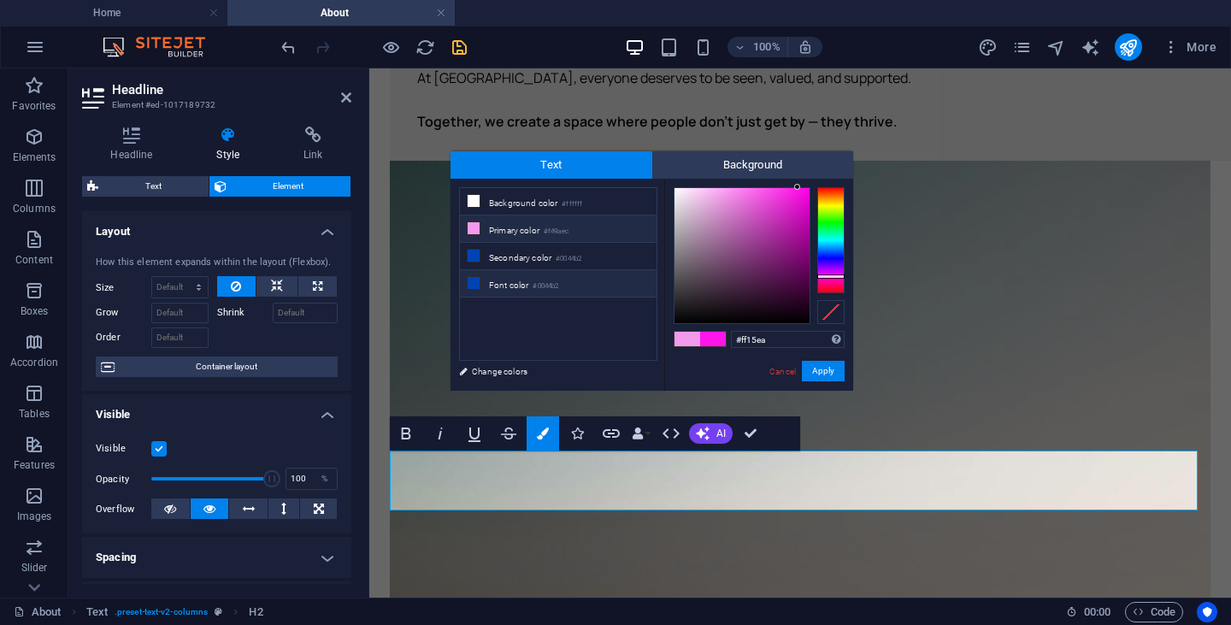
click at [524, 280] on li "Font color #0044b2" at bounding box center [558, 283] width 197 height 27
type input "#0044b2"
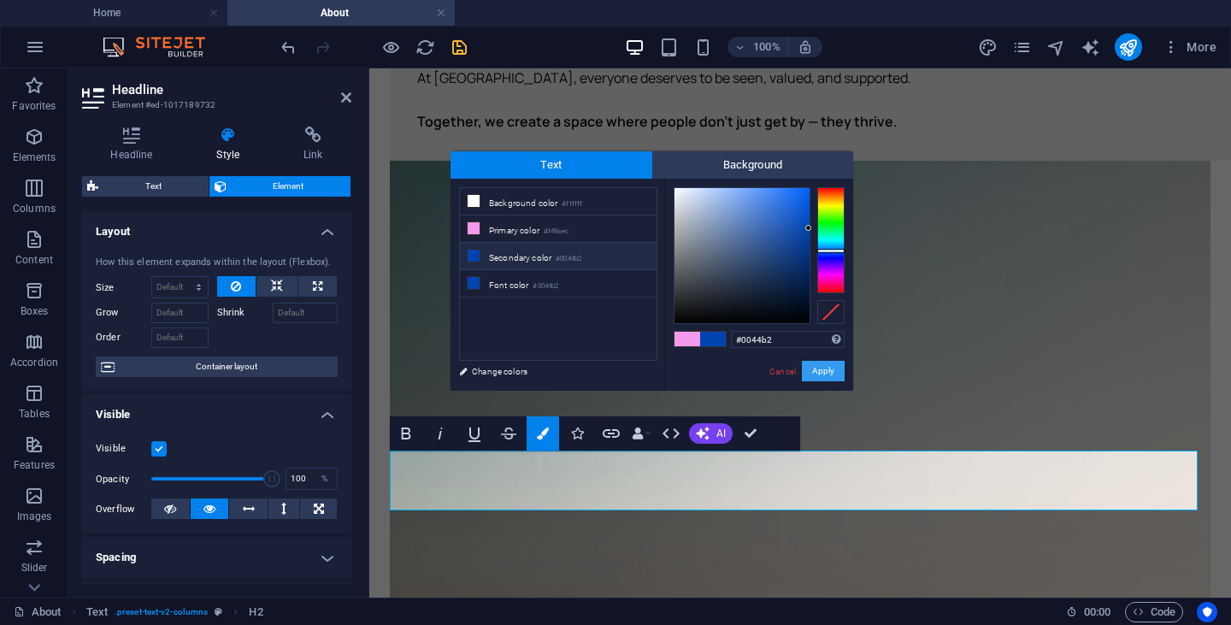
click at [808, 367] on button "Apply" at bounding box center [823, 371] width 43 height 21
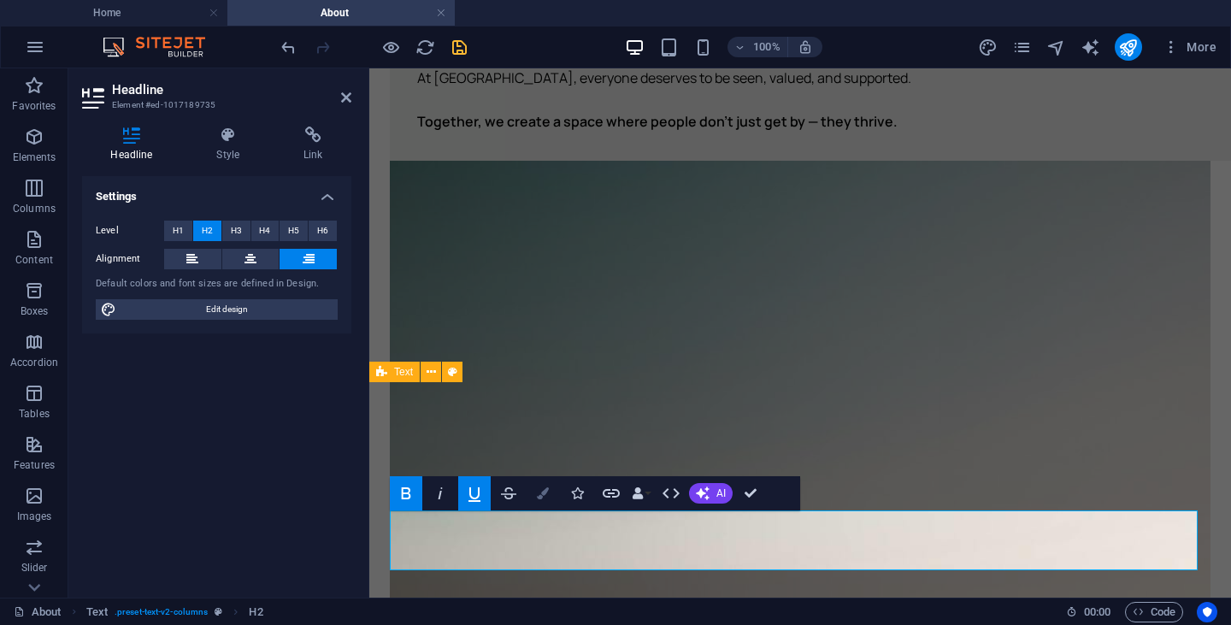
click at [551, 493] on button "Colors" at bounding box center [542, 493] width 32 height 34
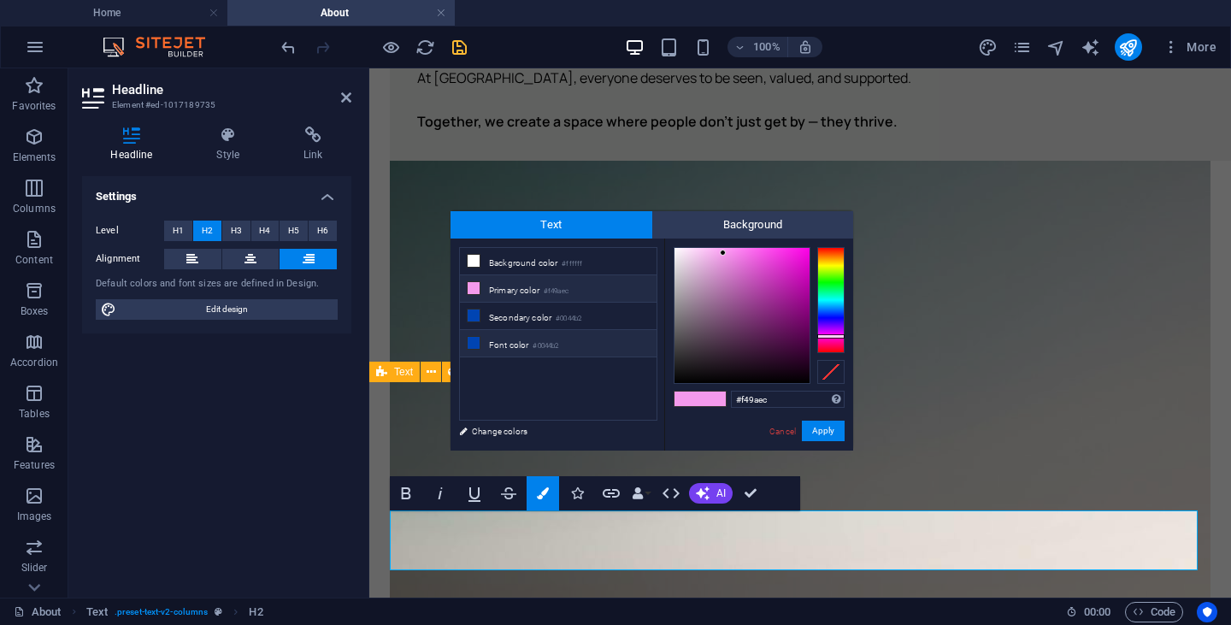
click at [585, 339] on li "Font color #0044b2" at bounding box center [558, 343] width 197 height 27
type input "#0044b2"
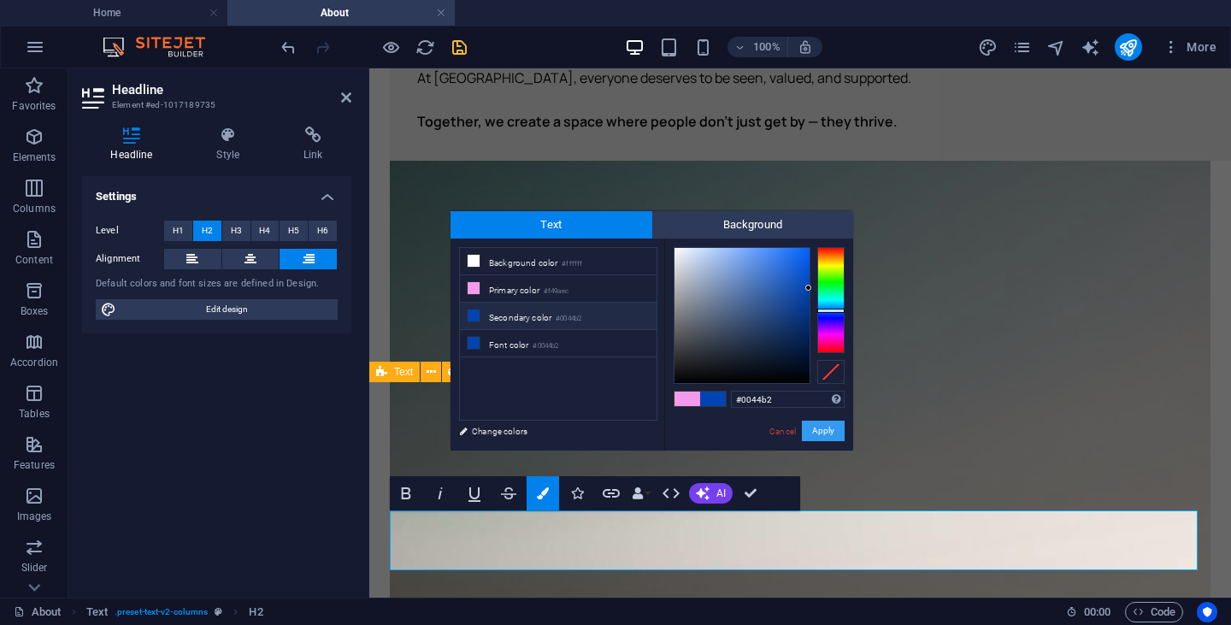
click at [816, 437] on button "Apply" at bounding box center [823, 430] width 43 height 21
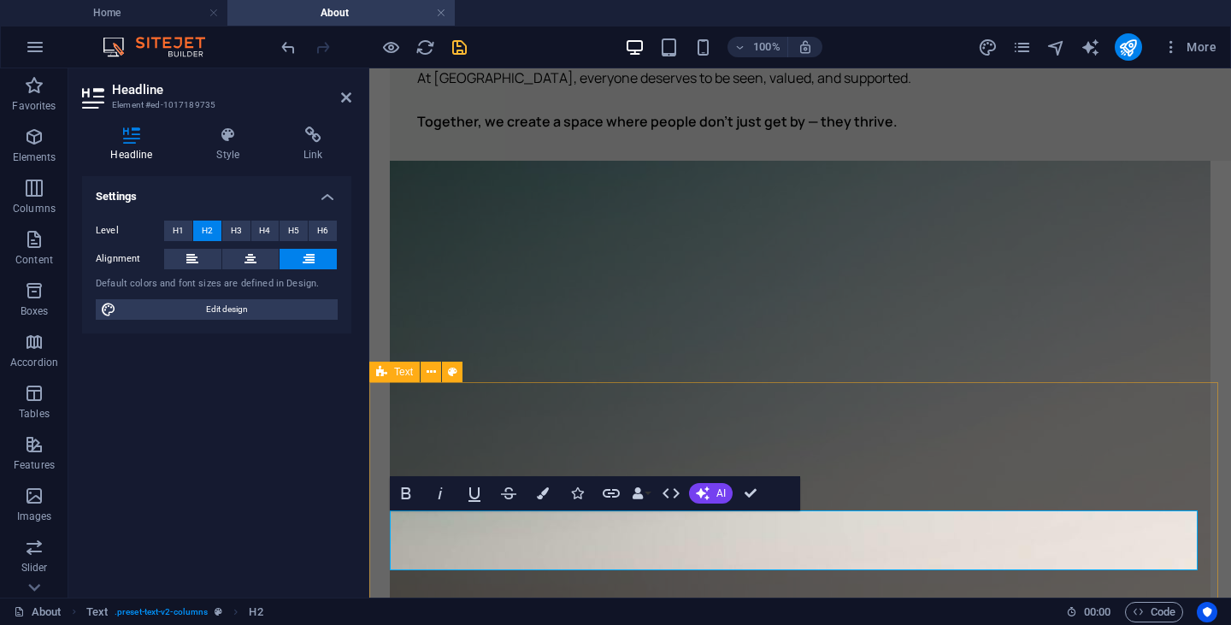
select select "rem"
select select "px"
select select "preset-text-v2-columns"
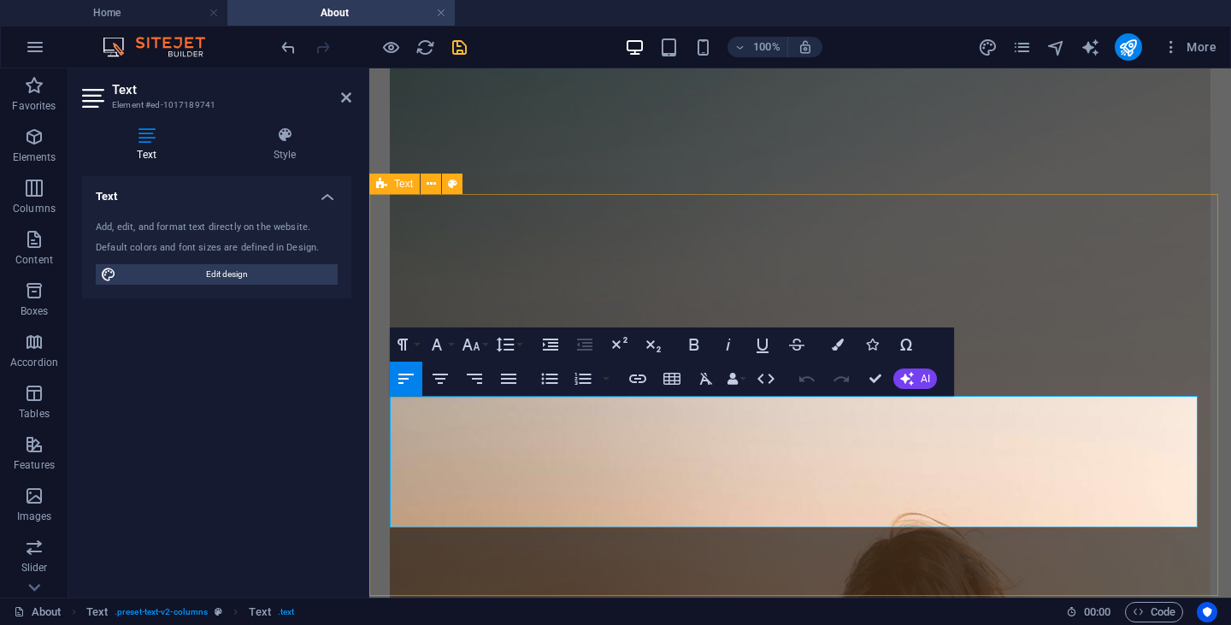
scroll to position [887, 0]
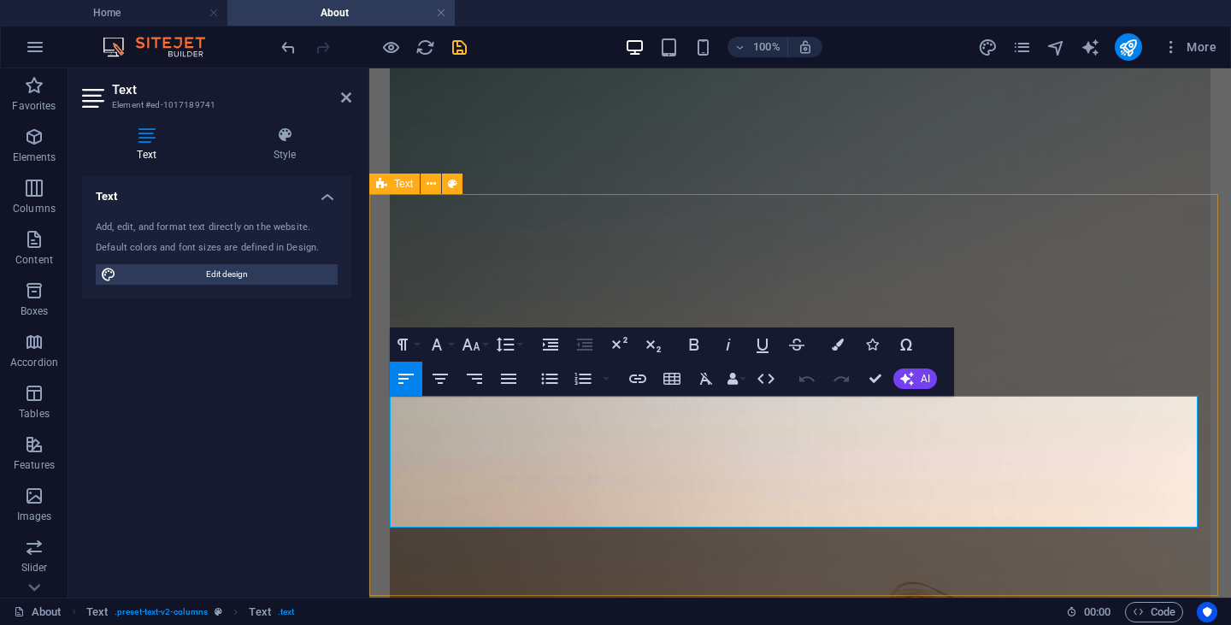
click at [834, 347] on icon "button" at bounding box center [838, 344] width 12 height 12
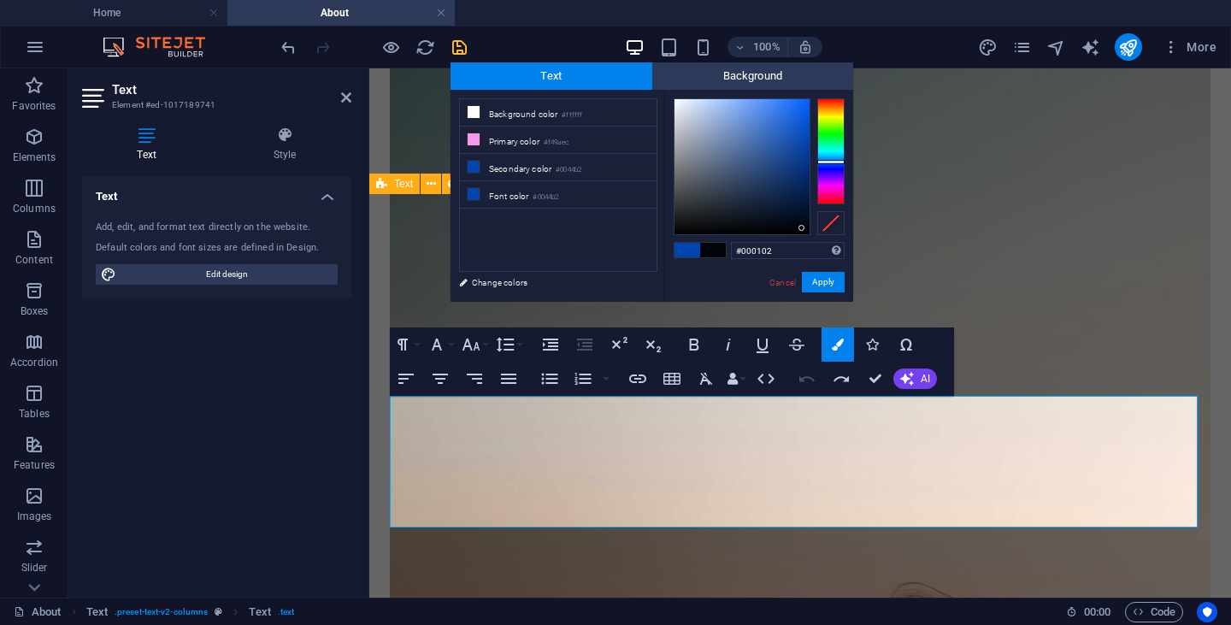
type input "#000000"
drag, startPoint x: 800, startPoint y: 226, endPoint x: 814, endPoint y: 241, distance: 20.0
click at [814, 241] on div "#000000 Supported formats #0852ed rgb(8, 82, 237) rgba(8, 82, 237, 90%) hsv(221…" at bounding box center [758, 320] width 189 height 460
click at [815, 286] on button "Apply" at bounding box center [823, 282] width 43 height 21
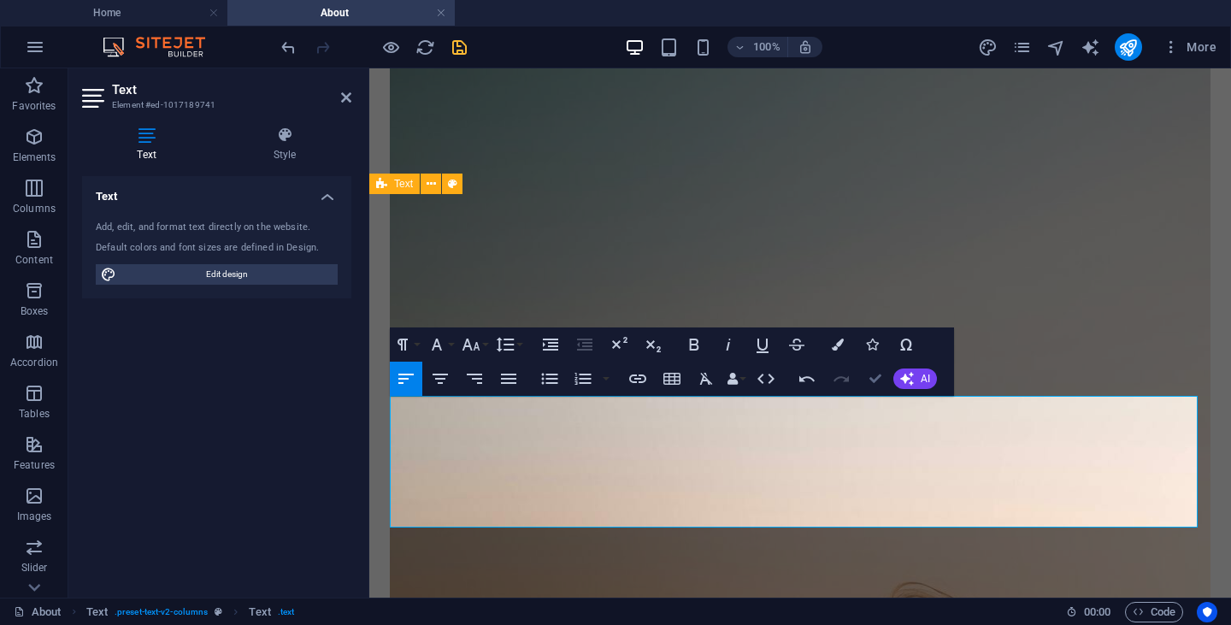
scroll to position [831, 0]
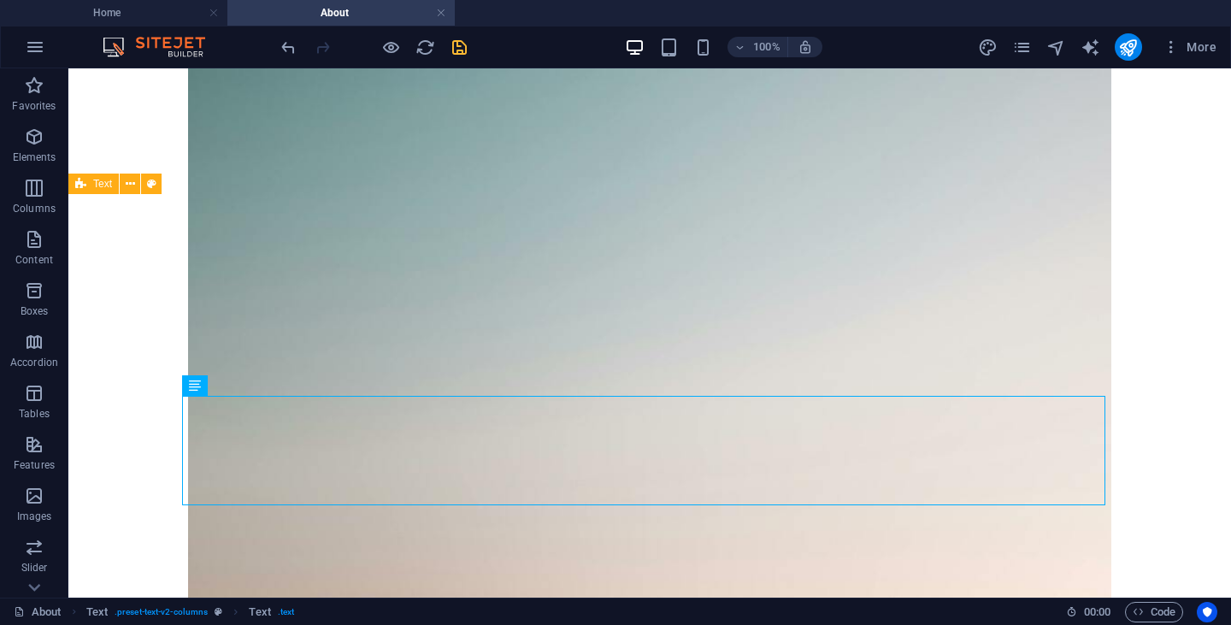
click at [683, 184] on div "Drag here to replace the existing content. Press “Ctrl” if you want to create a…" at bounding box center [649, 332] width 1162 height 529
click at [185, 190] on div "Home About Us Services Referral Careers Areas We Serve Our Story [PERSON_NAME]’…" at bounding box center [649, 621] width 1162 height 2767
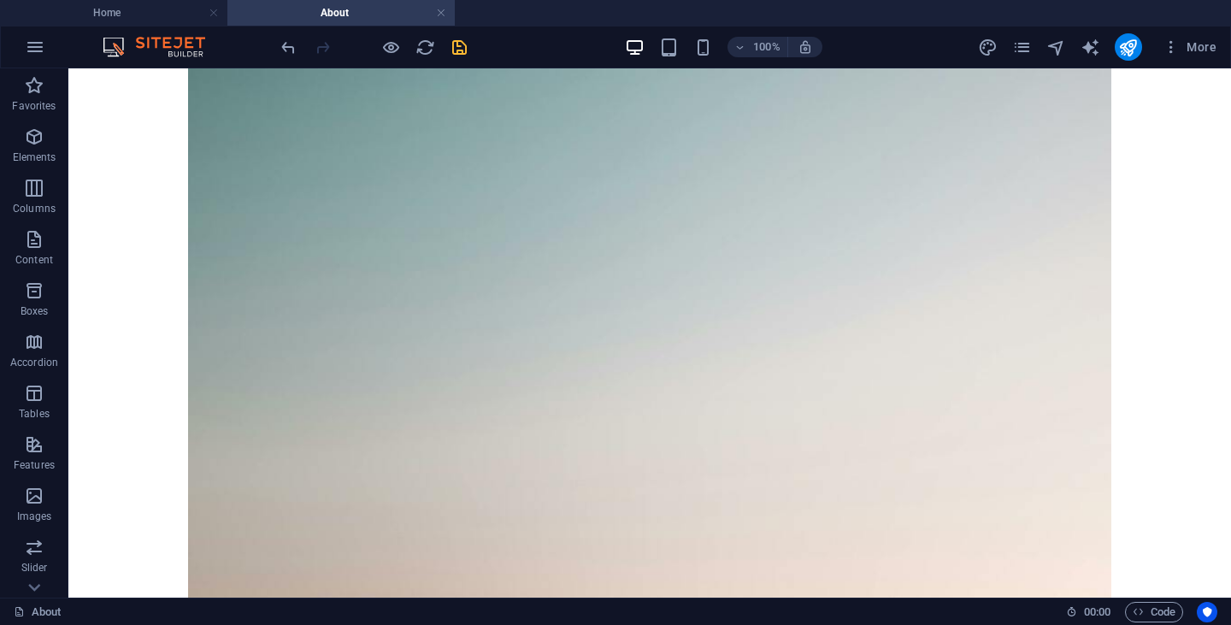
click at [185, 184] on div "Home About Us Services Referral Careers Areas We Serve Our Story [PERSON_NAME]’…" at bounding box center [649, 621] width 1162 height 2767
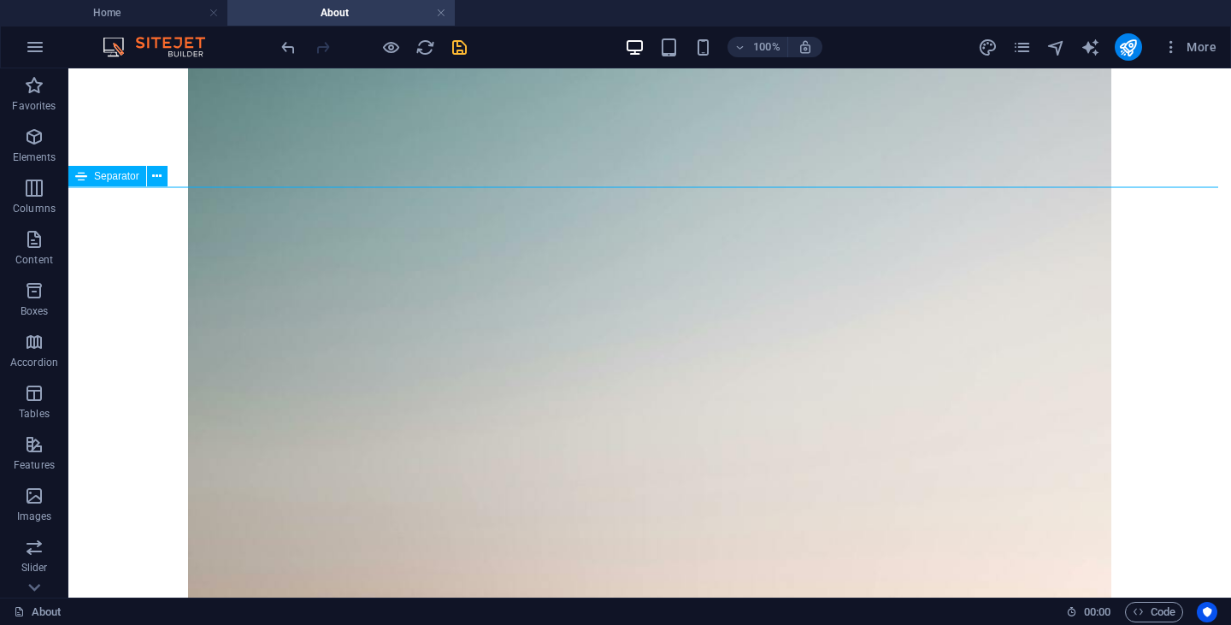
select select "%"
select select "px"
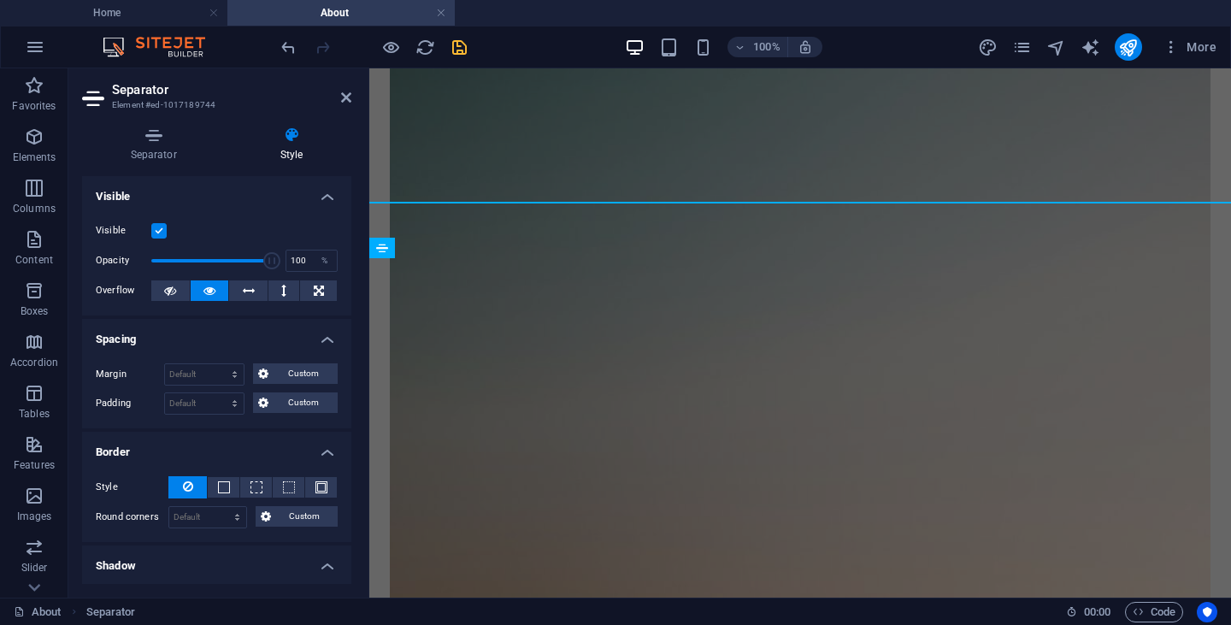
scroll to position [815, 0]
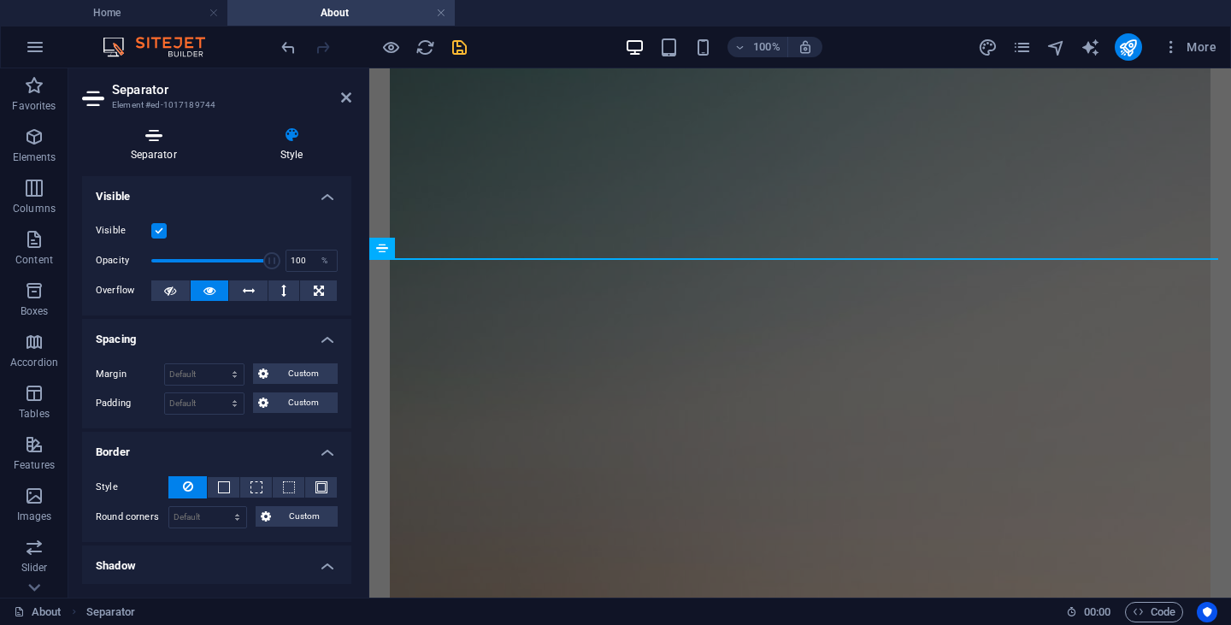
click at [157, 132] on icon at bounding box center [153, 134] width 143 height 17
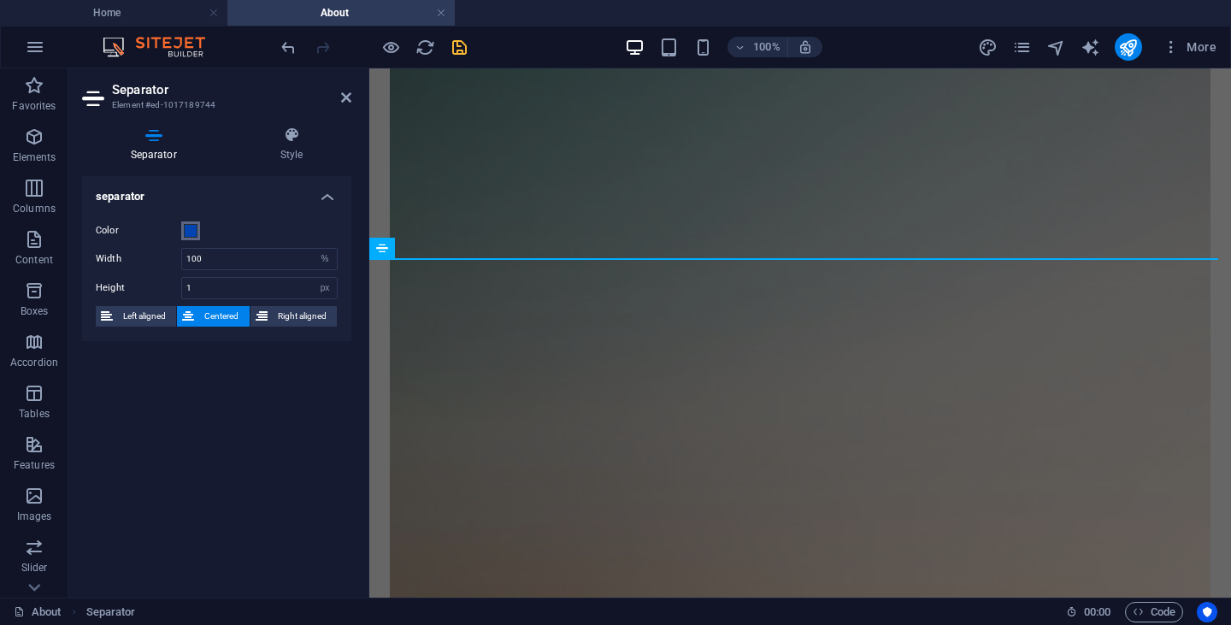
click at [191, 228] on span at bounding box center [191, 231] width 14 height 14
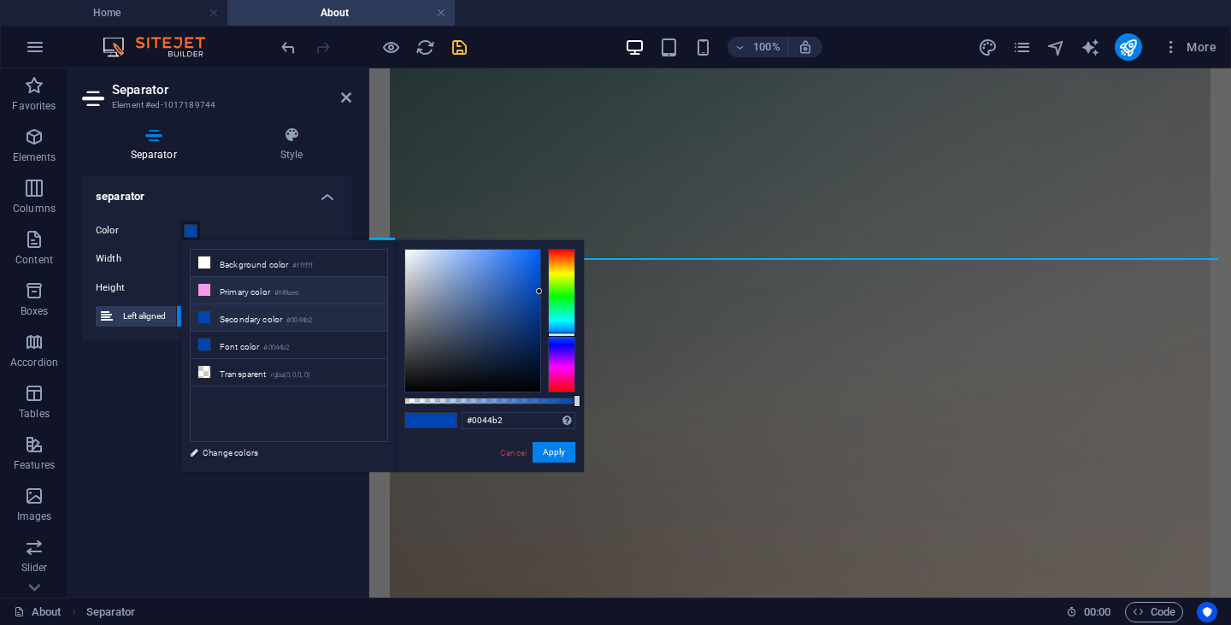
click at [236, 290] on li "Primary color #f49aec" at bounding box center [289, 290] width 197 height 27
type input "#f49aec"
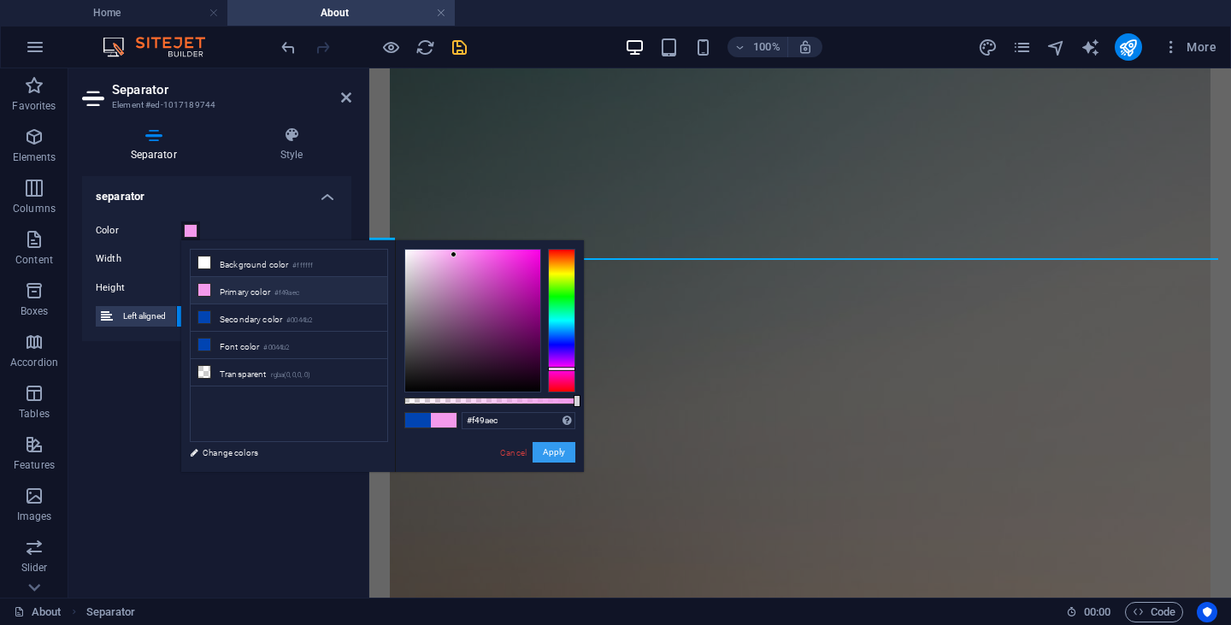
click at [544, 446] on button "Apply" at bounding box center [553, 452] width 43 height 21
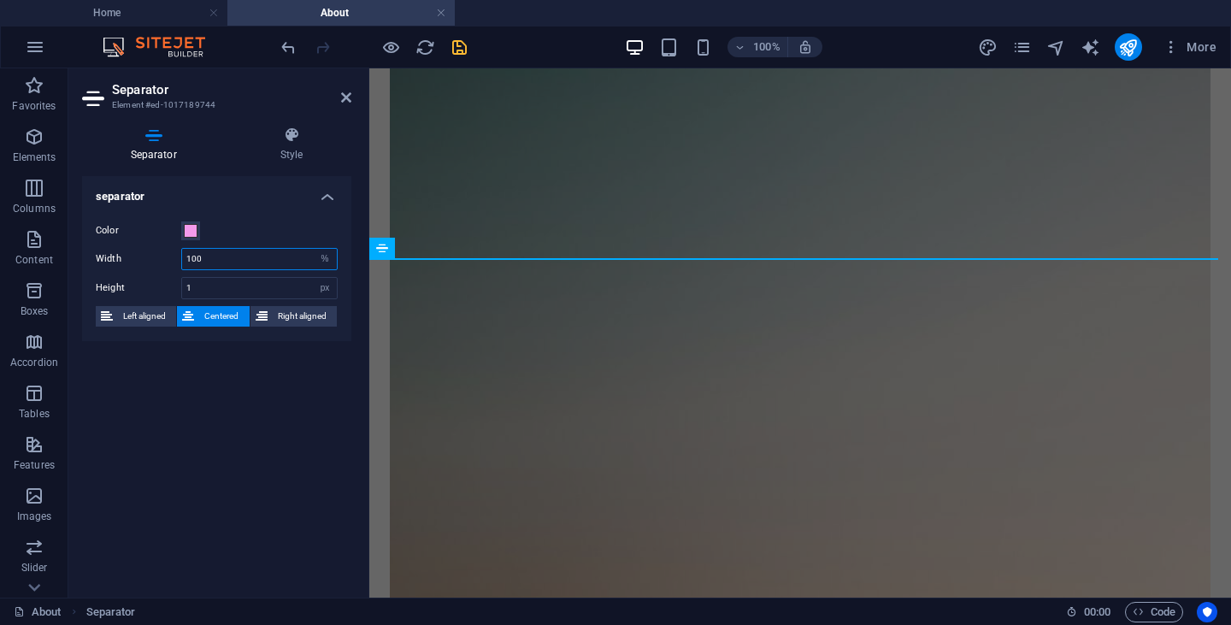
click at [238, 264] on input "100" at bounding box center [259, 259] width 155 height 21
drag, startPoint x: 226, startPoint y: 287, endPoint x: 162, endPoint y: 283, distance: 65.1
click at [162, 283] on div "Height 1 px rem vh vw" at bounding box center [217, 288] width 242 height 22
type input "5"
click at [258, 392] on div "separator Color Width 100 px rem % vh vw Height 5 px rem vh vw Left aligned Cen…" at bounding box center [216, 380] width 269 height 408
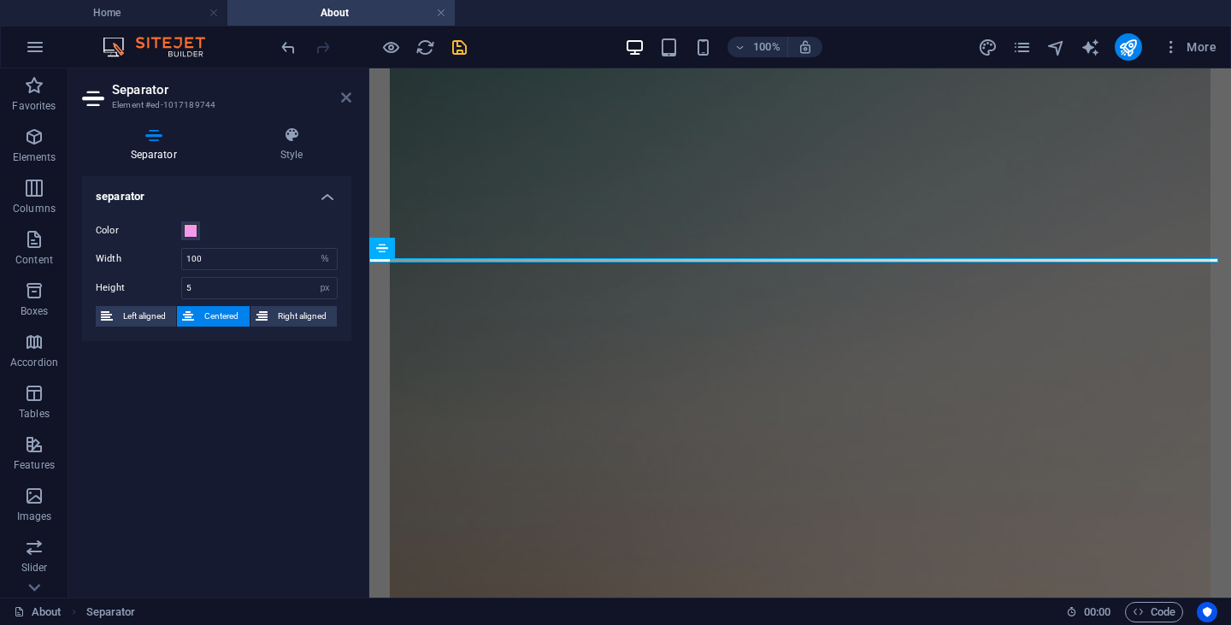
click at [344, 93] on icon at bounding box center [346, 98] width 10 height 14
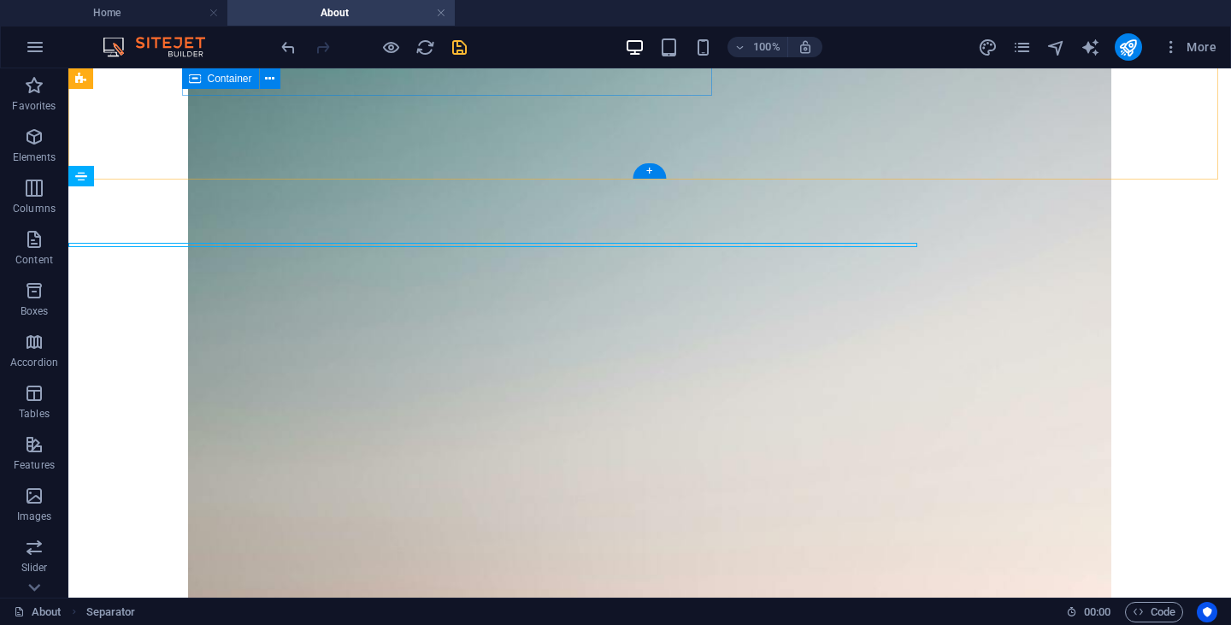
scroll to position [831, 0]
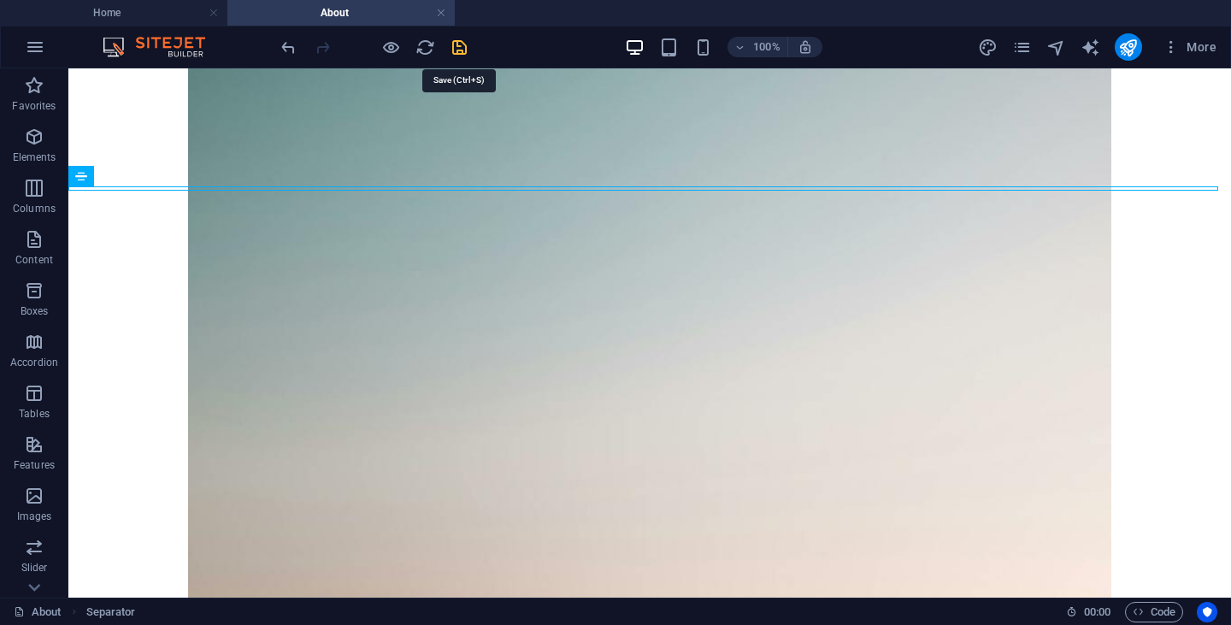
click at [455, 45] on icon "save" at bounding box center [460, 48] width 20 height 20
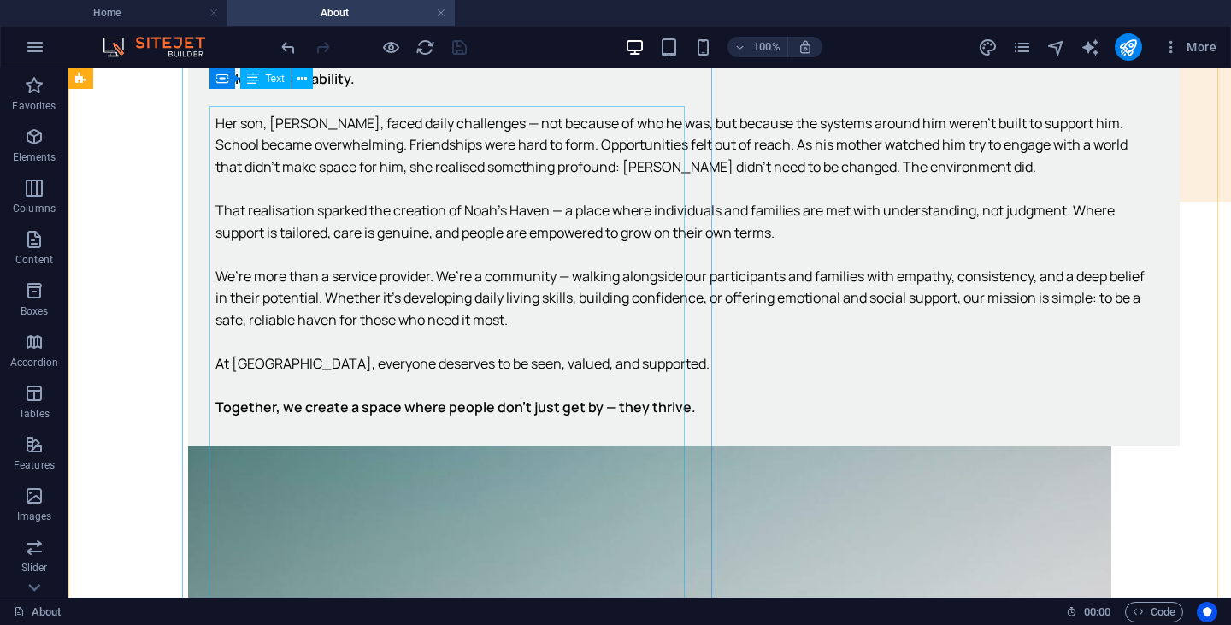
scroll to position [0, 0]
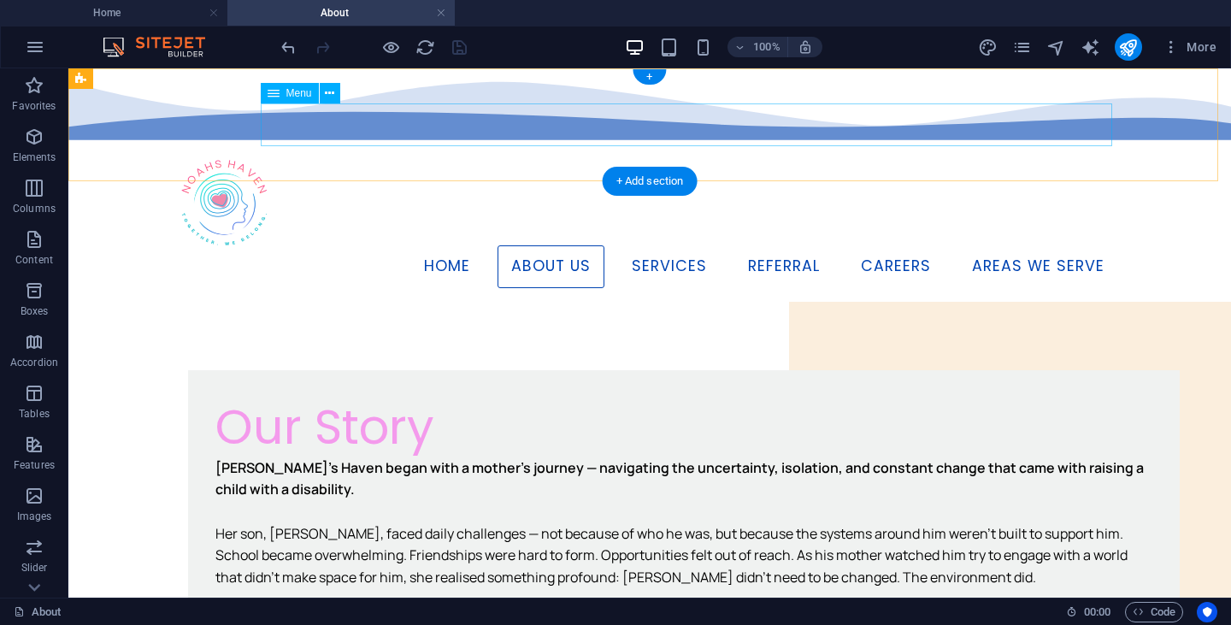
click at [443, 245] on nav "Home About Us Services Referral Careers Areas We Serve" at bounding box center [649, 266] width 937 height 43
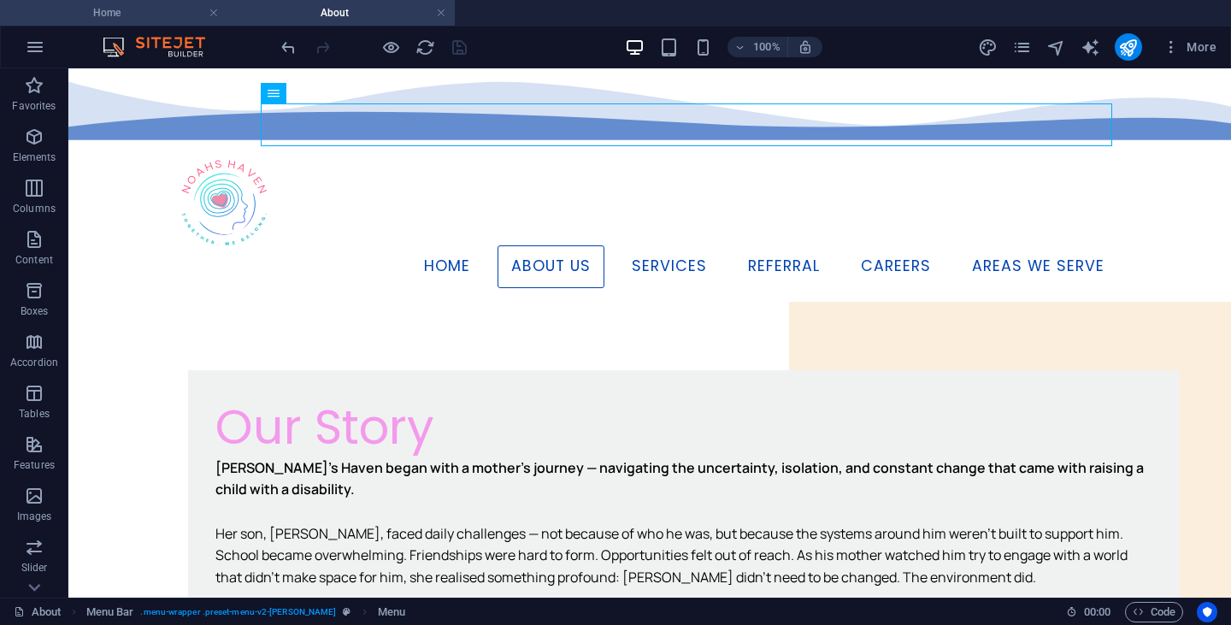
click at [168, 16] on h4 "Home" at bounding box center [113, 12] width 227 height 19
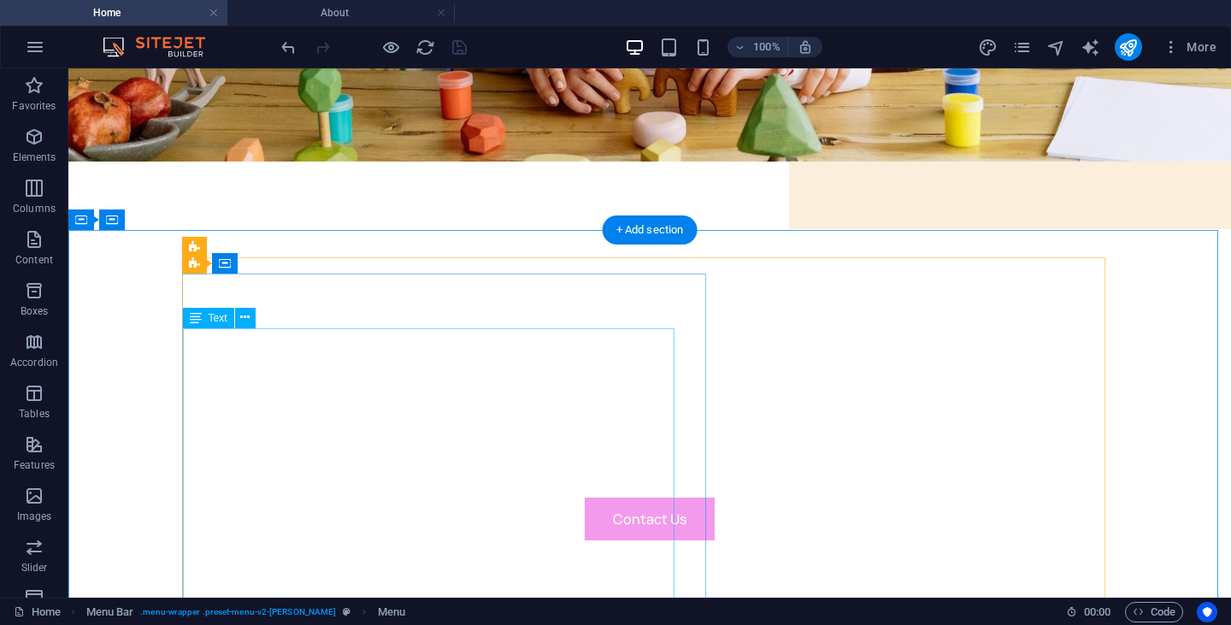
scroll to position [382, 0]
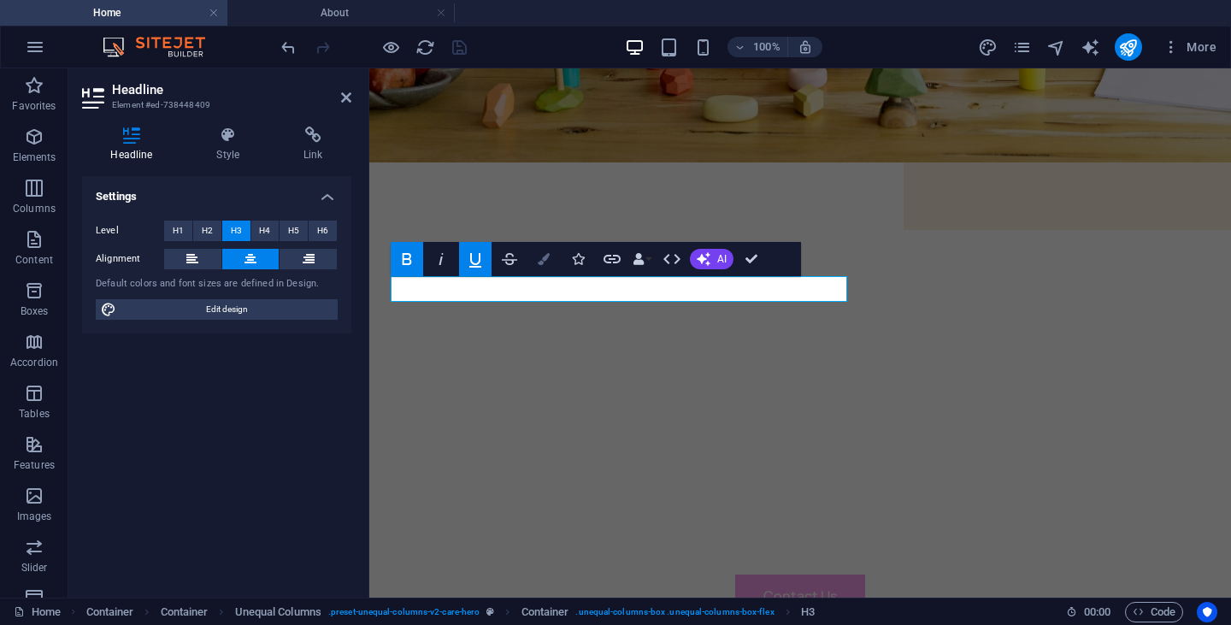
click at [556, 256] on button "Colors" at bounding box center [543, 259] width 32 height 34
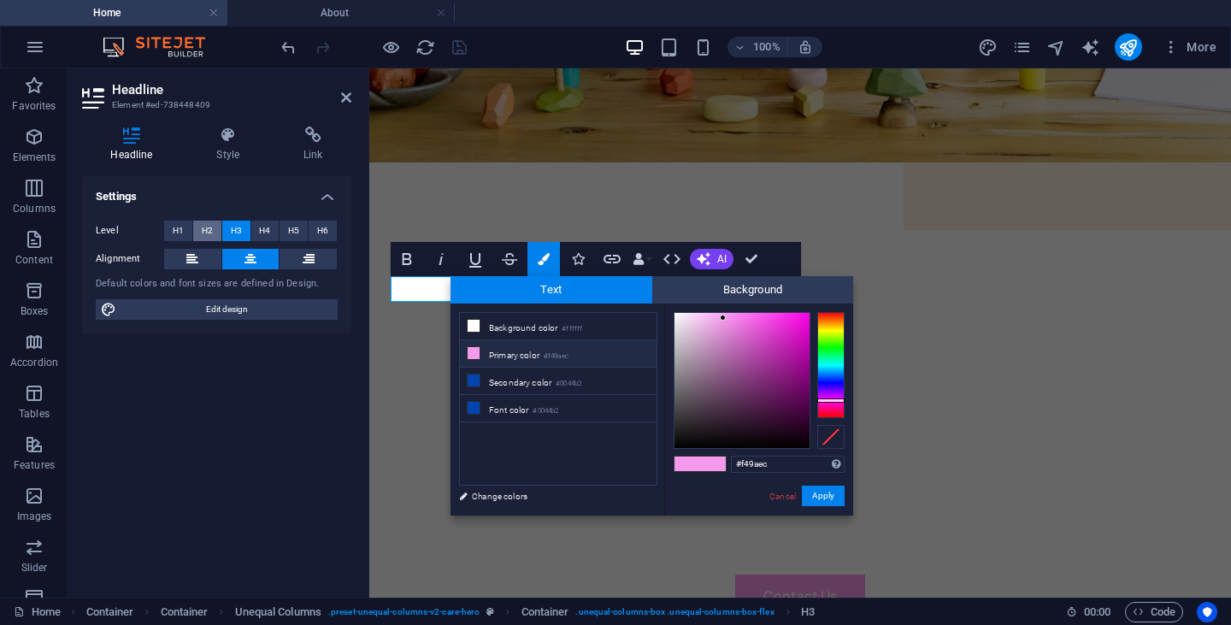
click at [203, 229] on span "H2" at bounding box center [207, 230] width 11 height 21
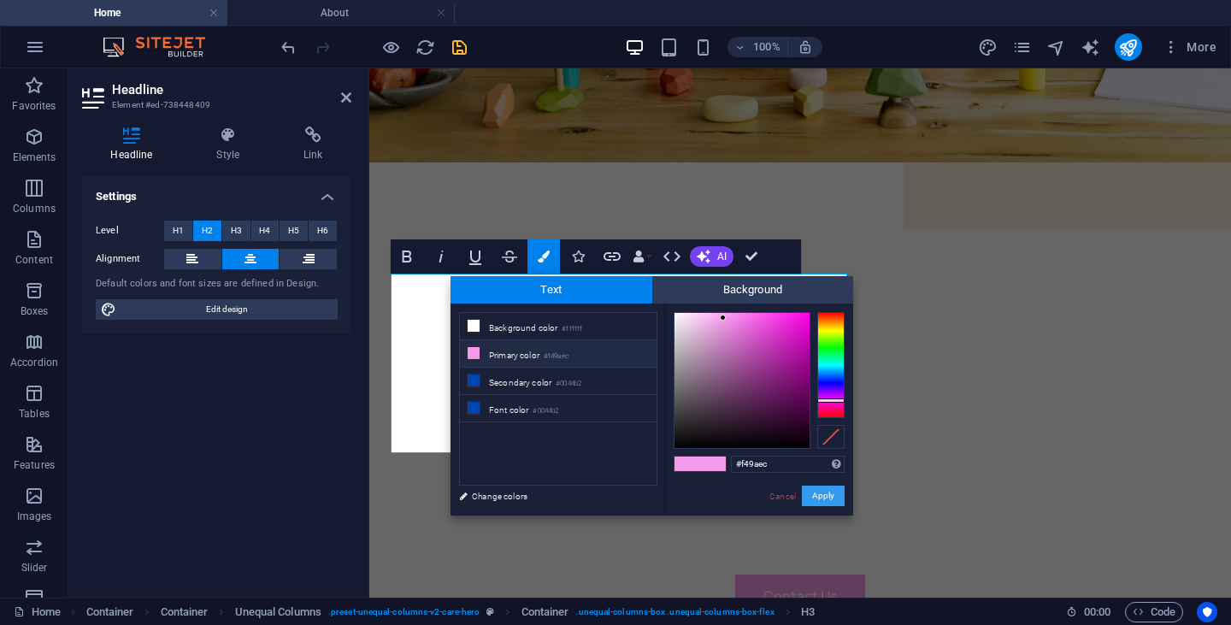
click at [819, 499] on button "Apply" at bounding box center [823, 495] width 43 height 21
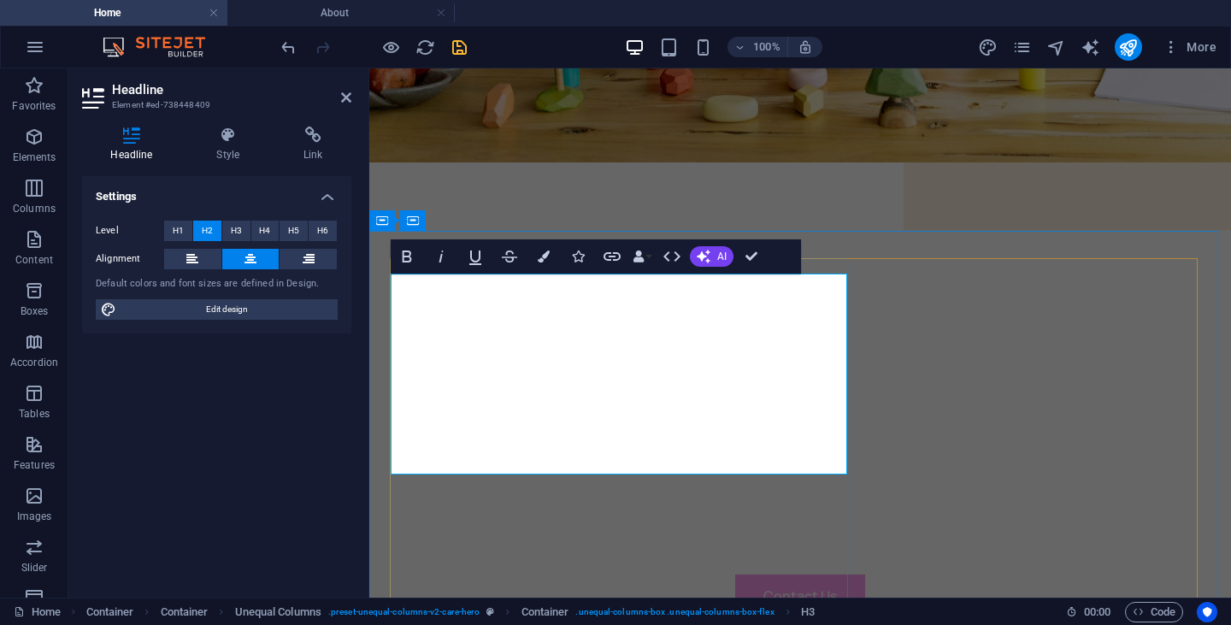
drag, startPoint x: 742, startPoint y: 434, endPoint x: 447, endPoint y: 347, distance: 307.4
click at [1120, 53] on icon "publish" at bounding box center [1128, 48] width 20 height 20
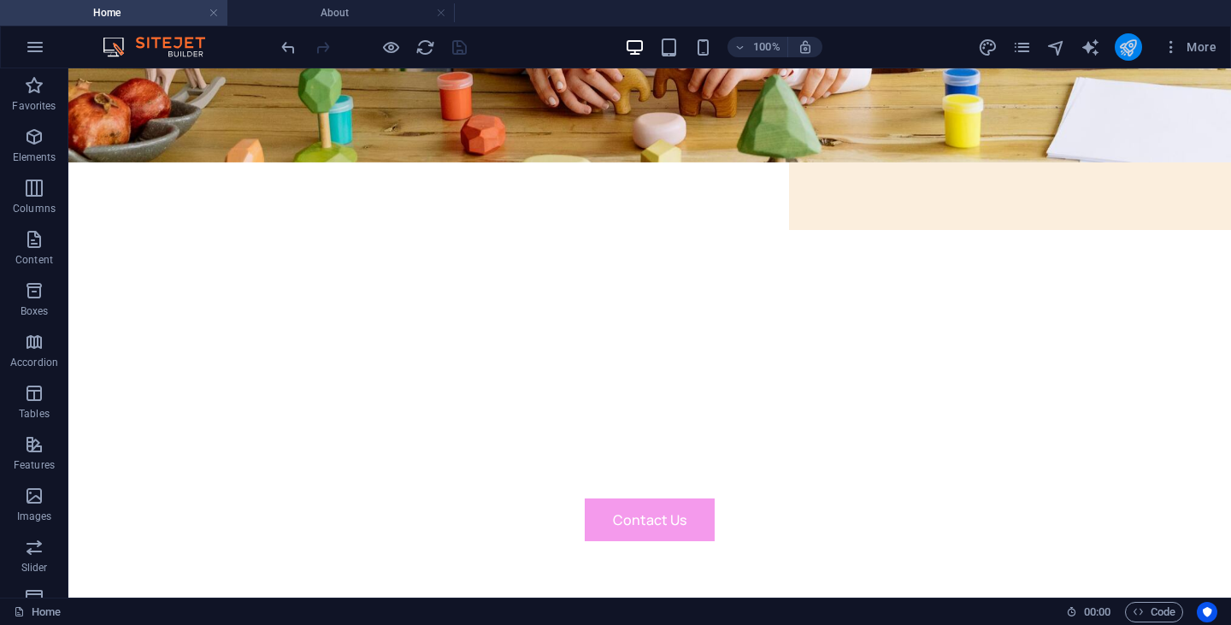
click at [1139, 42] on button "publish" at bounding box center [1127, 46] width 27 height 27
